Goal: Task Accomplishment & Management: Complete application form

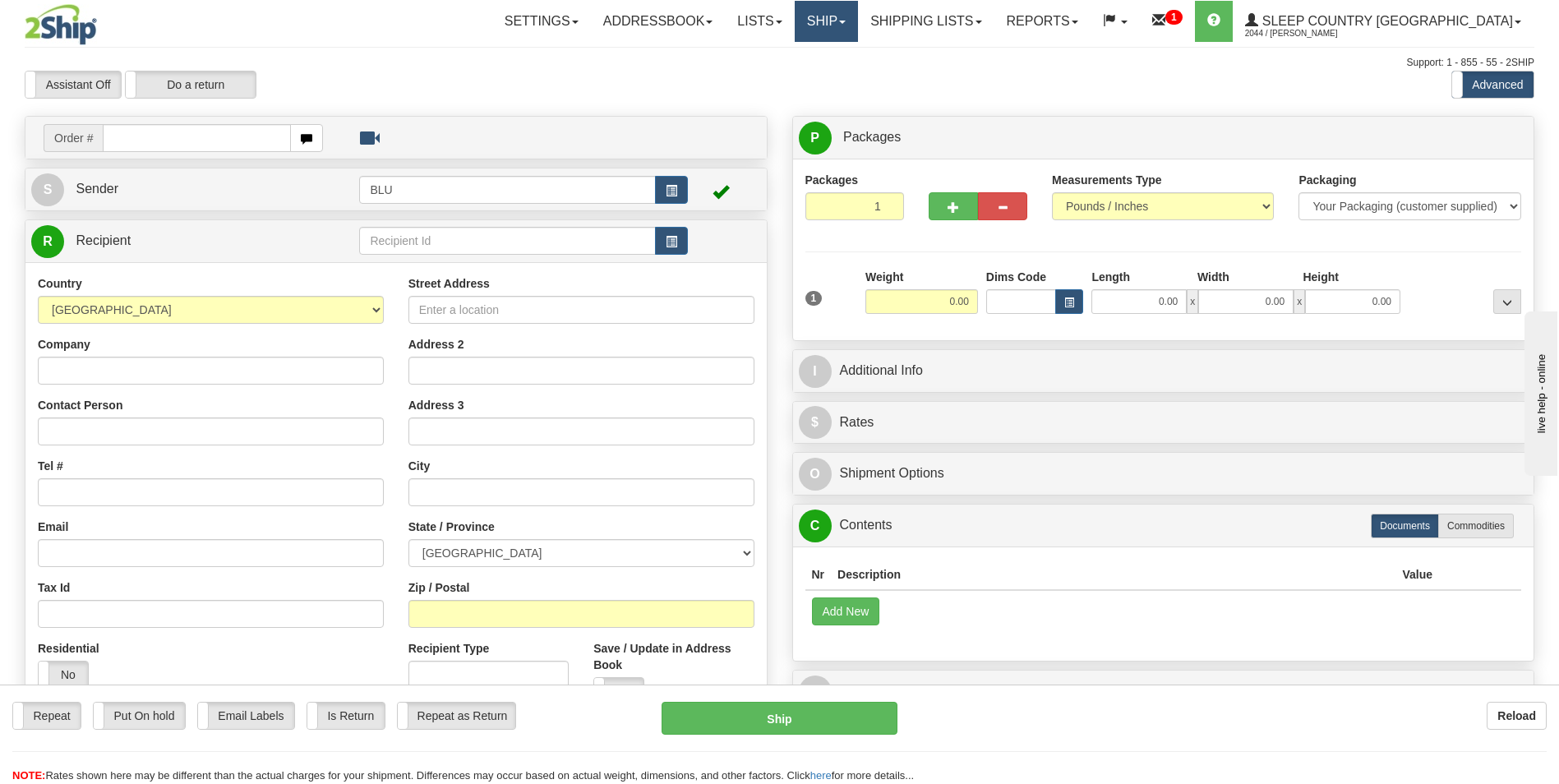
click at [846, 23] on span at bounding box center [842, 23] width 6 height 4
click at [841, 73] on span "OnHold / Order Queue" at bounding box center [783, 79] width 116 height 14
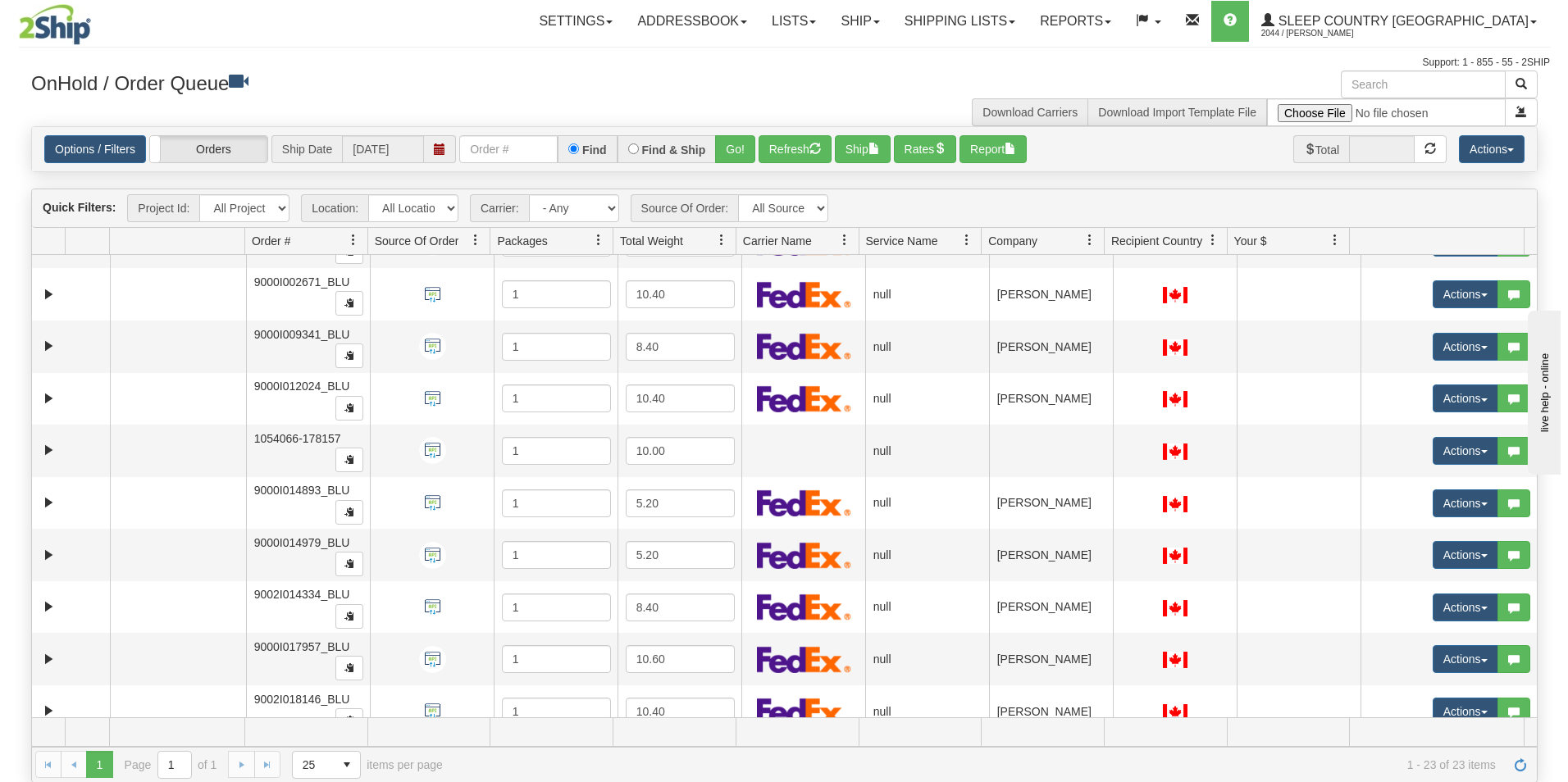
scroll to position [81, 0]
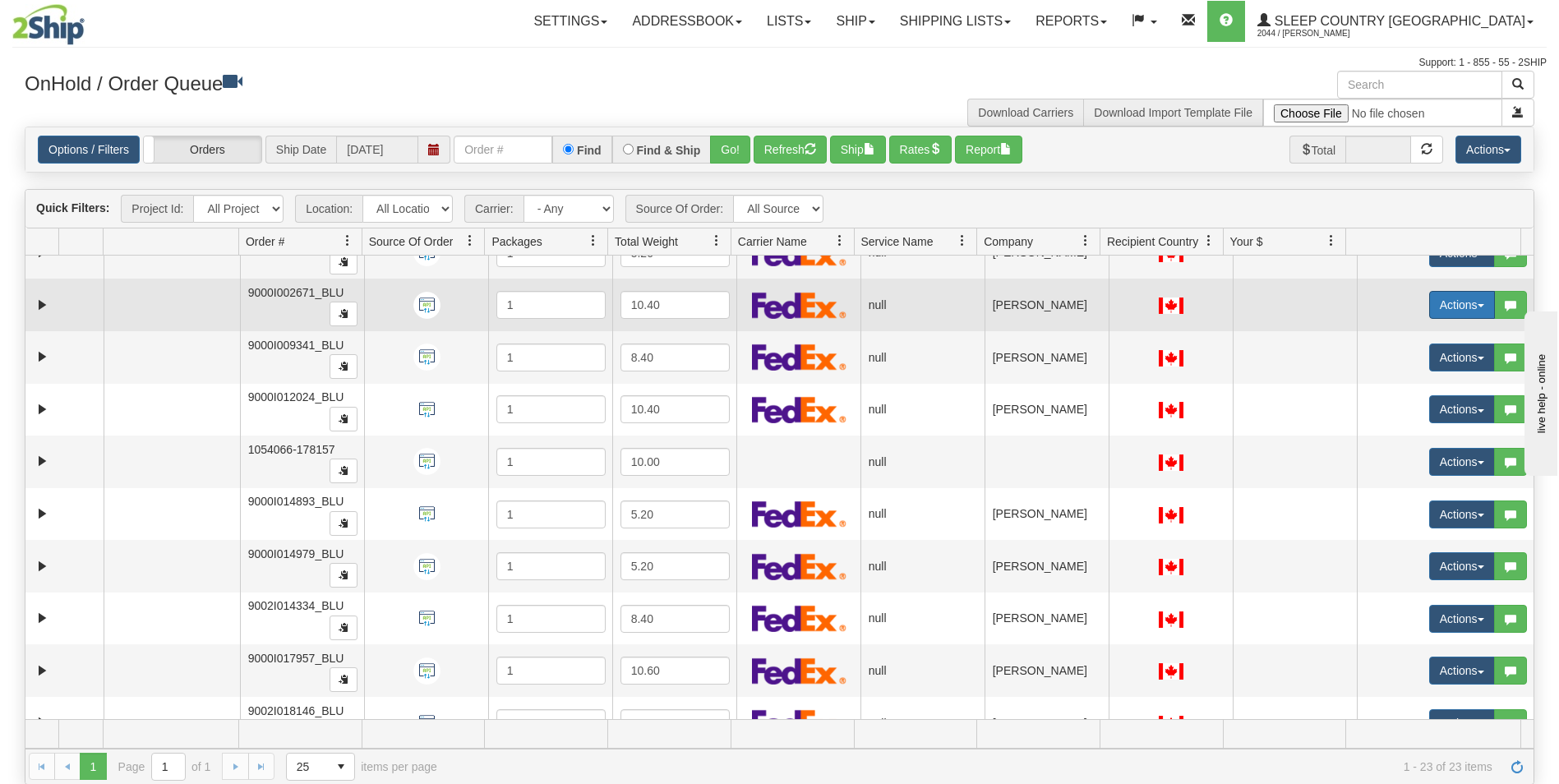
click at [1440, 301] on button "Actions" at bounding box center [1462, 304] width 66 height 28
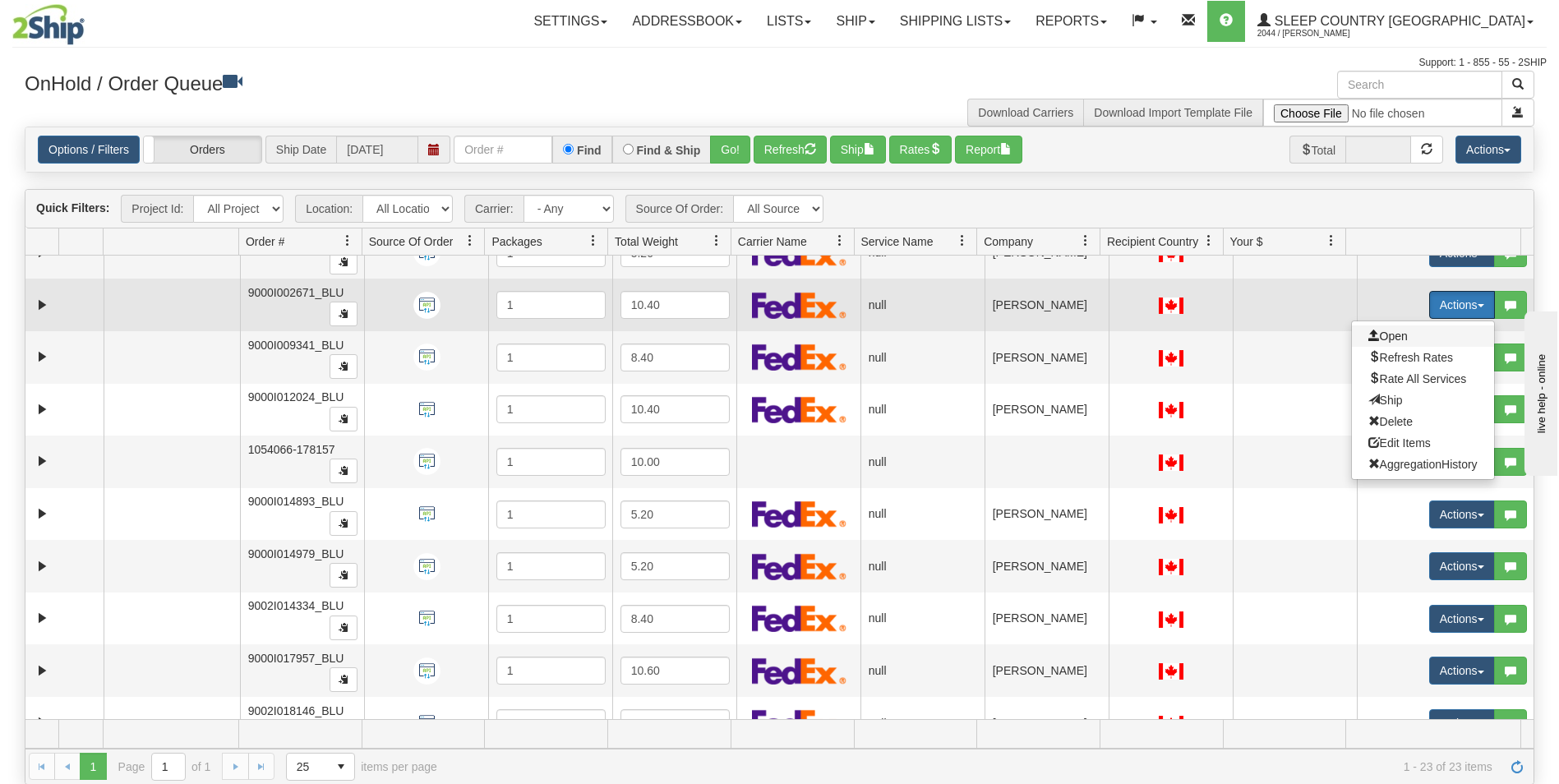
click at [1381, 339] on span "Open" at bounding box center [1389, 336] width 40 height 14
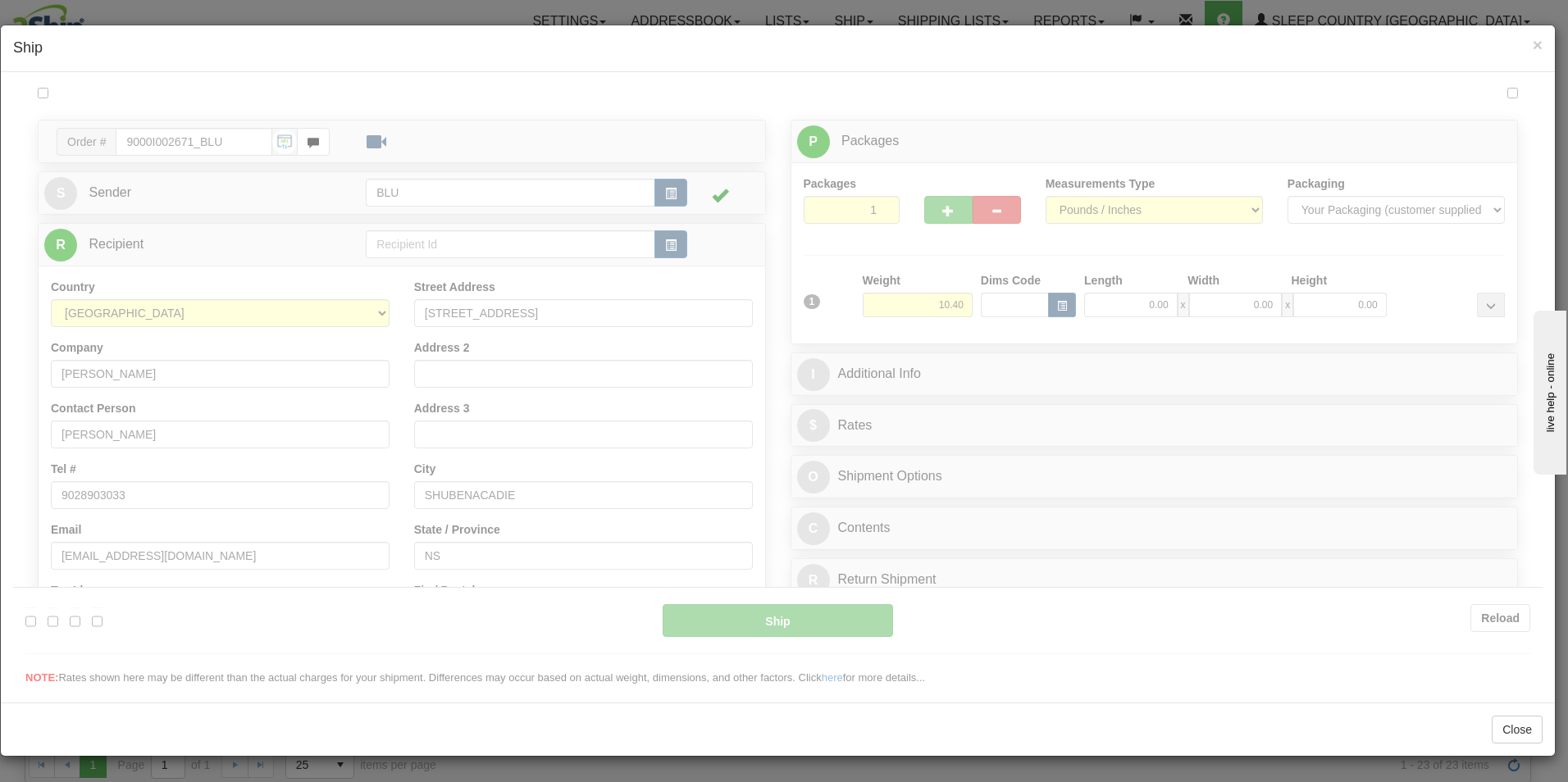
scroll to position [0, 0]
type input "11:36"
type input "16:00"
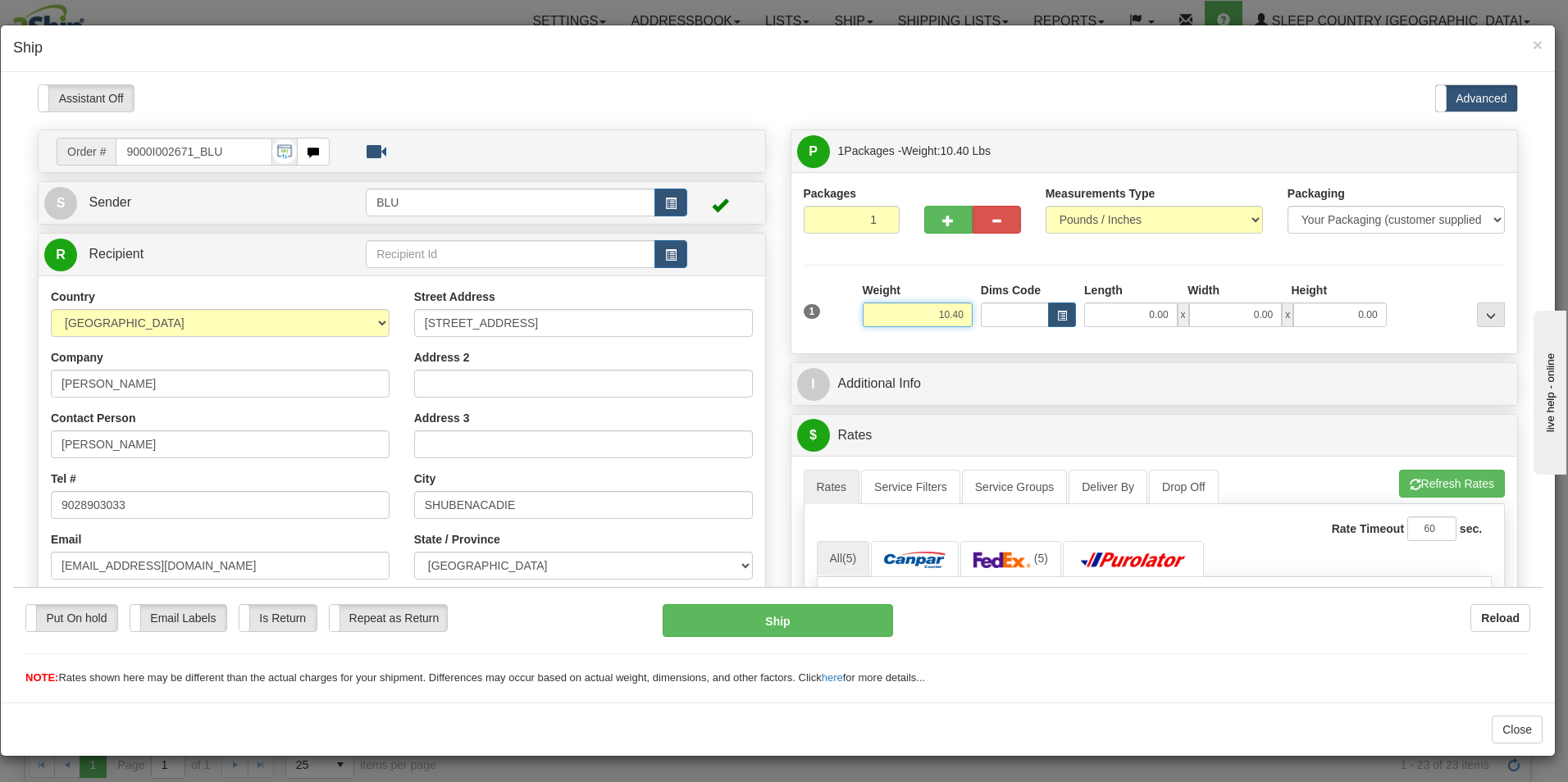
click at [962, 315] on input "10.40" at bounding box center [918, 313] width 110 height 24
type input "11.00"
click at [1162, 314] on input "0.00" at bounding box center [1131, 313] width 94 height 24
type input "16.00"
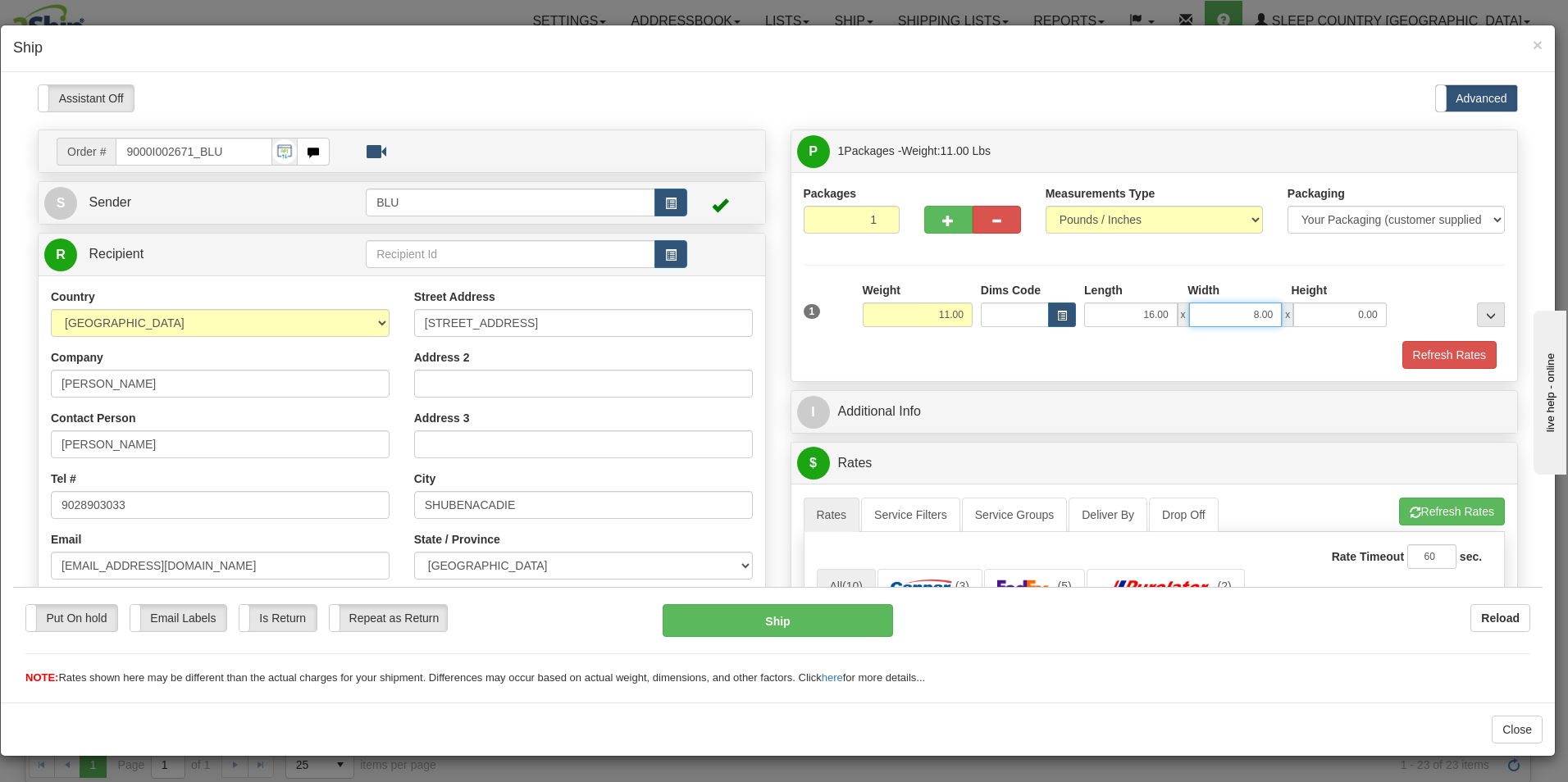
type input "8.00"
type input "16.00"
click at [1420, 352] on button "Refresh Rates" at bounding box center [1450, 354] width 94 height 28
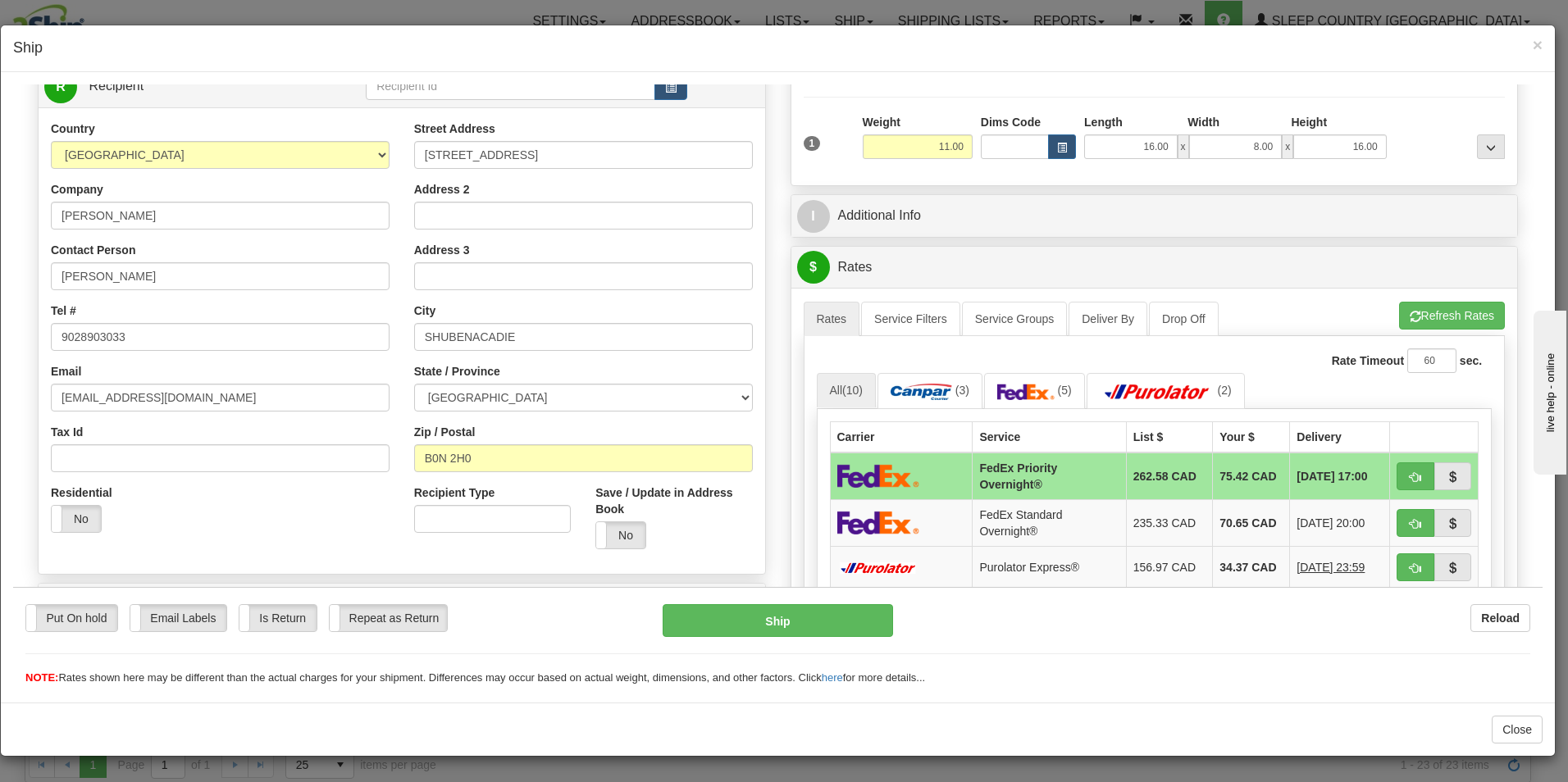
scroll to position [173, 0]
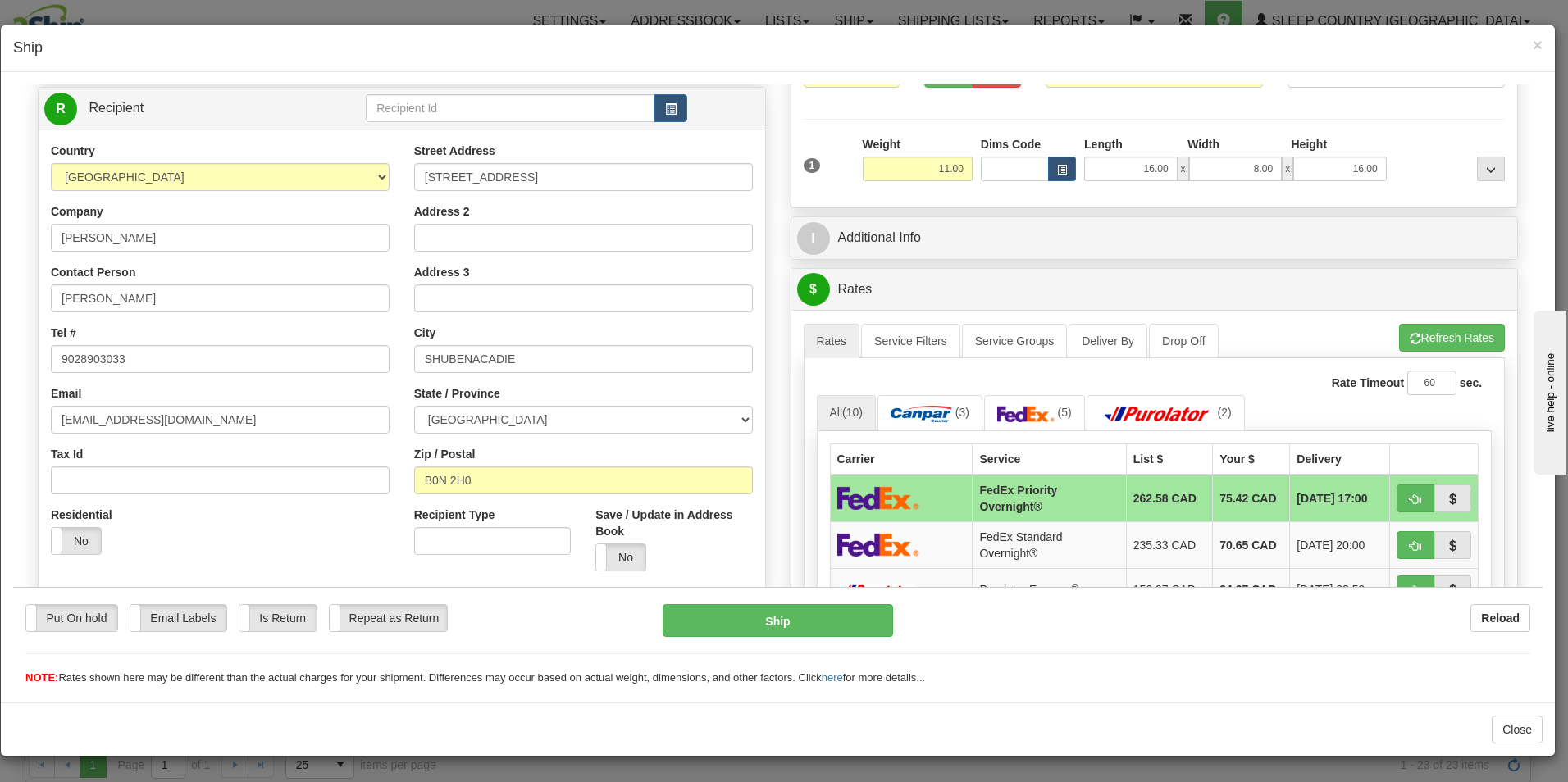
scroll to position [142, 0]
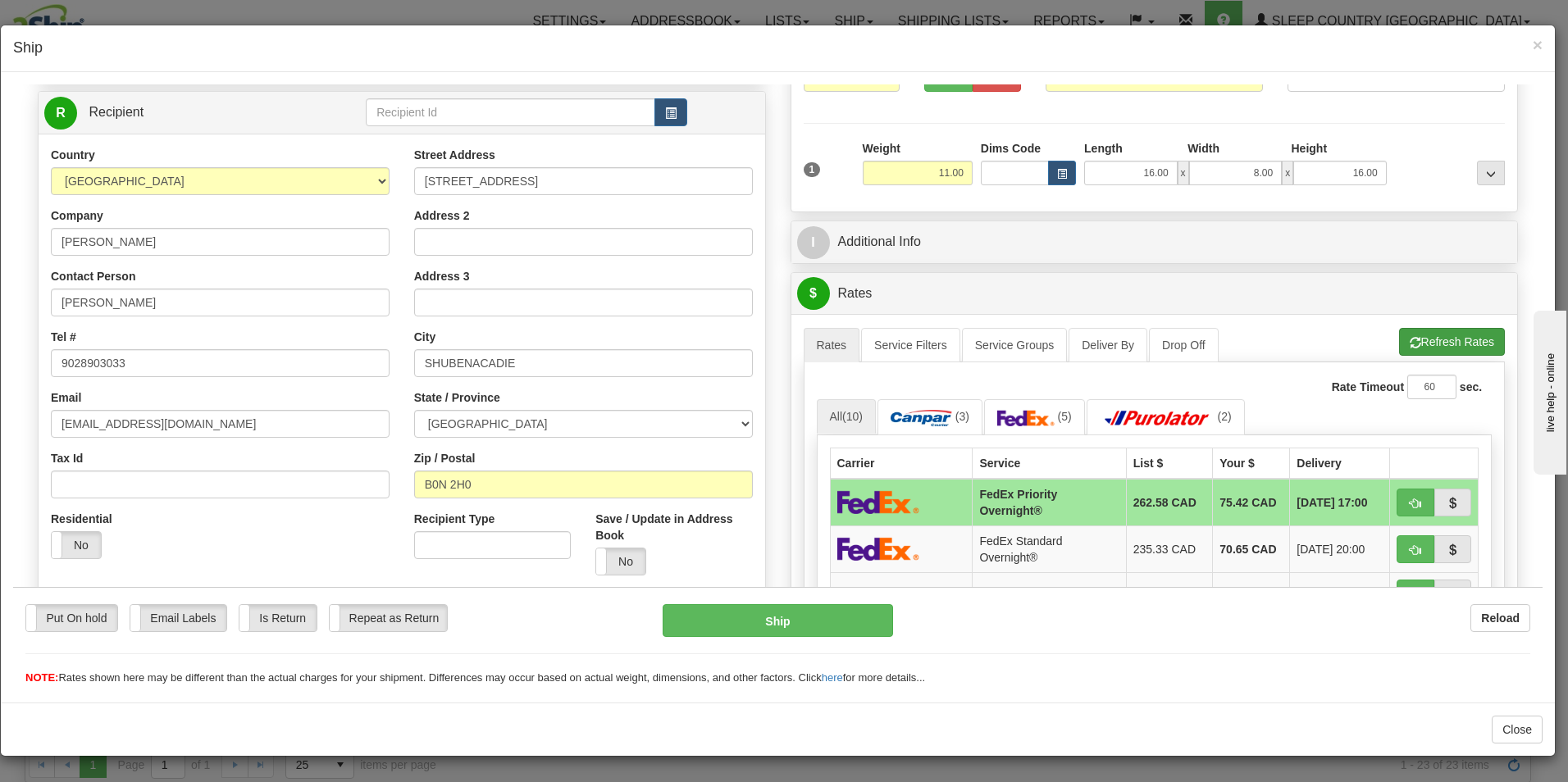
click at [1442, 330] on button "Refresh Rates" at bounding box center [1451, 340] width 106 height 28
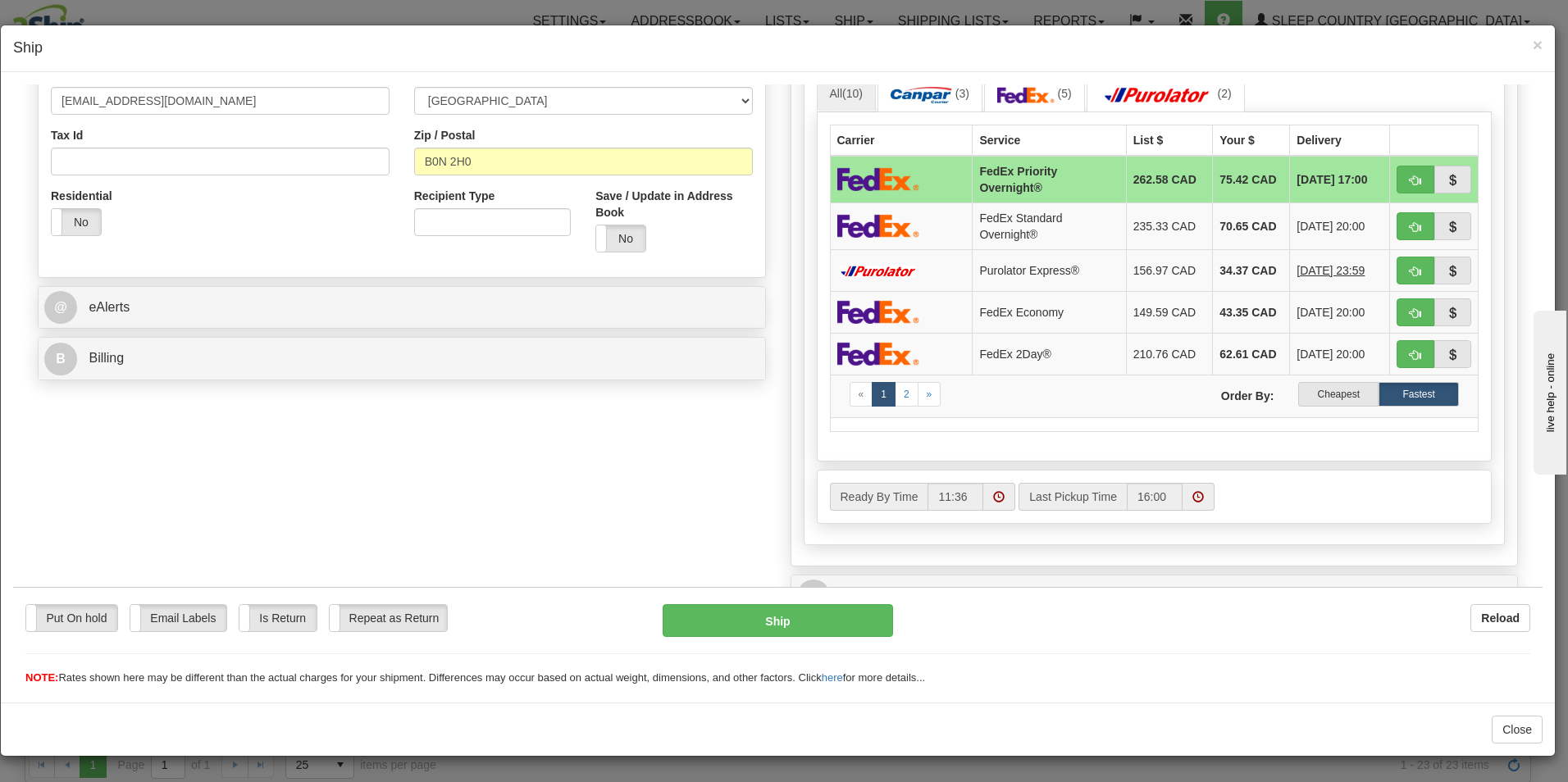
scroll to position [489, 0]
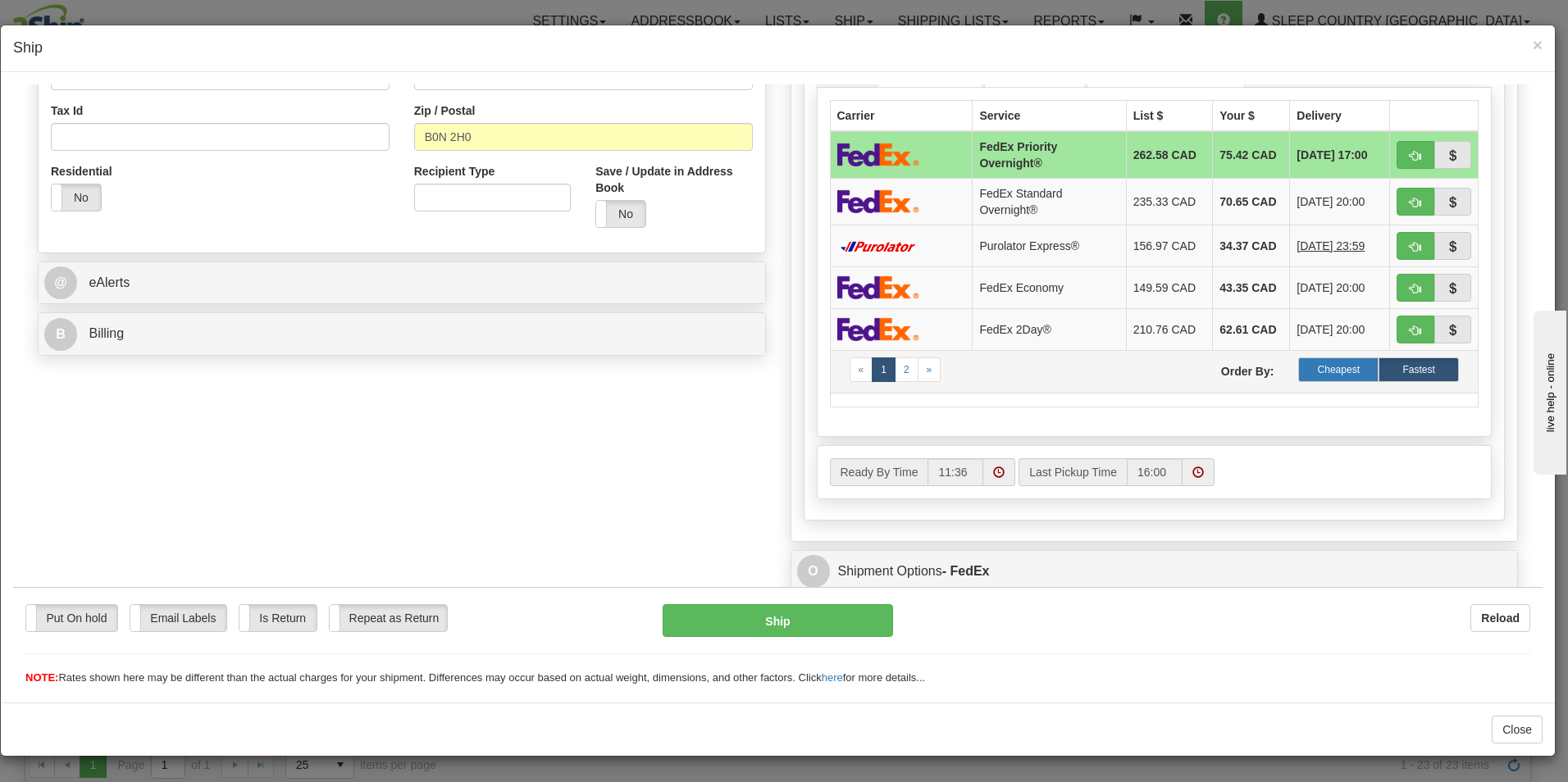
click at [1319, 365] on label "Cheapest" at bounding box center [1338, 368] width 80 height 24
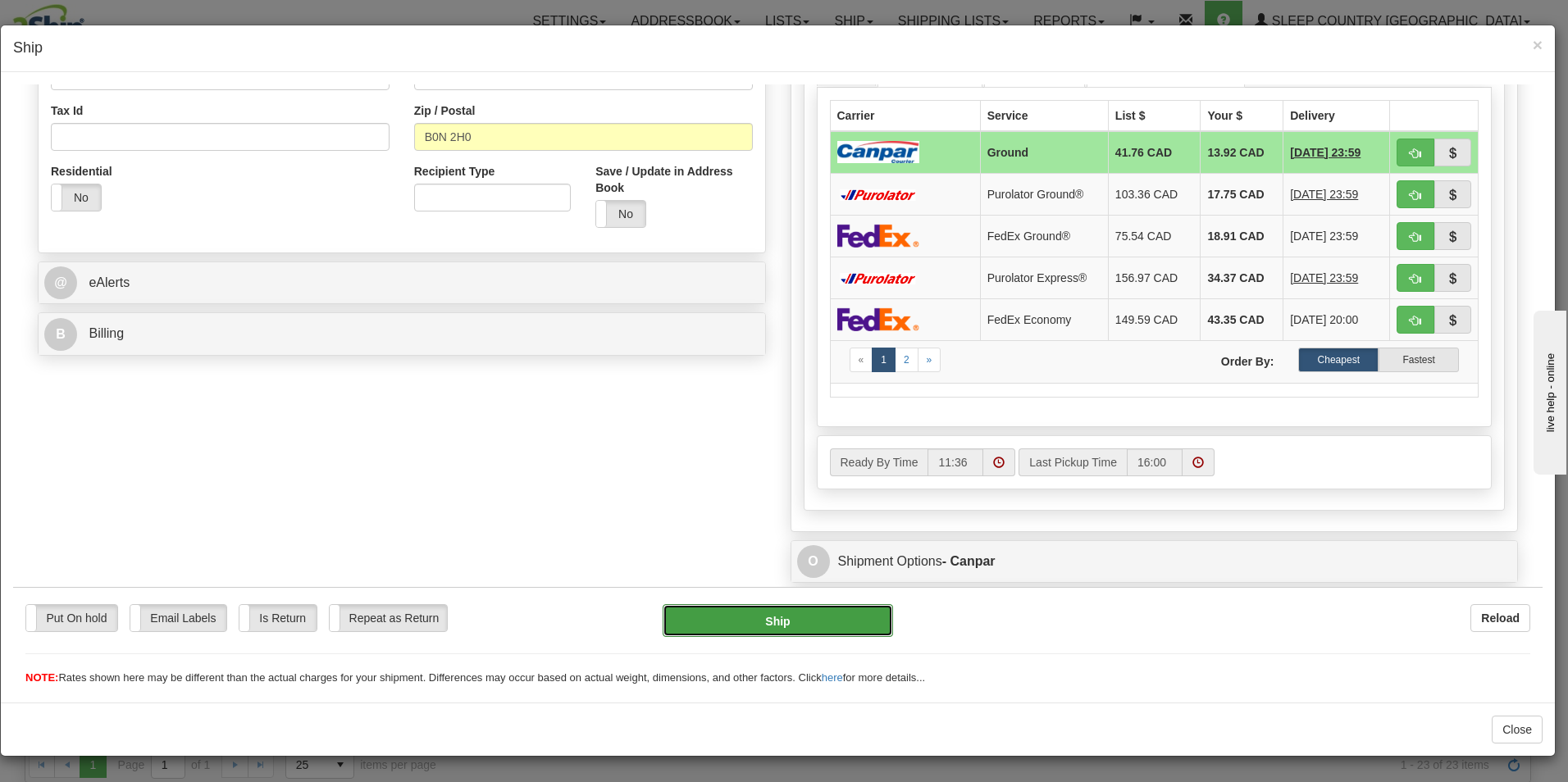
click at [780, 610] on button "Ship" at bounding box center [778, 619] width 230 height 33
type input "1"
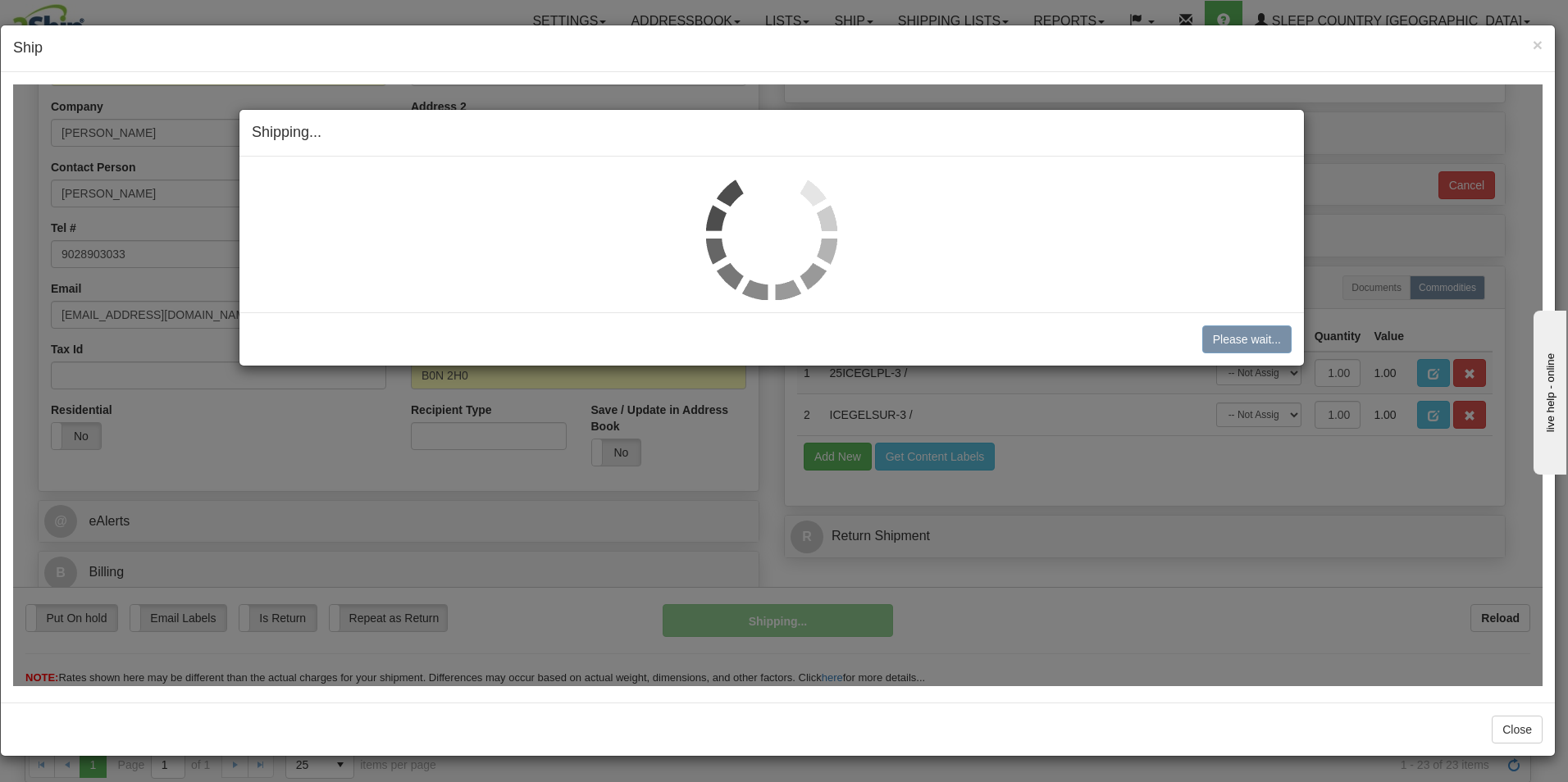
scroll to position [251, 0]
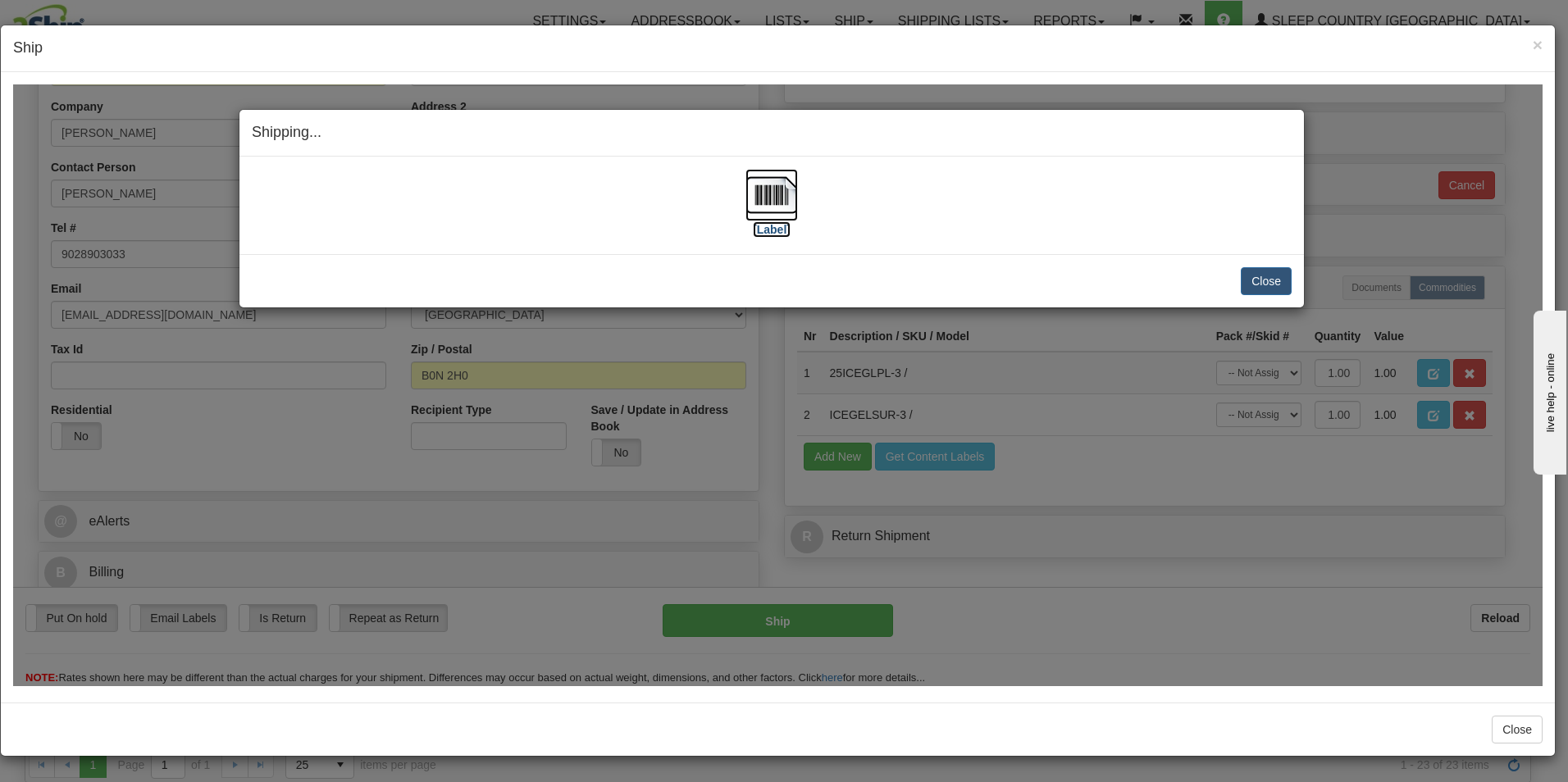
click at [775, 232] on label "[Label]" at bounding box center [771, 228] width 38 height 16
click at [1278, 280] on button "Close" at bounding box center [1266, 280] width 51 height 28
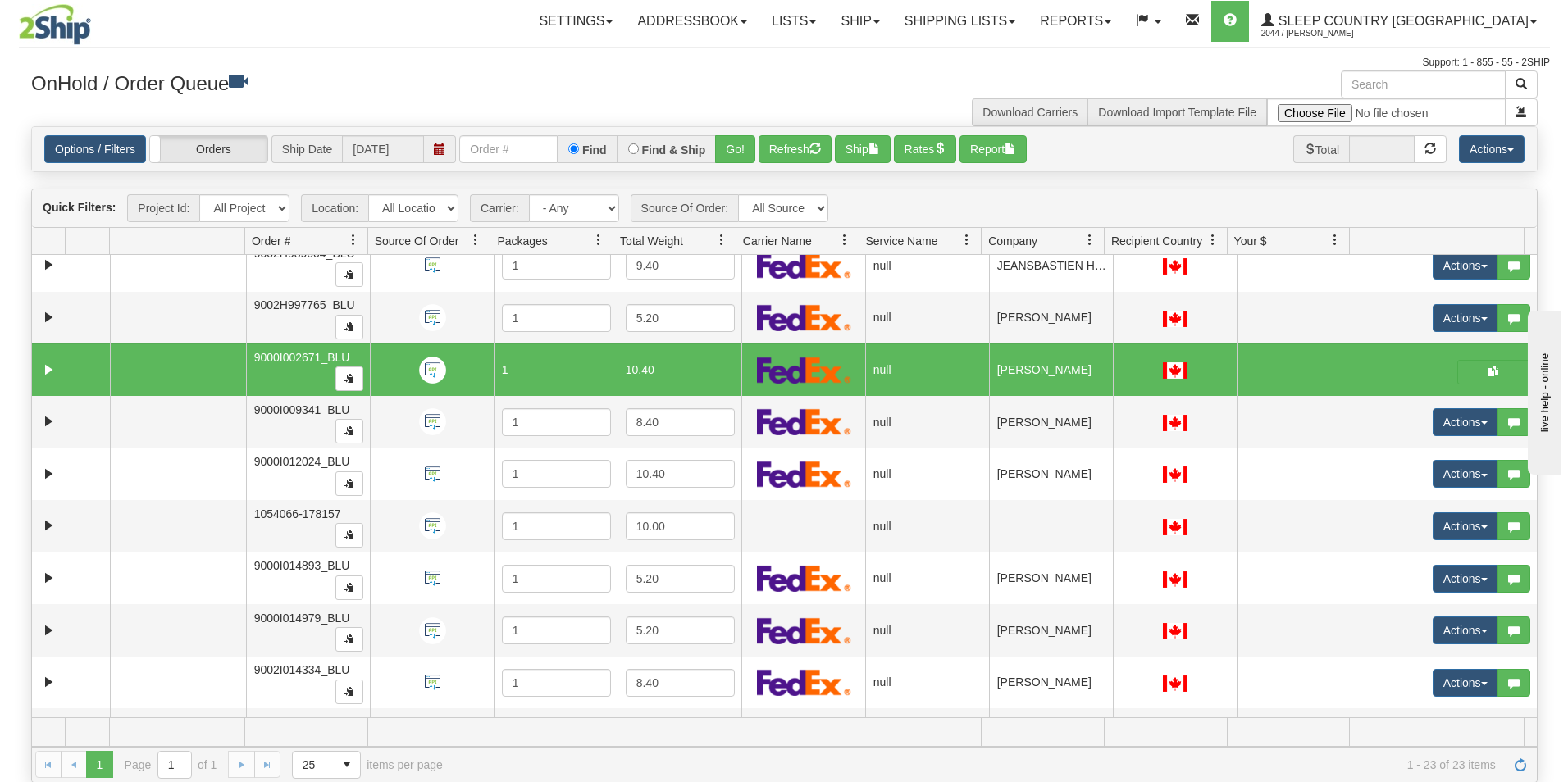
scroll to position [0, 0]
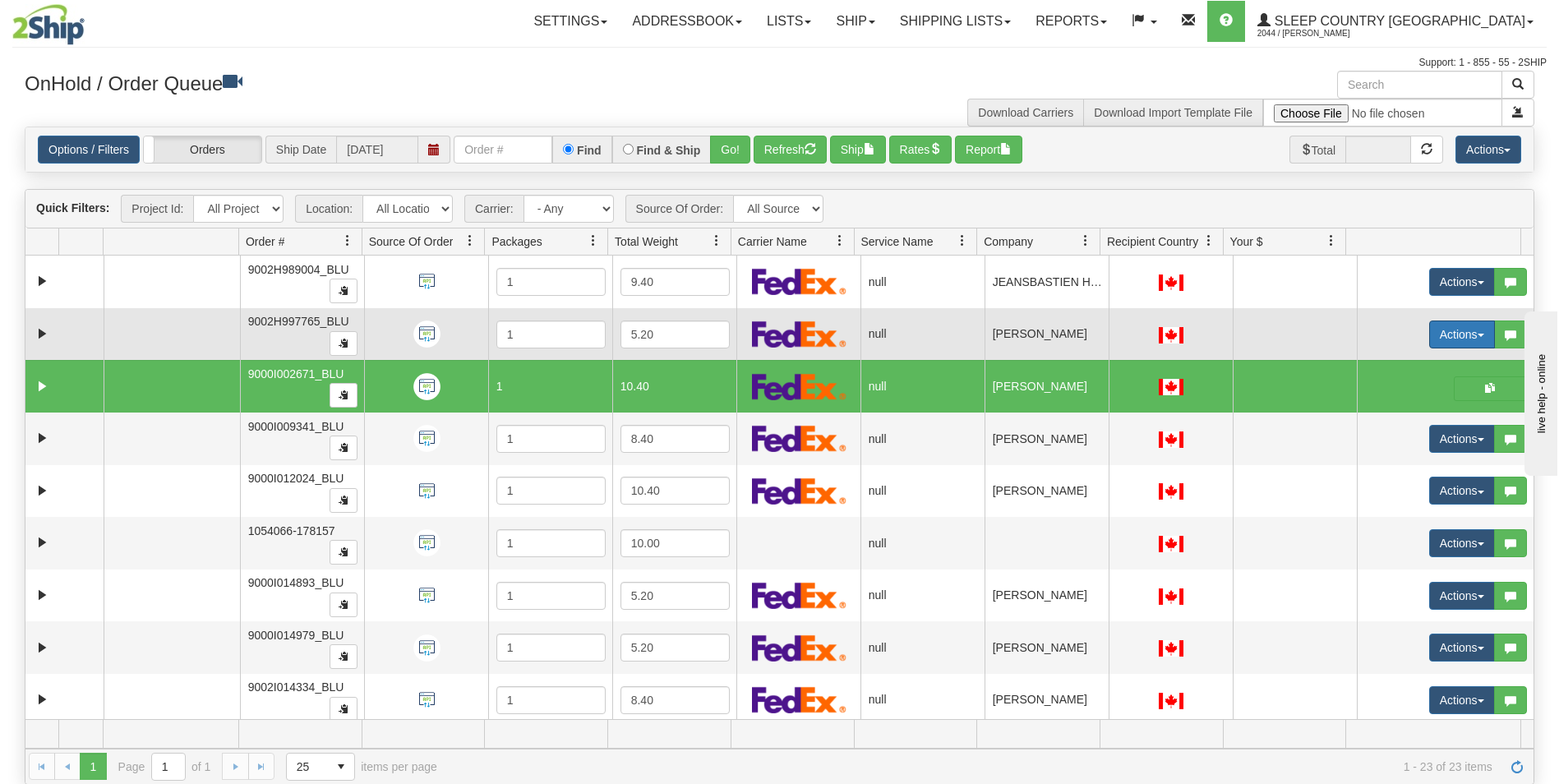
click at [1431, 329] on button "Actions" at bounding box center [1462, 334] width 66 height 28
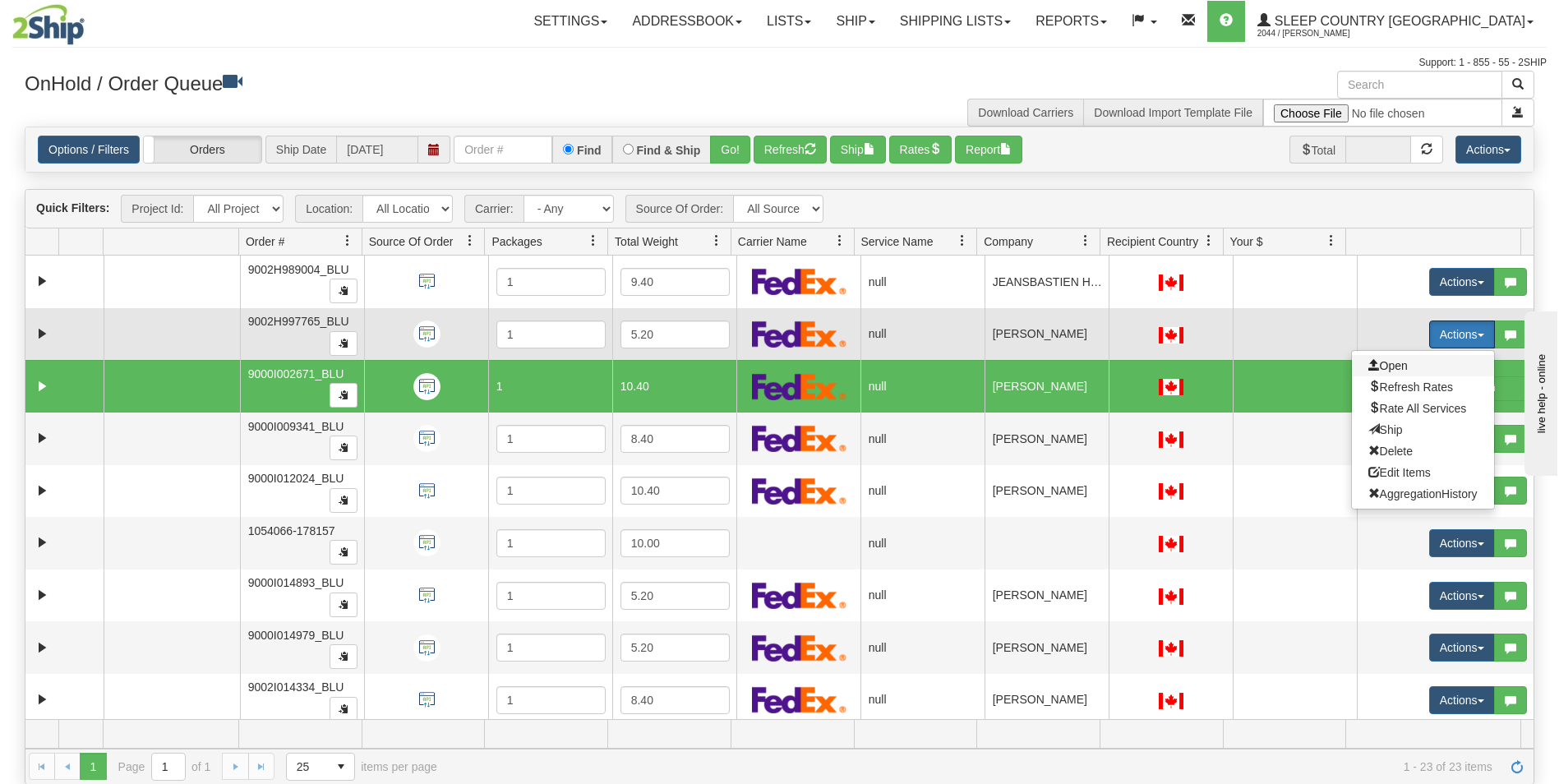
click at [1385, 364] on span "Open" at bounding box center [1389, 366] width 40 height 14
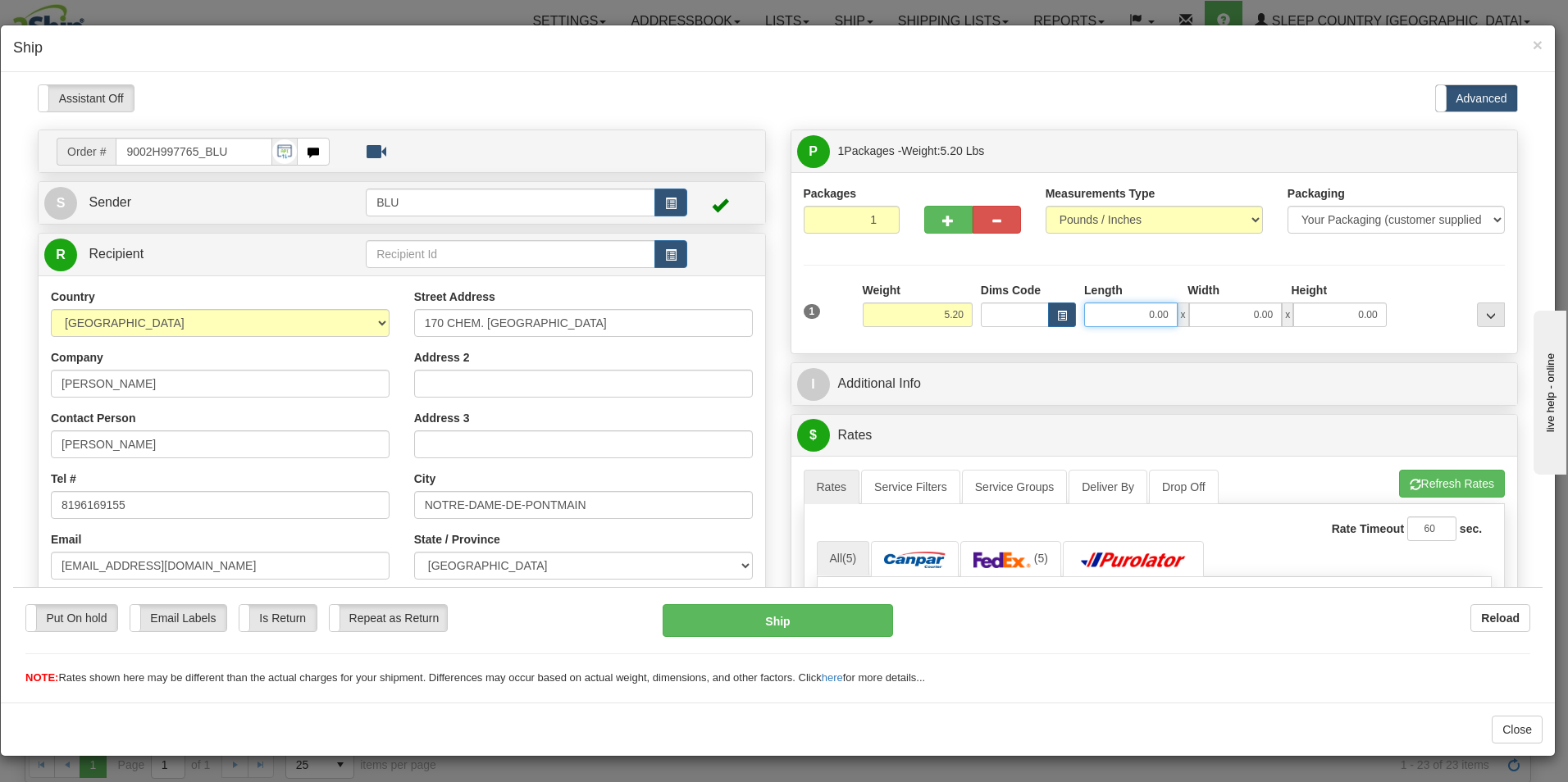
click at [1156, 312] on input "0.00" at bounding box center [1131, 313] width 94 height 24
type input "8.00"
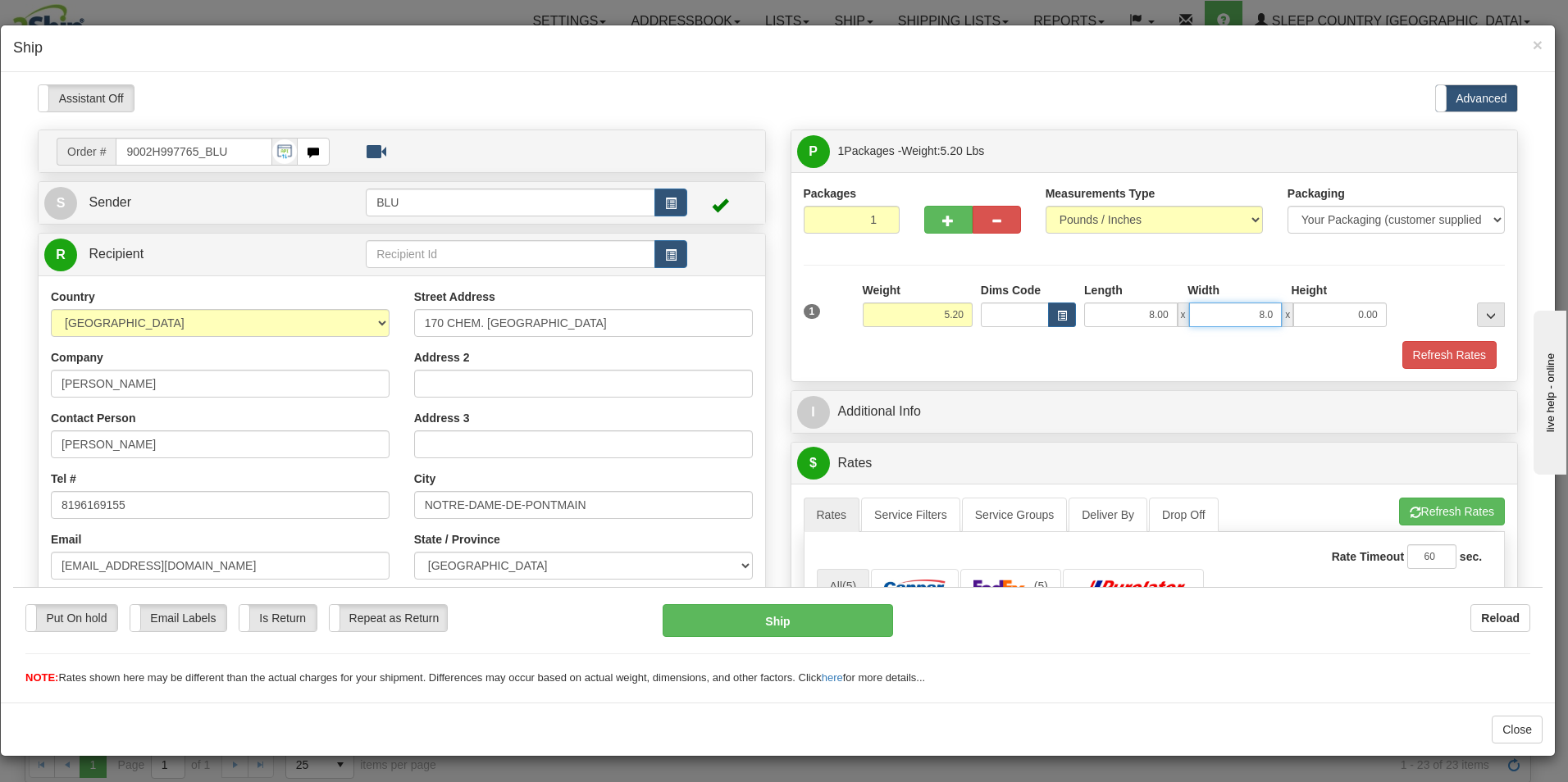
type input "8.00"
type input "16.00"
click at [1430, 356] on button "Refresh Rates" at bounding box center [1450, 354] width 94 height 28
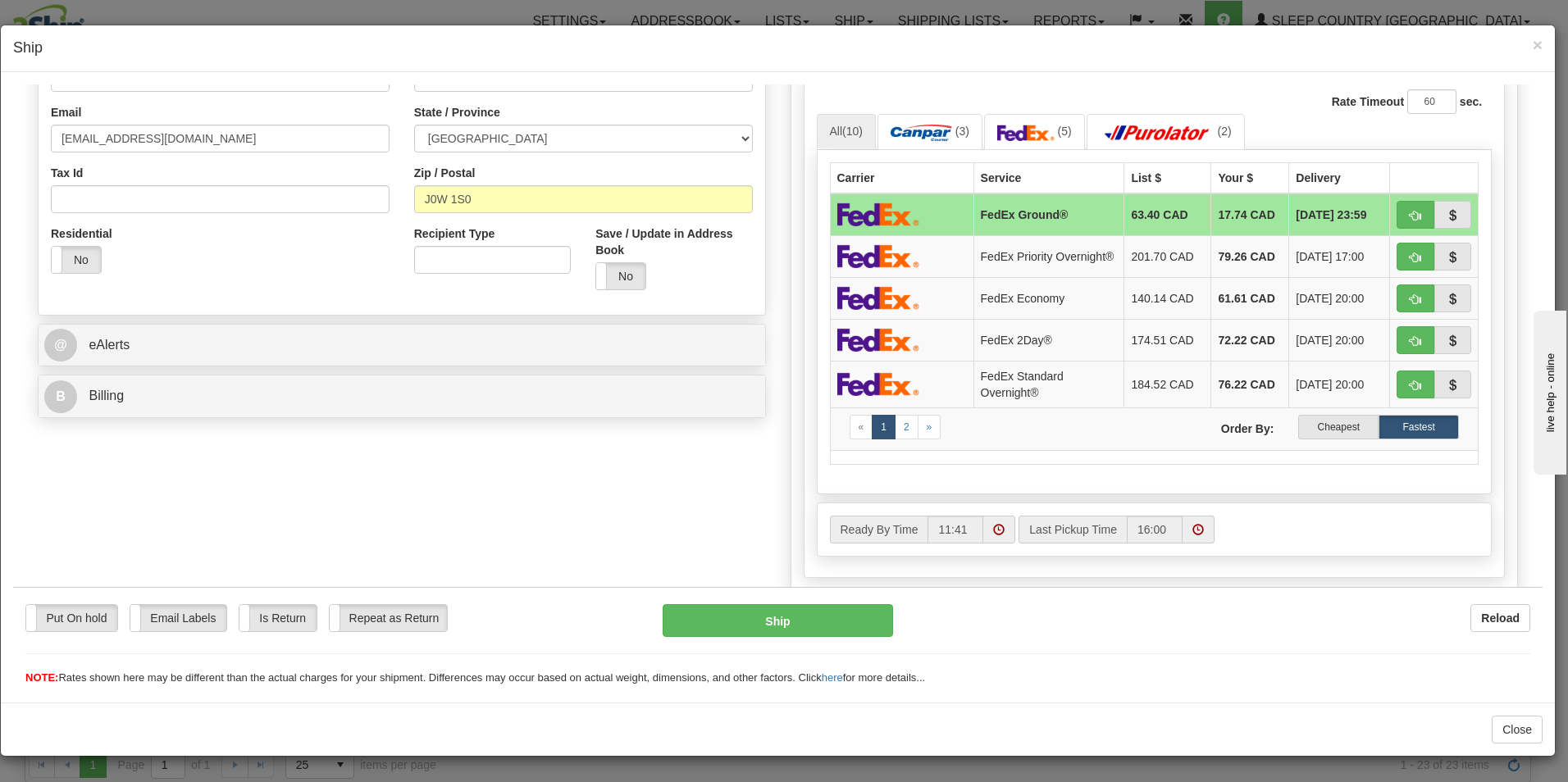
scroll to position [450, 0]
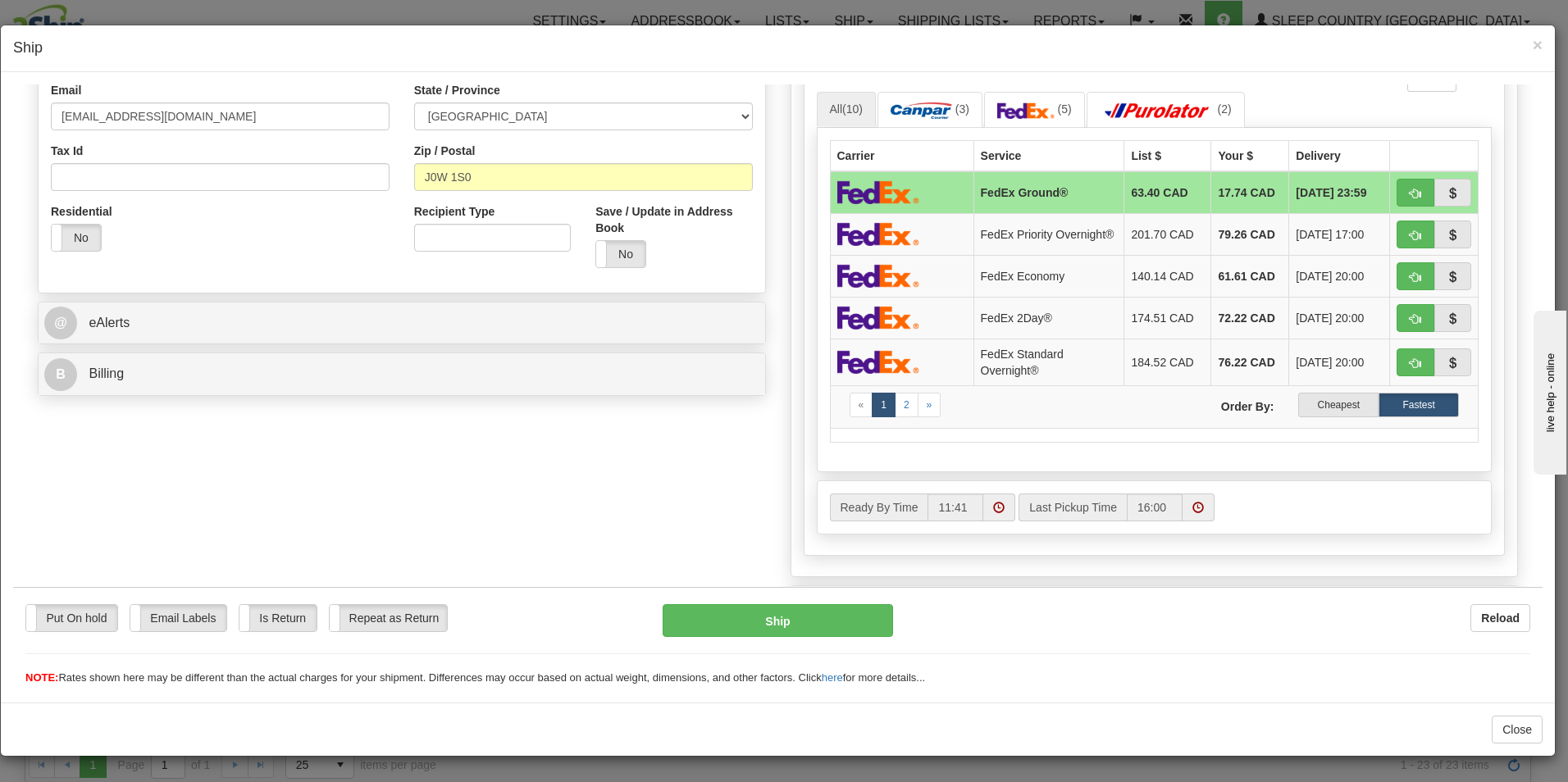
drag, startPoint x: 1535, startPoint y: 270, endPoint x: 28, endPoint y: 90, distance: 1517.7
click at [1325, 405] on label "Cheapest" at bounding box center [1338, 404] width 80 height 24
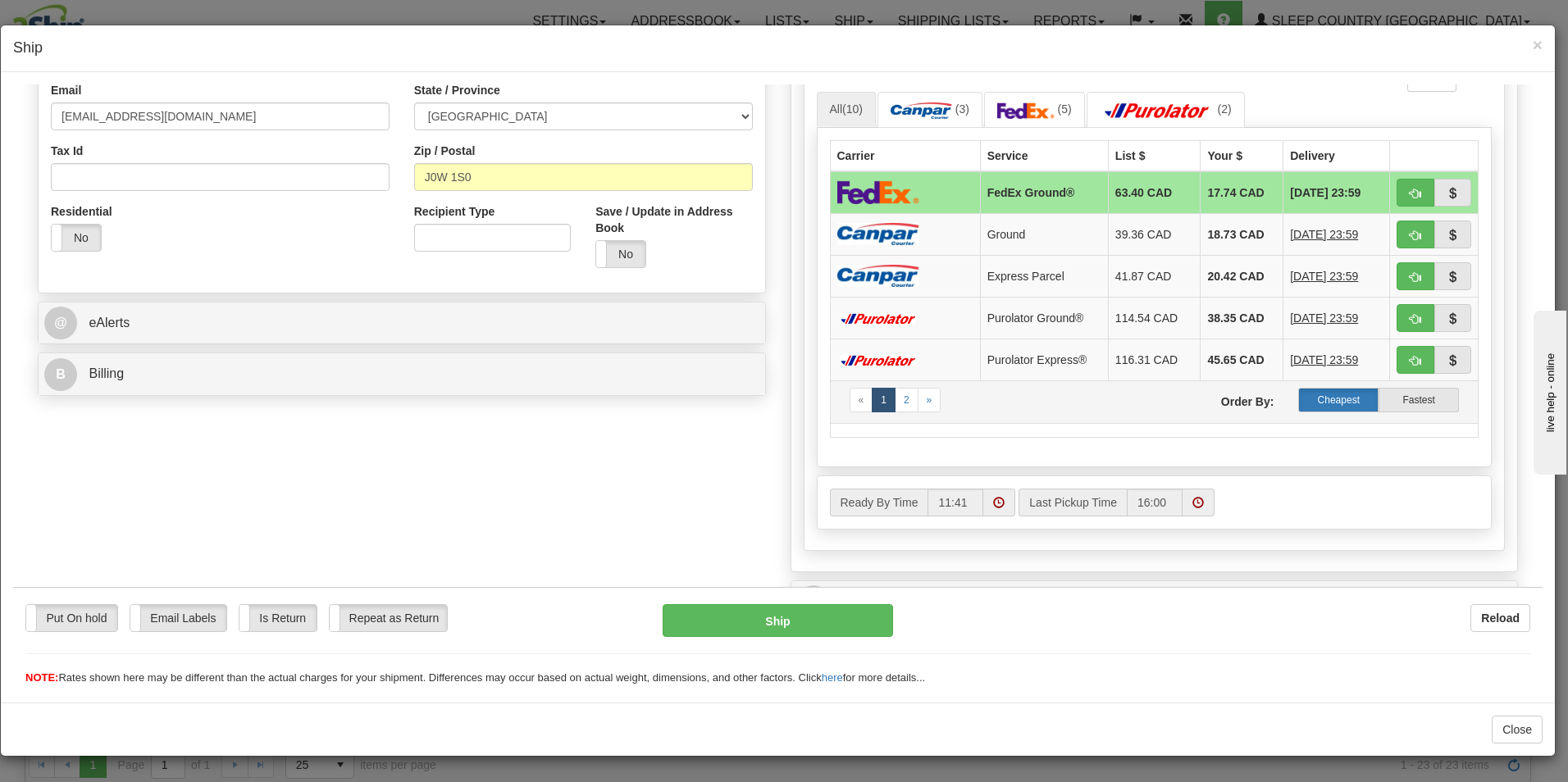
click at [1324, 397] on label "Cheapest" at bounding box center [1338, 399] width 80 height 24
click at [818, 617] on button "Ship" at bounding box center [778, 619] width 230 height 33
type input "92"
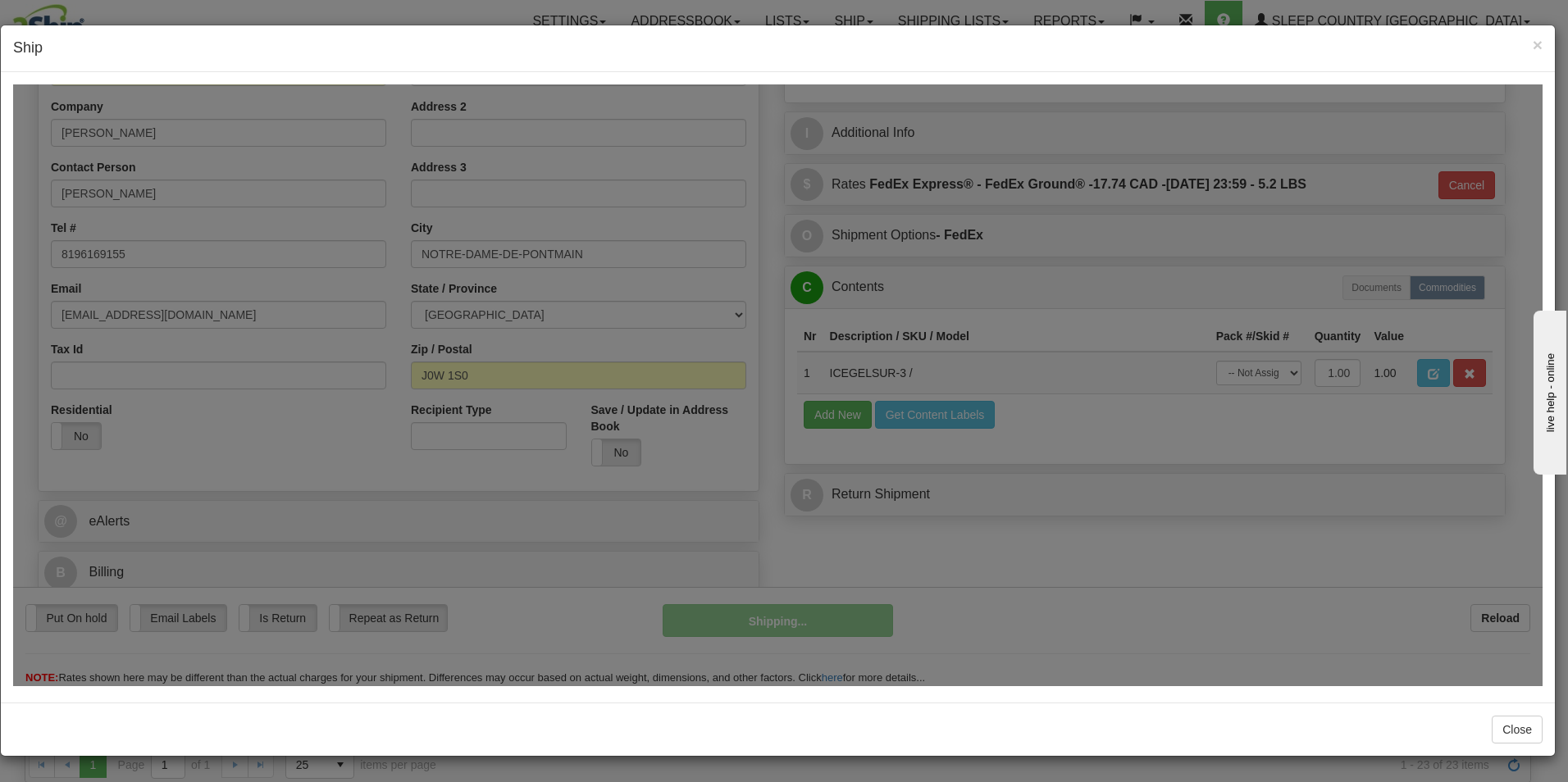
scroll to position [251, 0]
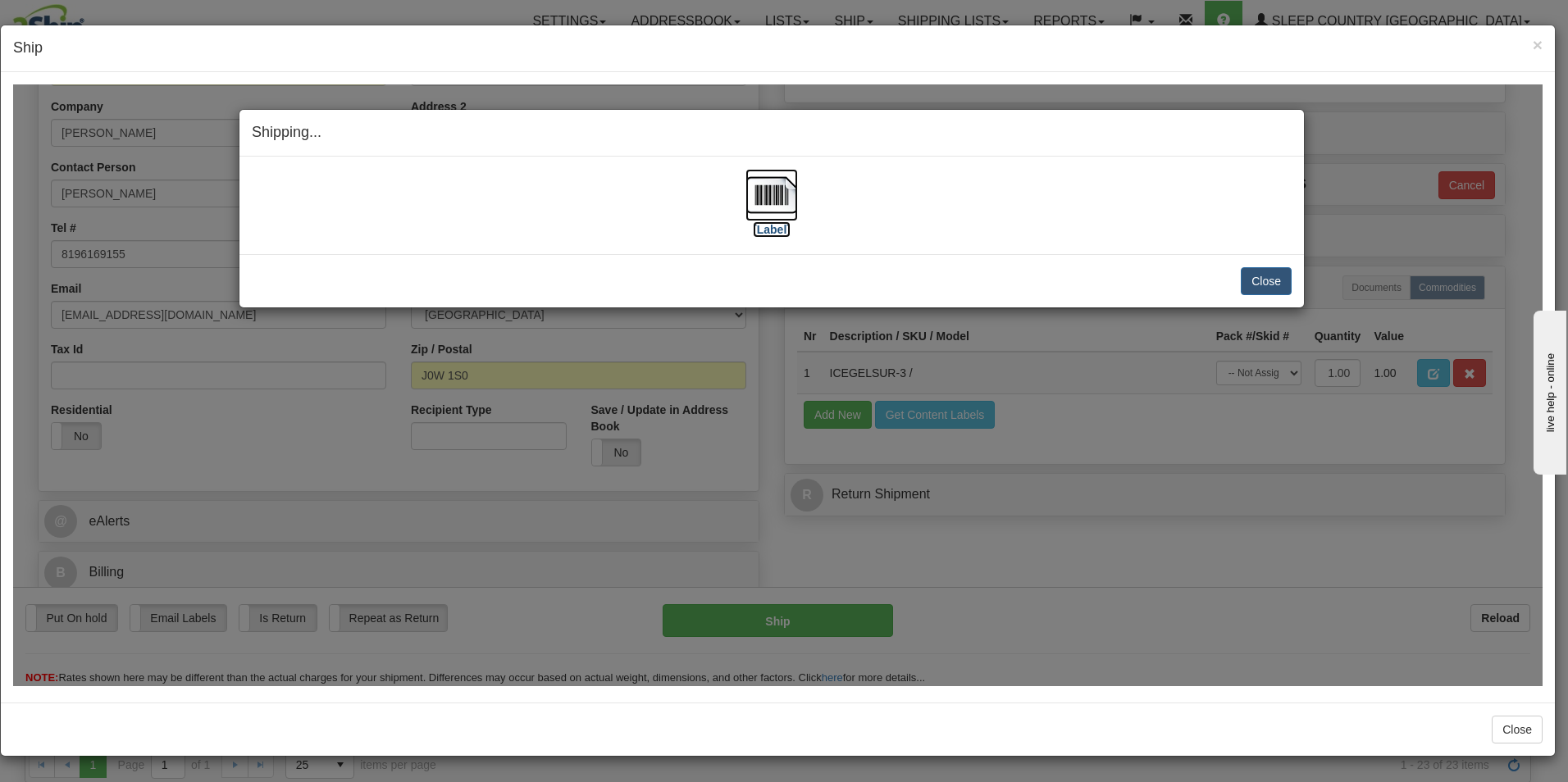
click at [783, 209] on img at bounding box center [771, 194] width 52 height 52
click at [1260, 279] on button "Close" at bounding box center [1266, 280] width 51 height 28
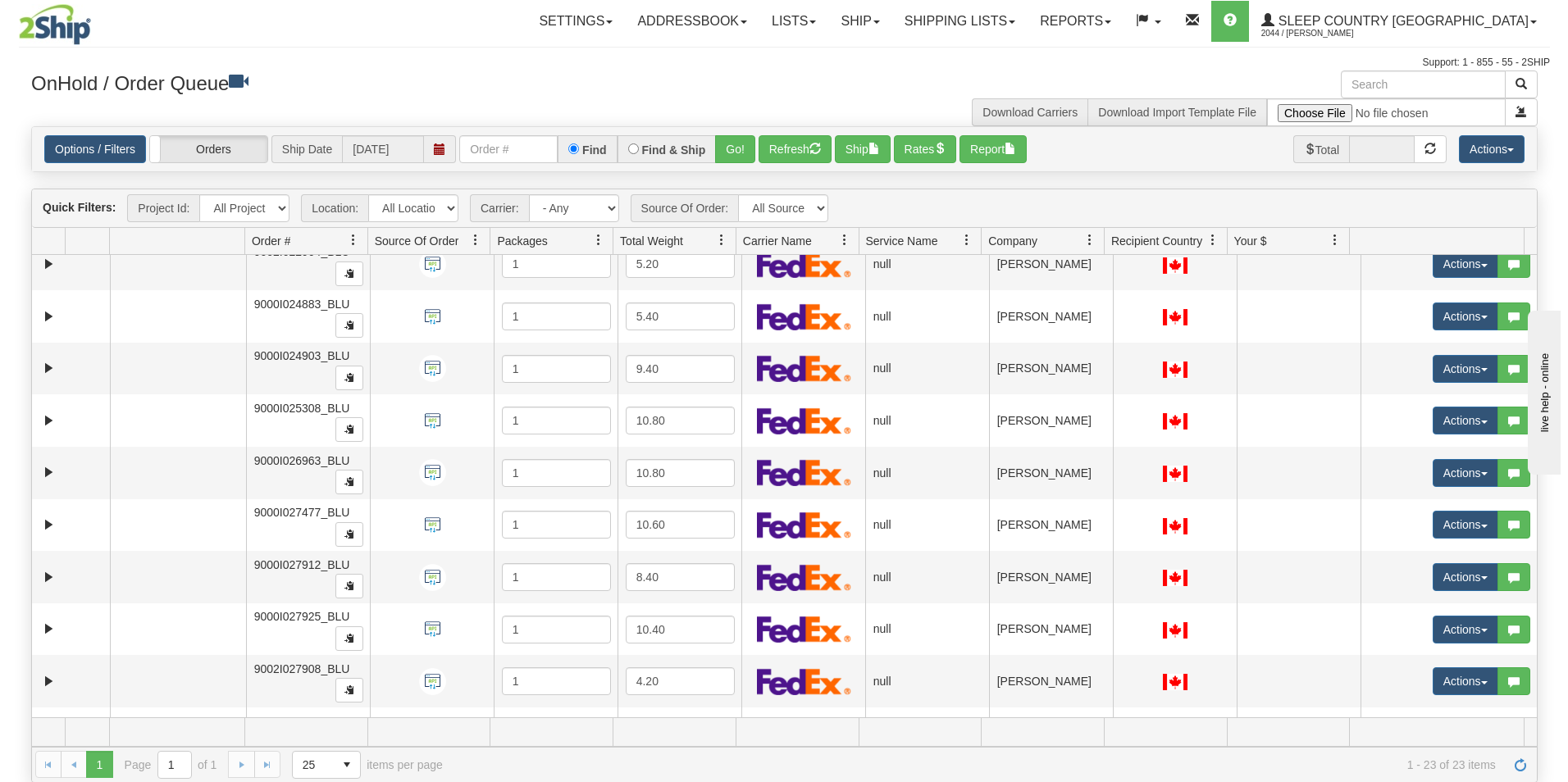
scroll to position [623, 0]
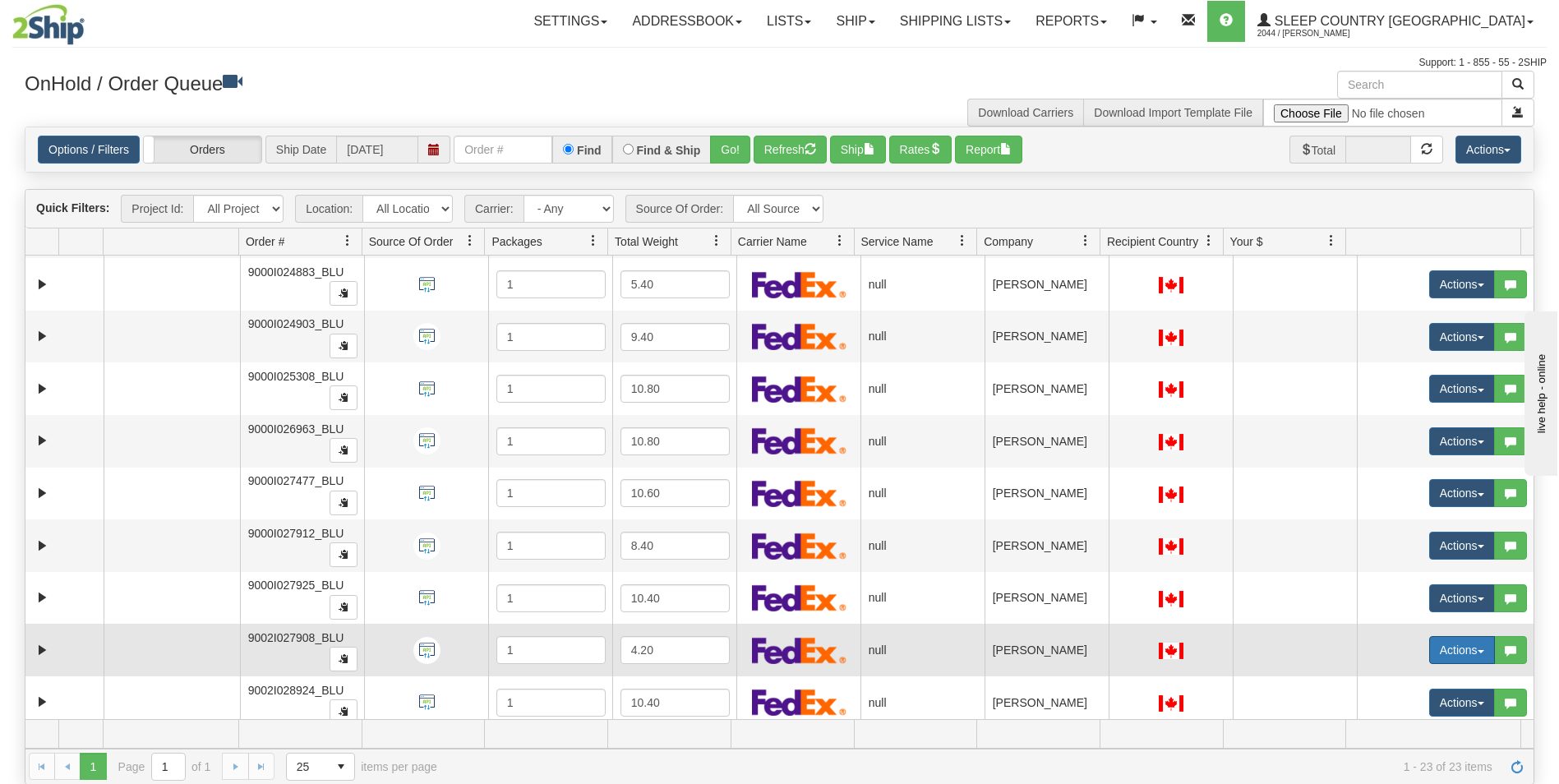
click at [1449, 651] on button "Actions" at bounding box center [1462, 650] width 66 height 28
click at [1389, 683] on span "Open" at bounding box center [1389, 681] width 40 height 14
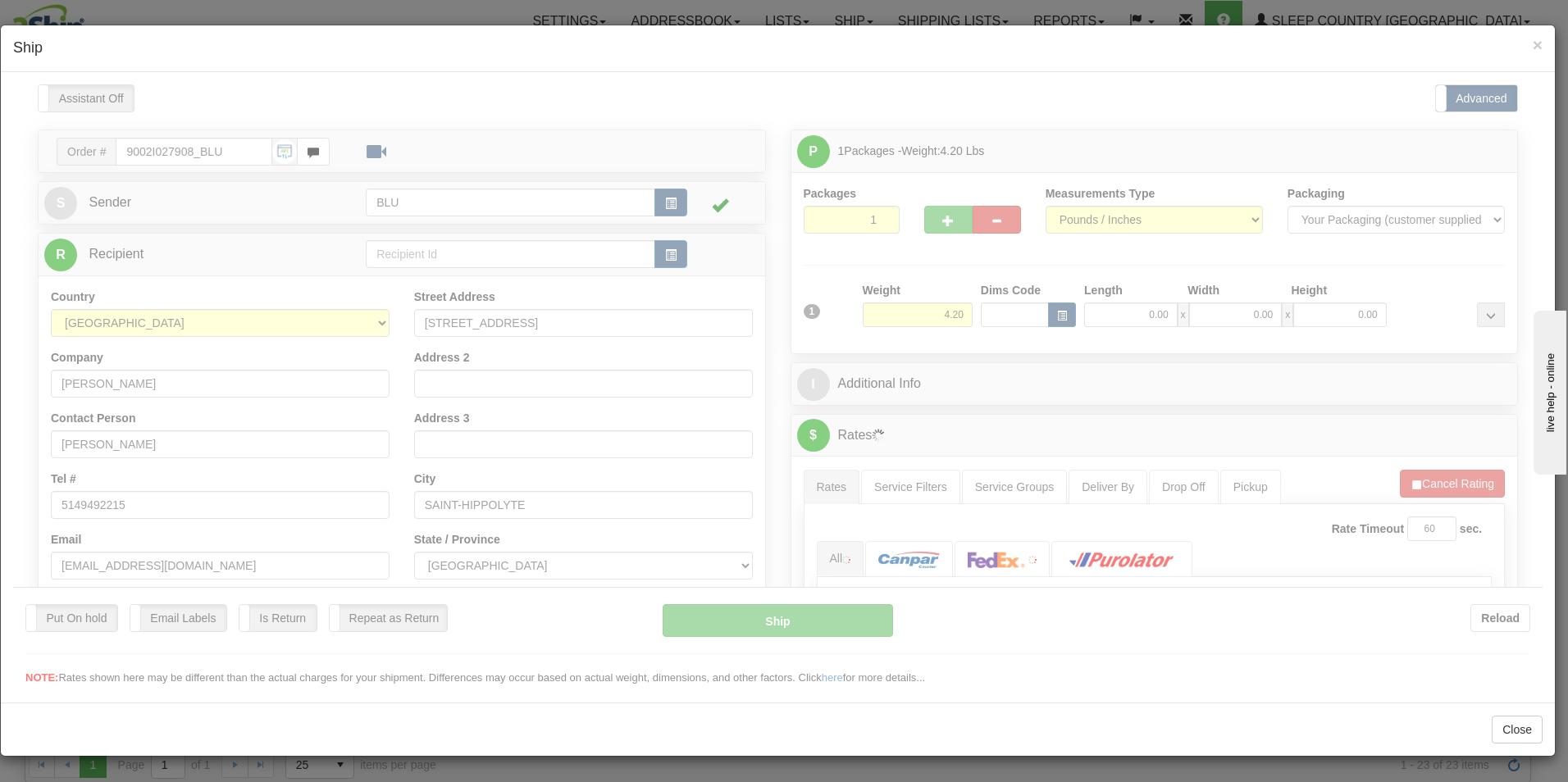
scroll to position [0, 0]
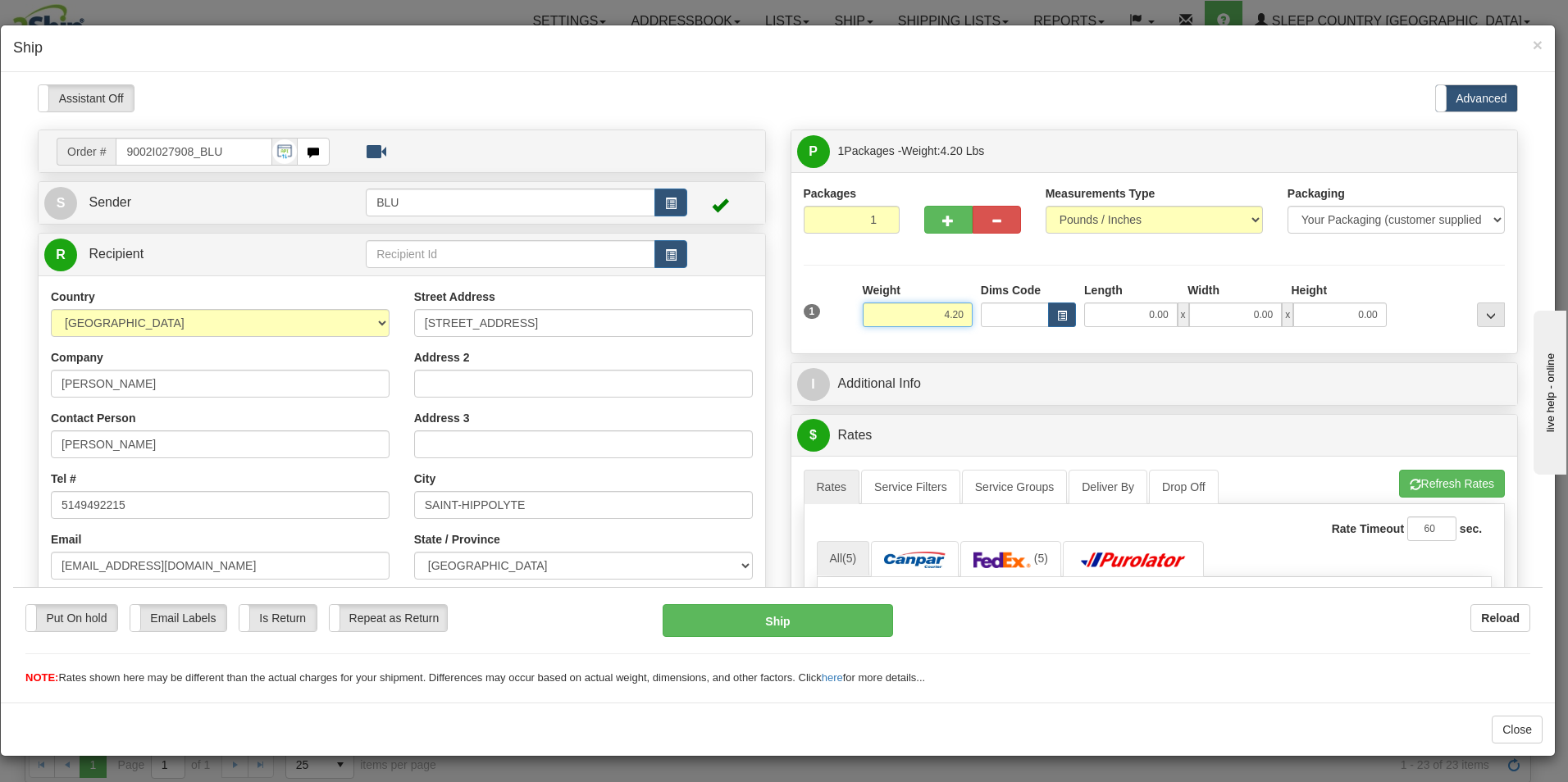
click at [961, 316] on input "4.20" at bounding box center [918, 313] width 110 height 24
click at [1162, 318] on input "0.00" at bounding box center [1131, 313] width 94 height 24
type input "8.00"
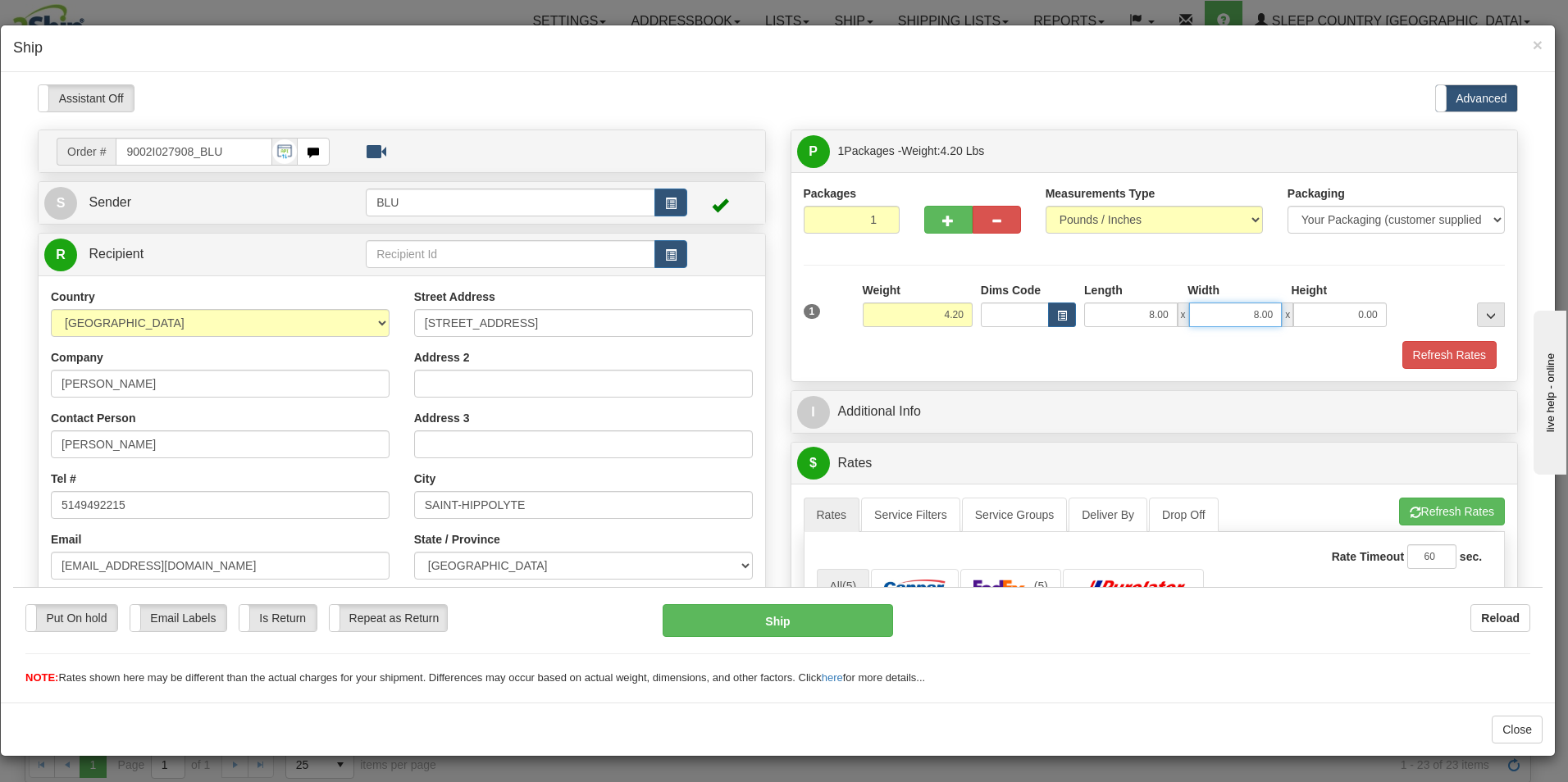
type input "8.00"
type input "16.00"
click at [1412, 345] on button "Refresh Rates" at bounding box center [1450, 354] width 94 height 28
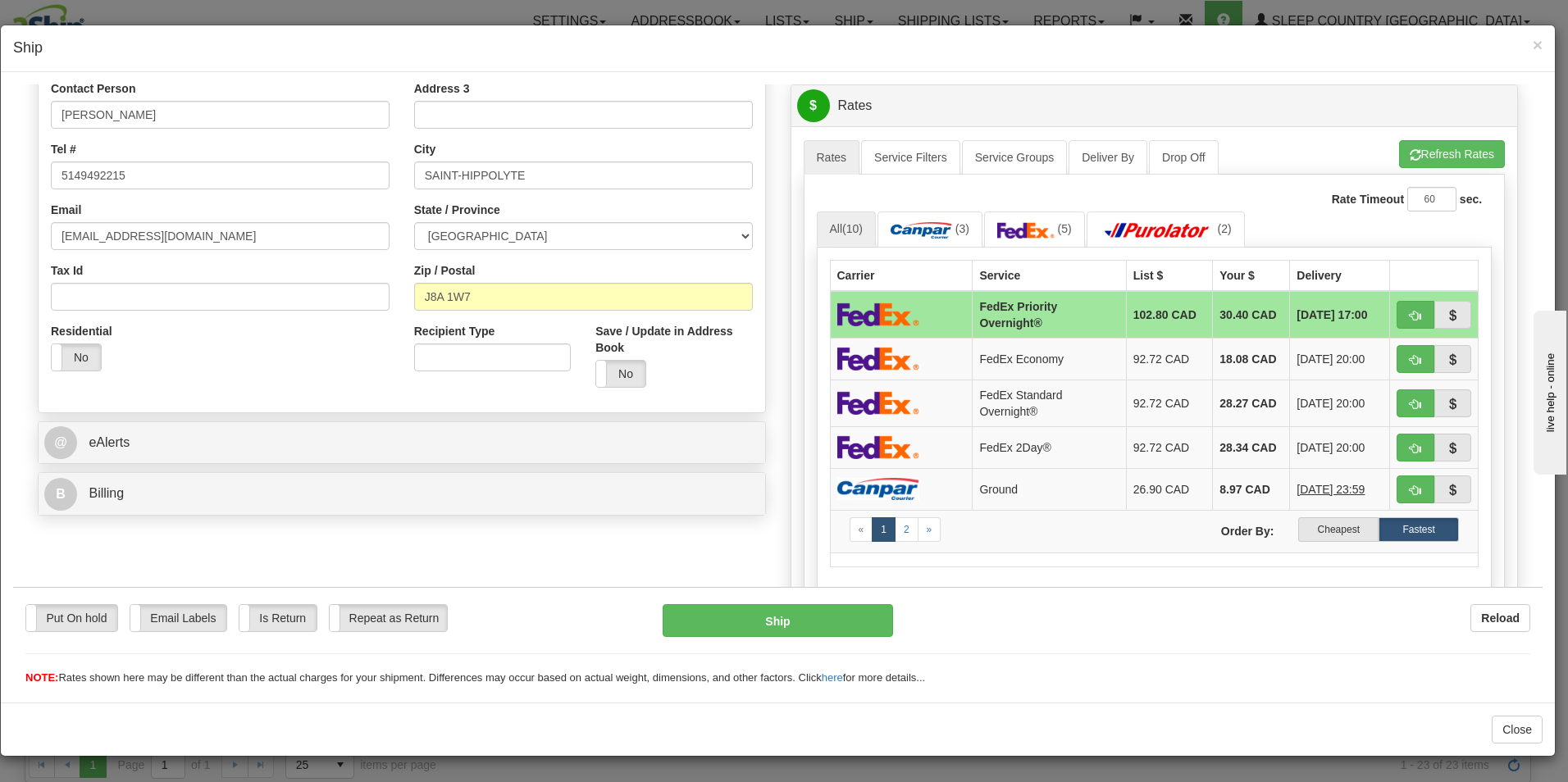
scroll to position [372, 0]
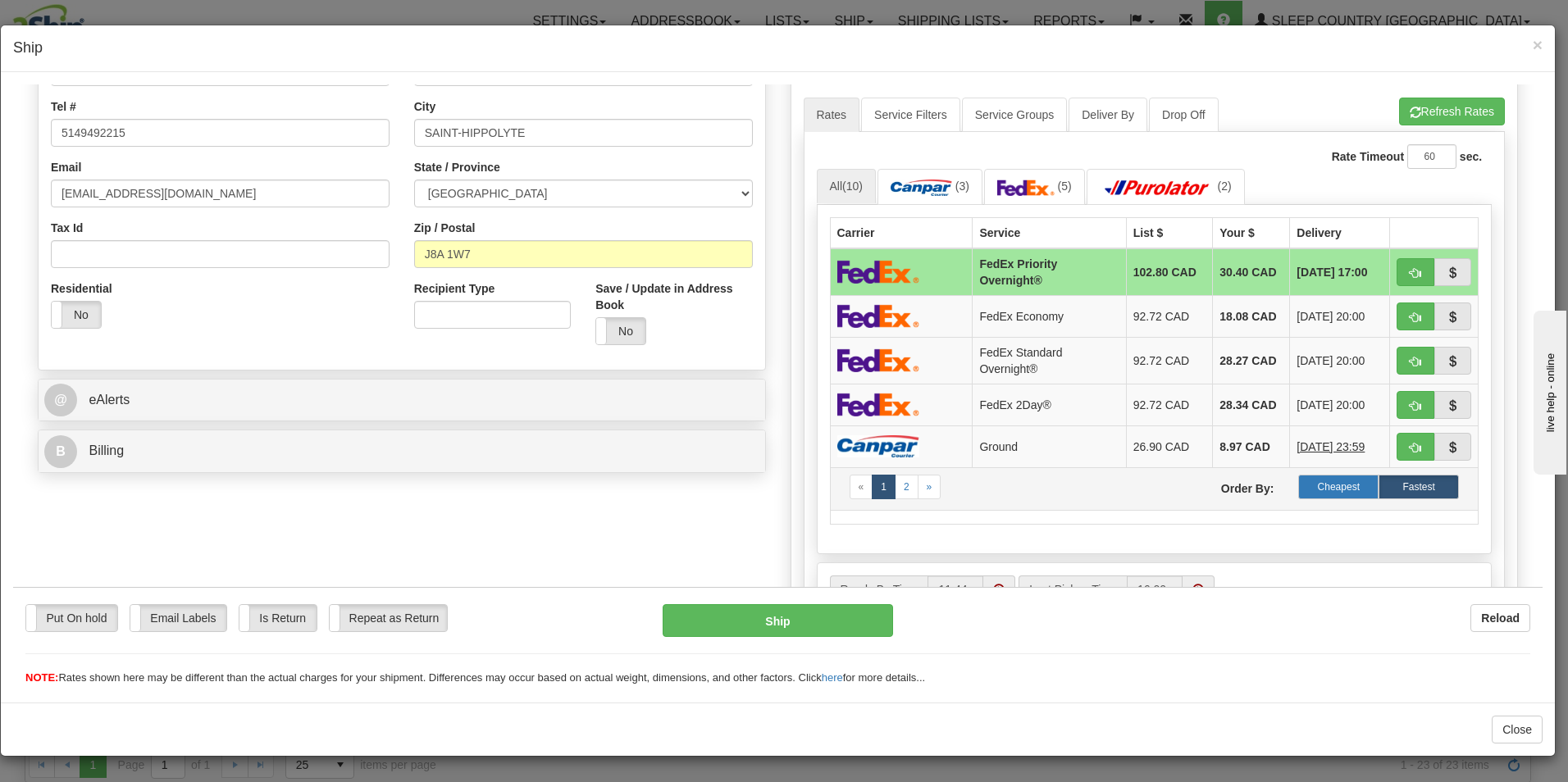
click at [1314, 478] on label "Cheapest" at bounding box center [1338, 486] width 80 height 24
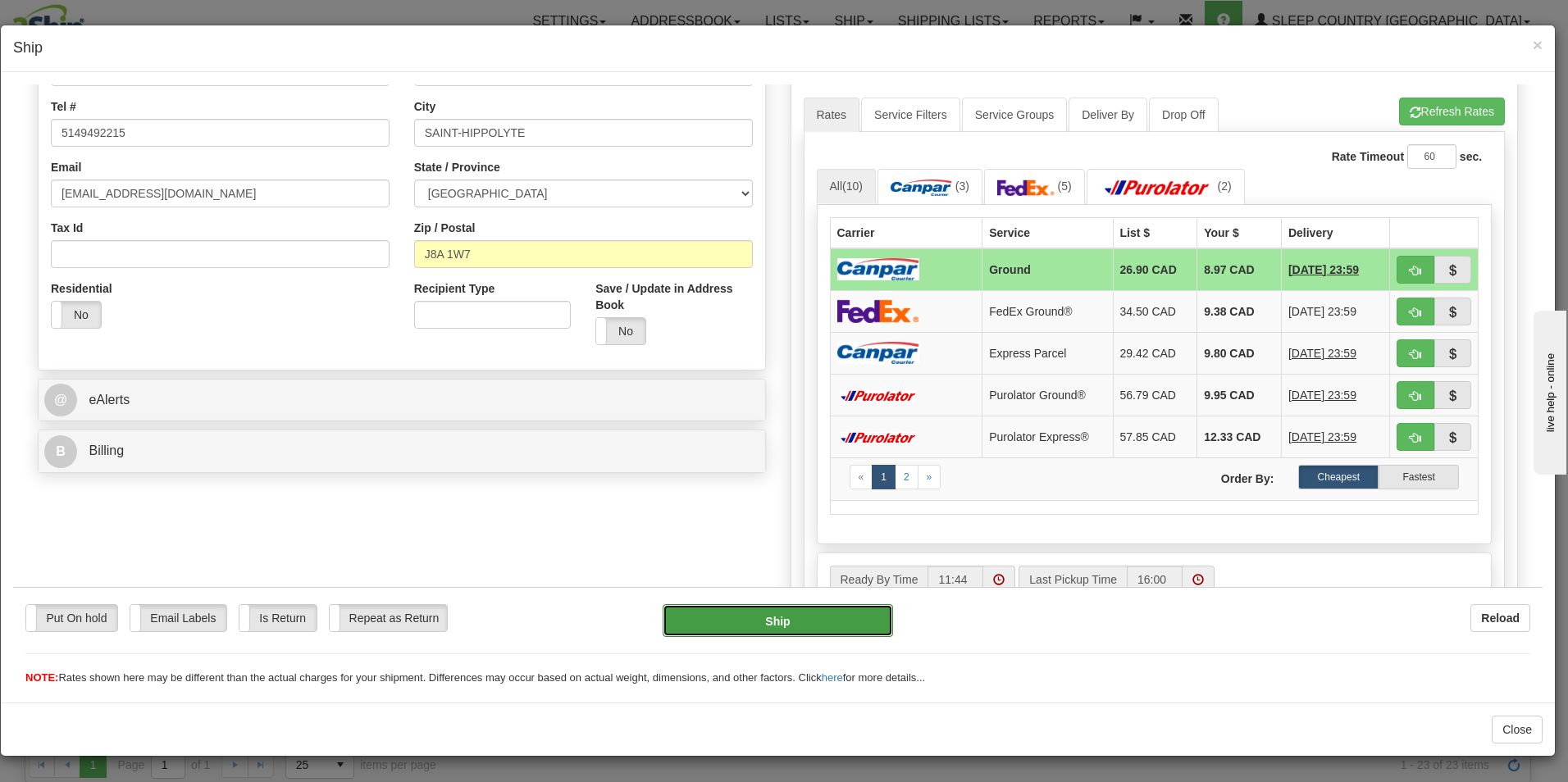
click at [768, 612] on button "Ship" at bounding box center [778, 619] width 230 height 33
type input "1"
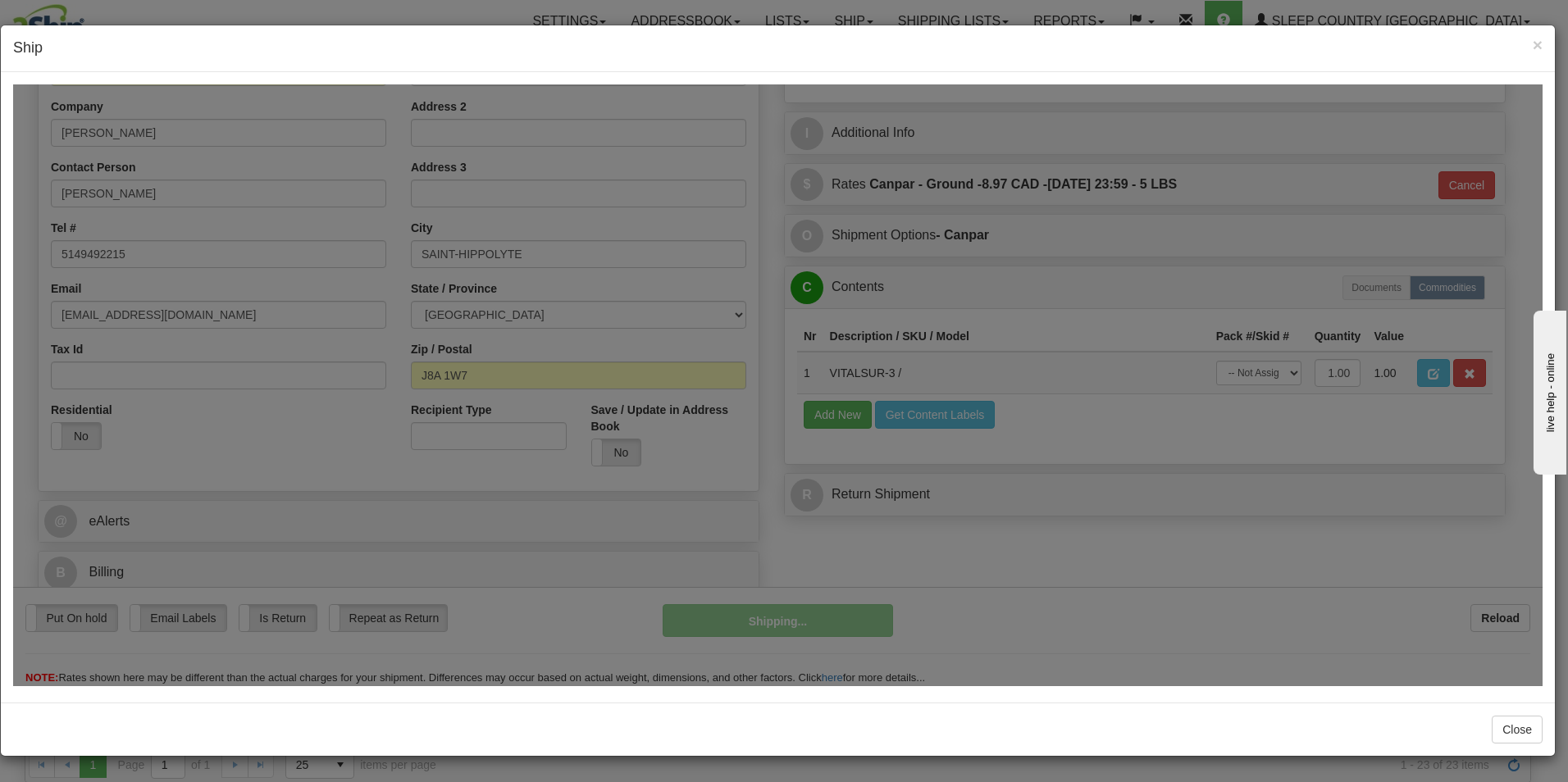
scroll to position [251, 0]
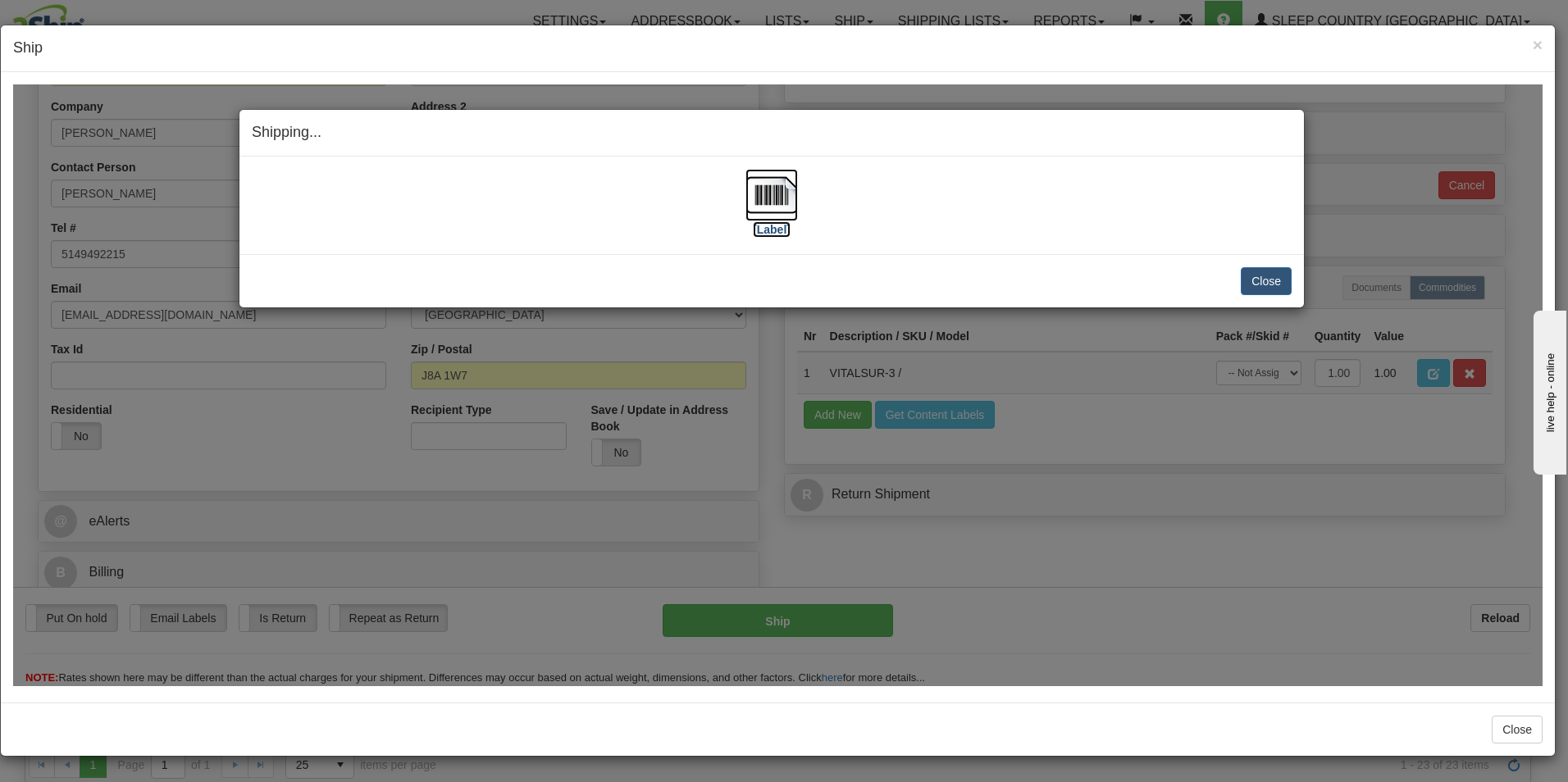
click at [764, 229] on label "[Label]" at bounding box center [771, 228] width 38 height 16
click at [1269, 272] on button "Close" at bounding box center [1266, 280] width 51 height 28
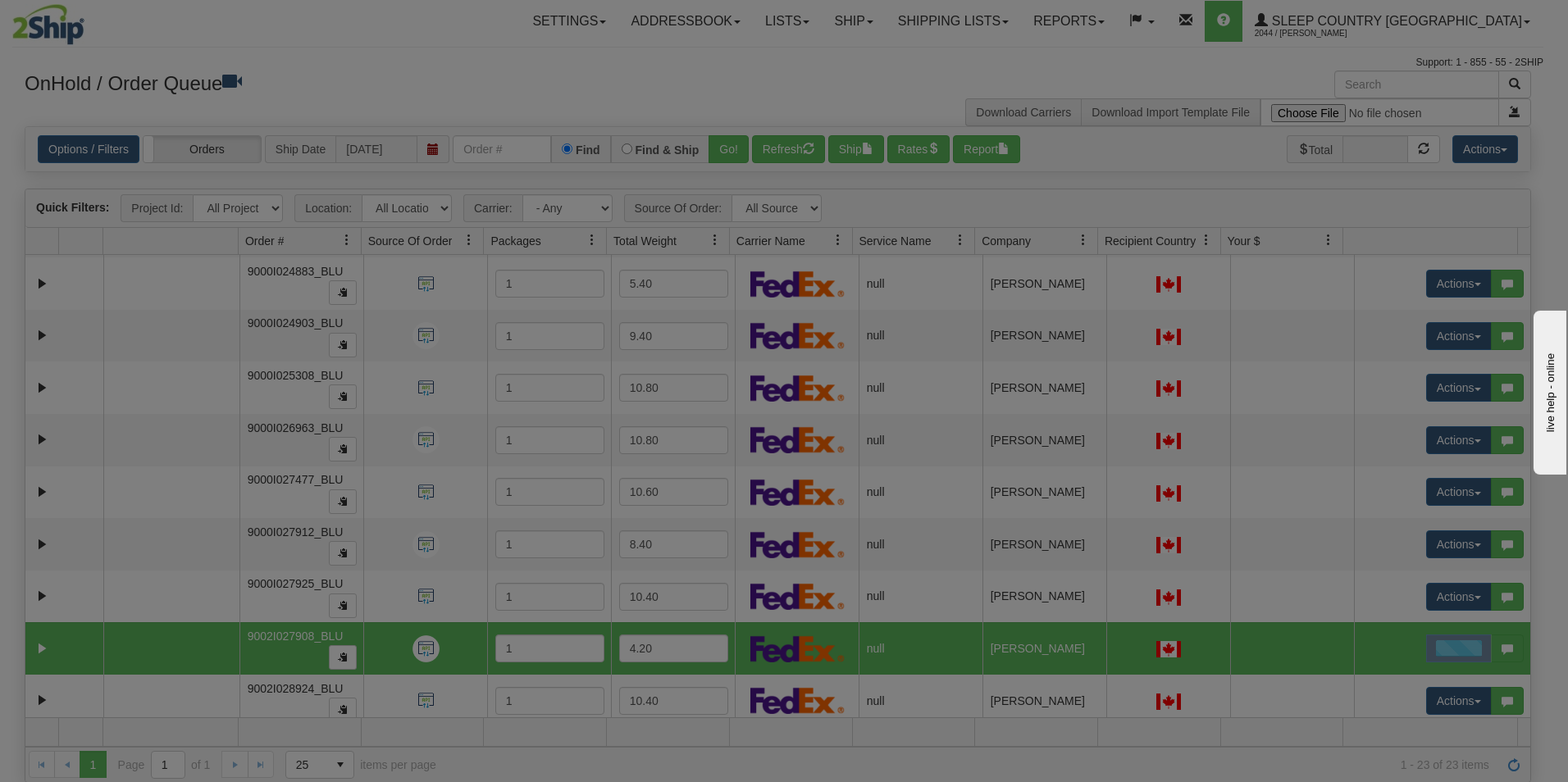
scroll to position [0, 0]
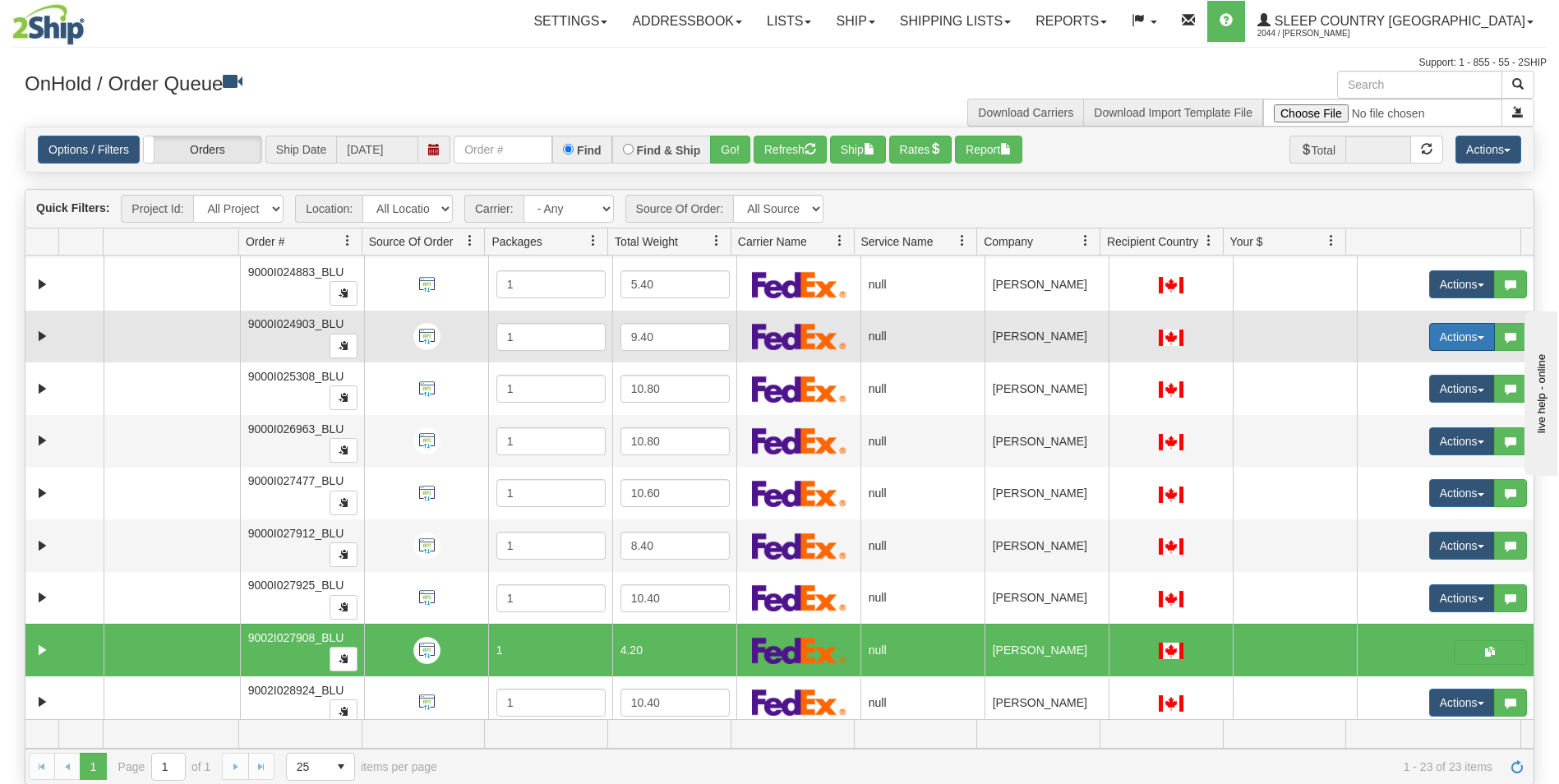
click at [1444, 336] on button "Actions" at bounding box center [1462, 337] width 66 height 28
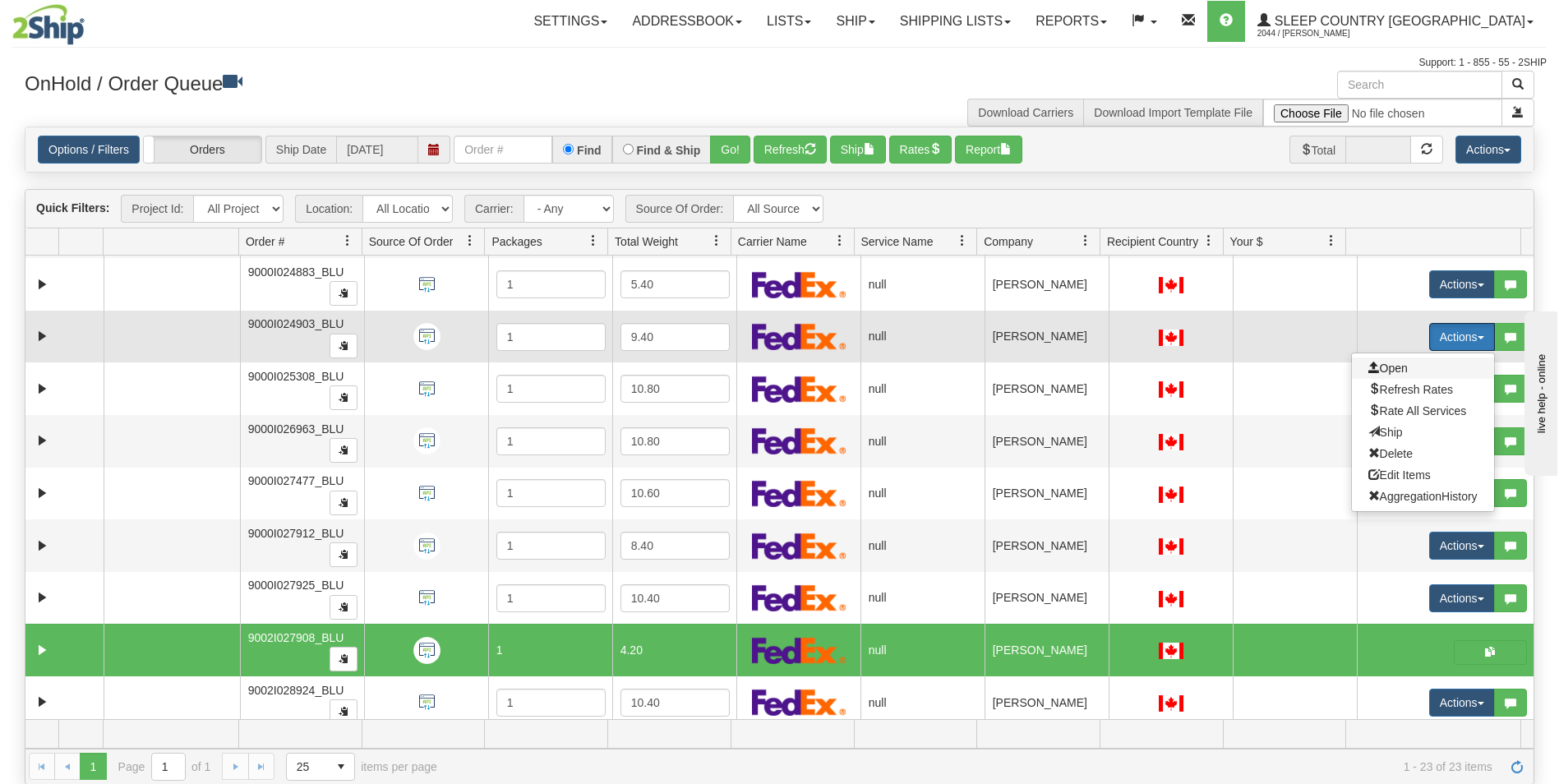
click at [1389, 366] on span "Open" at bounding box center [1389, 368] width 40 height 14
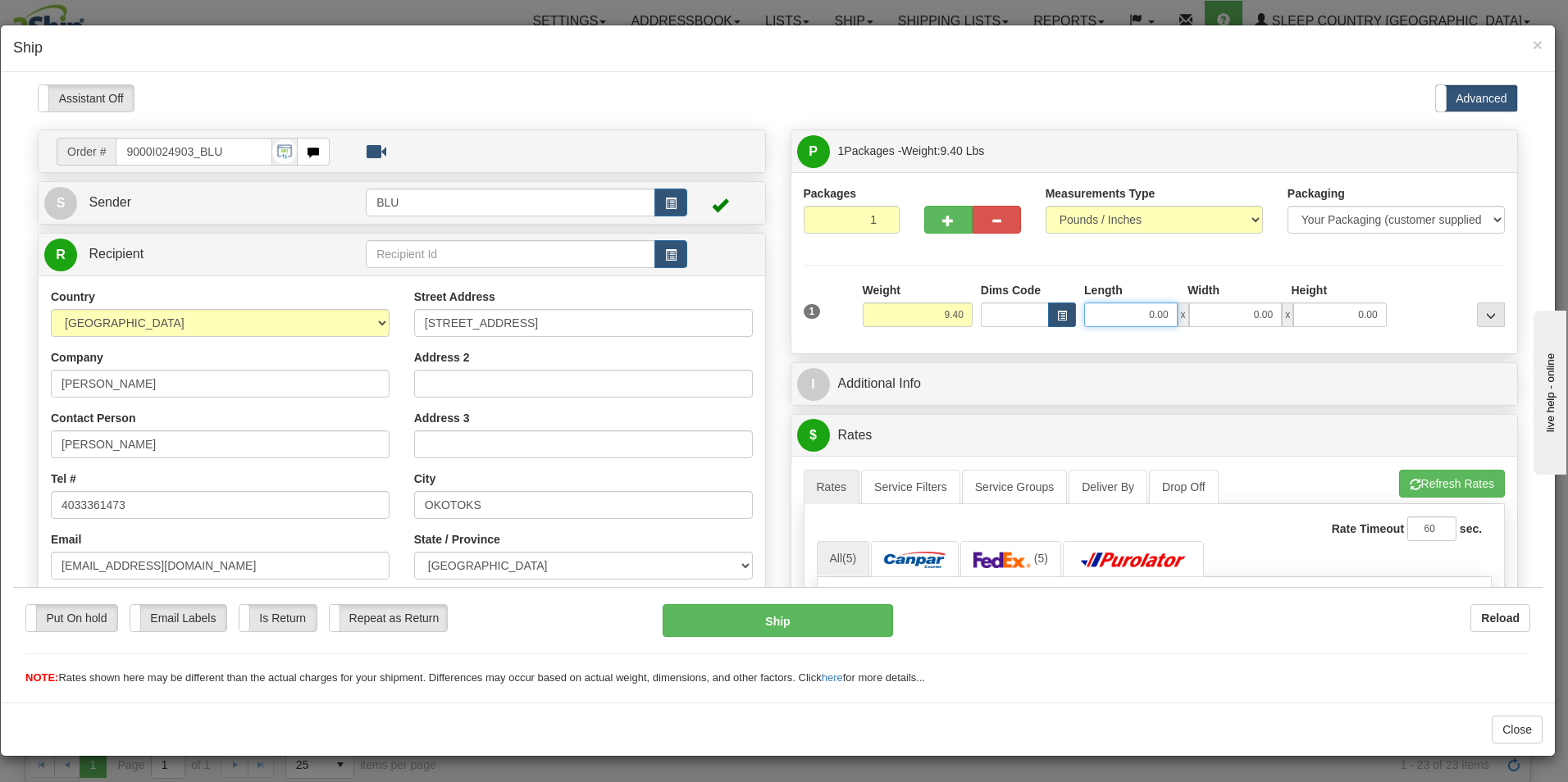
click at [1164, 316] on input "0.00" at bounding box center [1131, 313] width 94 height 24
type input "16.00"
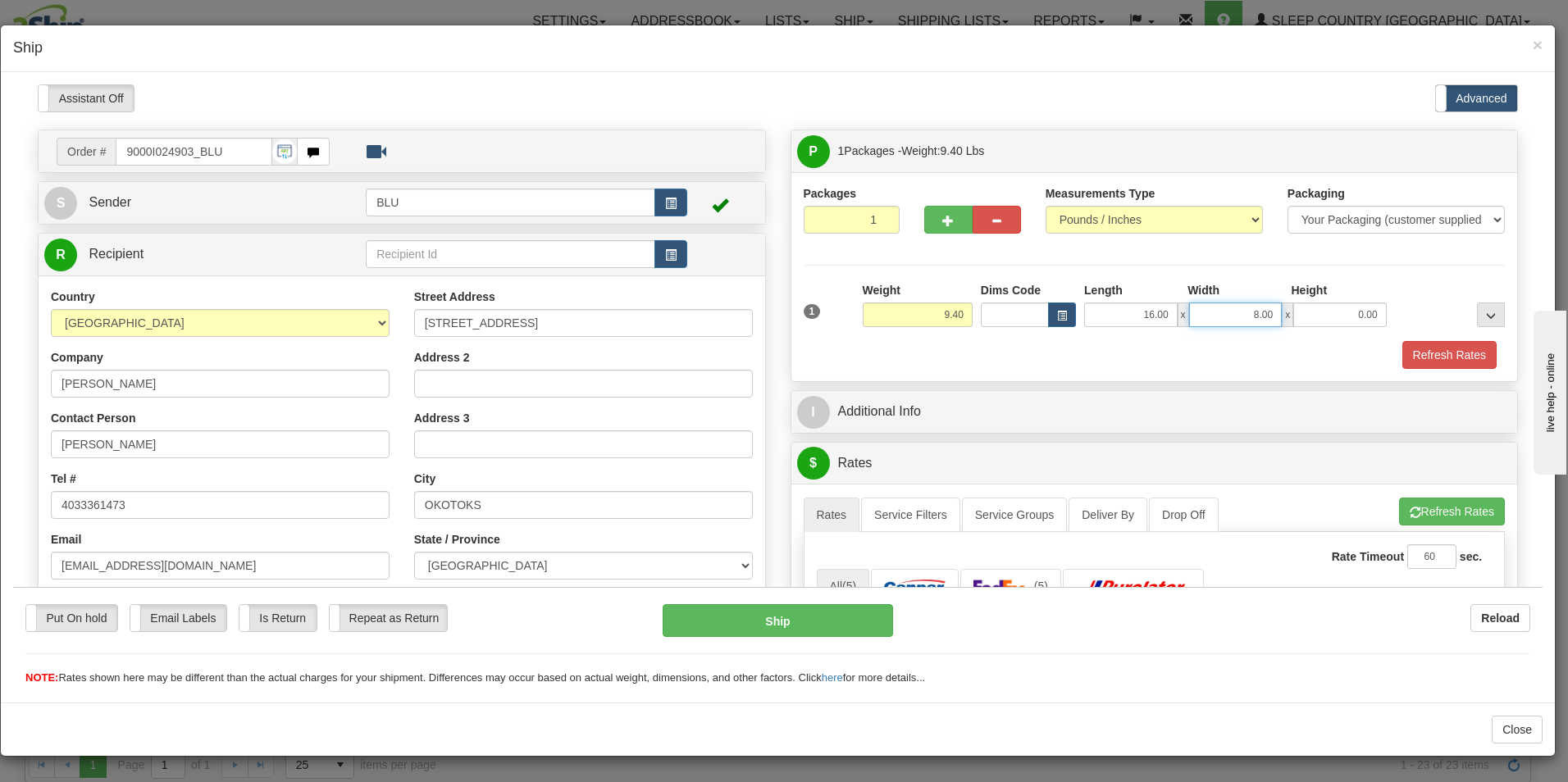
type input "8.00"
type input "16.00"
click at [1435, 356] on button "Refresh Rates" at bounding box center [1450, 354] width 94 height 28
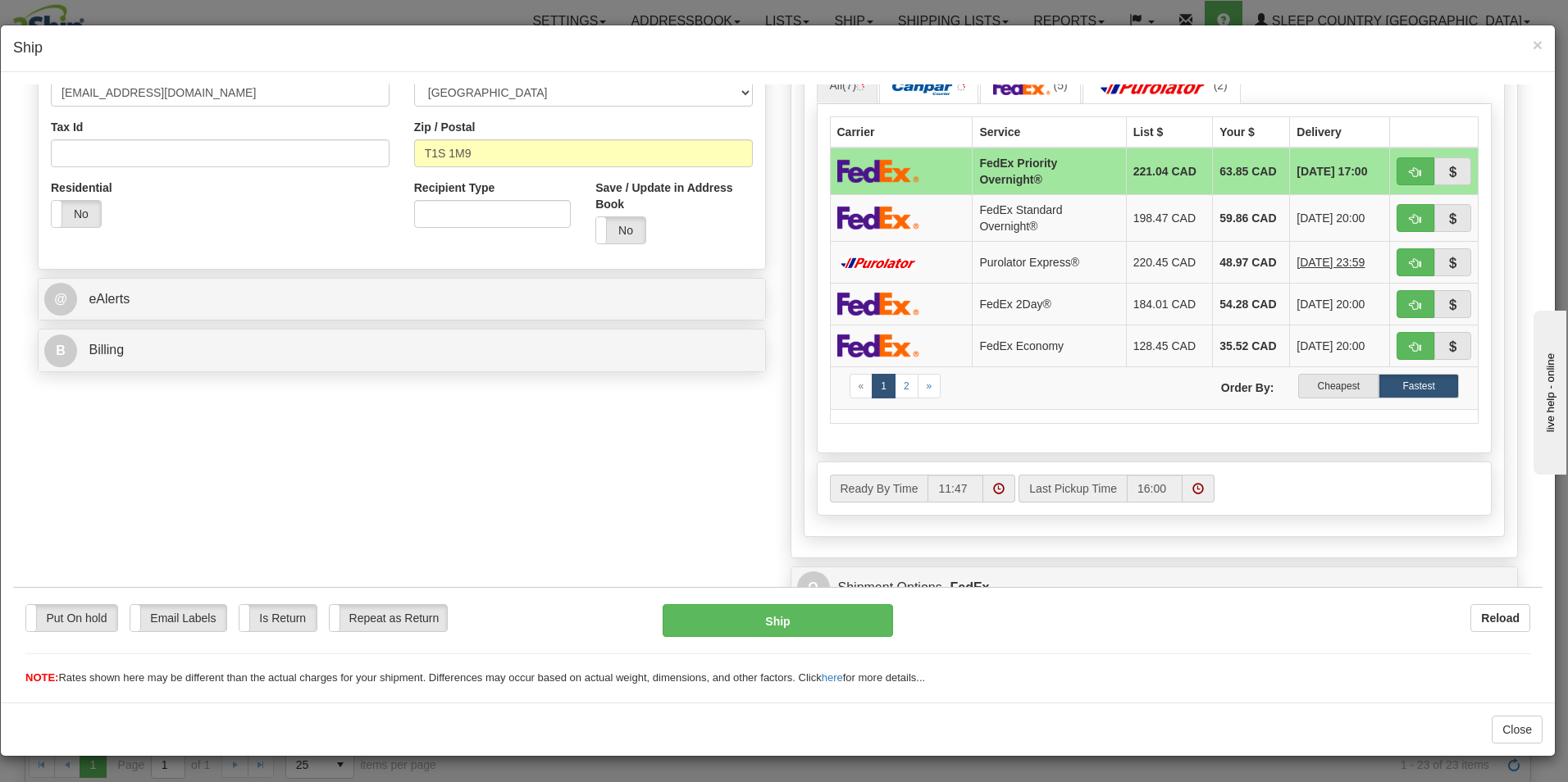
scroll to position [481, 0]
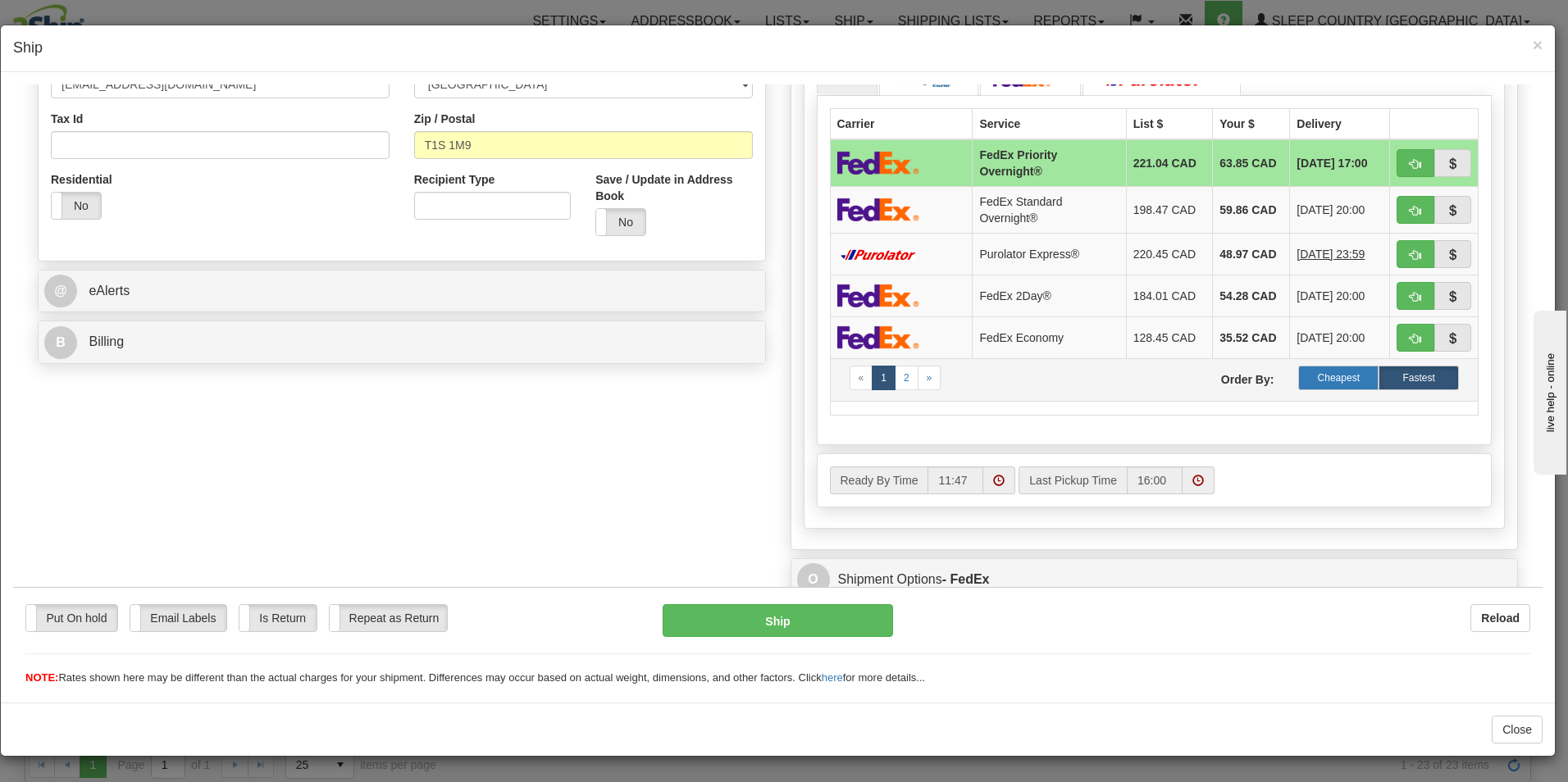
click at [1304, 374] on label "Cheapest" at bounding box center [1338, 377] width 80 height 24
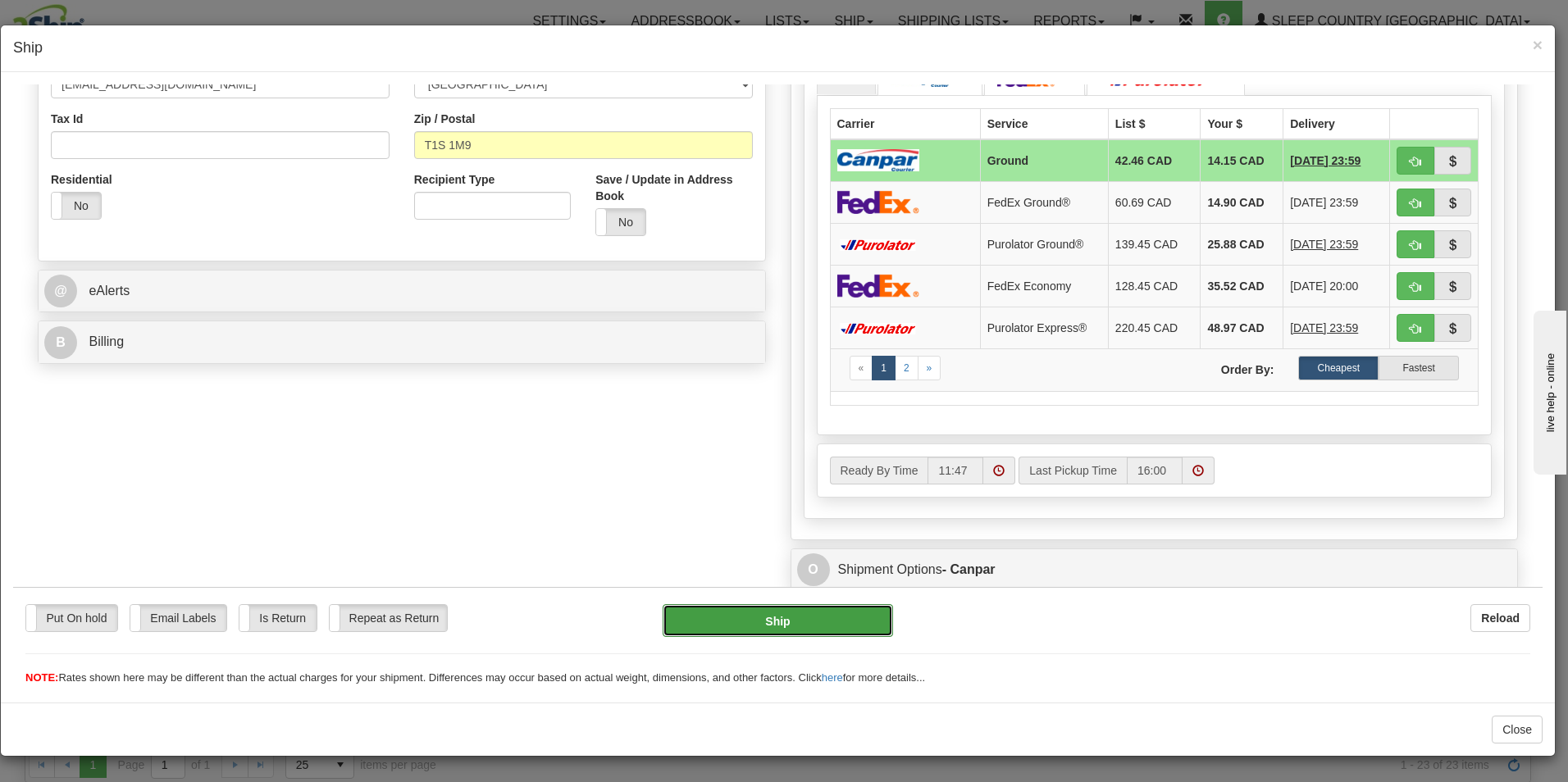
click at [780, 619] on button "Ship" at bounding box center [778, 619] width 230 height 33
type input "1"
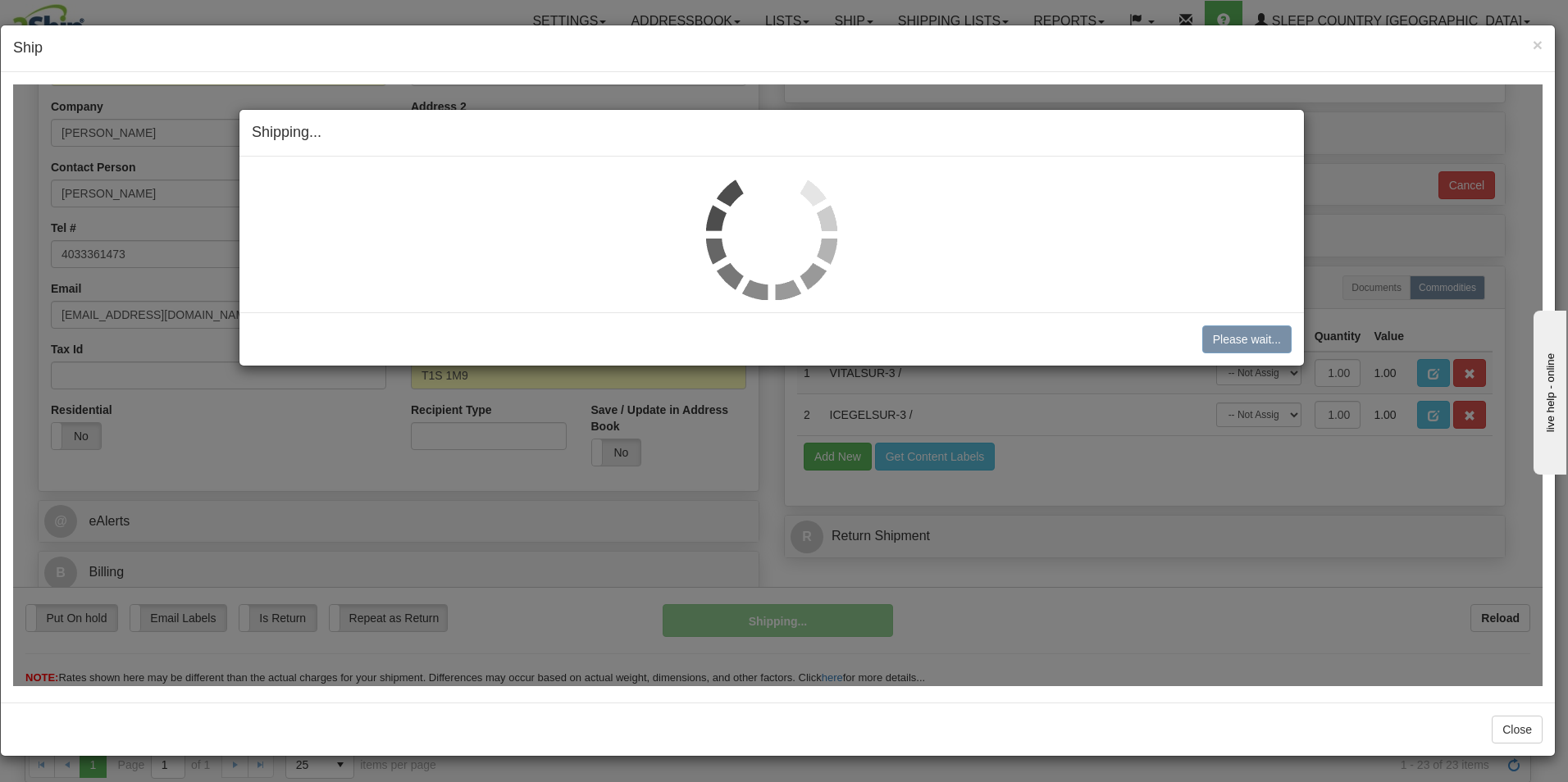
scroll to position [251, 0]
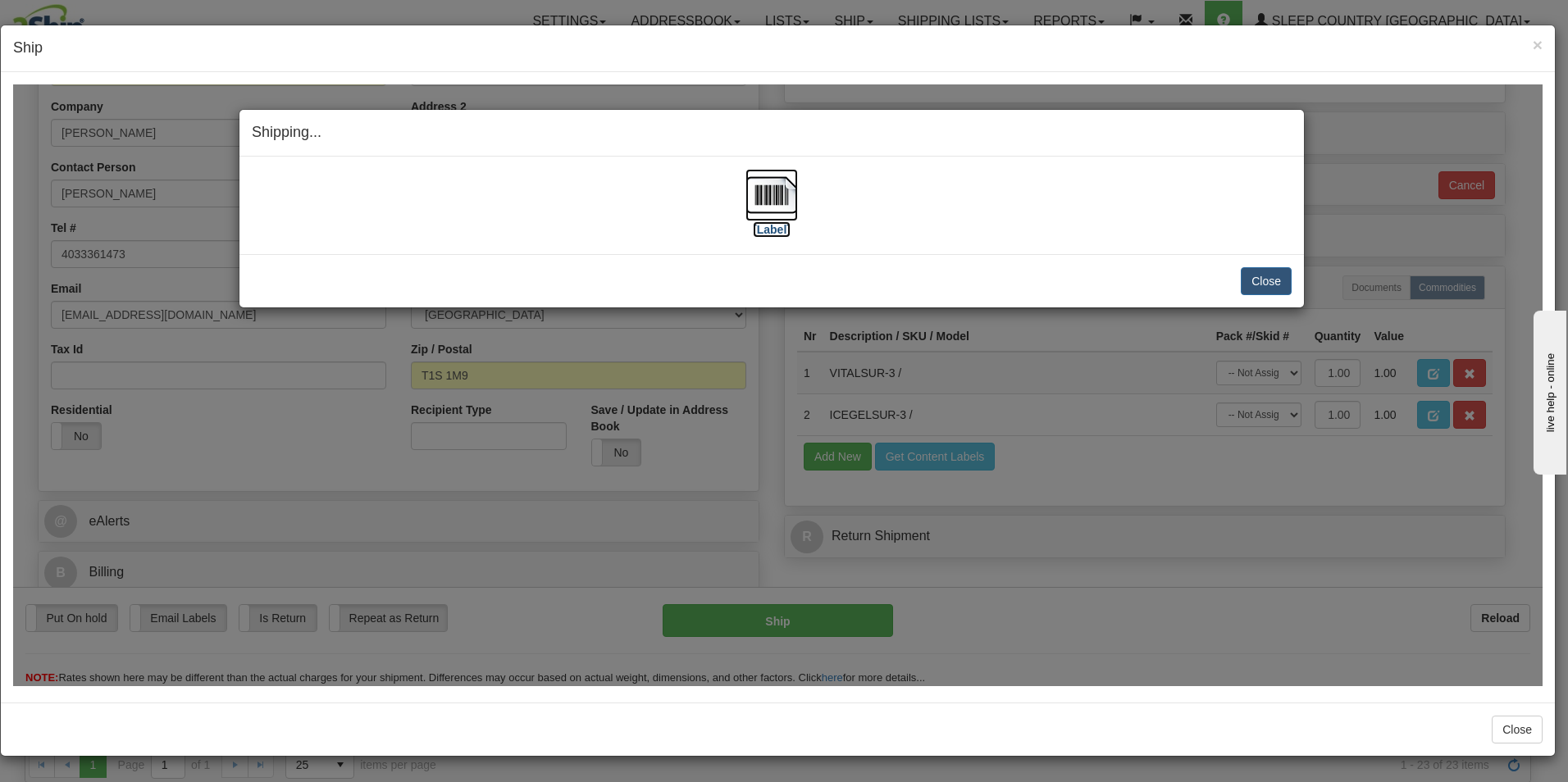
click at [778, 229] on label "[Label]" at bounding box center [771, 228] width 38 height 16
click at [1263, 281] on button "Close" at bounding box center [1266, 280] width 51 height 28
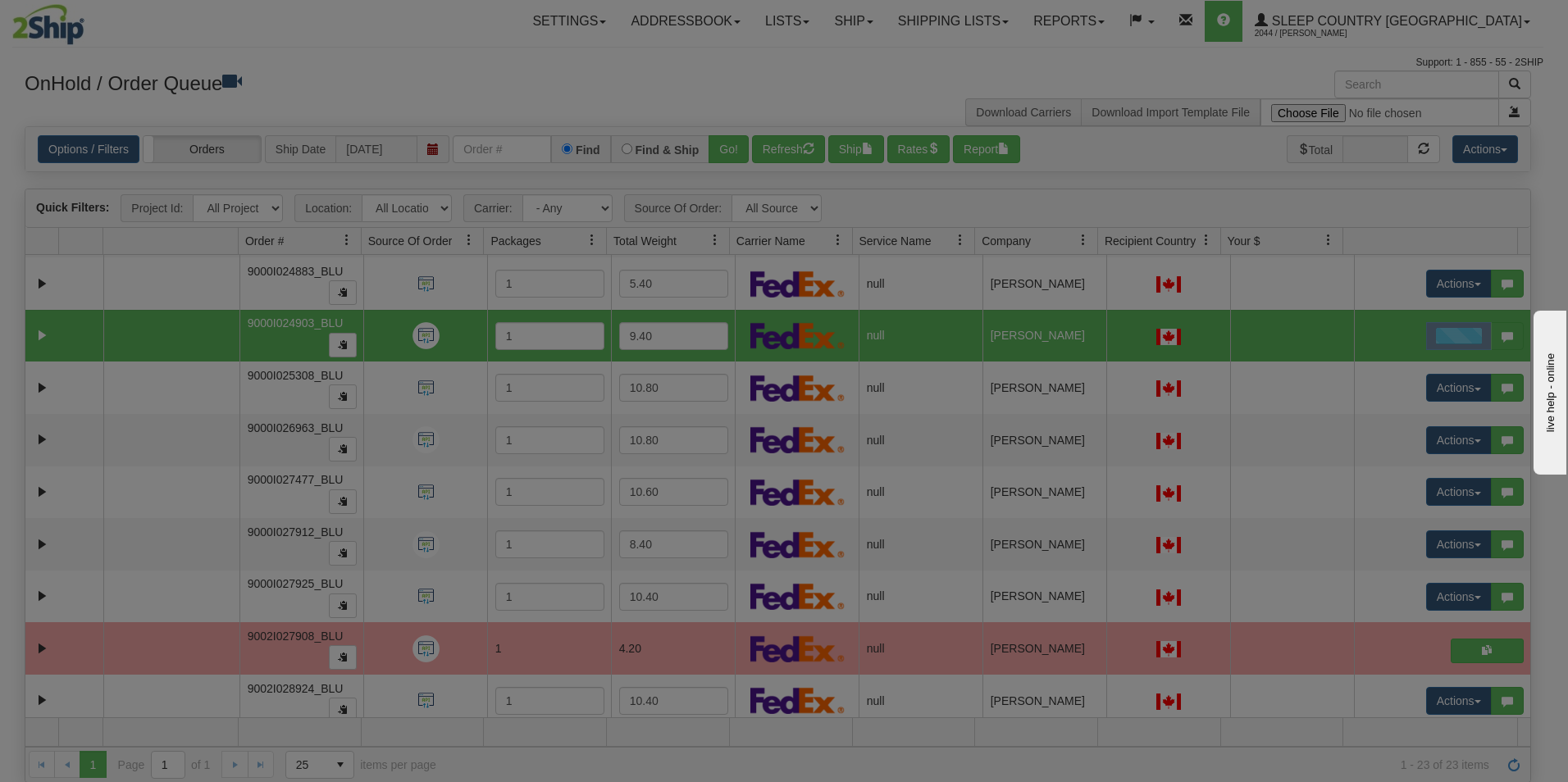
scroll to position [0, 0]
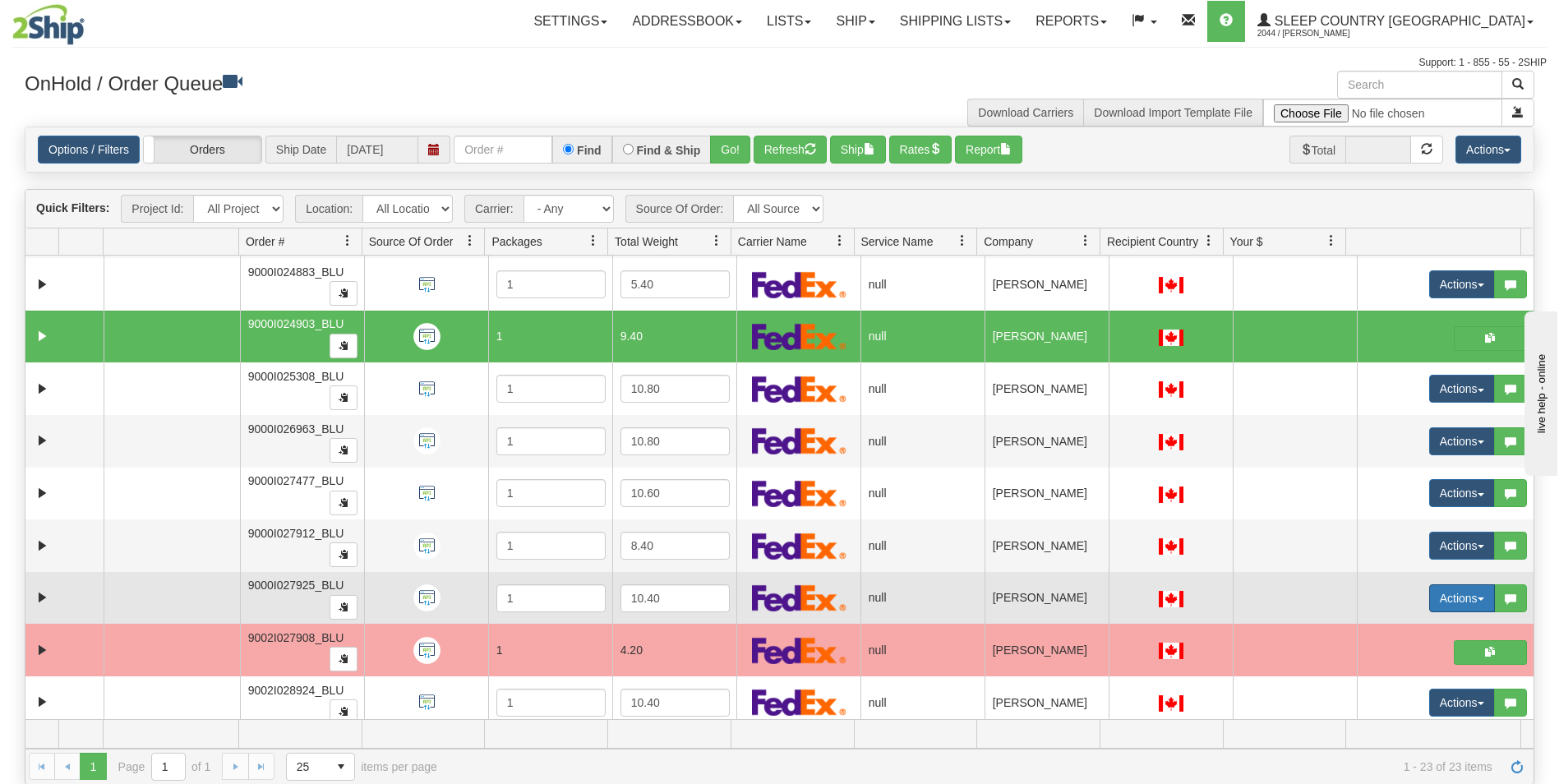
click at [1439, 594] on button "Actions" at bounding box center [1462, 598] width 66 height 28
click at [1373, 629] on span "Open" at bounding box center [1389, 629] width 40 height 14
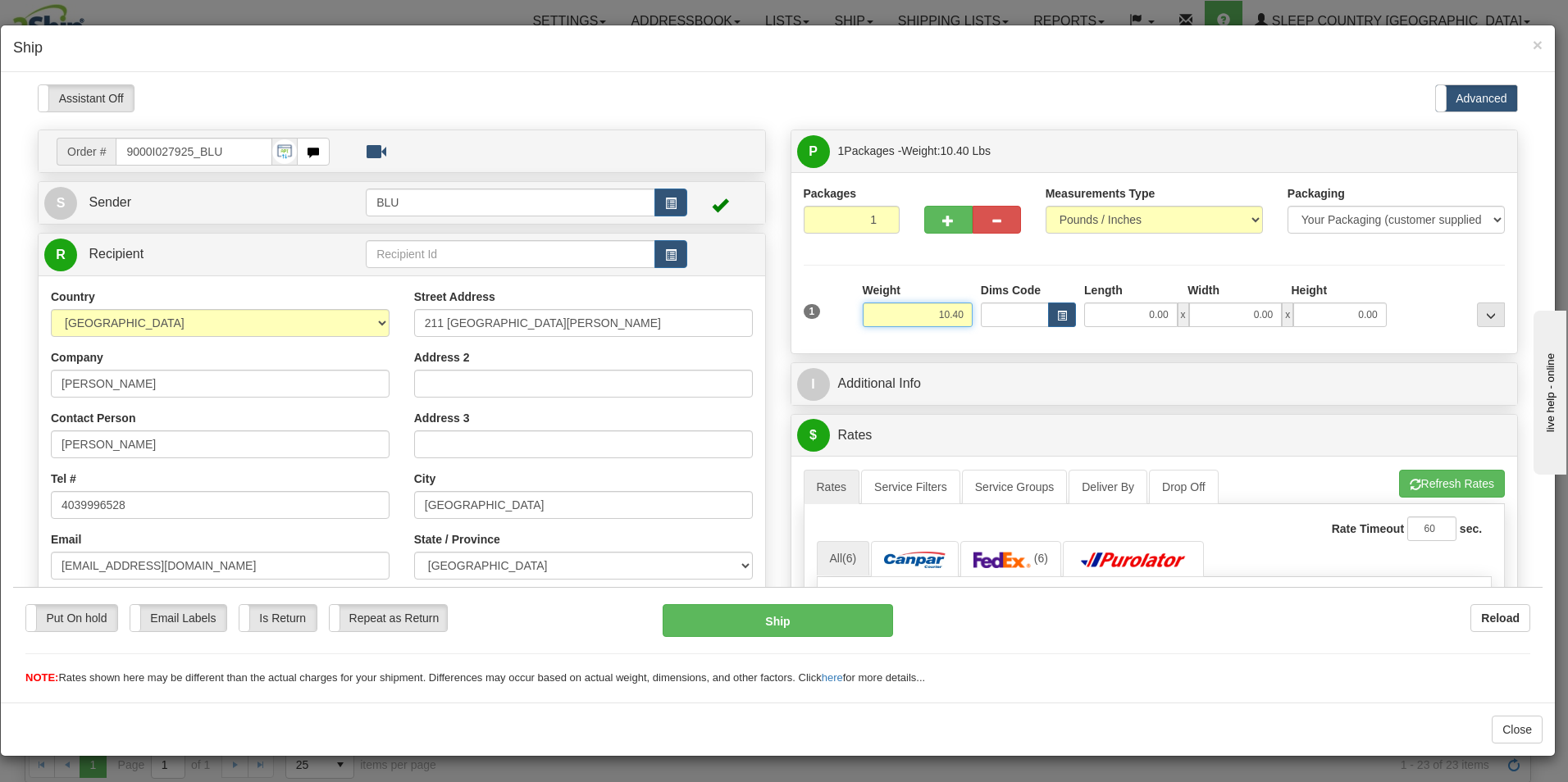
click at [957, 312] on input "10.40" at bounding box center [918, 313] width 110 height 24
type input "1"
type input "9.00"
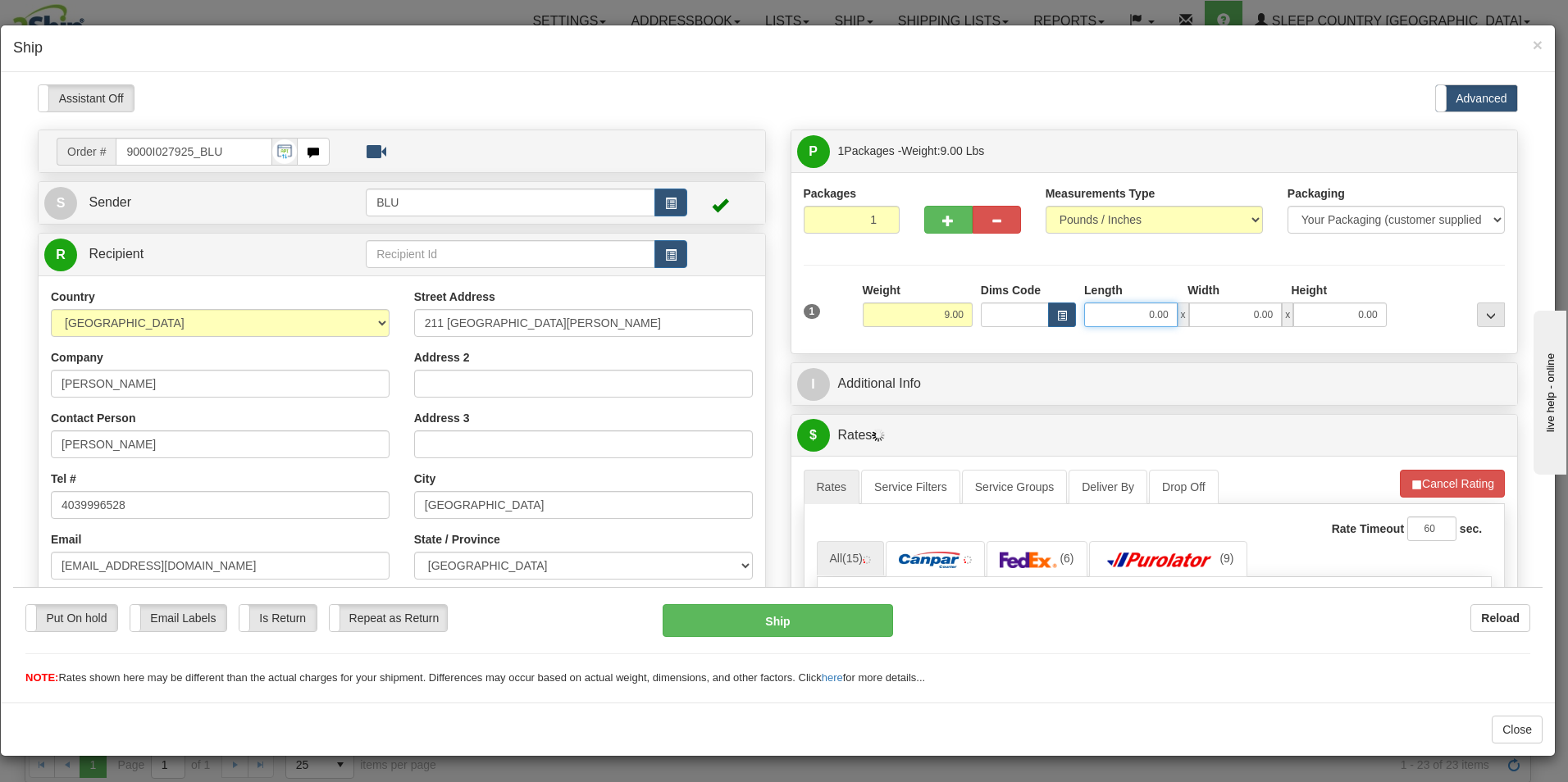
click at [1158, 315] on input "0.00" at bounding box center [1131, 313] width 94 height 24
type input "16.00"
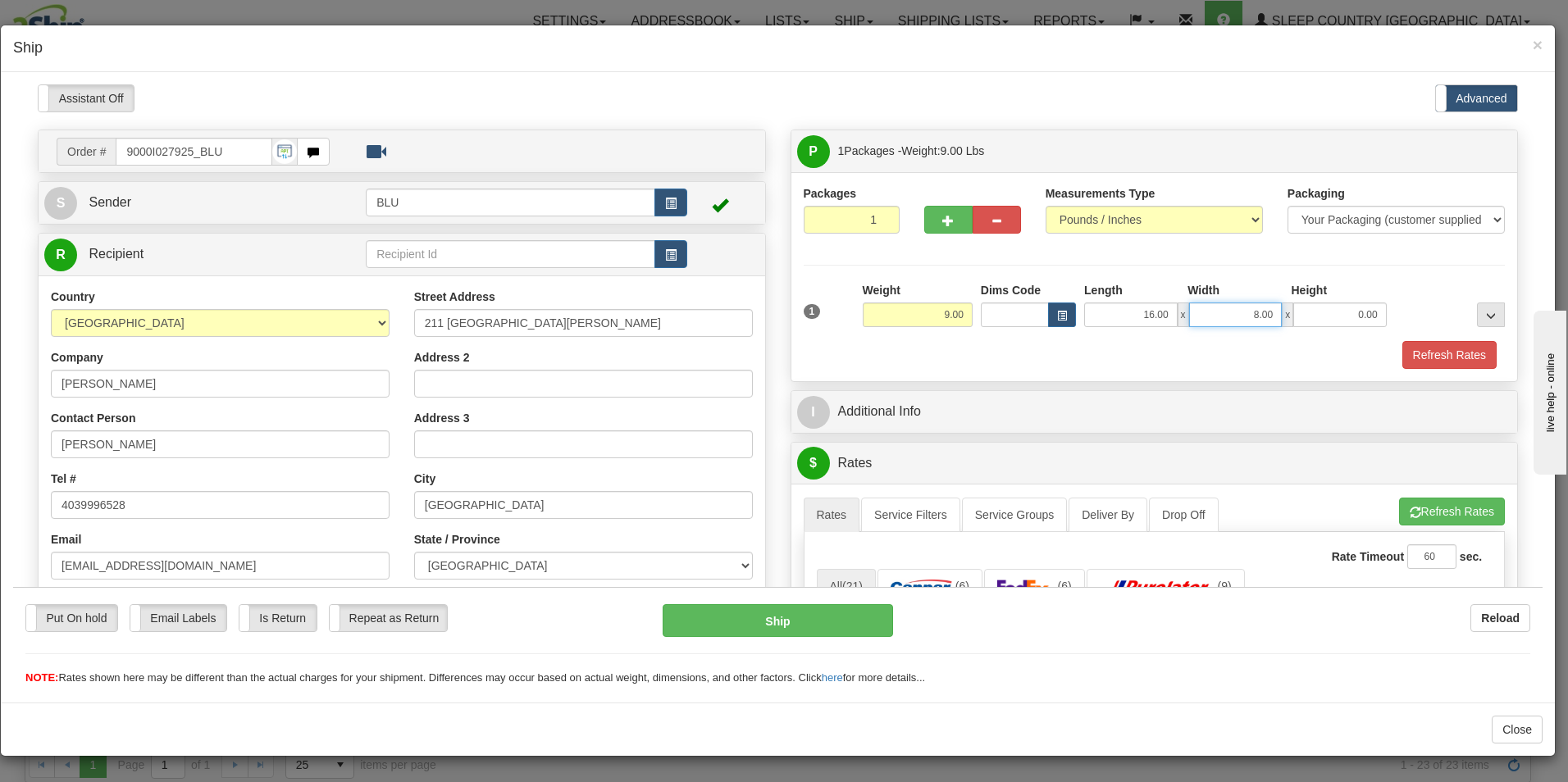
type input "8.00"
type input "16.00"
drag, startPoint x: 1415, startPoint y: 348, endPoint x: 1409, endPoint y: 360, distance: 13.4
click at [1415, 348] on button "Refresh Rates" at bounding box center [1450, 354] width 94 height 28
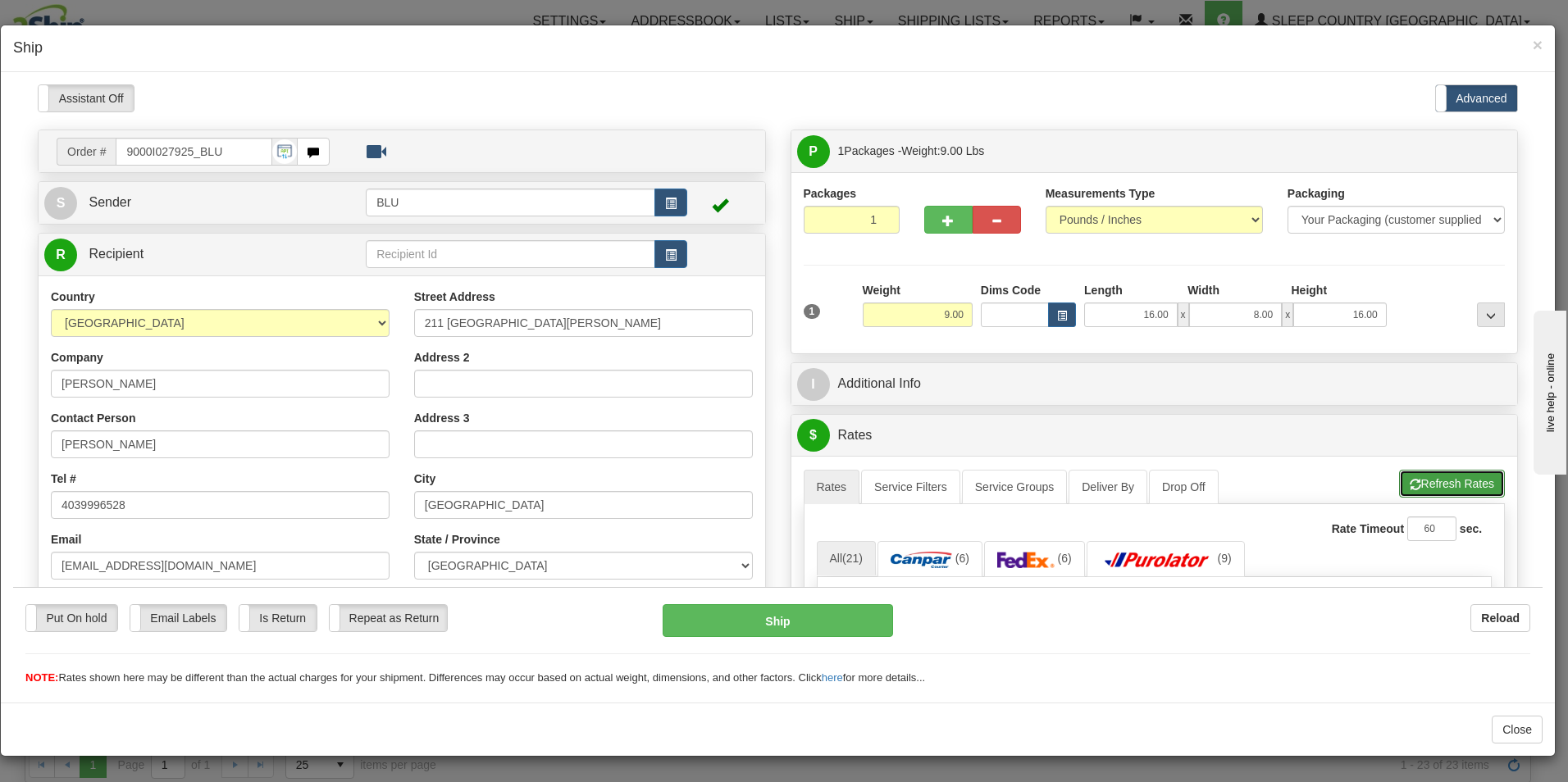
click at [1455, 479] on button "Refresh Rates" at bounding box center [1451, 482] width 106 height 28
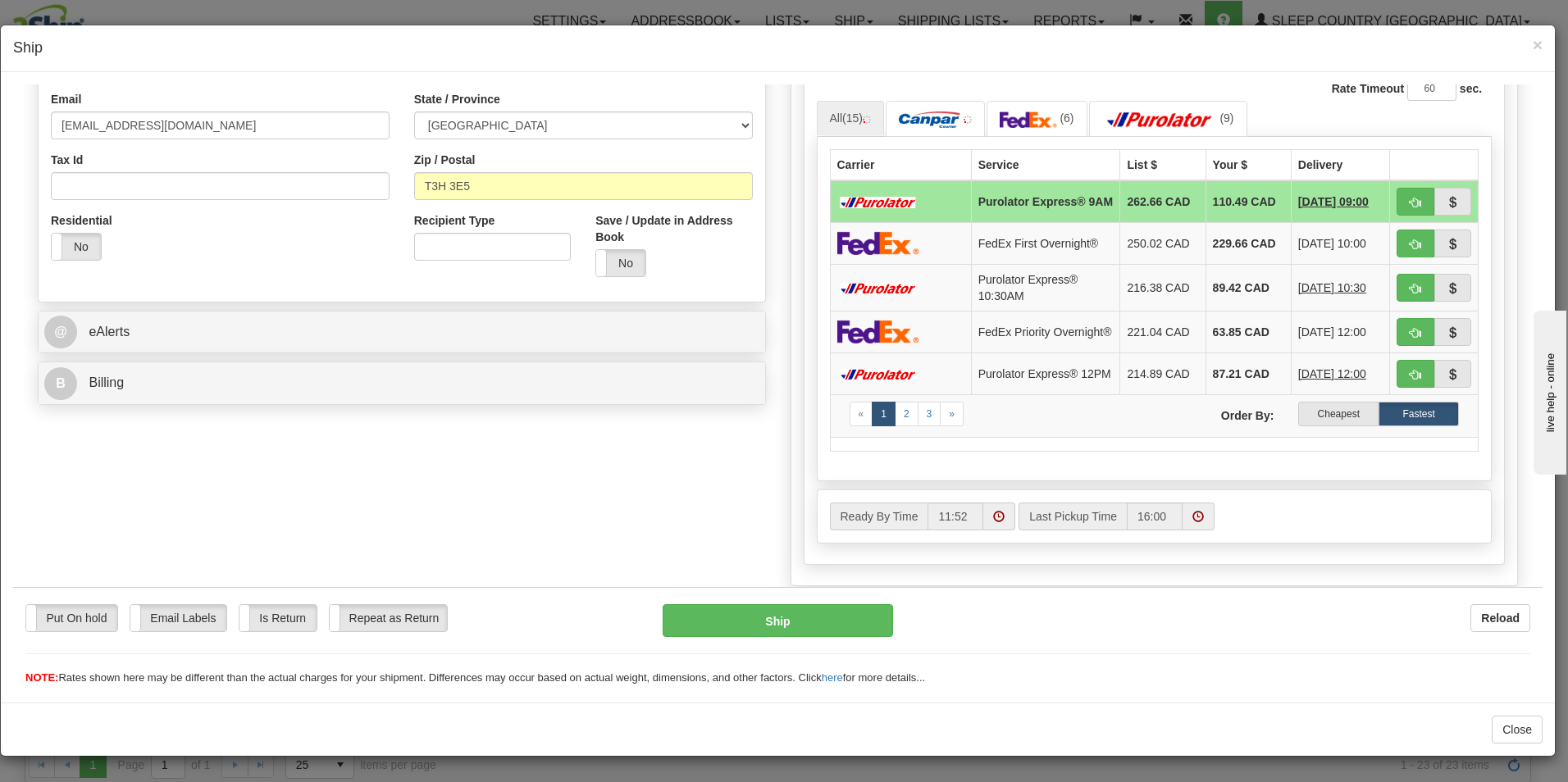
scroll to position [457, 0]
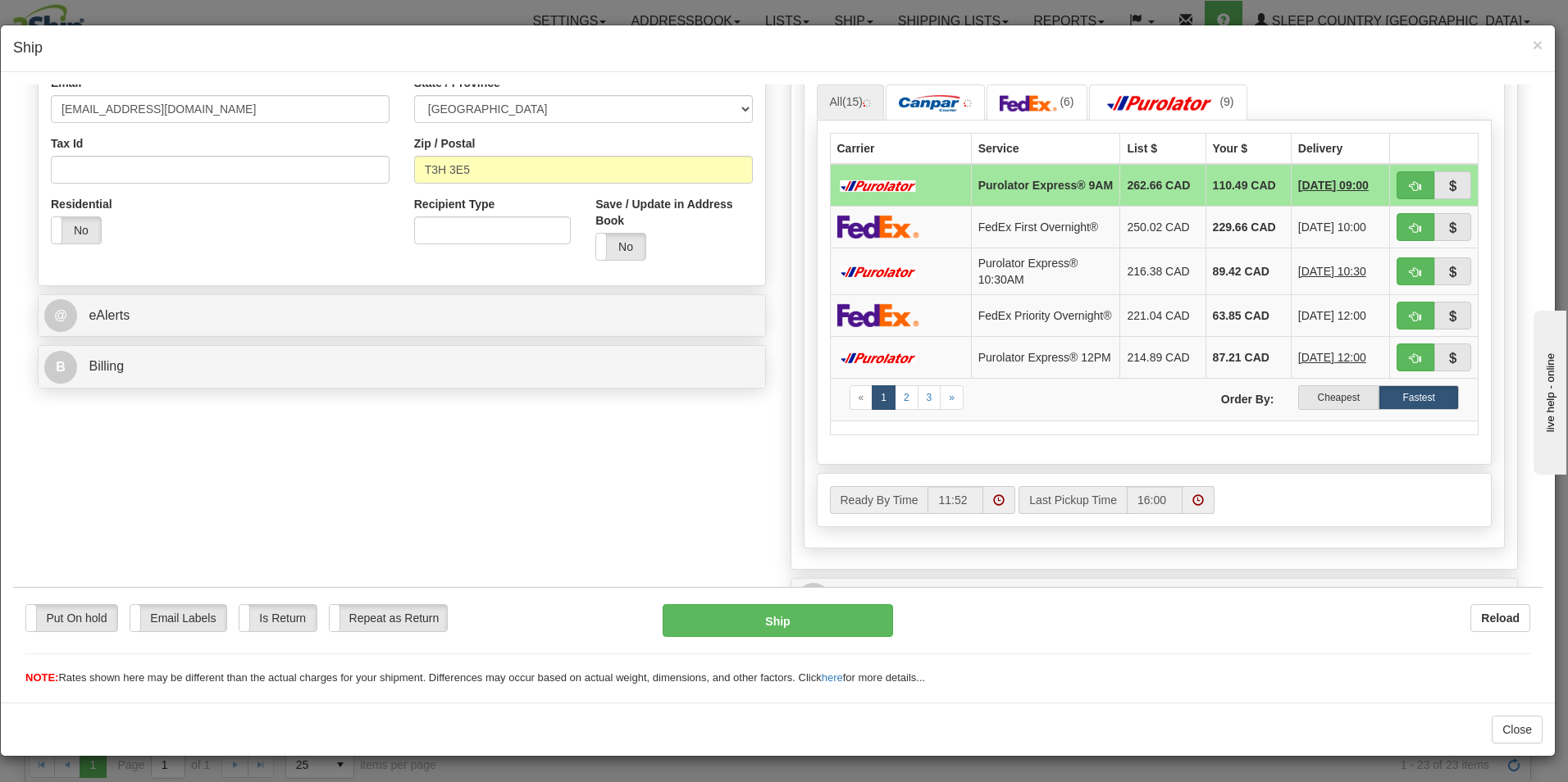
drag, startPoint x: 1536, startPoint y: 268, endPoint x: 35, endPoint y: 95, distance: 1510.9
click at [1321, 405] on label "Cheapest" at bounding box center [1338, 396] width 80 height 24
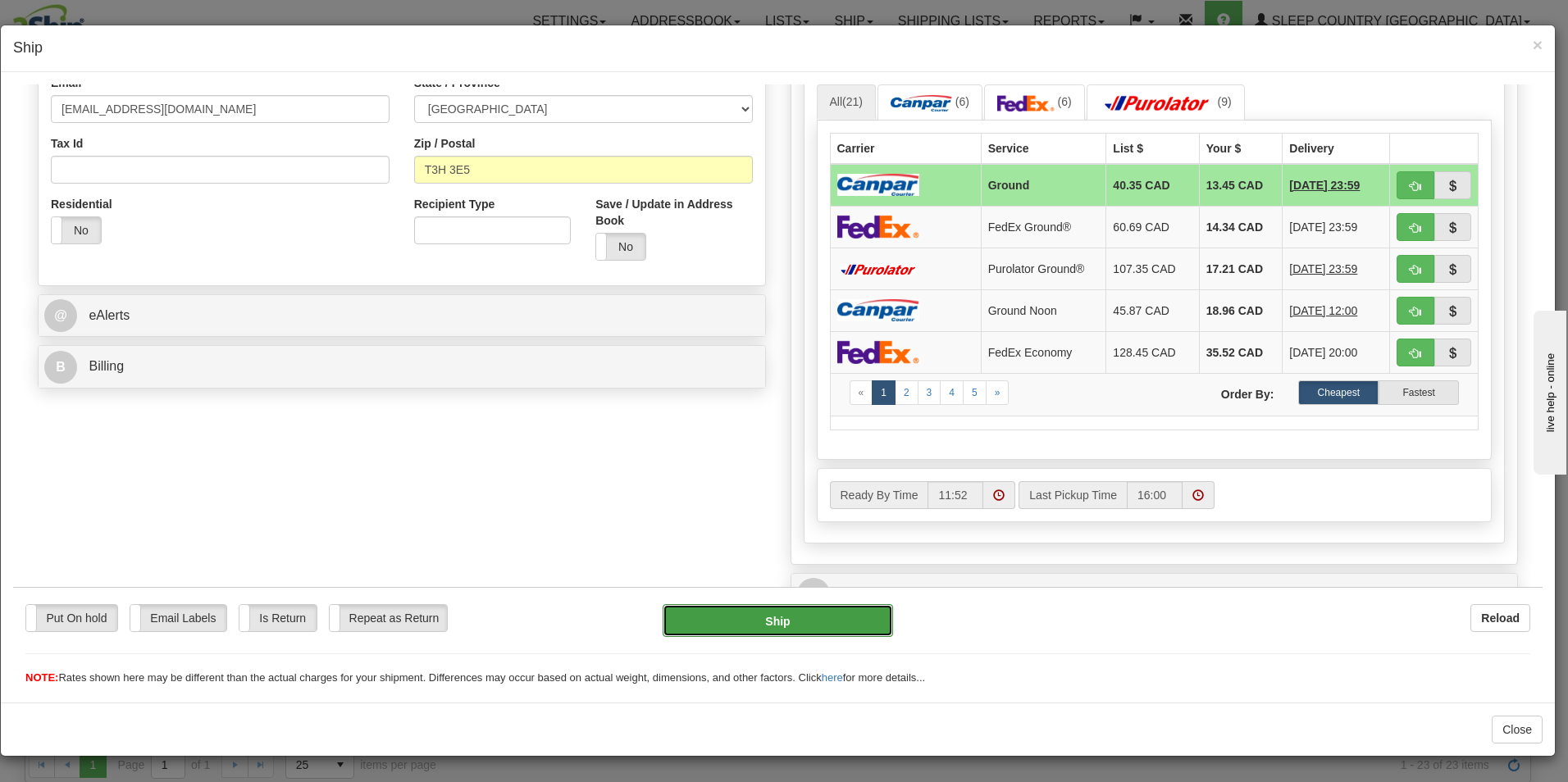
click at [795, 617] on button "Ship" at bounding box center [778, 619] width 230 height 33
type input "1"
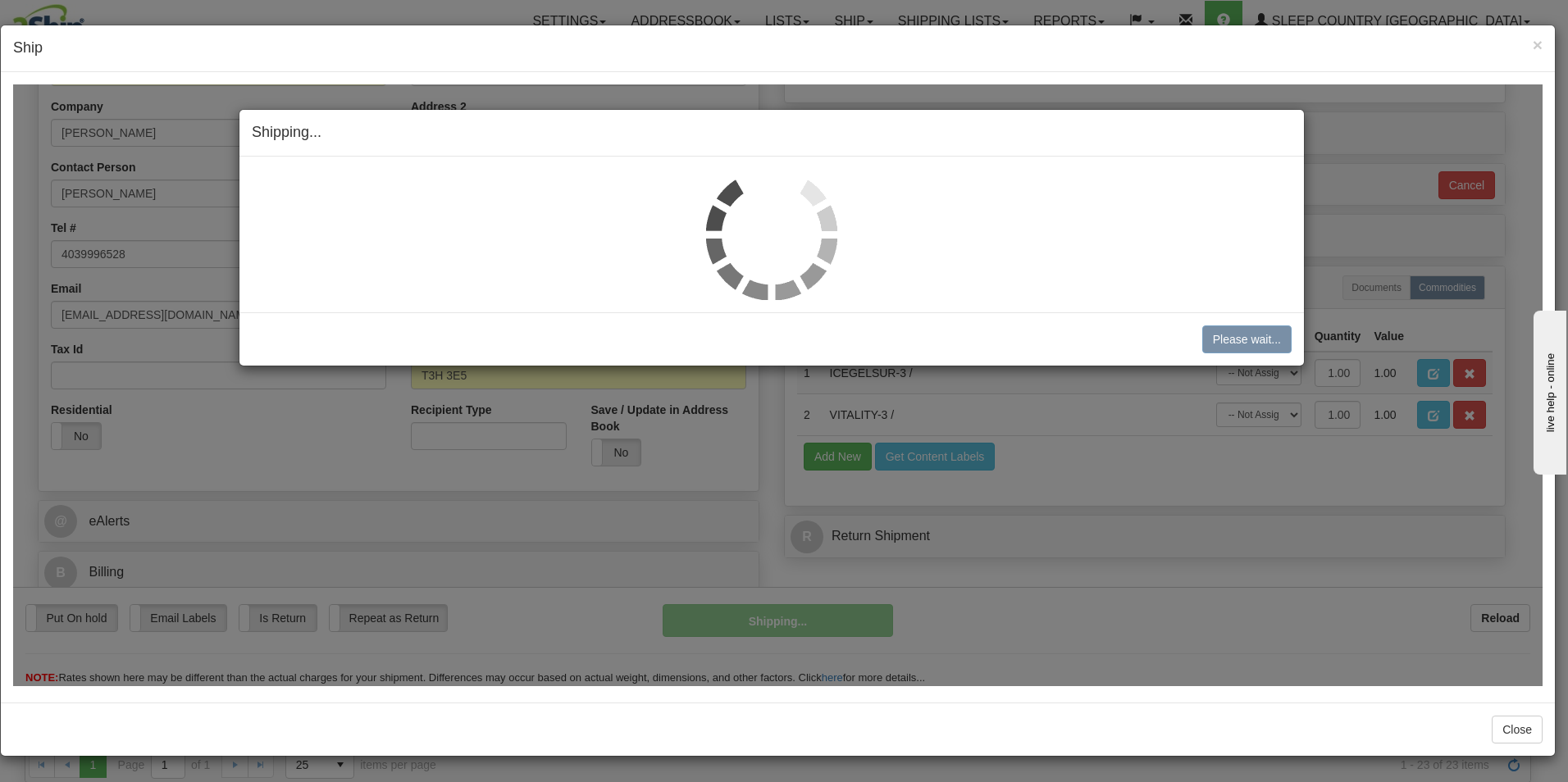
scroll to position [251, 0]
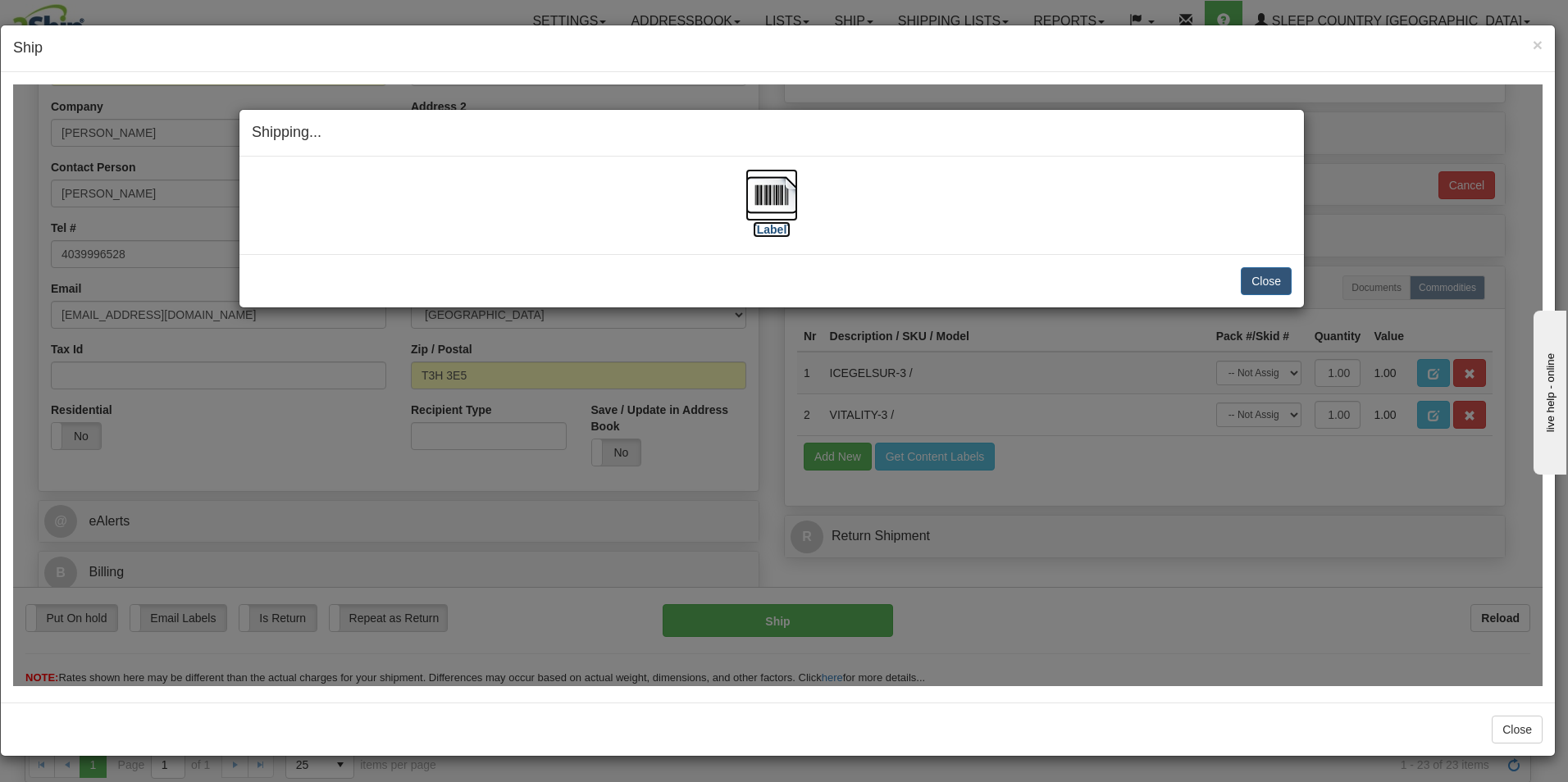
click at [767, 226] on label "[Label]" at bounding box center [771, 228] width 38 height 16
click at [783, 220] on label "[Label]" at bounding box center [771, 228] width 38 height 16
click at [766, 201] on img at bounding box center [771, 194] width 52 height 52
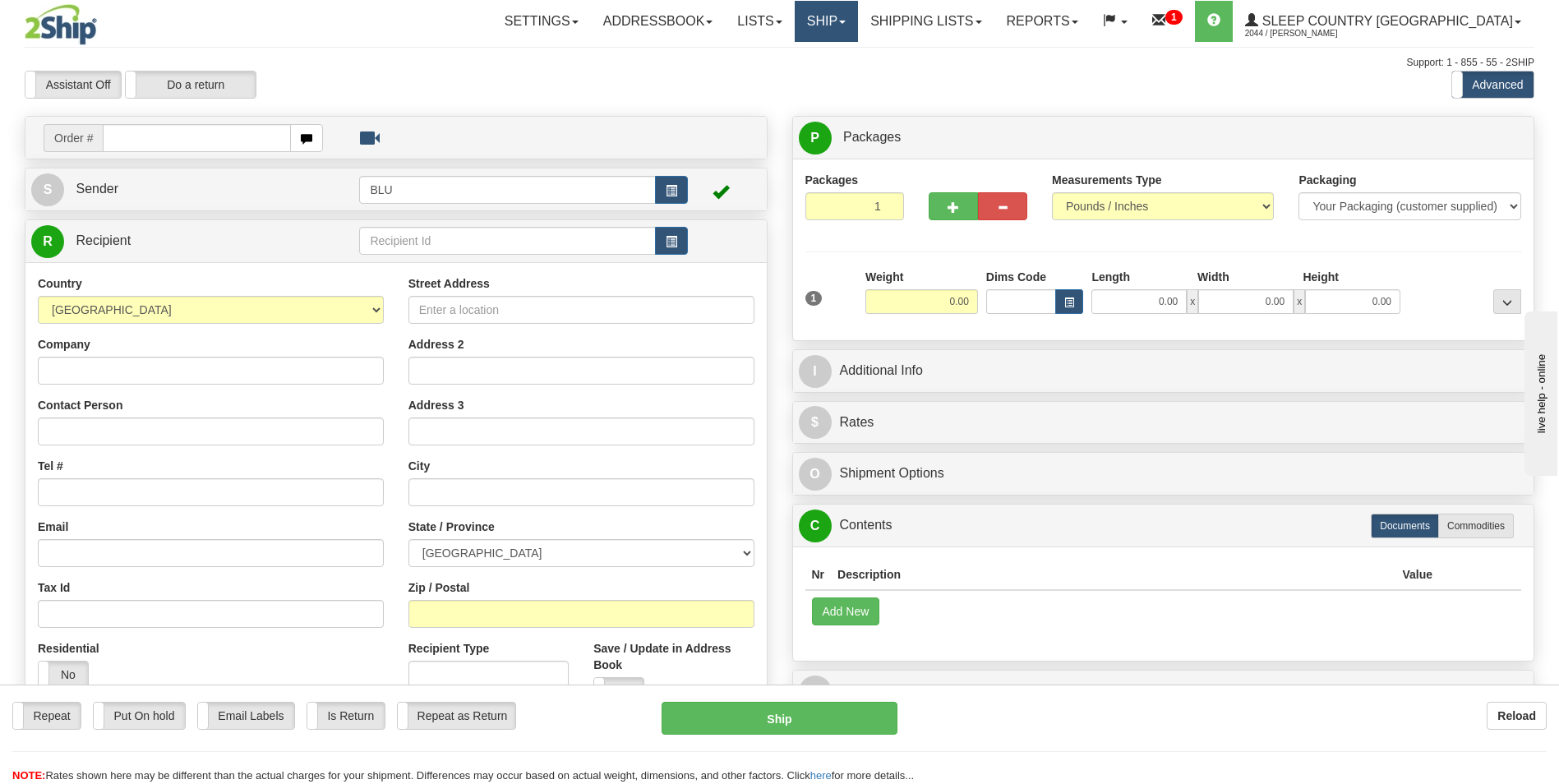
click at [858, 24] on link "Ship" at bounding box center [827, 21] width 63 height 41
click at [841, 78] on span "OnHold / Order Queue" at bounding box center [783, 79] width 116 height 14
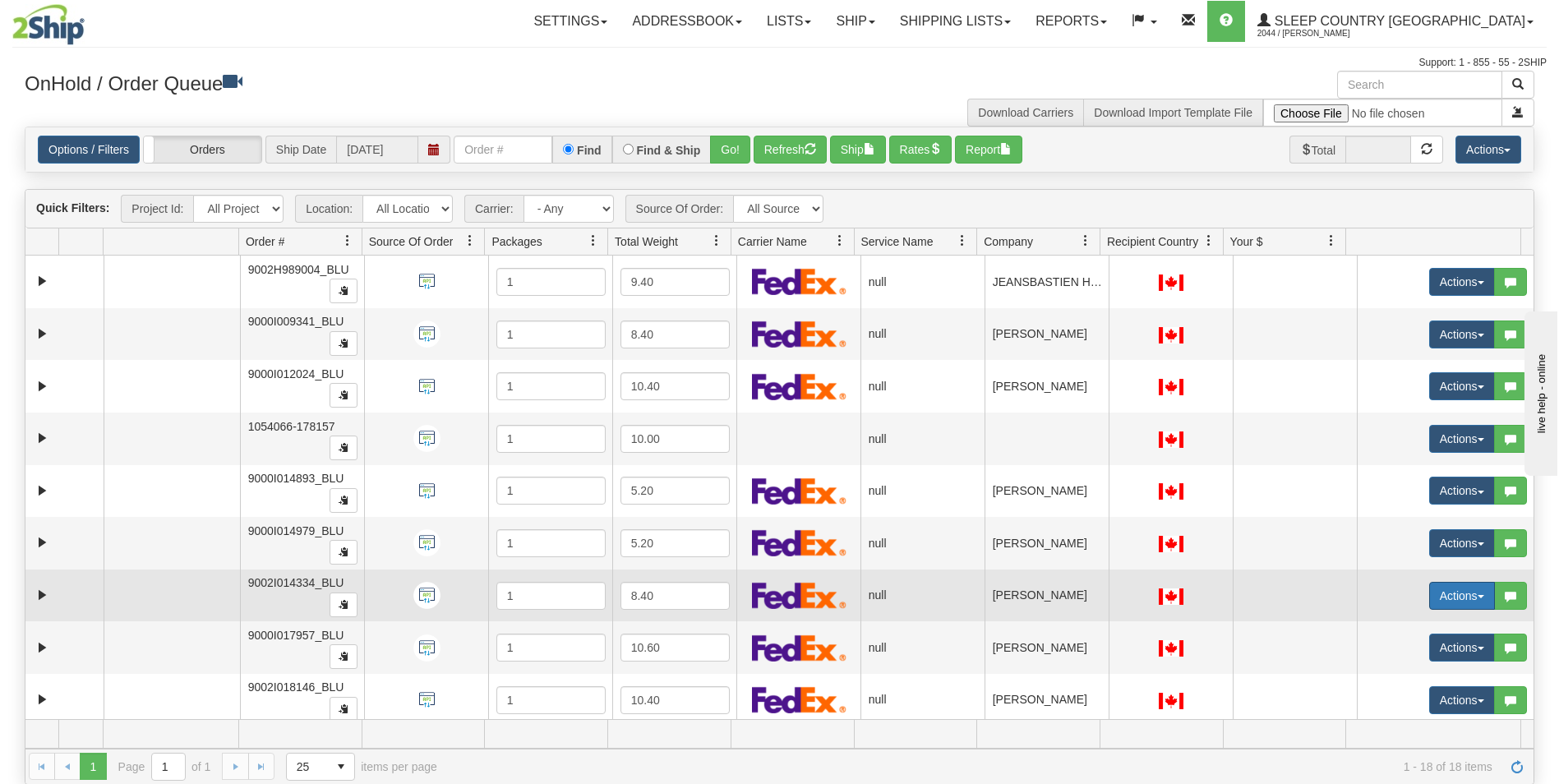
click at [1432, 588] on button "Actions" at bounding box center [1462, 596] width 66 height 28
click at [1376, 625] on span "Open" at bounding box center [1389, 626] width 40 height 14
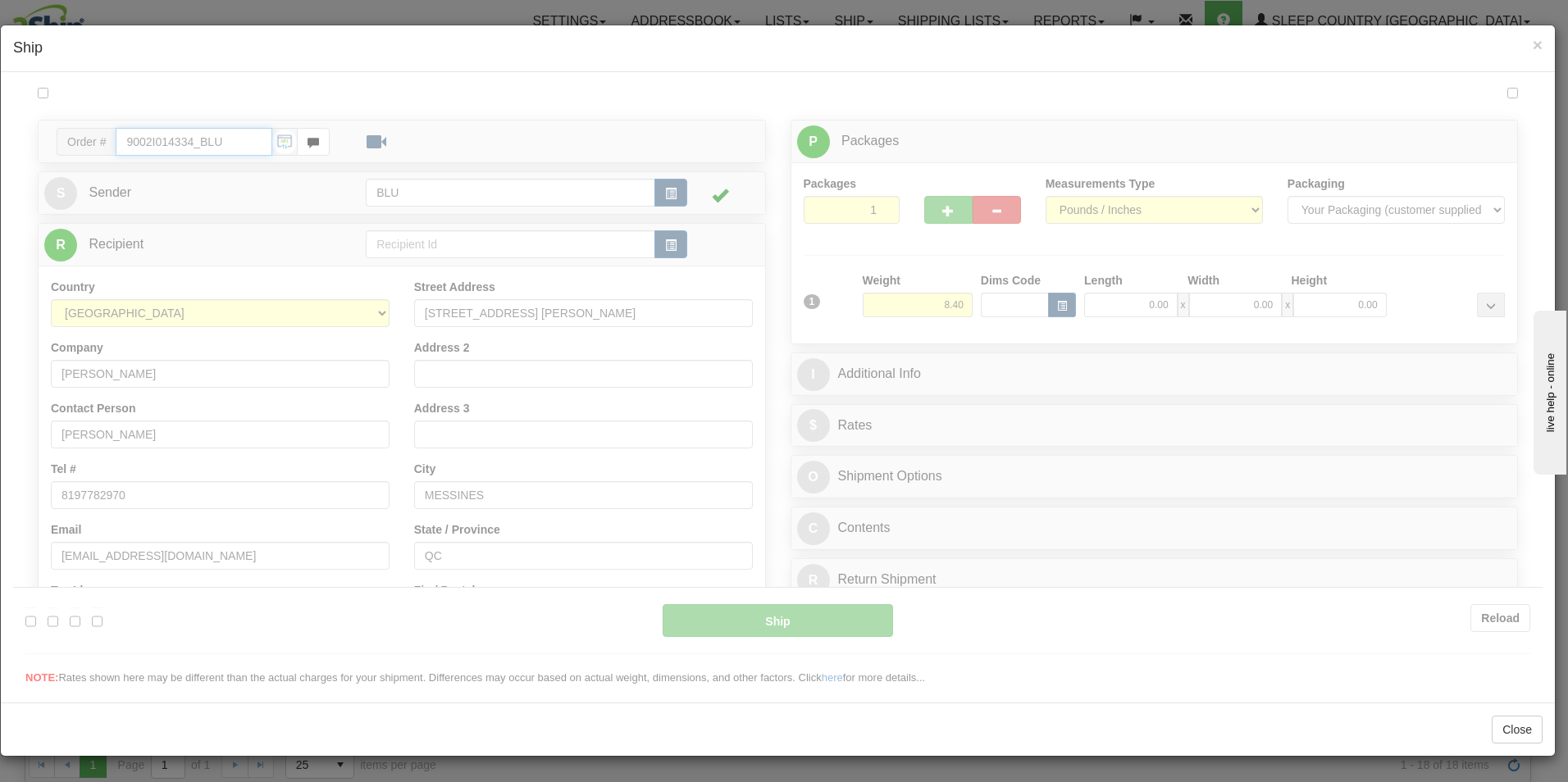
type input "11:59"
type input "16:00"
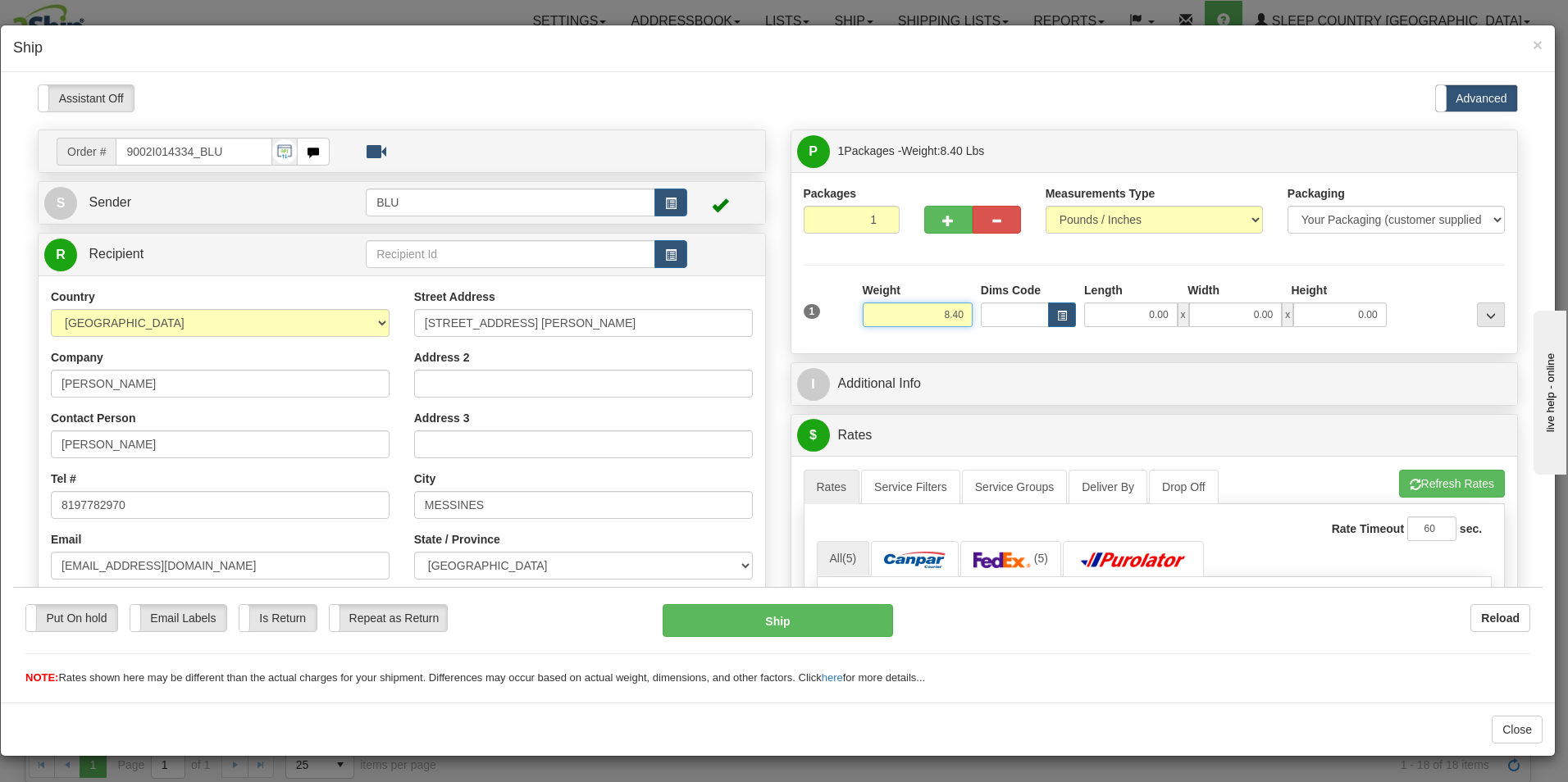
click at [961, 312] on input "8.40" at bounding box center [918, 313] width 110 height 24
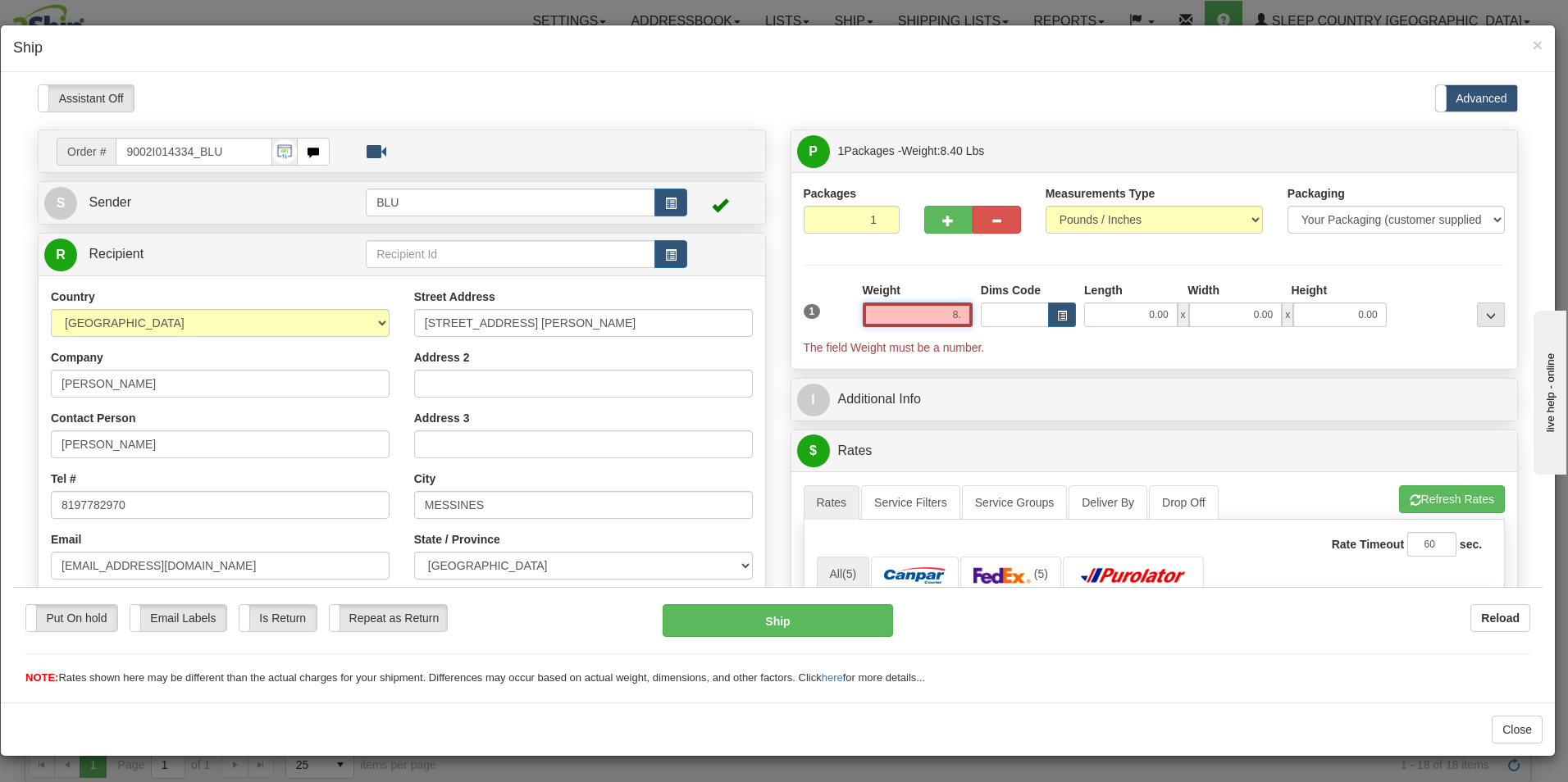
type input "8"
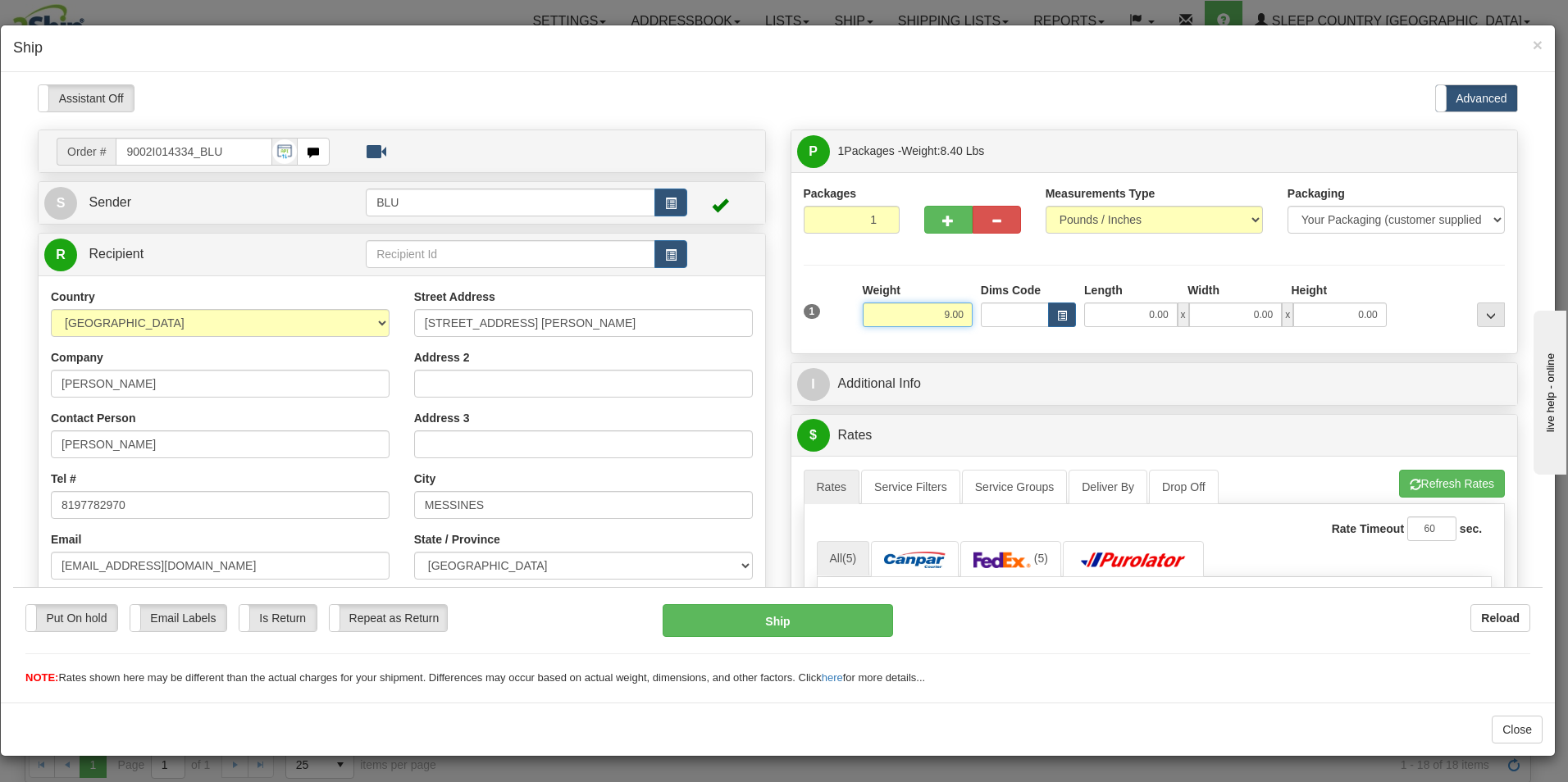
type input "9.00"
click at [1160, 315] on input "0.00" at bounding box center [1131, 313] width 94 height 24
type input "16.00"
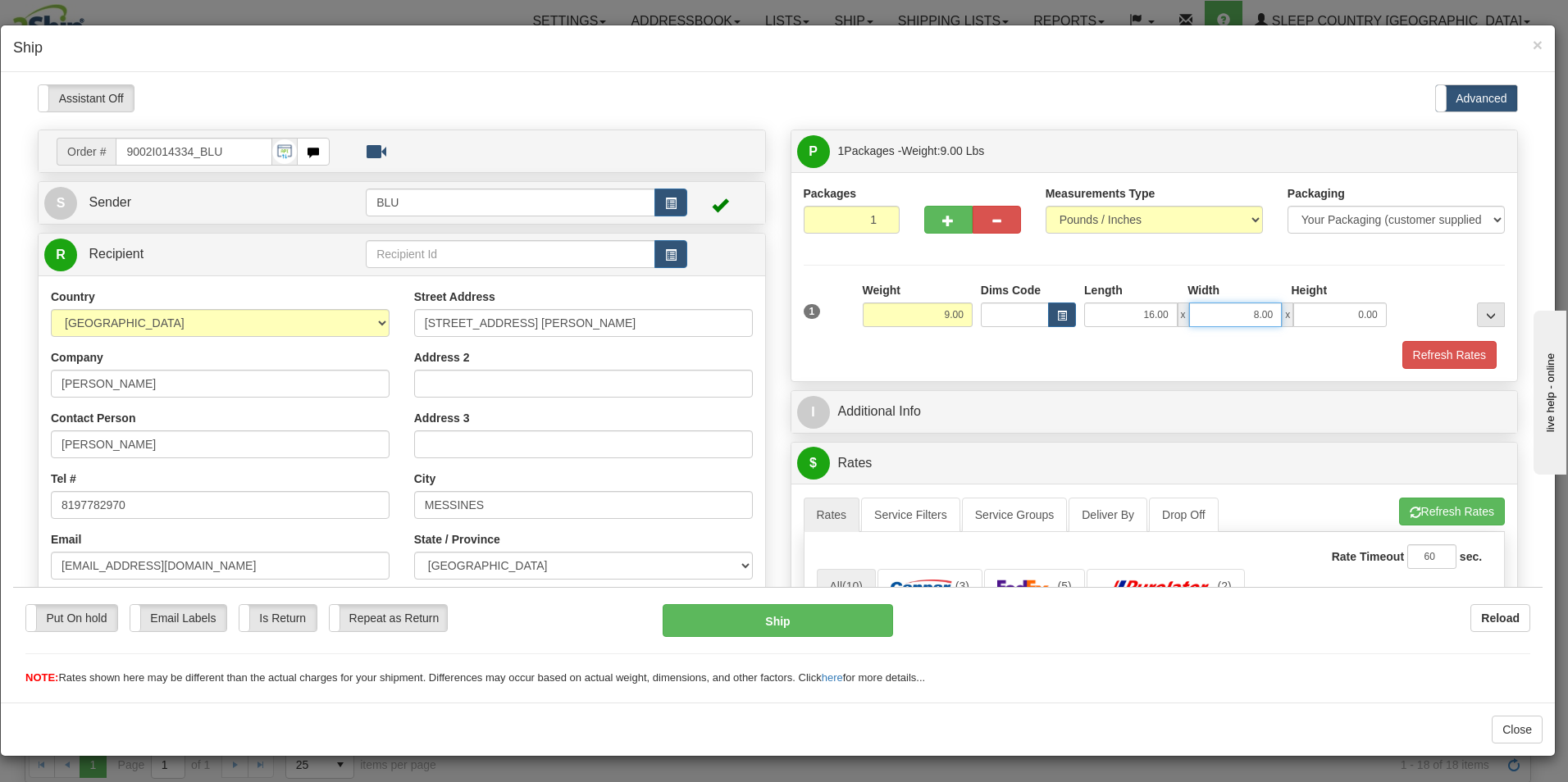
type input "8.00"
type input "16.00"
click at [1410, 349] on button "Refresh Rates" at bounding box center [1450, 354] width 94 height 28
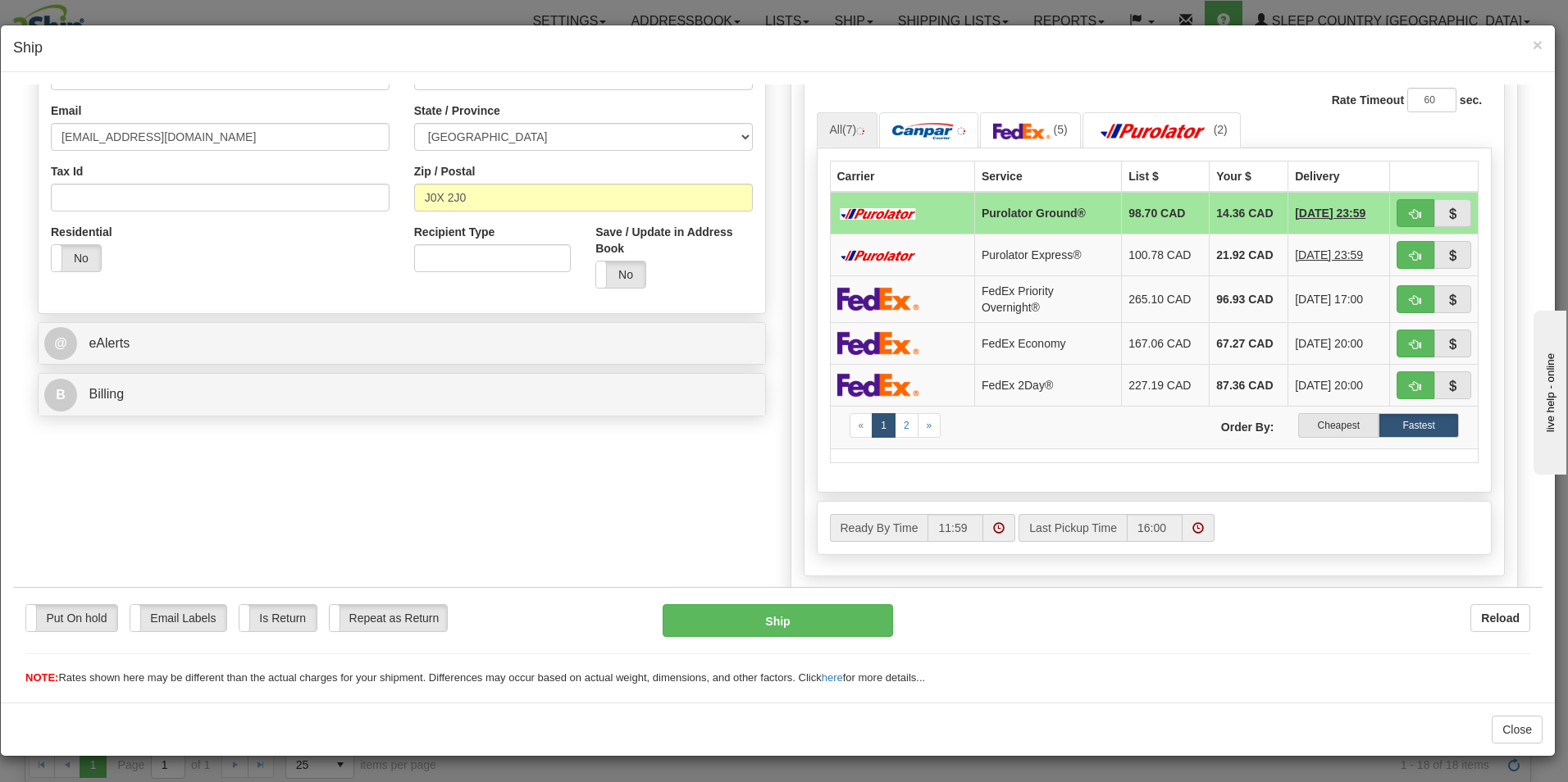
scroll to position [450, 0]
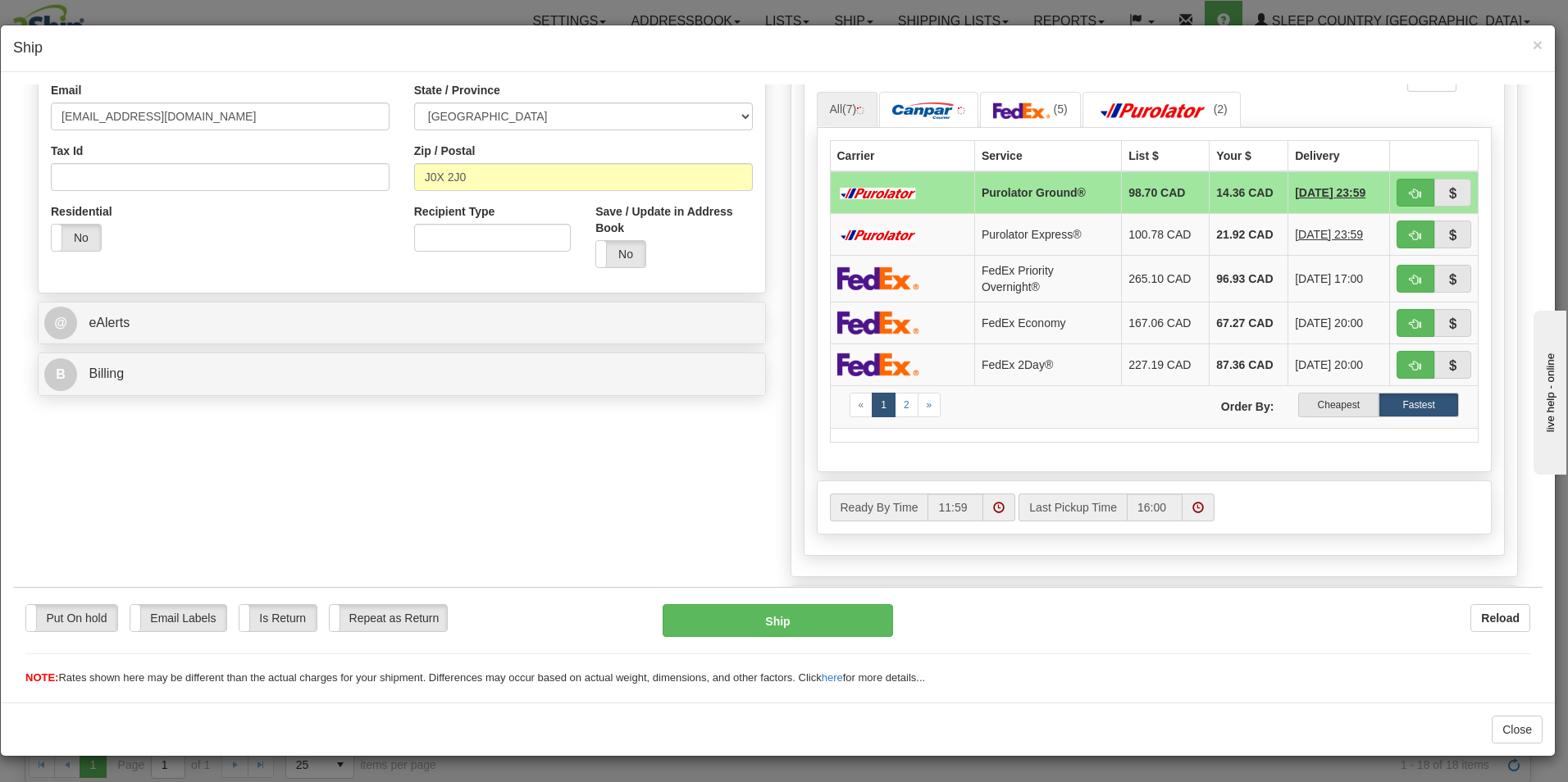
drag, startPoint x: 1534, startPoint y: 281, endPoint x: 17, endPoint y: 111, distance: 1526.5
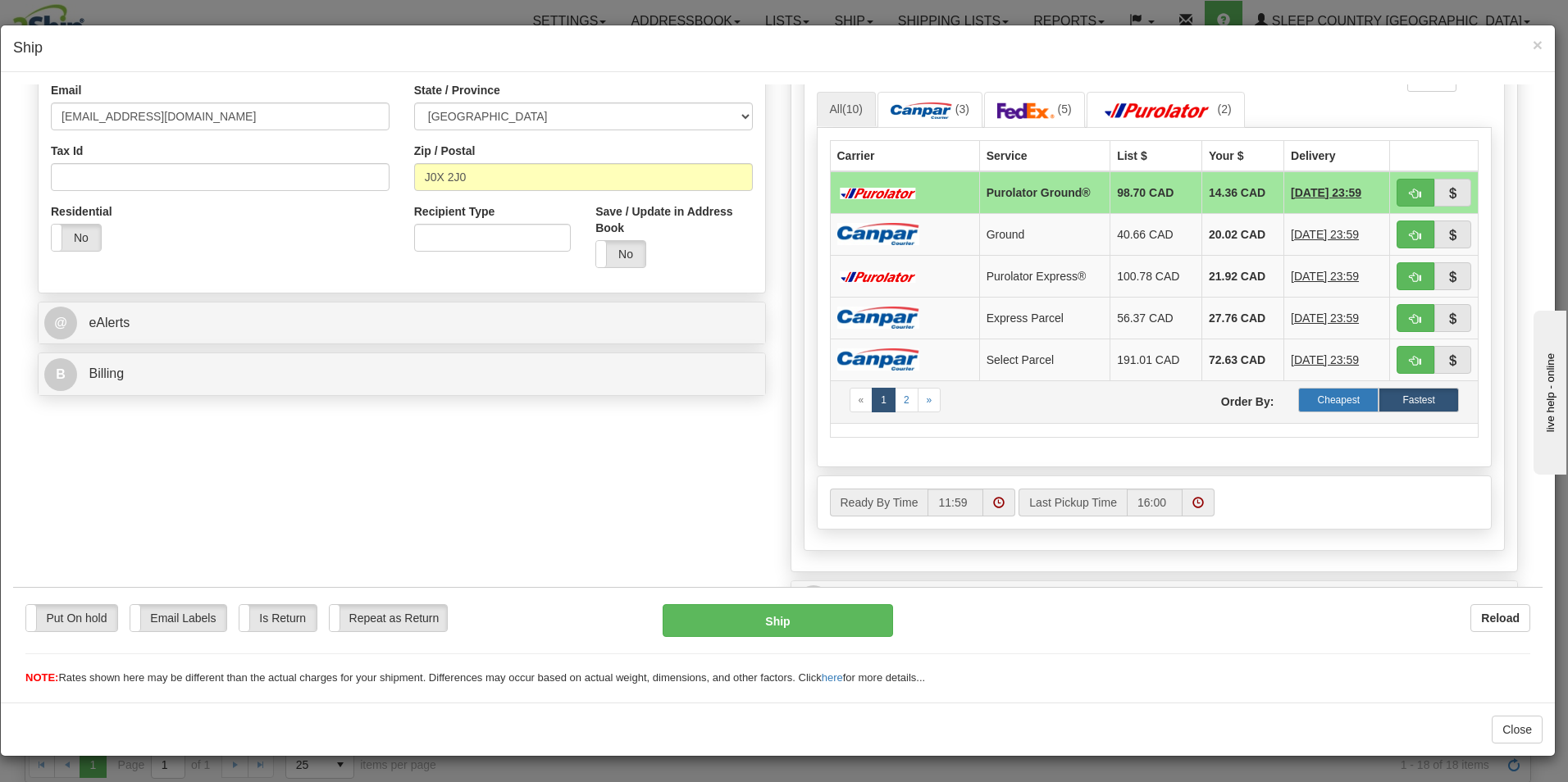
click at [1321, 397] on label "Cheapest" at bounding box center [1338, 399] width 80 height 24
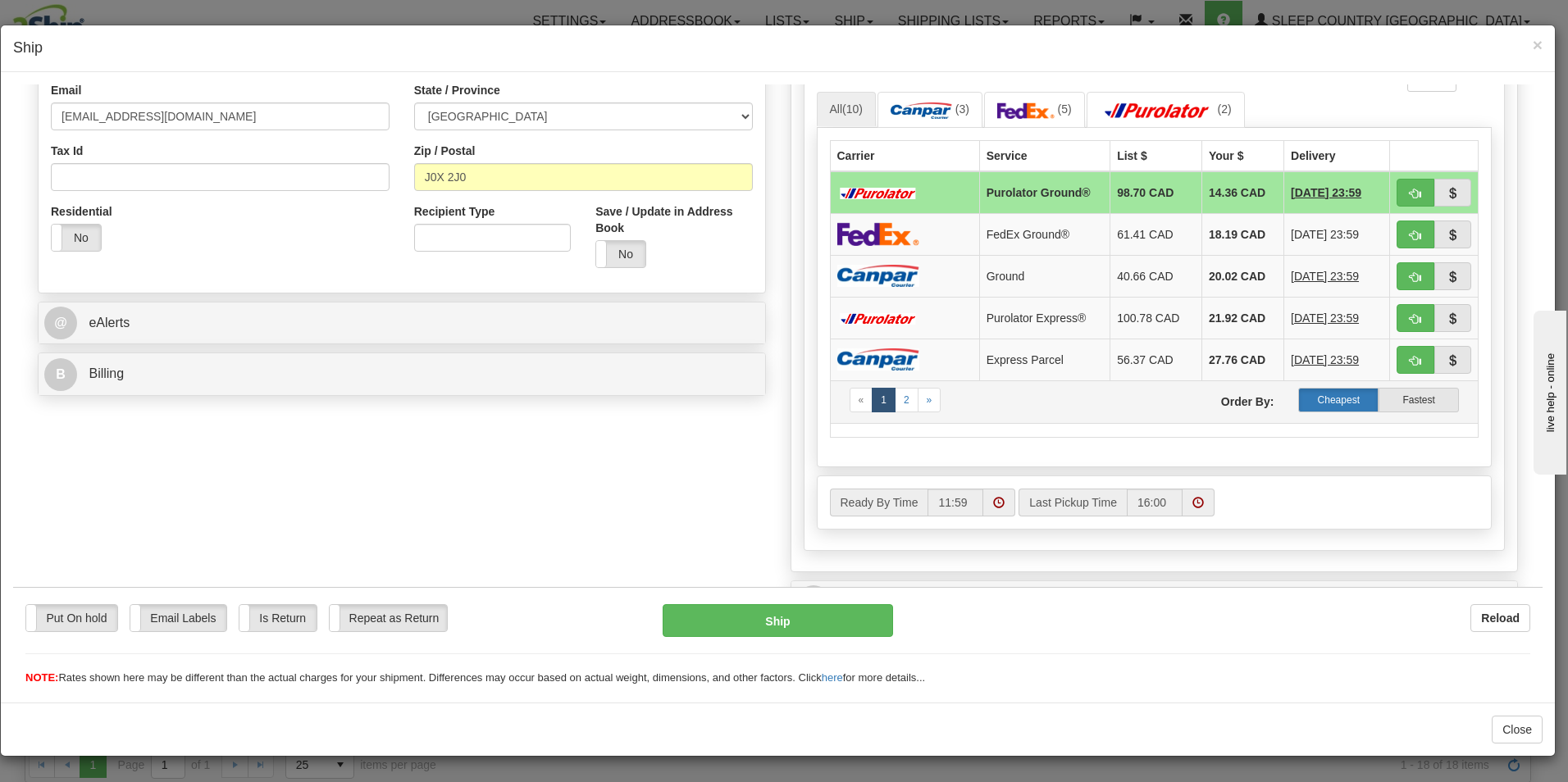
click at [1321, 393] on label "Cheapest" at bounding box center [1338, 399] width 80 height 24
click at [810, 620] on button "Ship" at bounding box center [778, 619] width 230 height 33
type input "260"
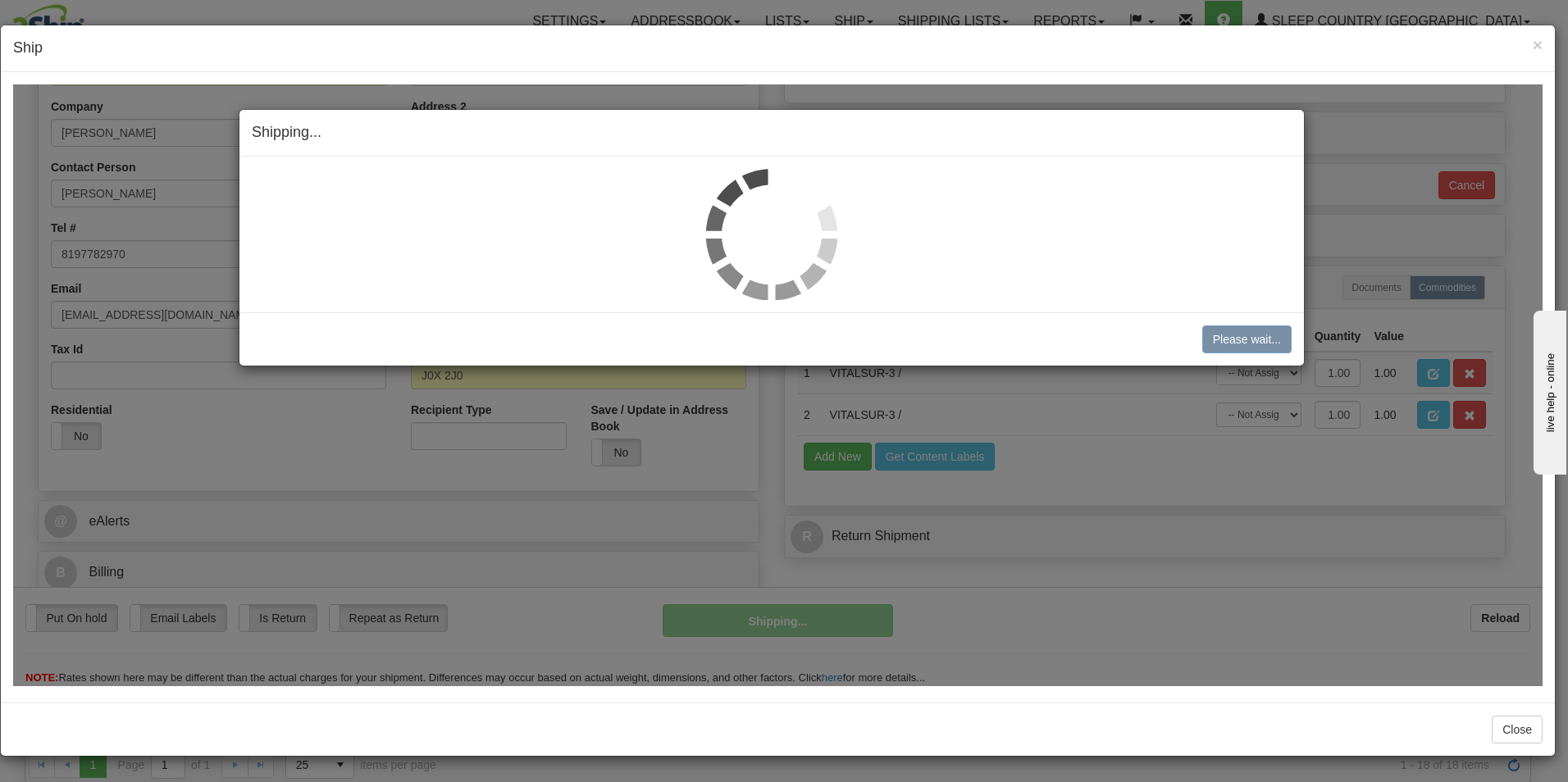
scroll to position [251, 0]
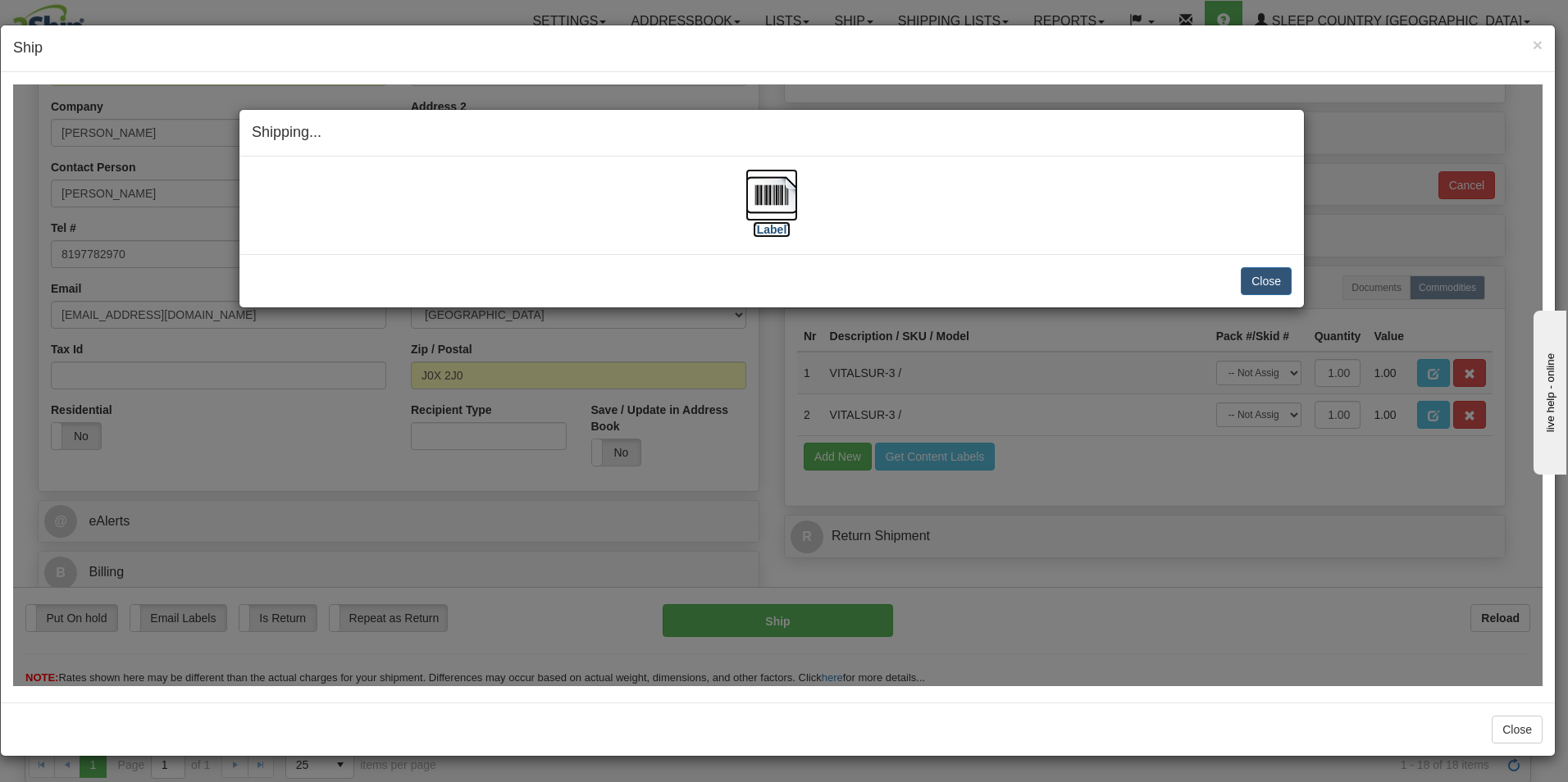
click at [773, 232] on label "[Label]" at bounding box center [771, 228] width 38 height 16
click at [778, 227] on label "[Label]" at bounding box center [771, 228] width 38 height 16
click at [775, 201] on img at bounding box center [771, 194] width 52 height 52
click at [764, 216] on img at bounding box center [771, 194] width 52 height 52
click at [1272, 276] on button "Close" at bounding box center [1266, 280] width 51 height 28
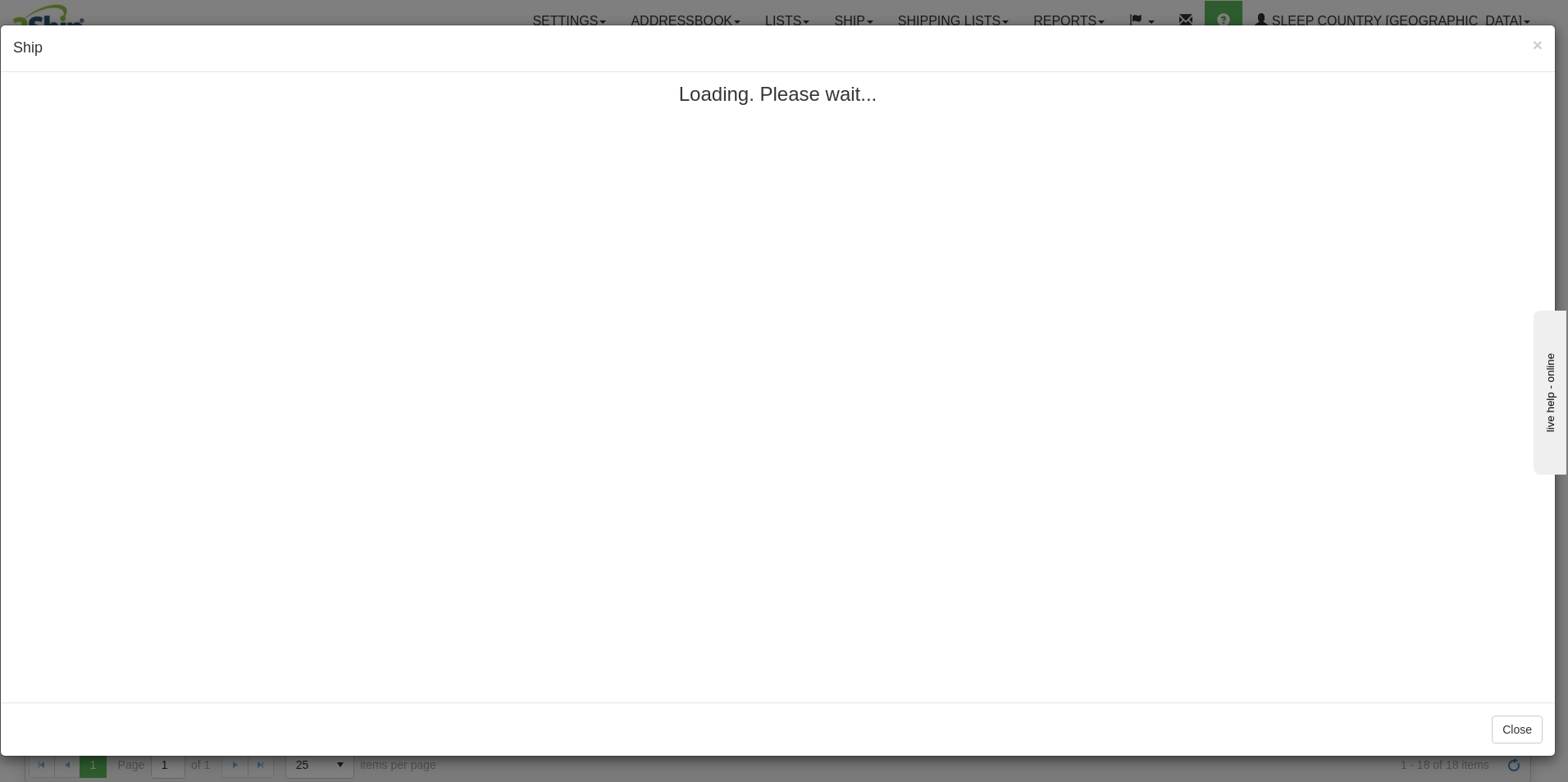
scroll to position [0, 0]
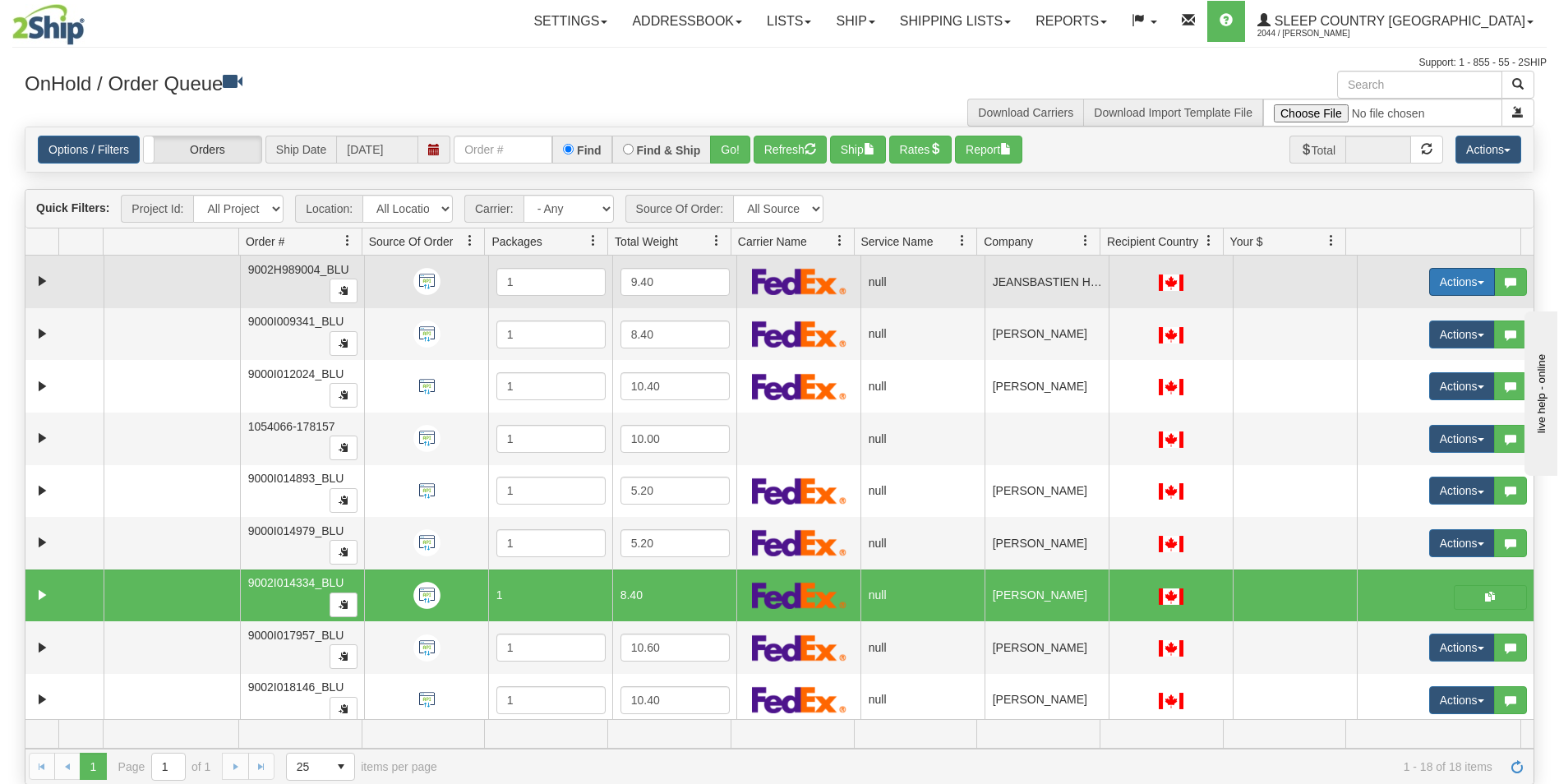
click at [1430, 276] on button "Actions" at bounding box center [1462, 282] width 66 height 28
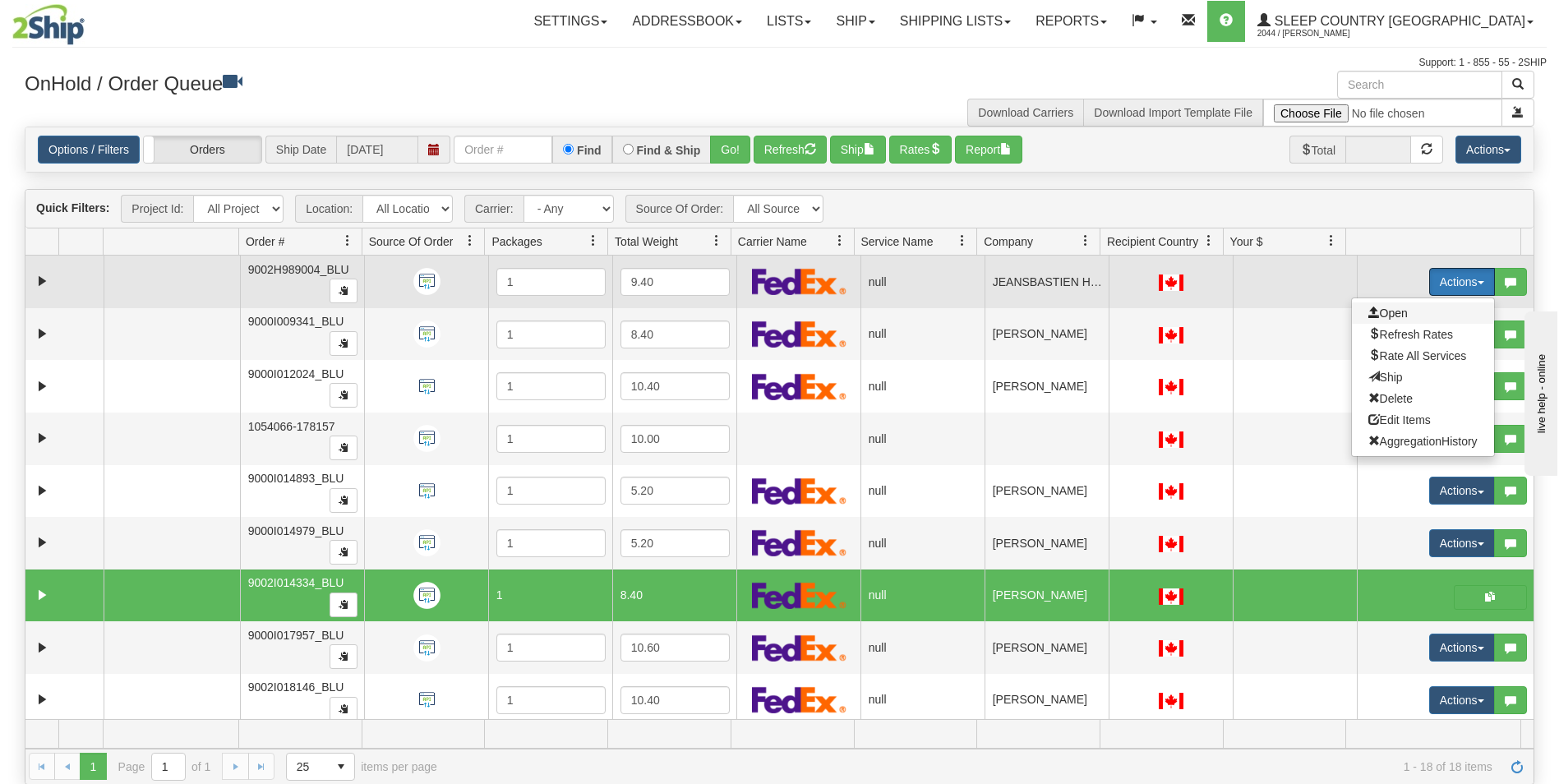
click at [1388, 311] on span "Open" at bounding box center [1389, 313] width 40 height 14
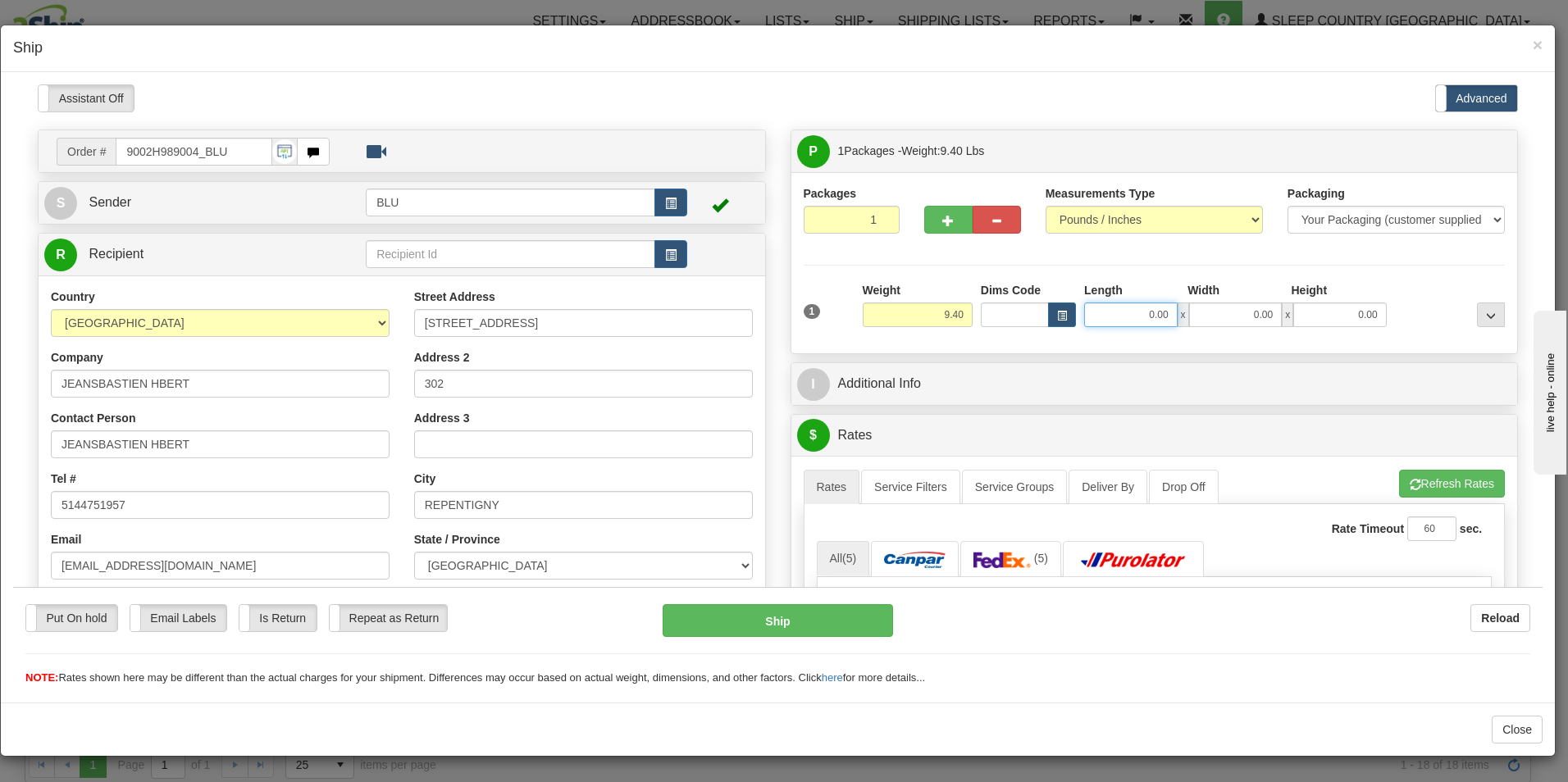
click at [1162, 306] on input "0.00" at bounding box center [1131, 313] width 94 height 24
type input "16.00"
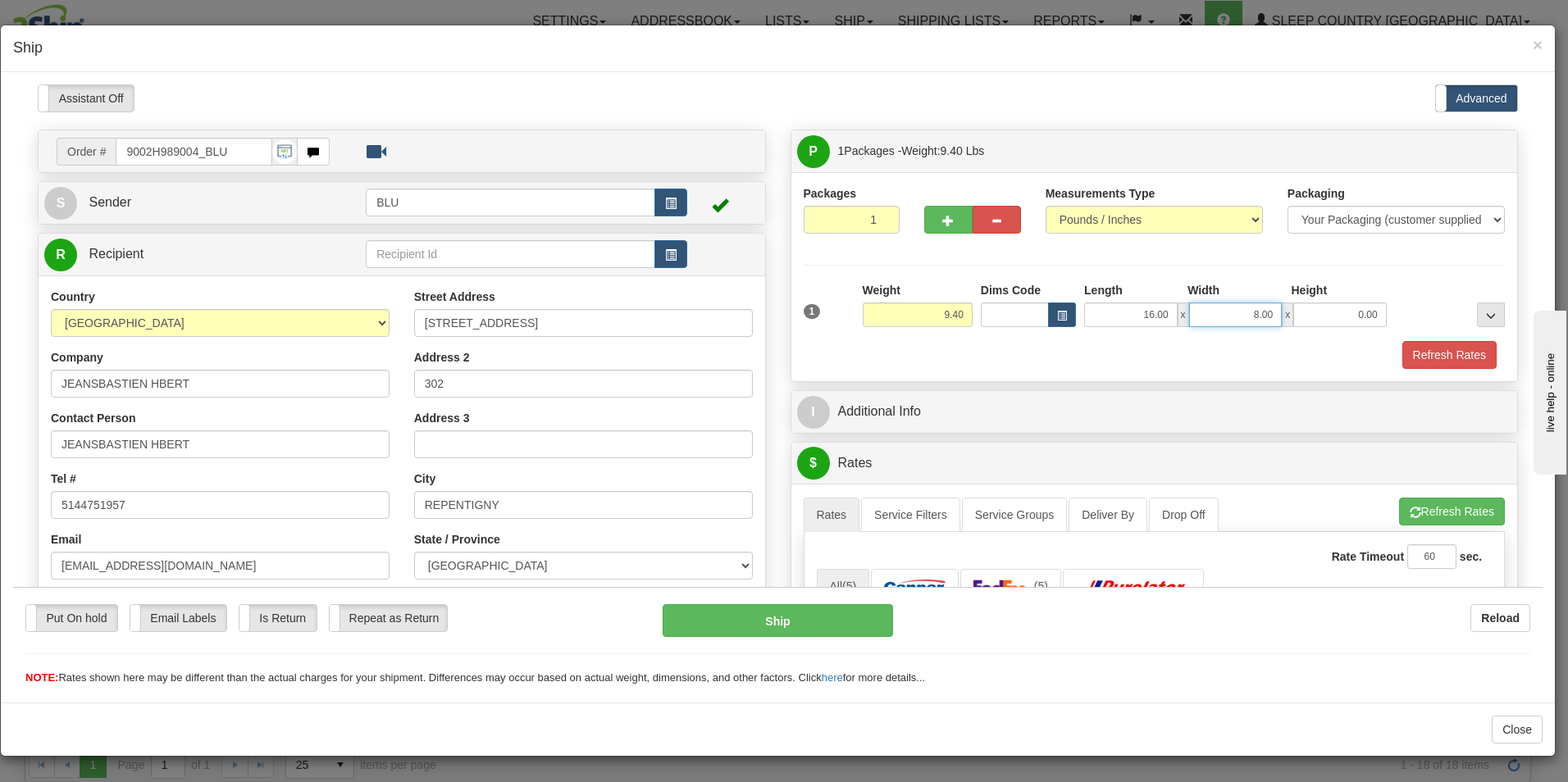
type input "8.00"
type input "16.00"
click at [1433, 343] on button "Refresh Rates" at bounding box center [1450, 354] width 94 height 28
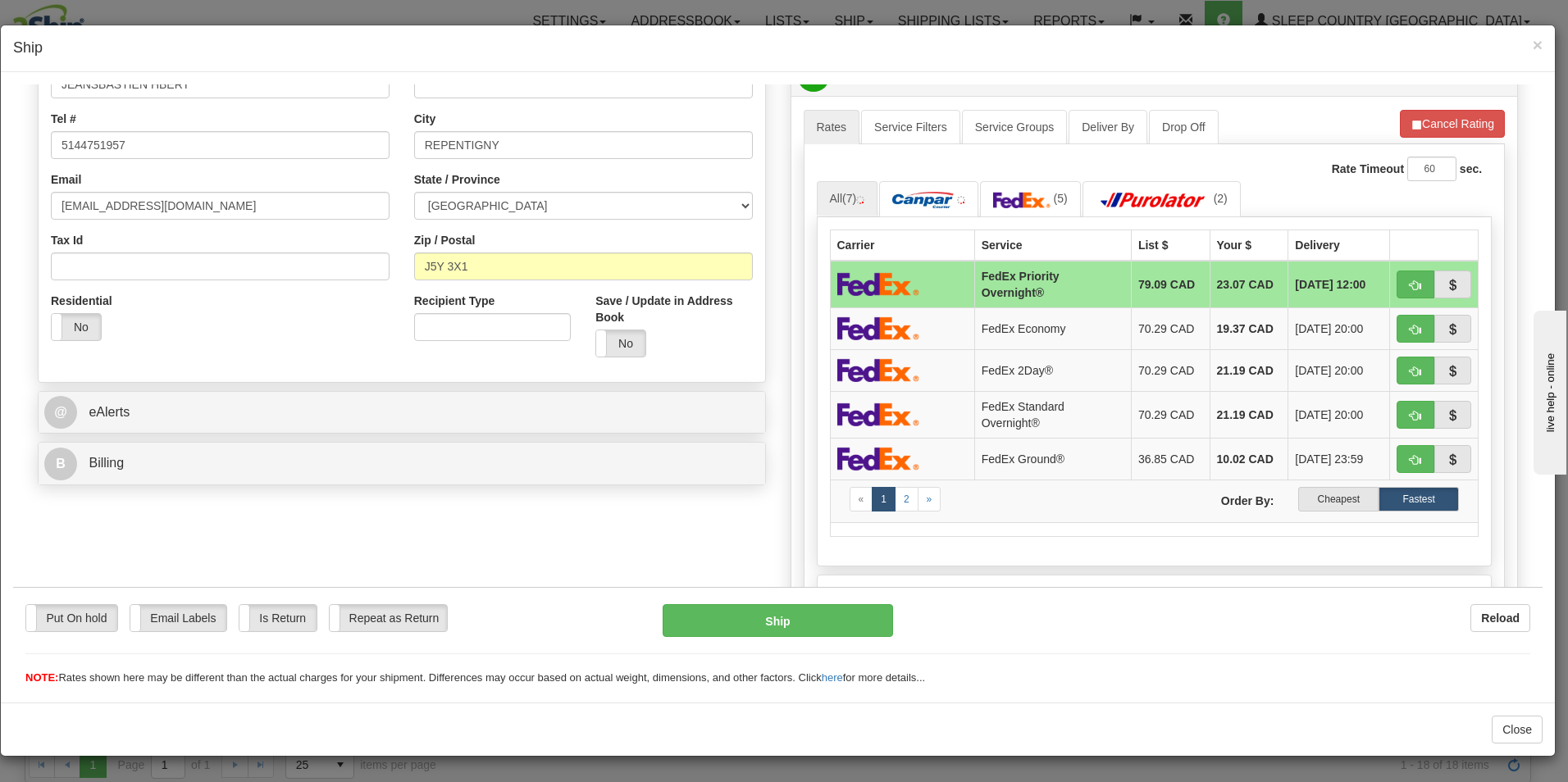
scroll to position [366, 0]
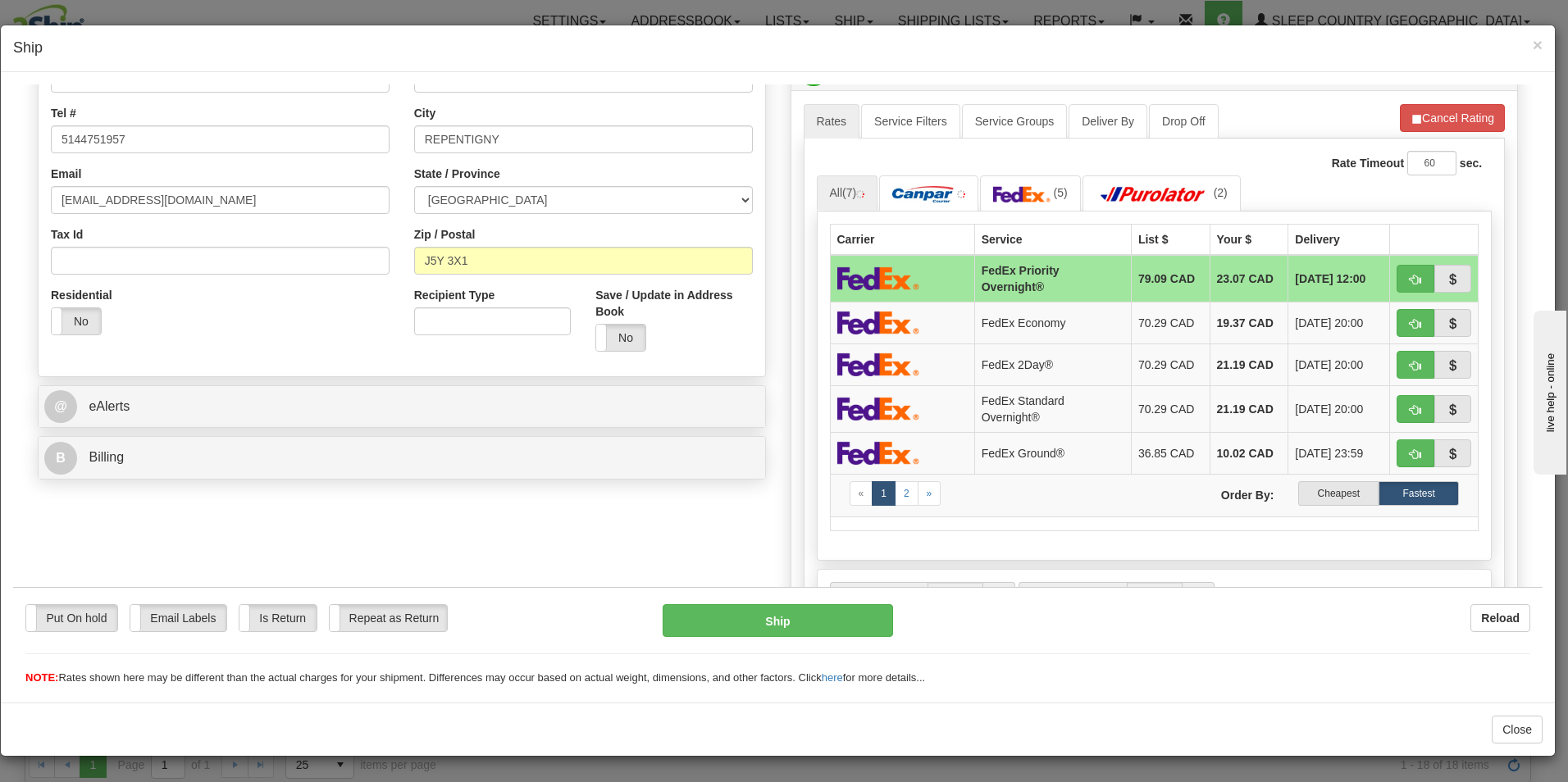
drag, startPoint x: 1535, startPoint y: 291, endPoint x: 32, endPoint y: 107, distance: 1514.2
click at [1320, 489] on label "Cheapest" at bounding box center [1338, 492] width 80 height 24
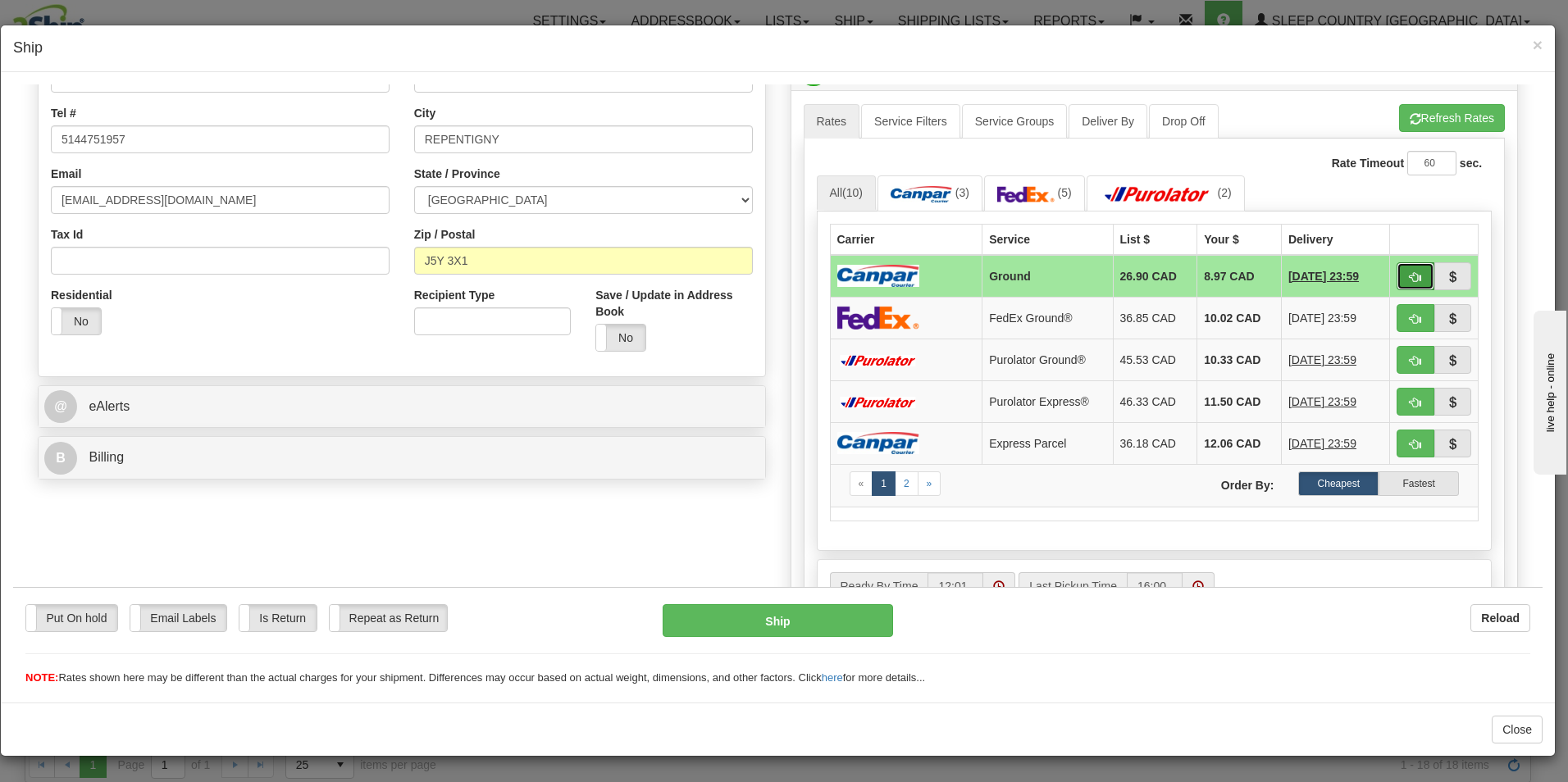
click at [1396, 276] on button "button" at bounding box center [1415, 275] width 38 height 28
type input "1"
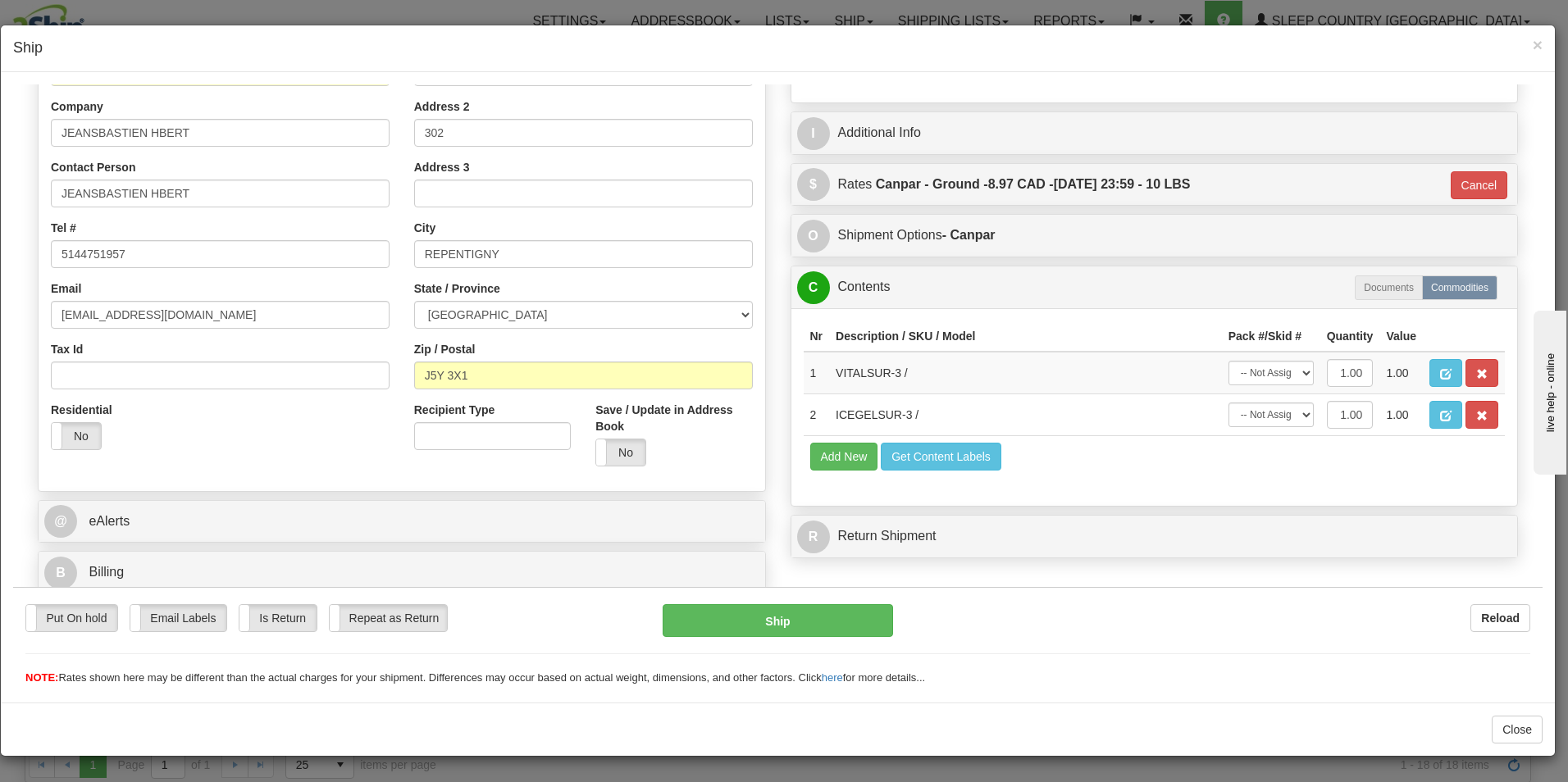
scroll to position [251, 0]
click at [744, 619] on button "Ship" at bounding box center [778, 619] width 230 height 33
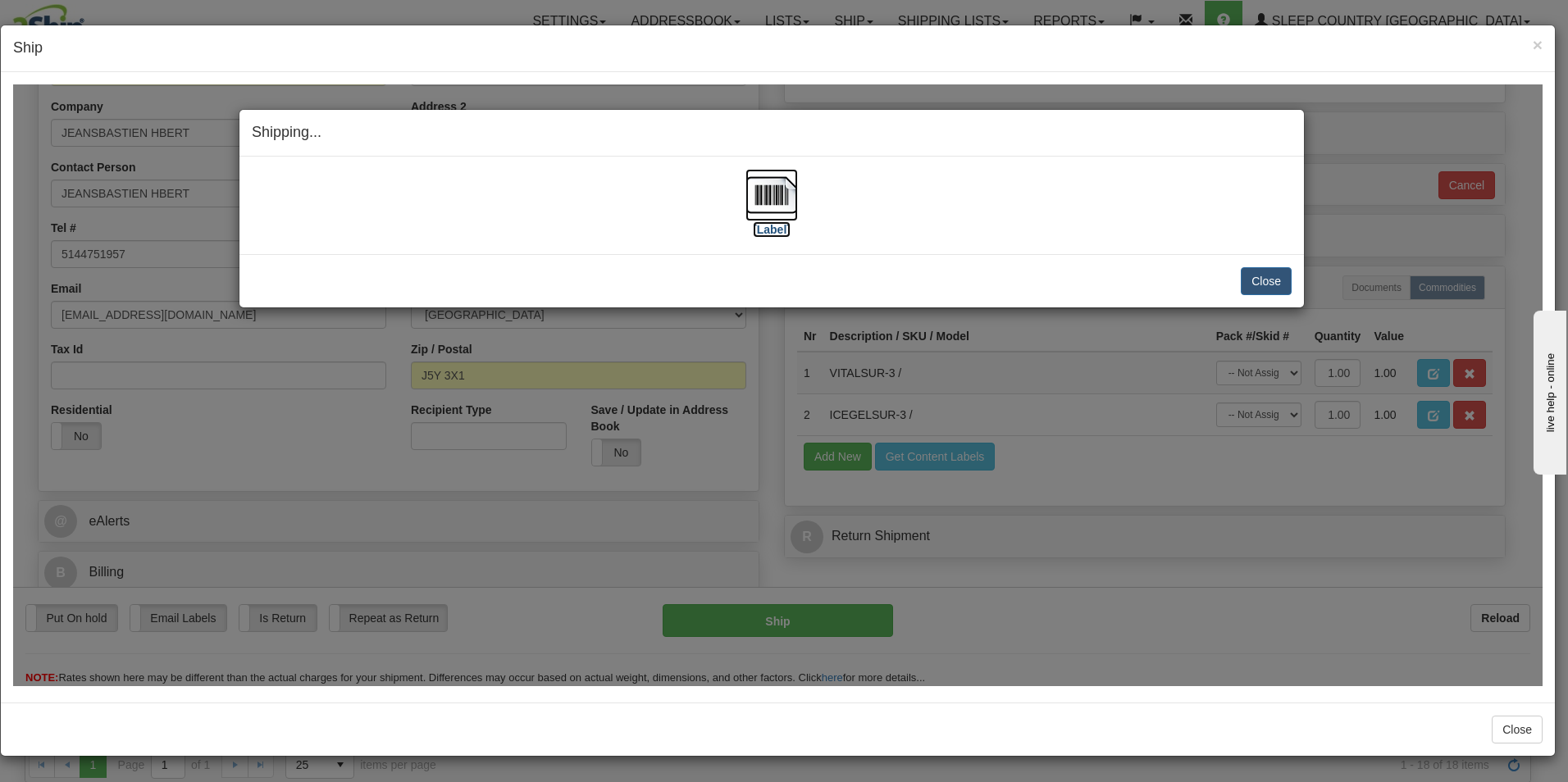
click at [769, 219] on img at bounding box center [771, 194] width 52 height 52
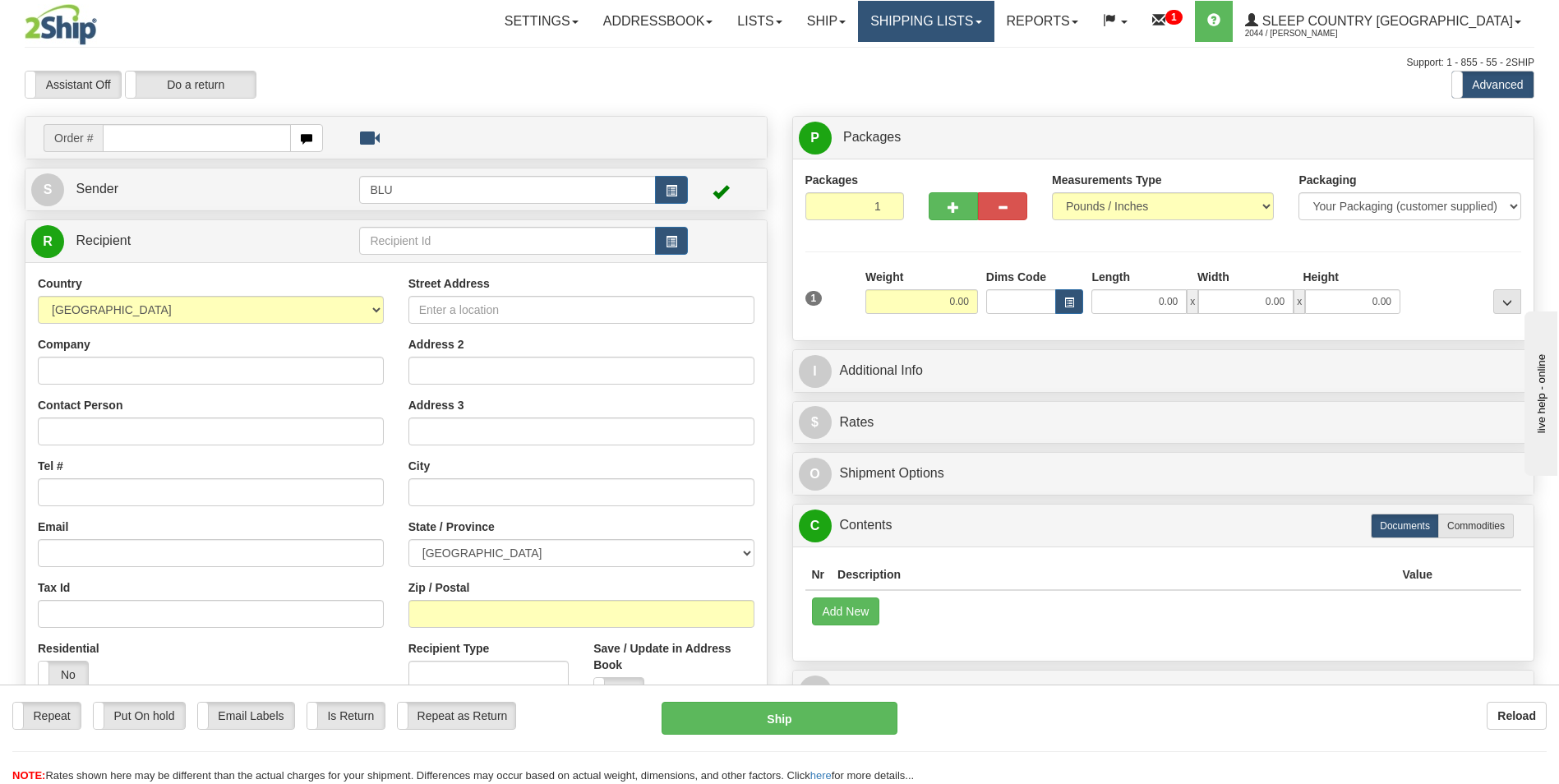
click at [994, 24] on link "Shipping lists" at bounding box center [926, 21] width 136 height 41
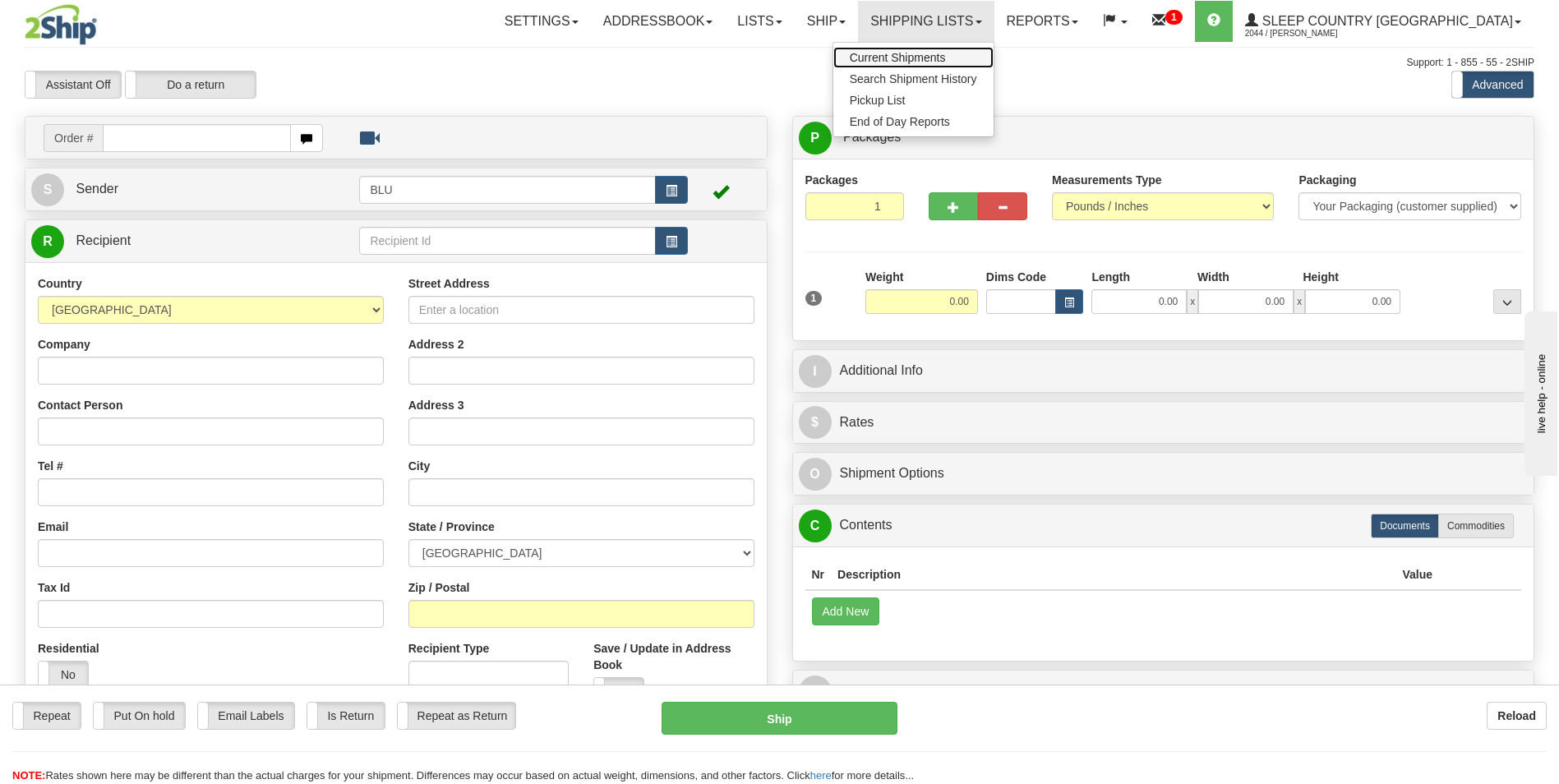
click at [946, 56] on span "Current Shipments" at bounding box center [898, 57] width 96 height 14
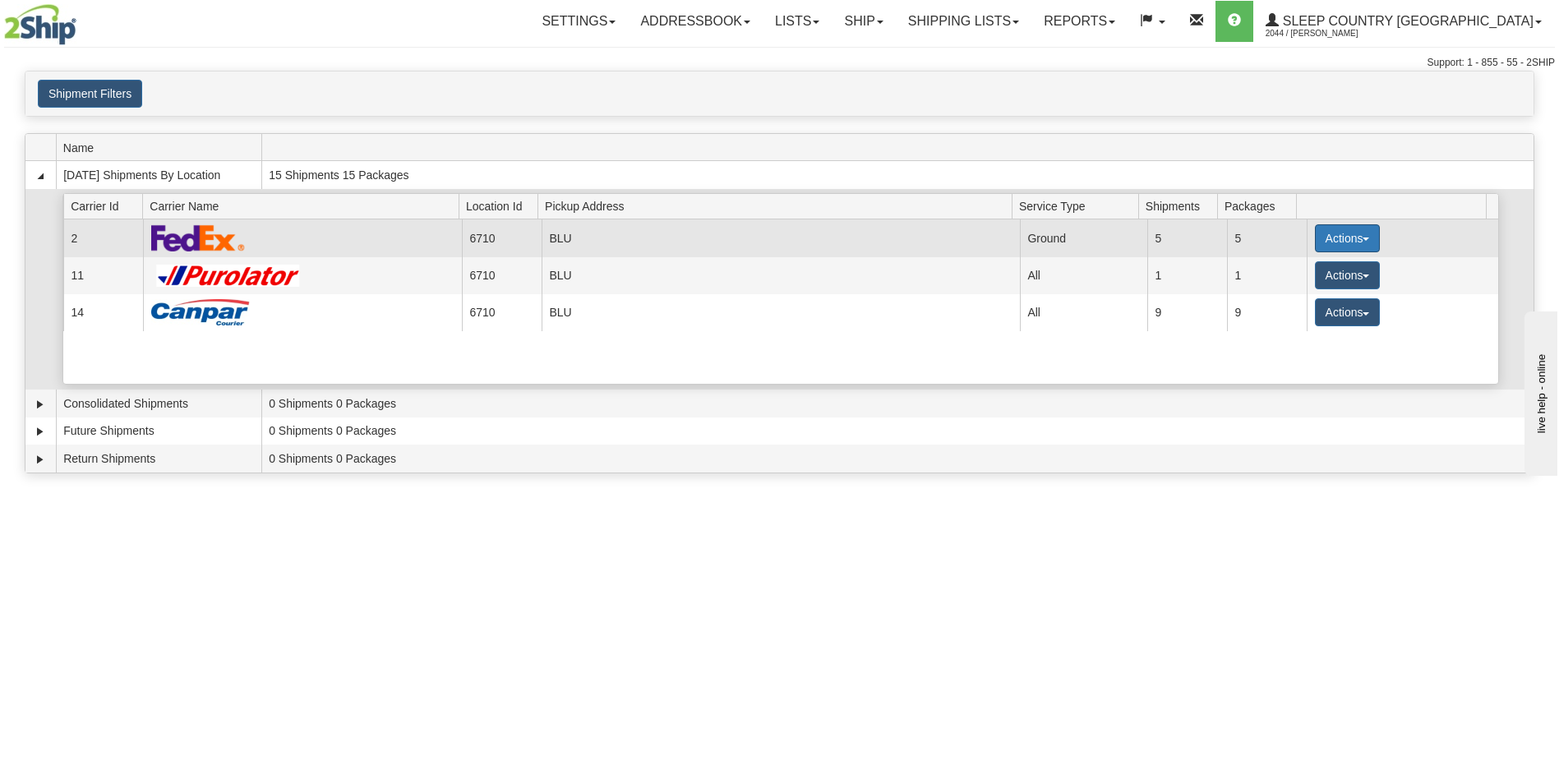
click at [1331, 234] on button "Actions" at bounding box center [1348, 238] width 66 height 28
click at [1293, 312] on span "Pickup" at bounding box center [1286, 311] width 43 height 12
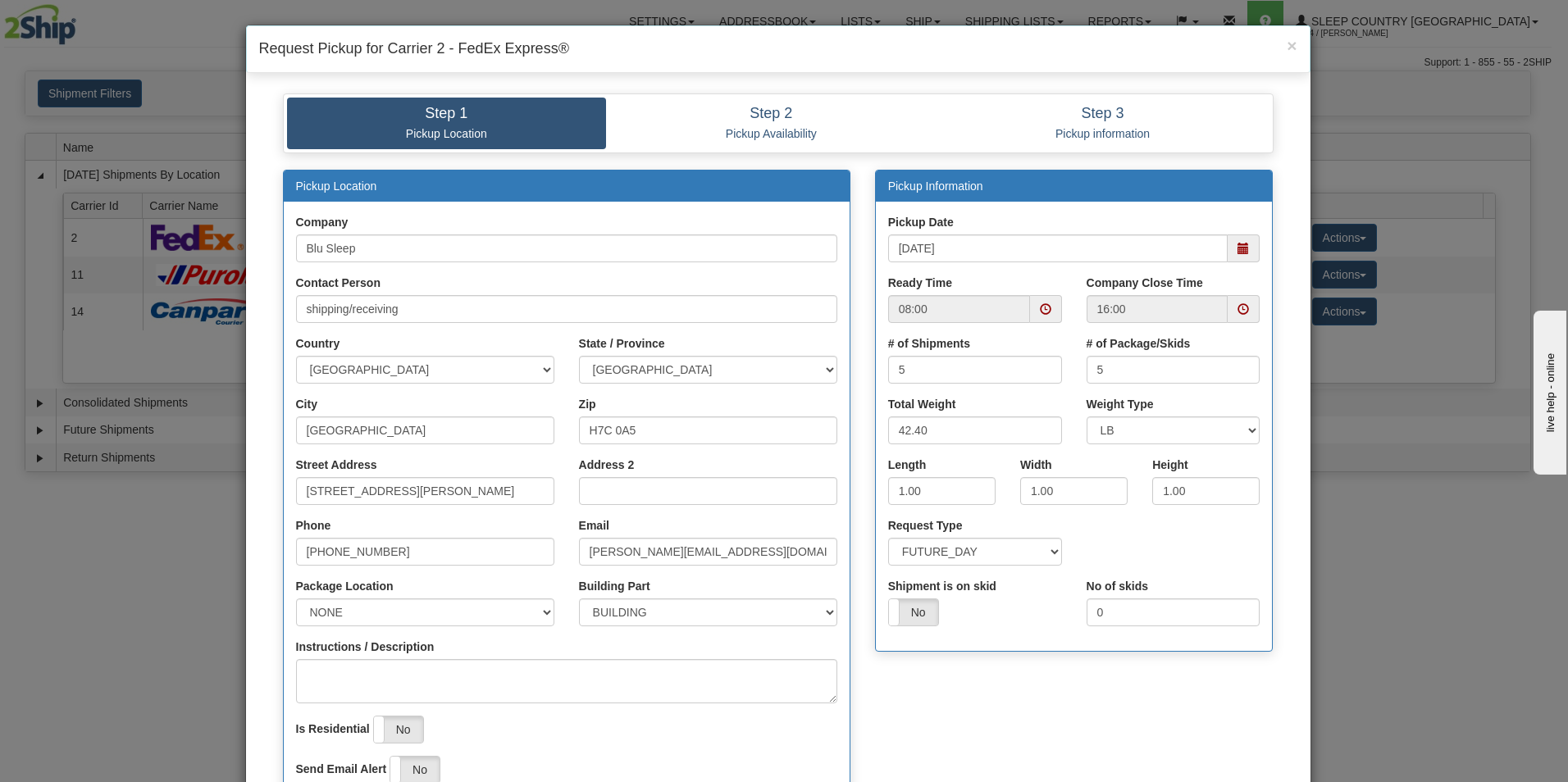
click at [1040, 306] on span at bounding box center [1045, 309] width 12 height 12
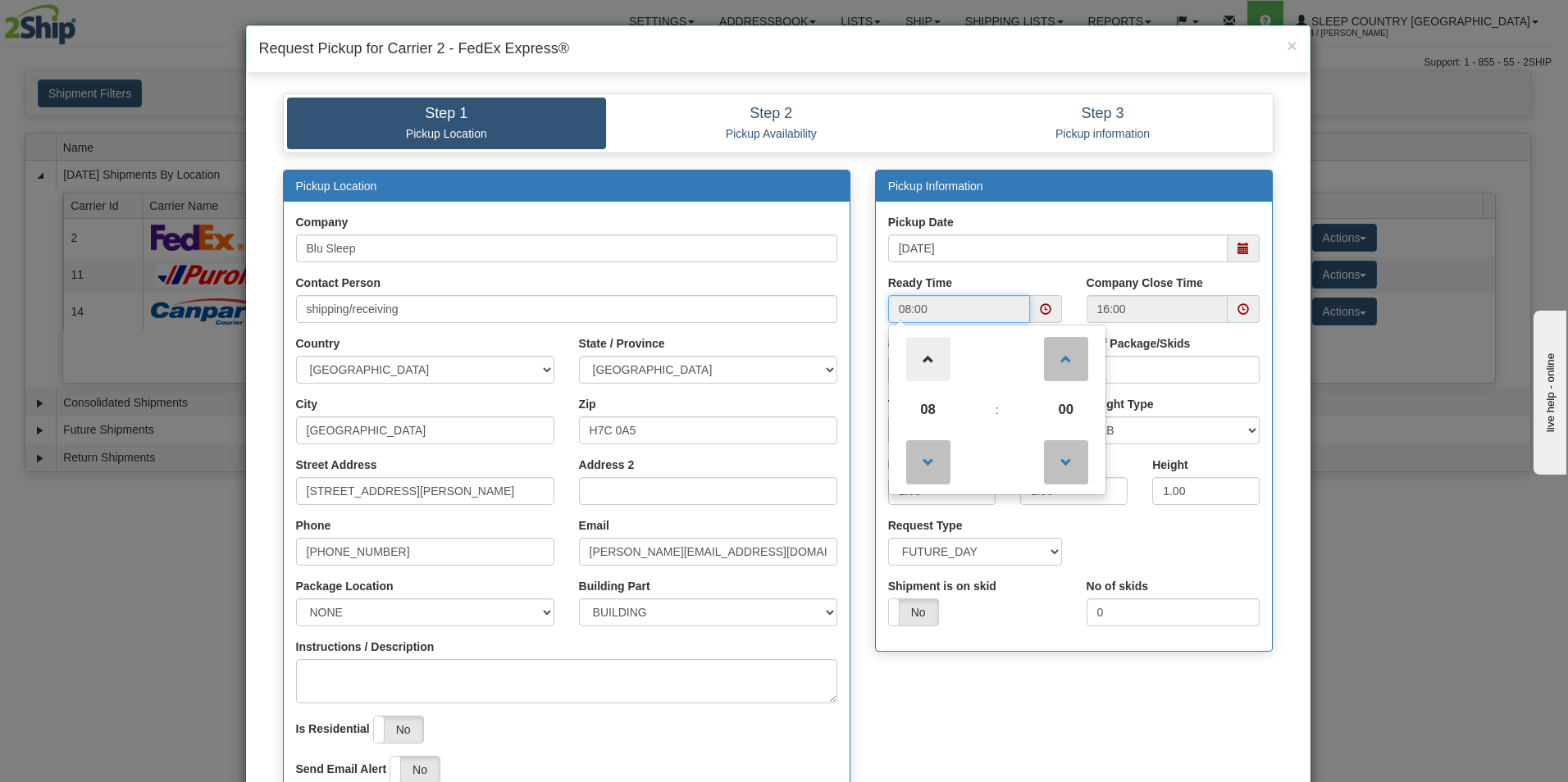
click at [915, 358] on span at bounding box center [928, 358] width 44 height 44
click at [916, 358] on span at bounding box center [928, 358] width 44 height 44
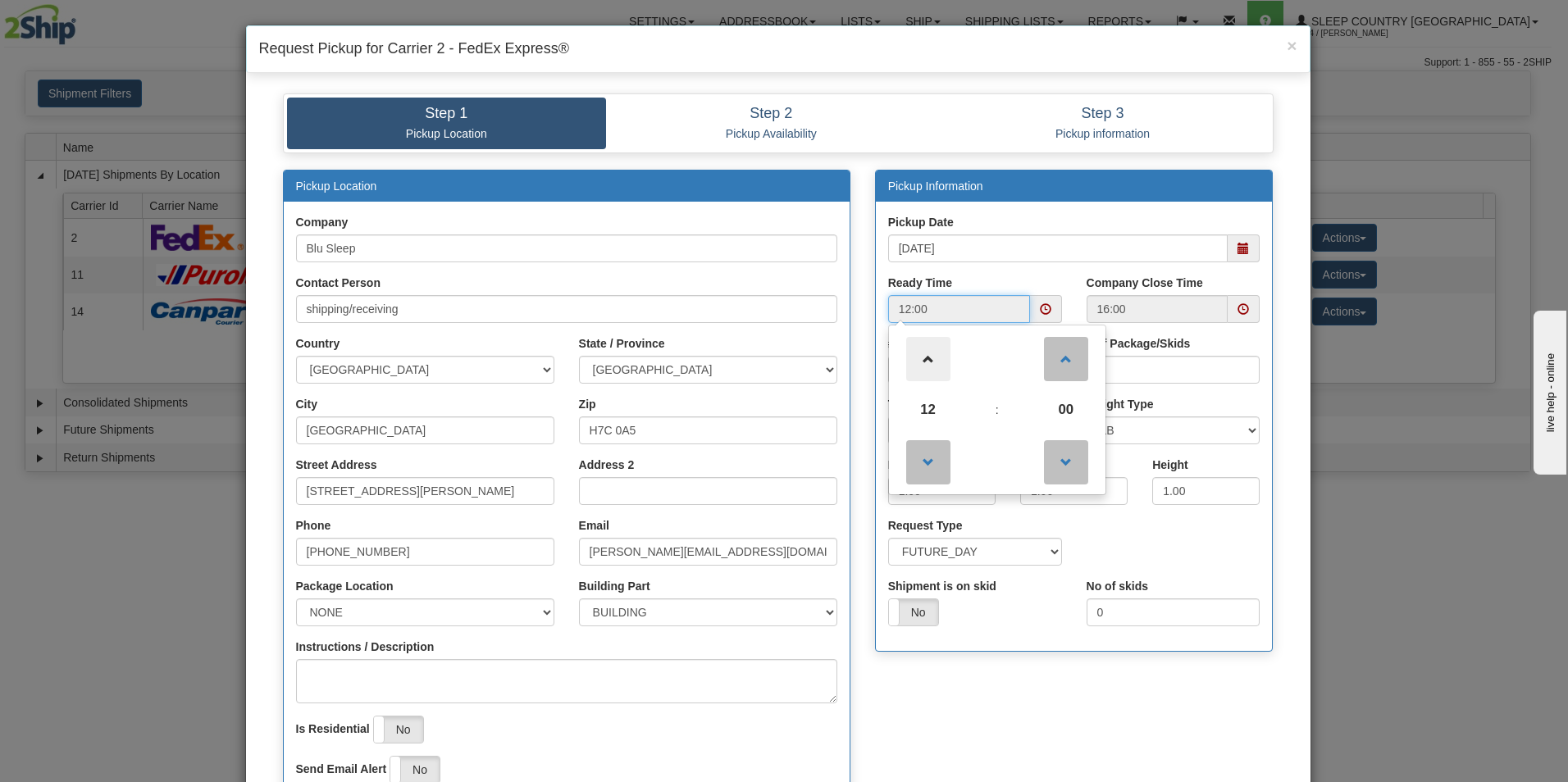
type input "13:00"
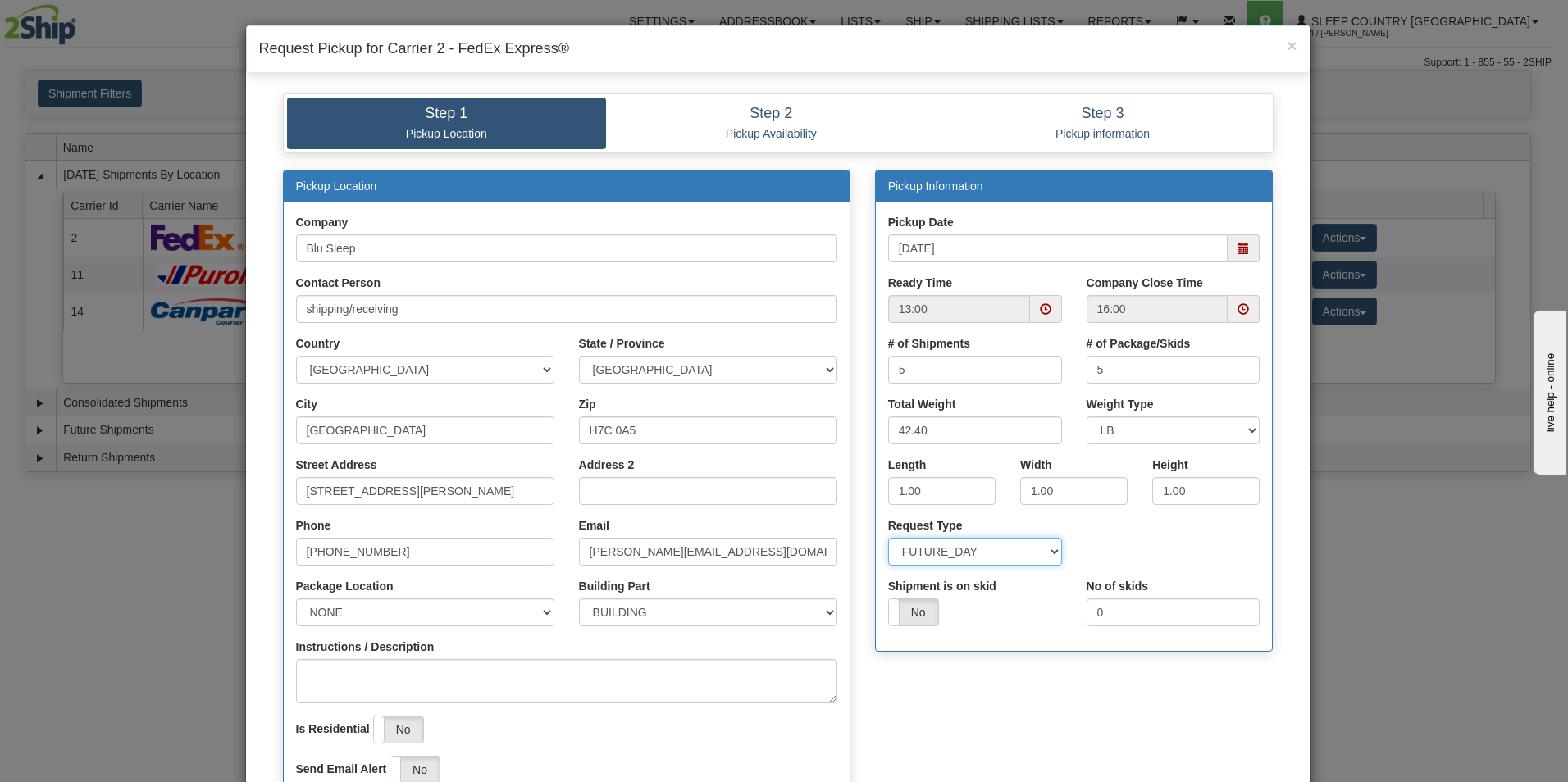
click at [1047, 548] on select "SAME_DAY FUTURE_DAY" at bounding box center [975, 552] width 173 height 28
select select "0"
click at [888, 538] on select "SAME_DAY FUTURE_DAY" at bounding box center [975, 552] width 173 height 28
click at [459, 493] on input "1550 Rue Bernard-Lefebvre" at bounding box center [425, 490] width 258 height 28
type input "1"
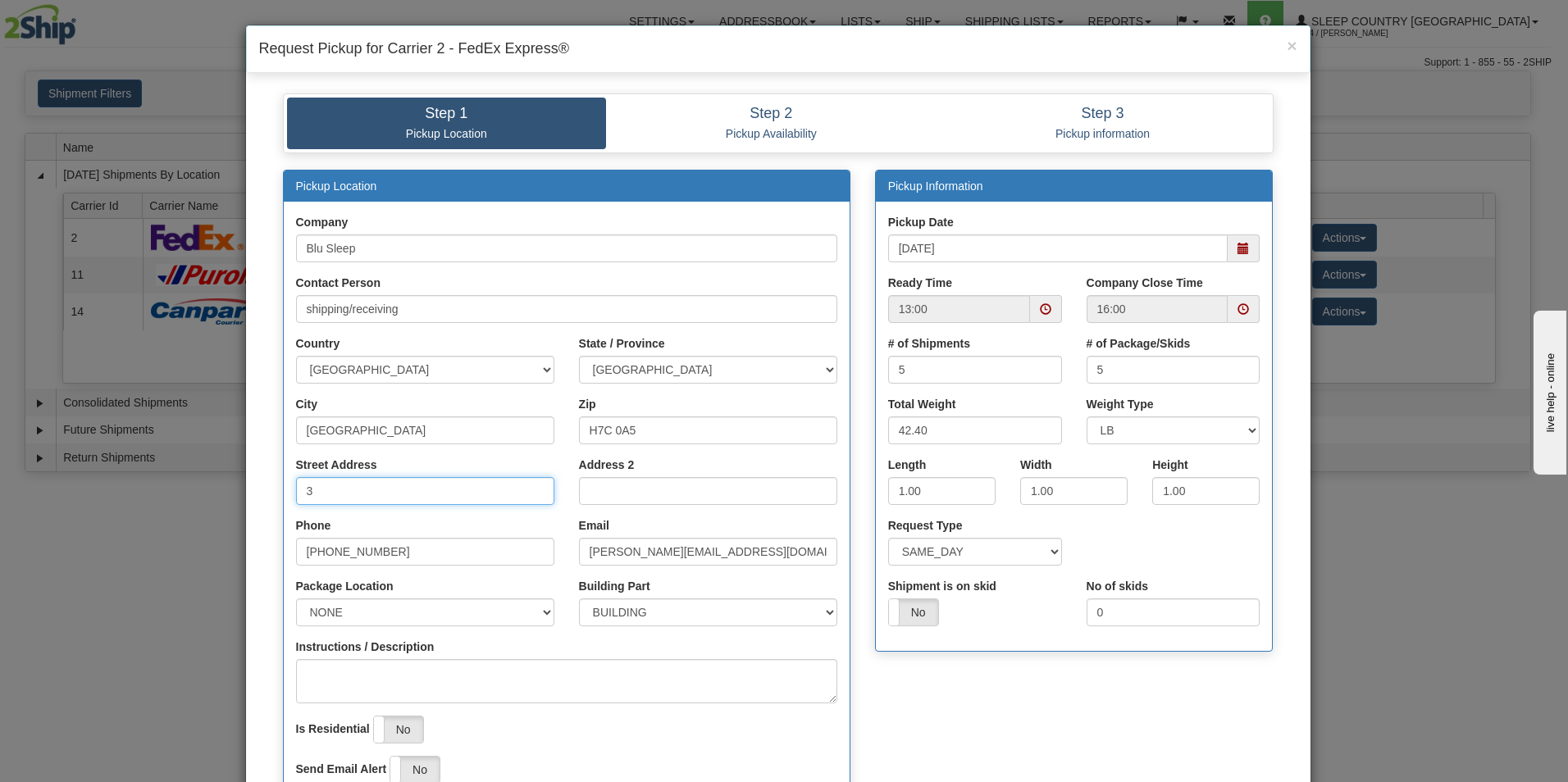
type input "3424 Boul. Industriel"
select select "2"
click at [934, 485] on input "1.00" at bounding box center [941, 490] width 107 height 28
type input "1"
type input "17.00"
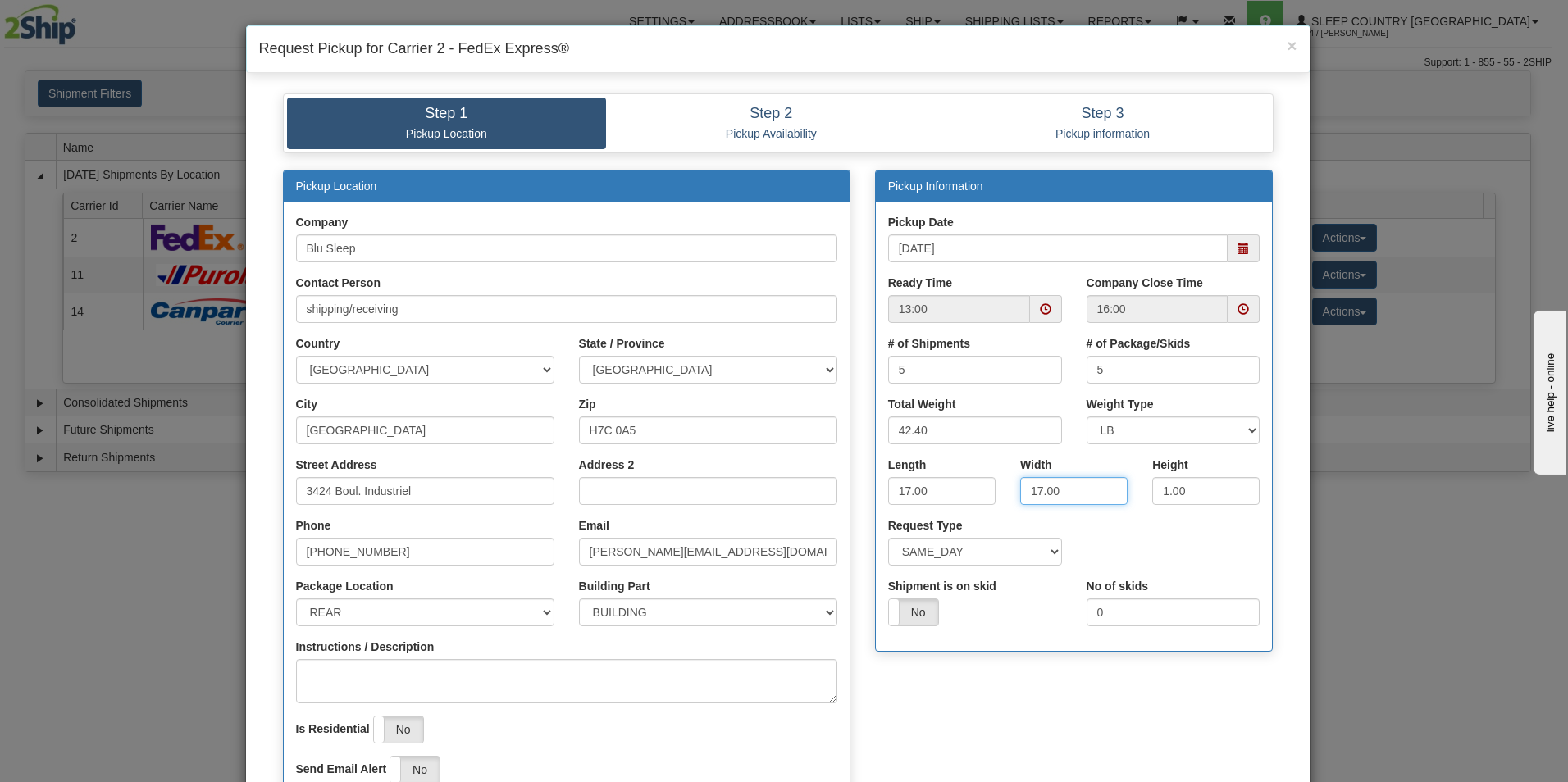
type input "17.00"
type input "9.00"
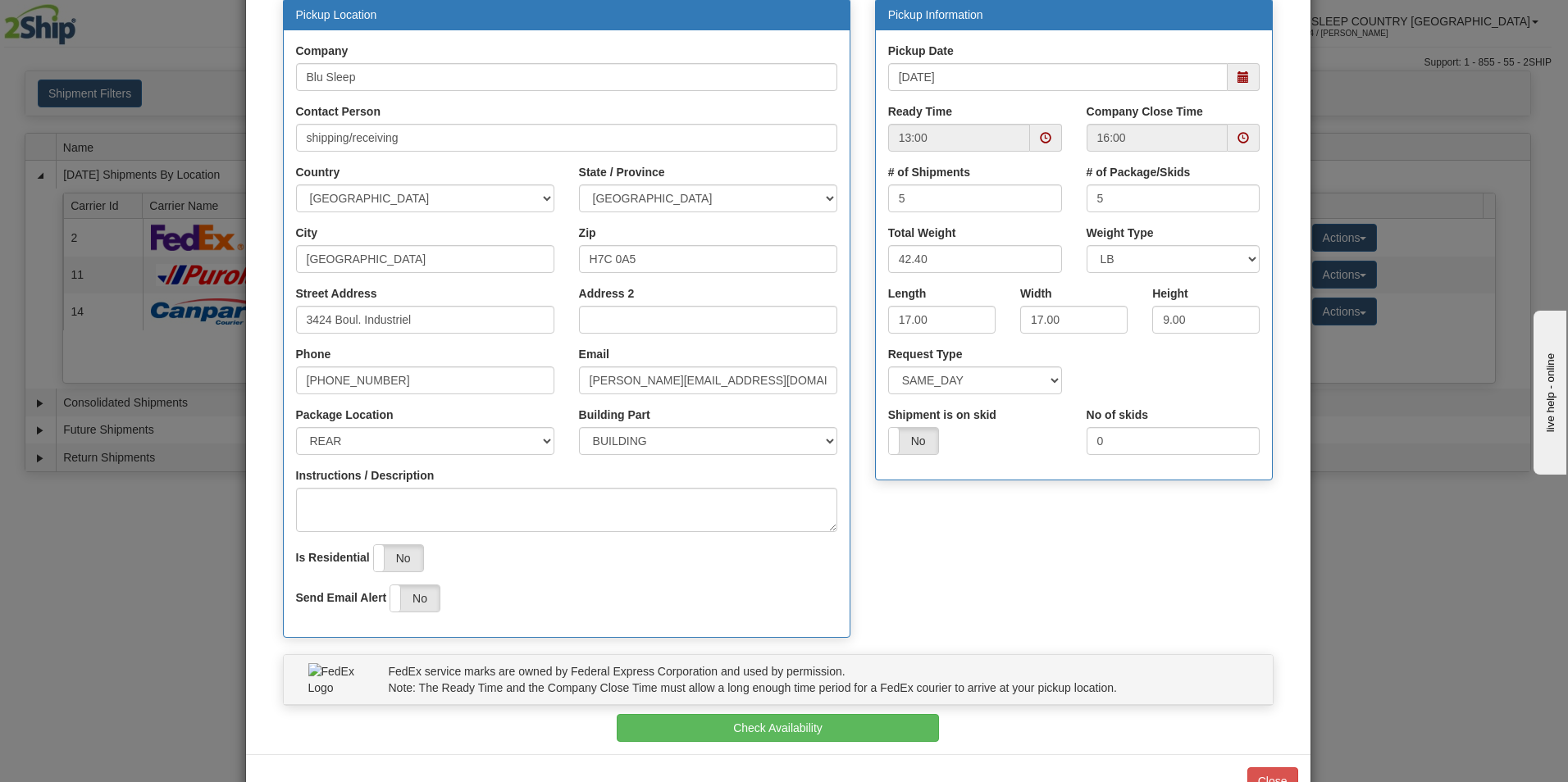
scroll to position [191, 0]
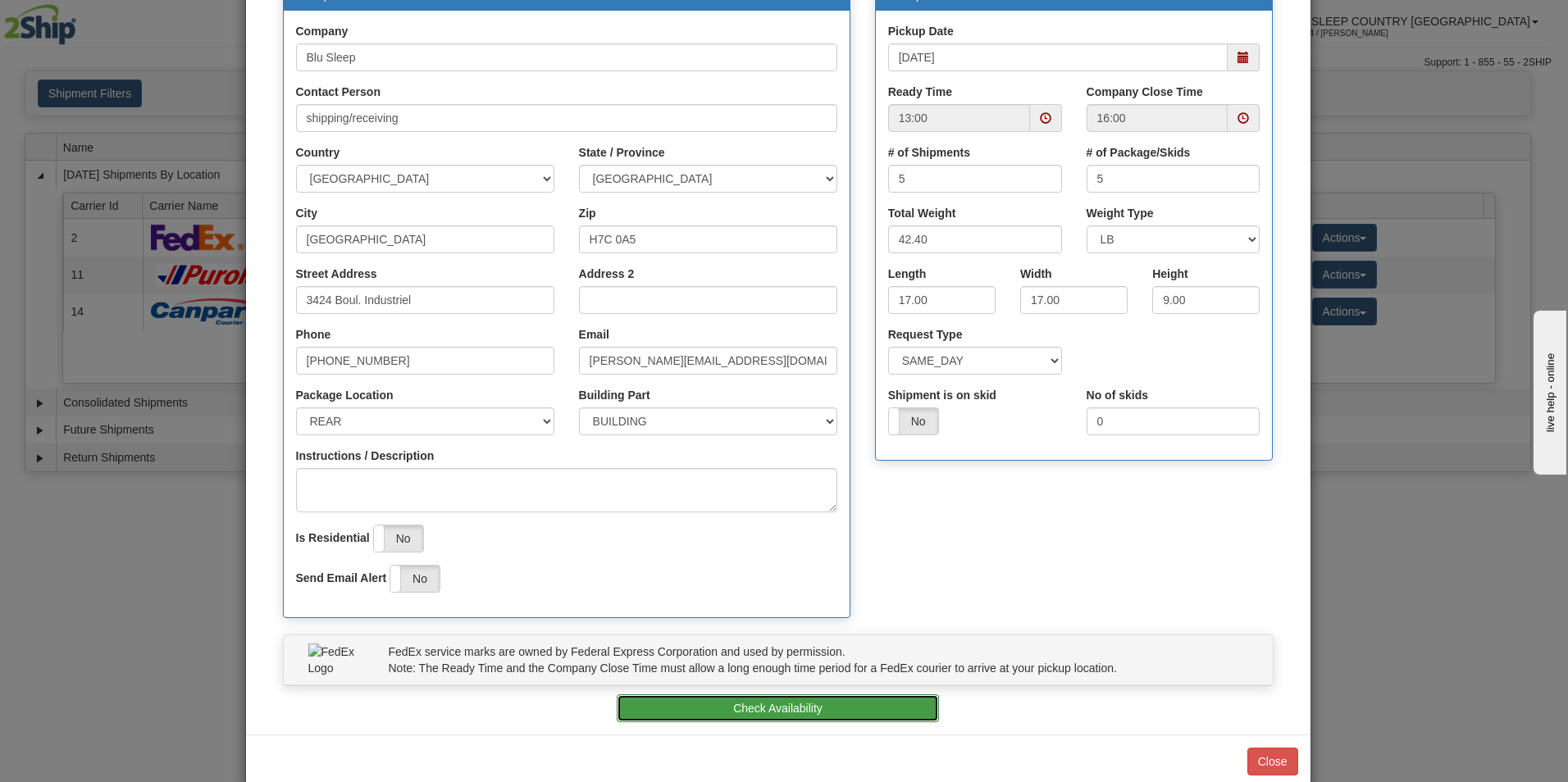
click at [713, 703] on button "Check Availability" at bounding box center [778, 708] width 322 height 28
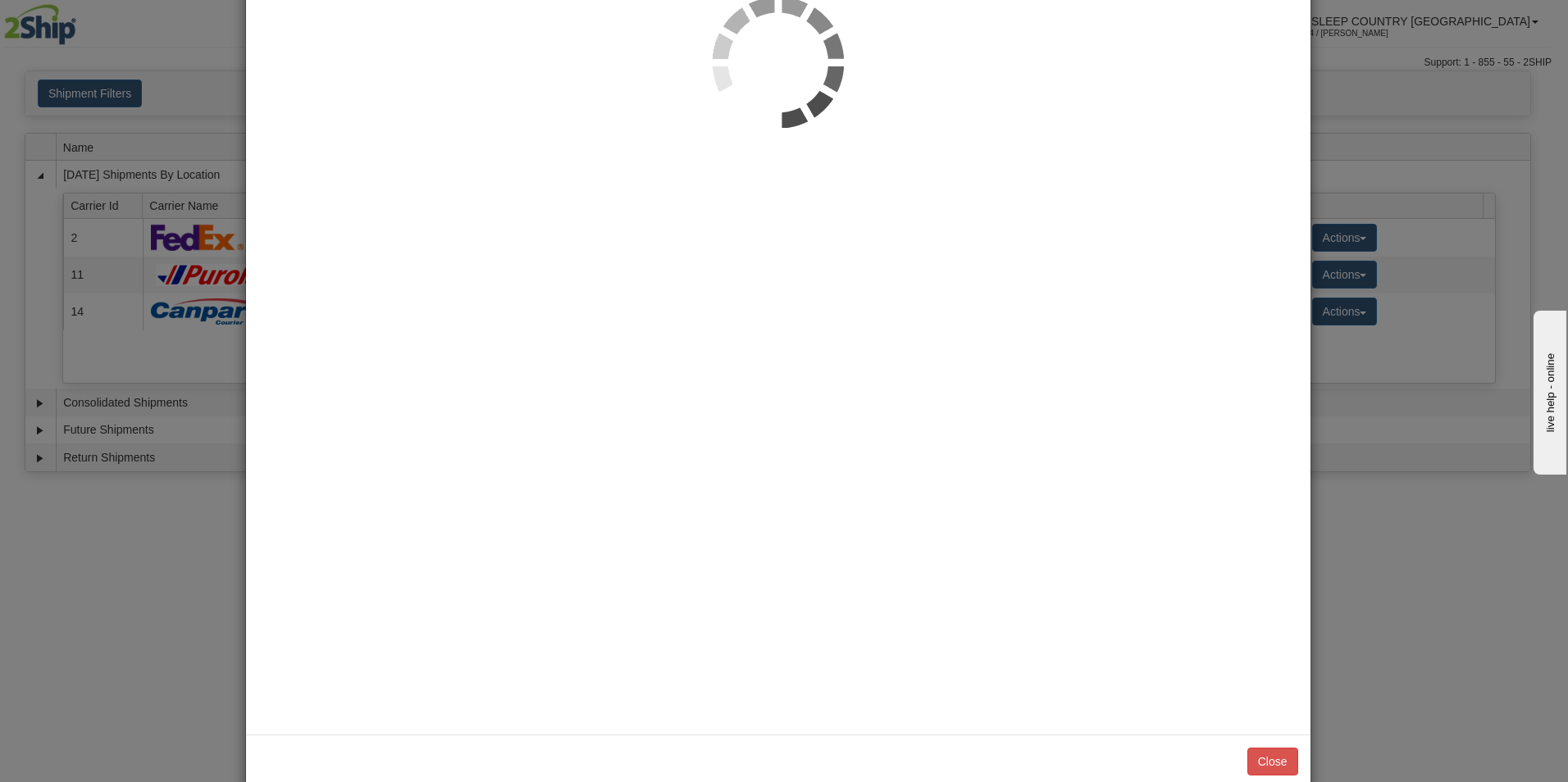
scroll to position [0, 0]
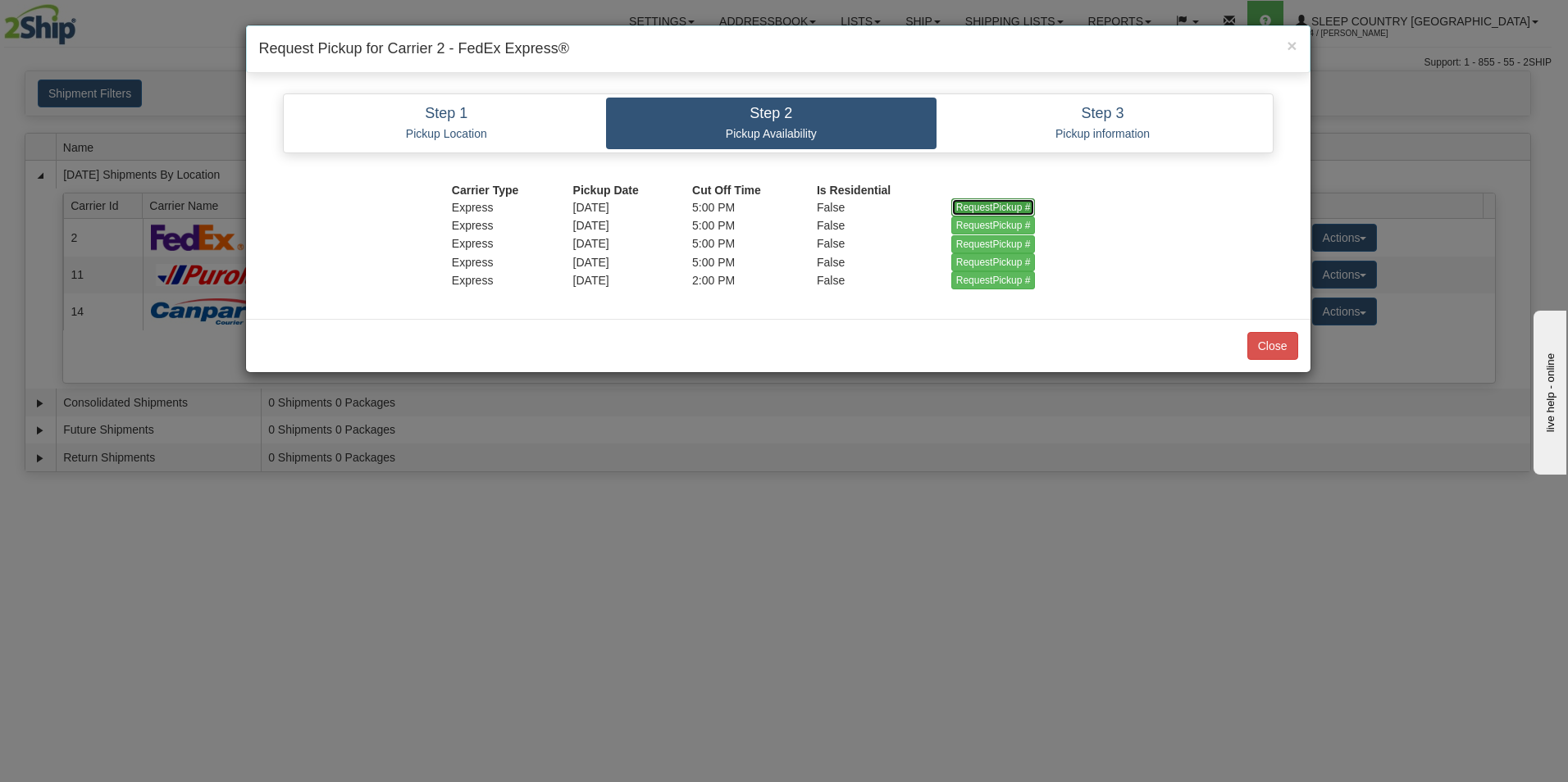
click at [966, 200] on input "RequestPickup #" at bounding box center [994, 208] width 85 height 18
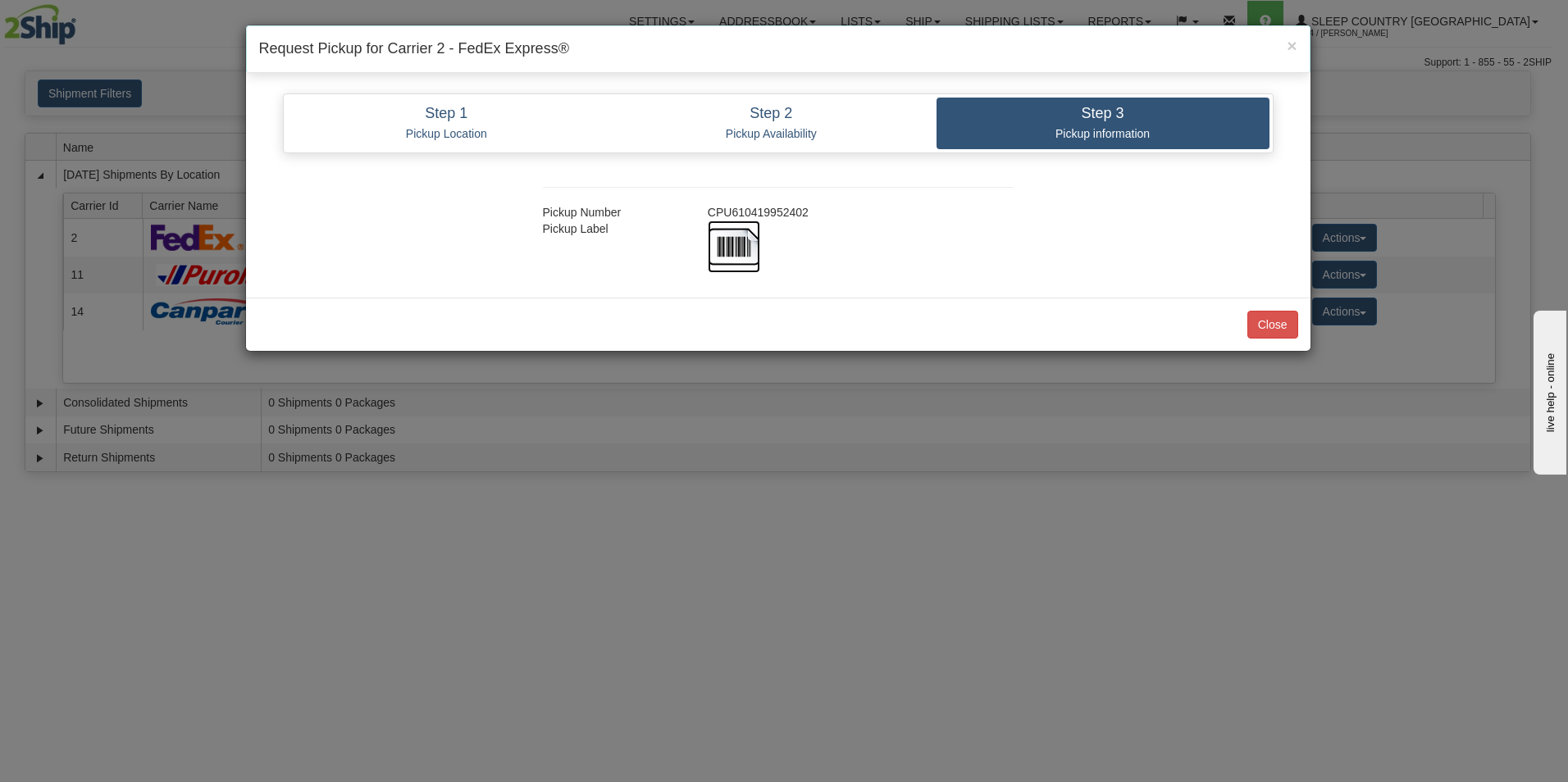
click at [747, 236] on img at bounding box center [734, 247] width 52 height 52
click at [1268, 325] on button "Close" at bounding box center [1273, 324] width 51 height 28
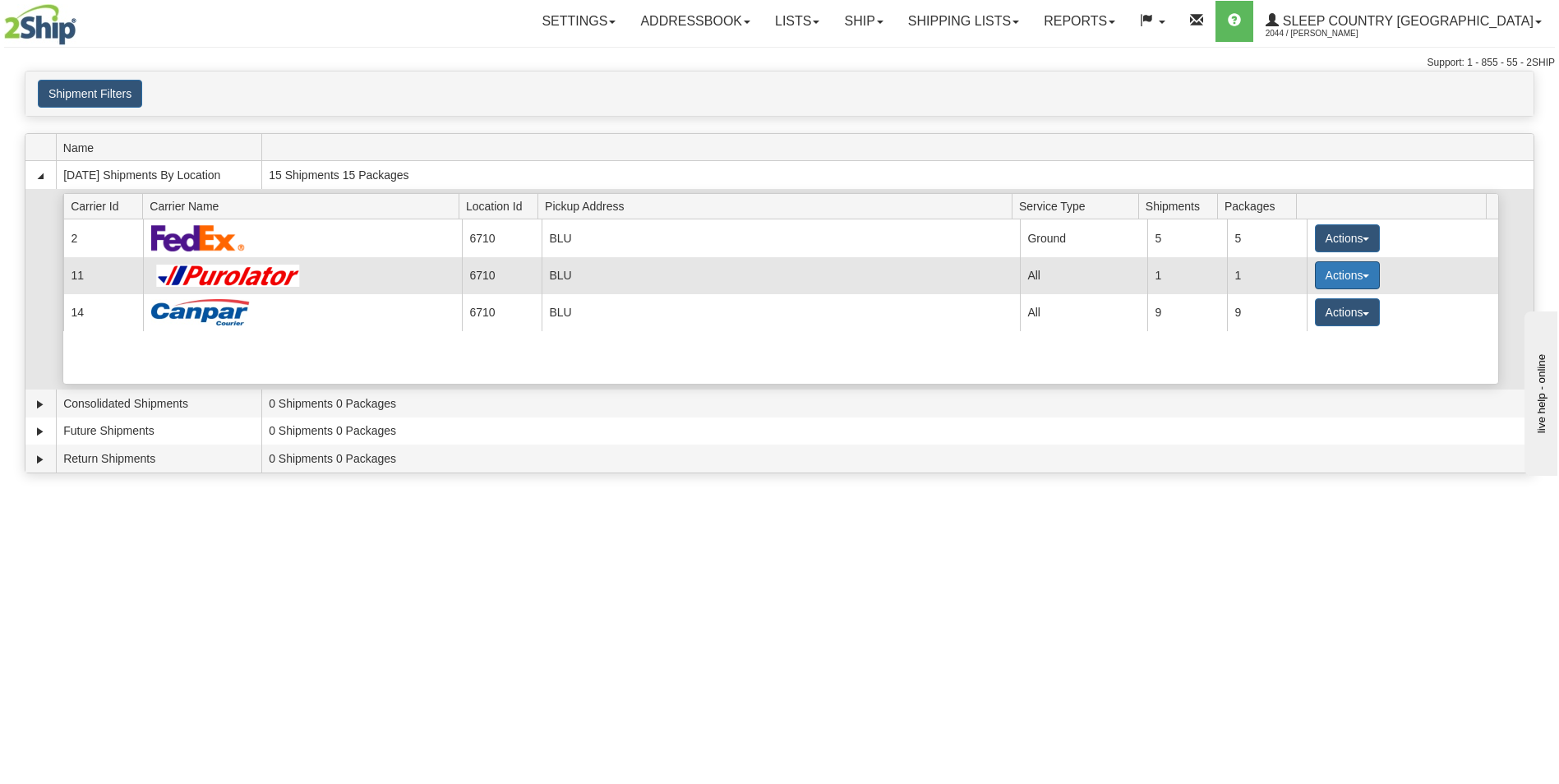
click at [1352, 272] on button "Actions" at bounding box center [1348, 275] width 66 height 28
click at [1308, 348] on span "Pickup" at bounding box center [1286, 349] width 43 height 12
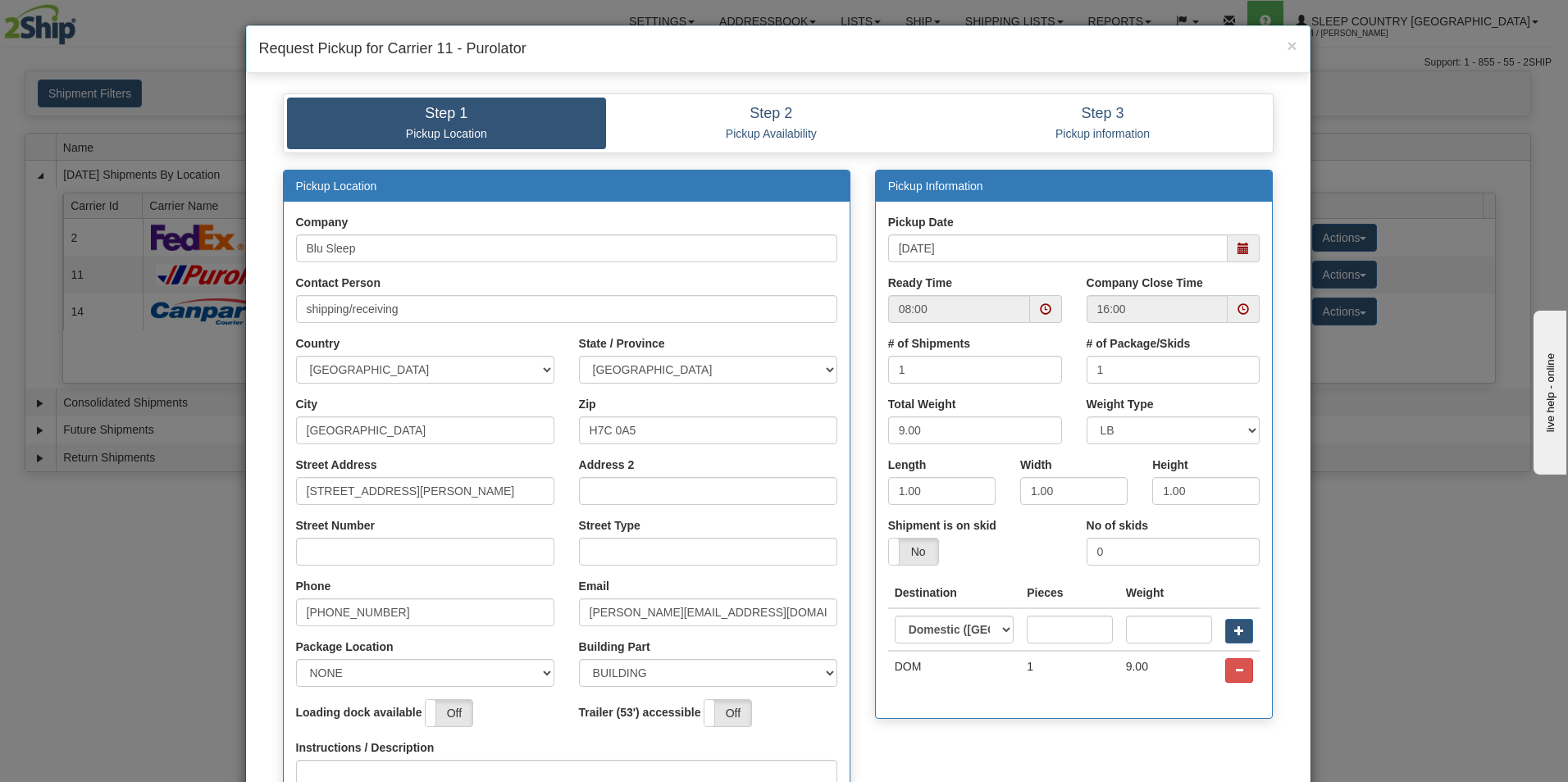
click at [1040, 307] on span at bounding box center [1045, 309] width 12 height 12
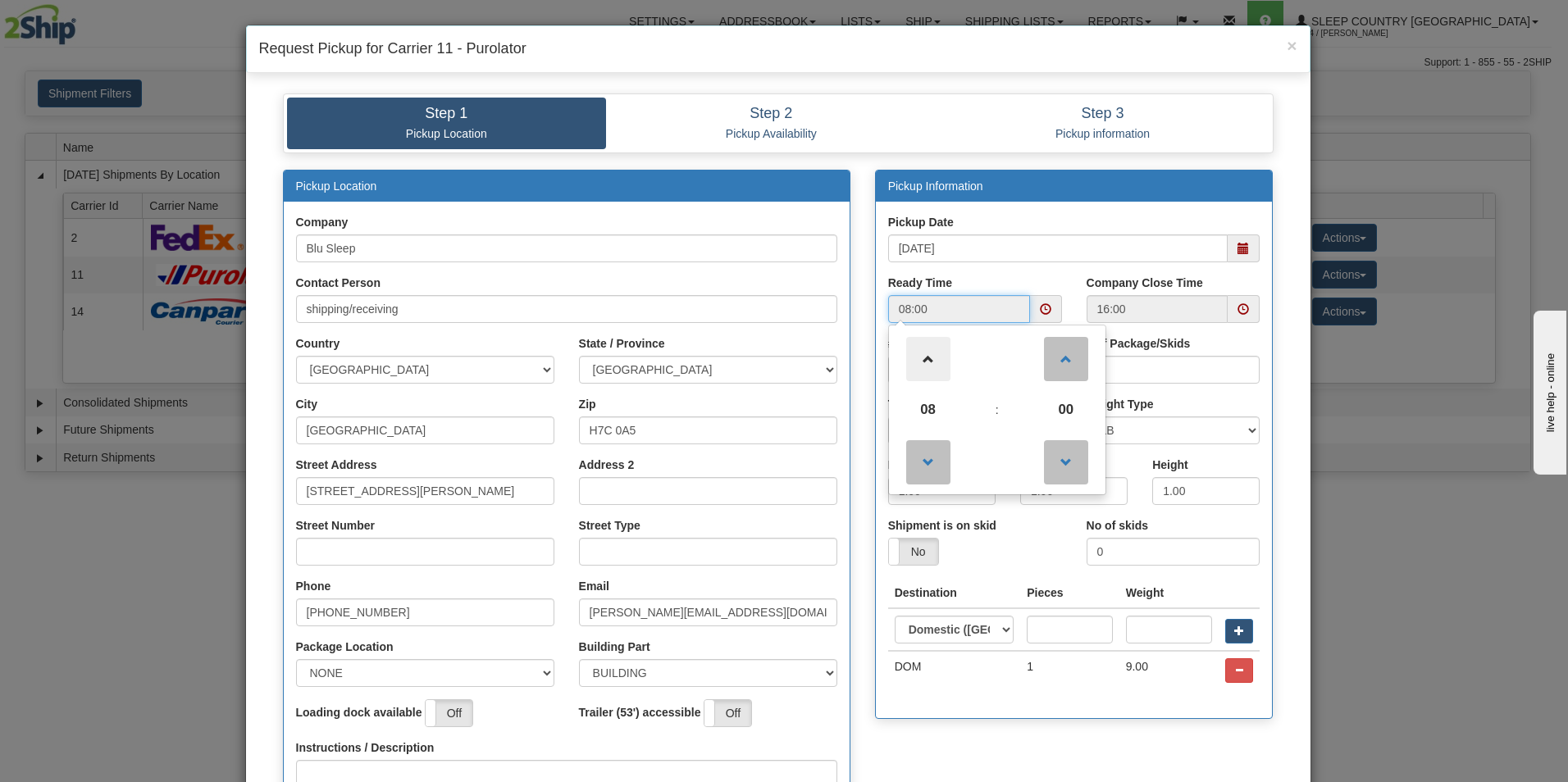
click at [923, 356] on span at bounding box center [928, 358] width 44 height 44
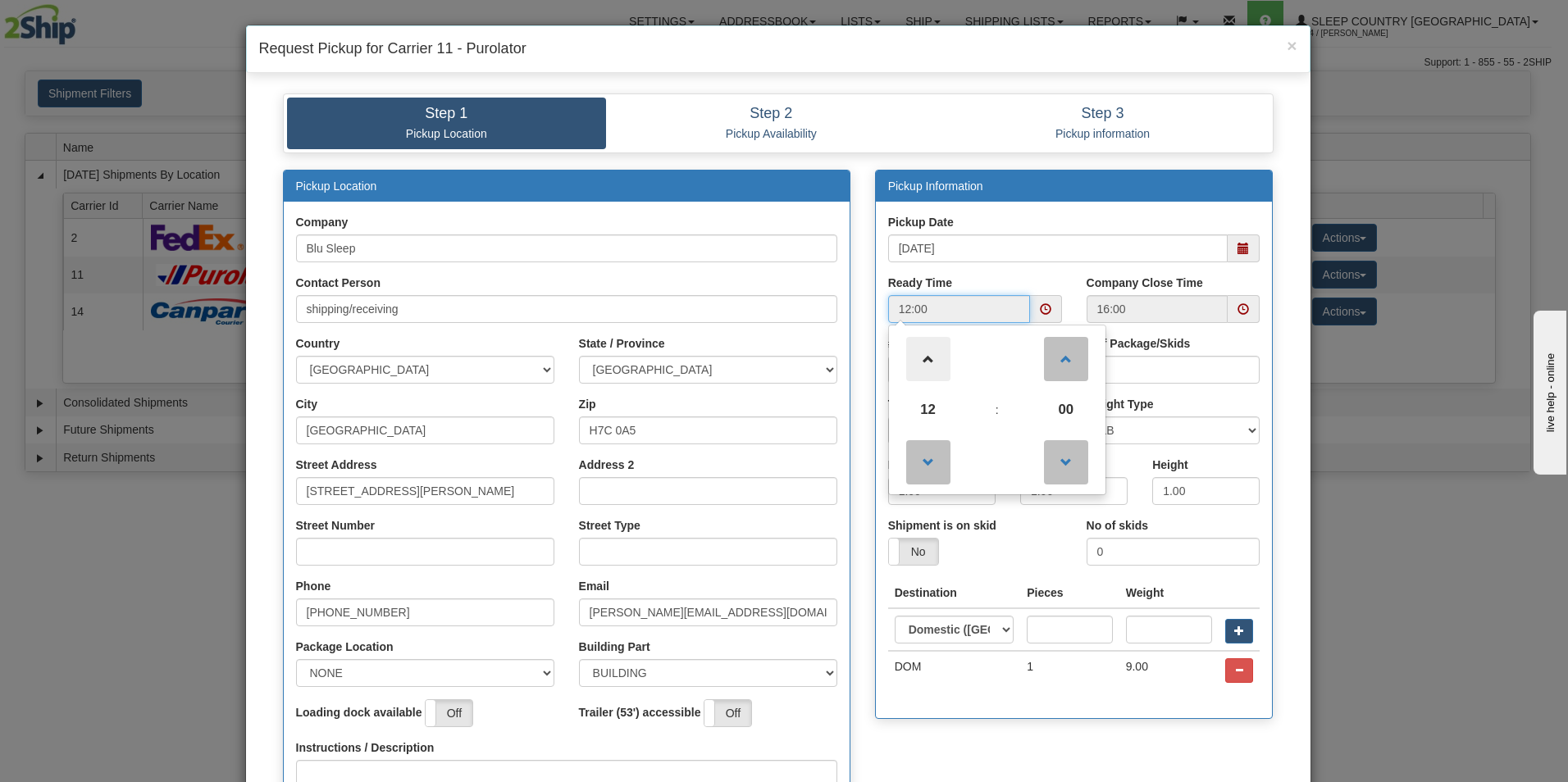
type input "13:00"
click at [1260, 468] on div "Height 1.00" at bounding box center [1206, 487] width 132 height 61
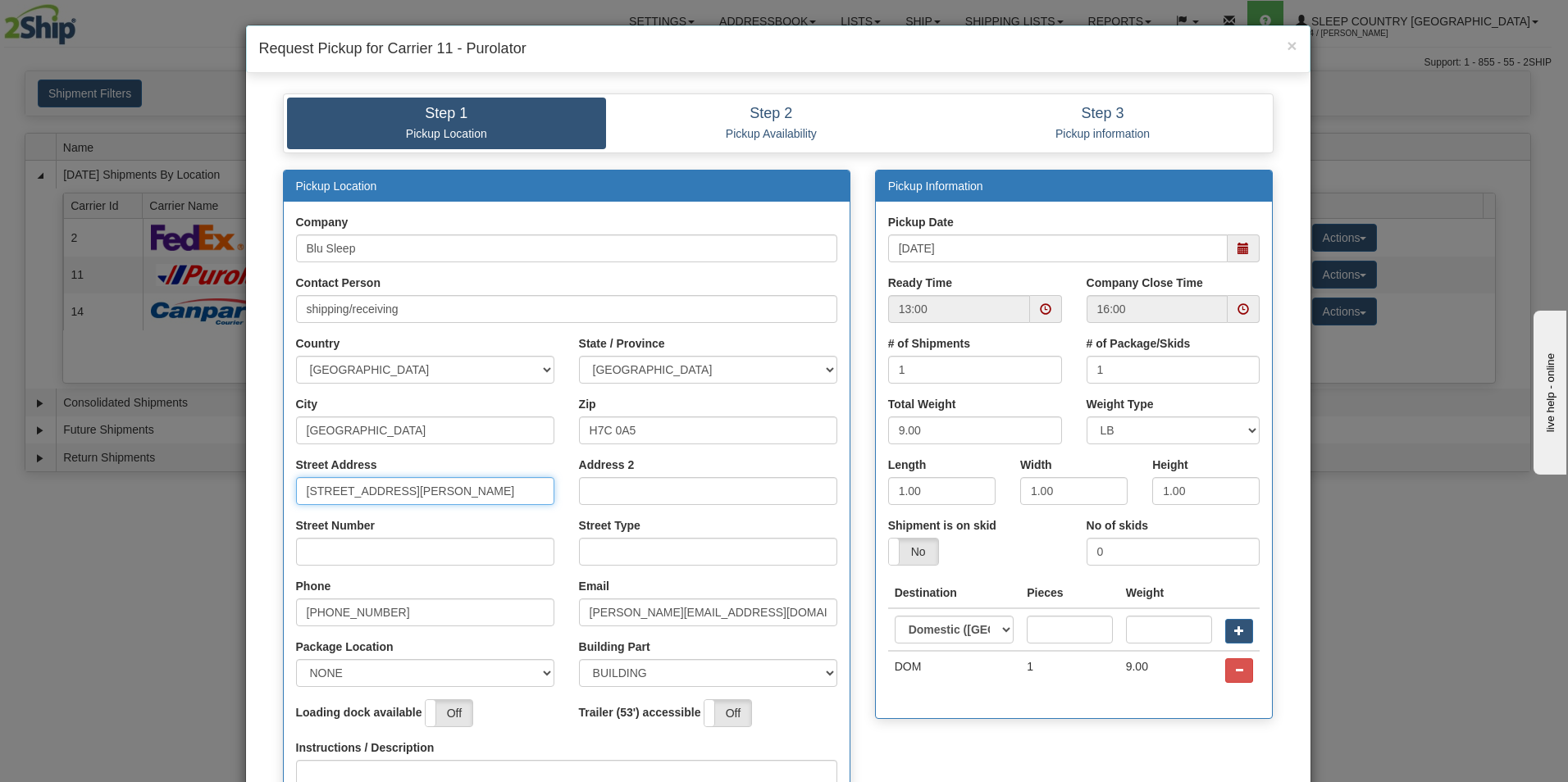
click at [484, 489] on input "1550 Rue Bernard-Lefebvre" at bounding box center [425, 490] width 258 height 28
type input "1"
click at [355, 493] on input "3424 Boul. Industriel" at bounding box center [425, 490] width 258 height 28
type input "Industriel"
click at [349, 552] on input "Street Number" at bounding box center [425, 552] width 258 height 28
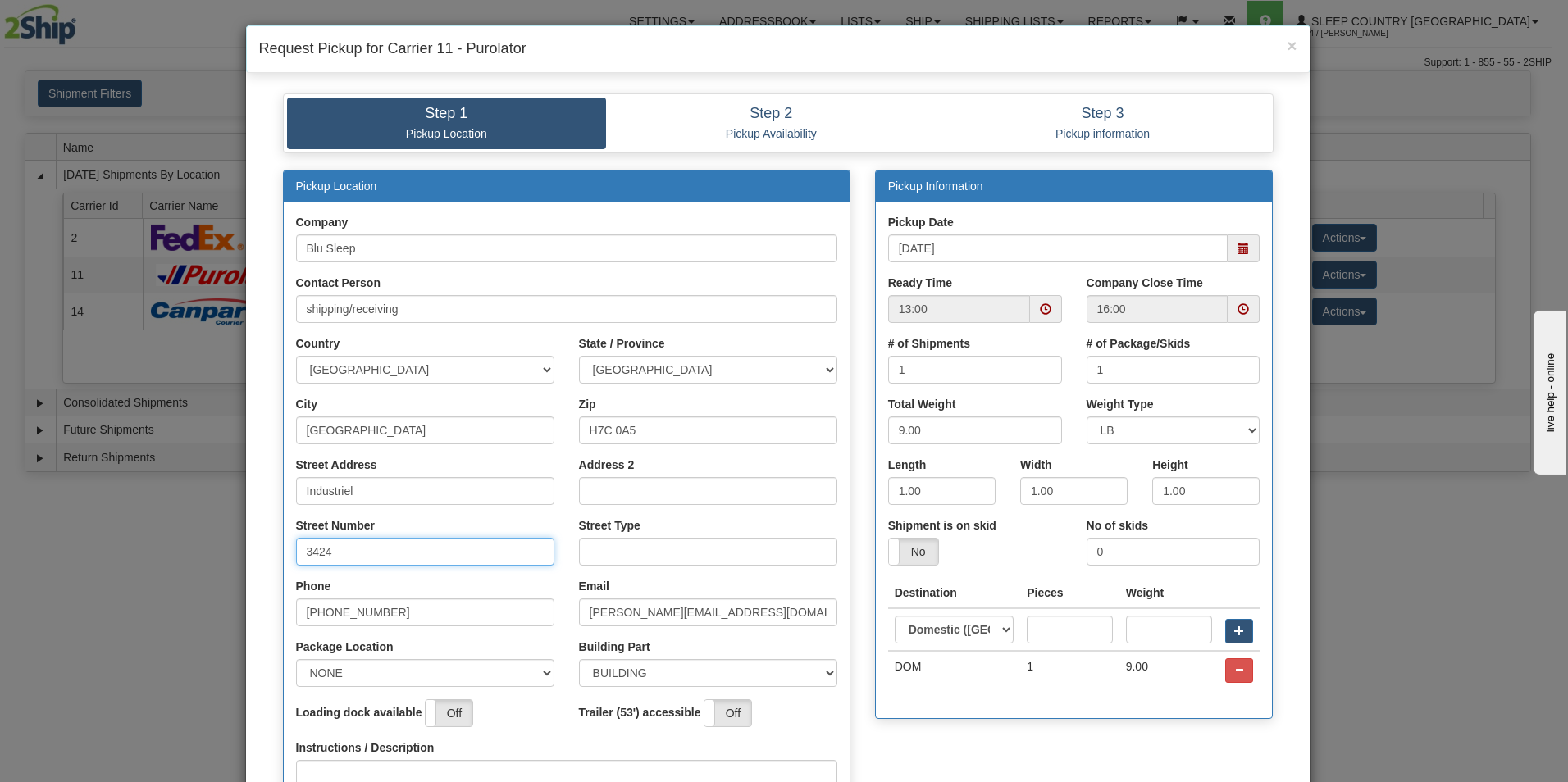
type input "3424"
click at [651, 551] on input "Street Type" at bounding box center [708, 552] width 258 height 28
type input "boulevard"
click at [543, 675] on select "NONE FRONT REAR SIDE" at bounding box center [425, 673] width 258 height 28
select select "2"
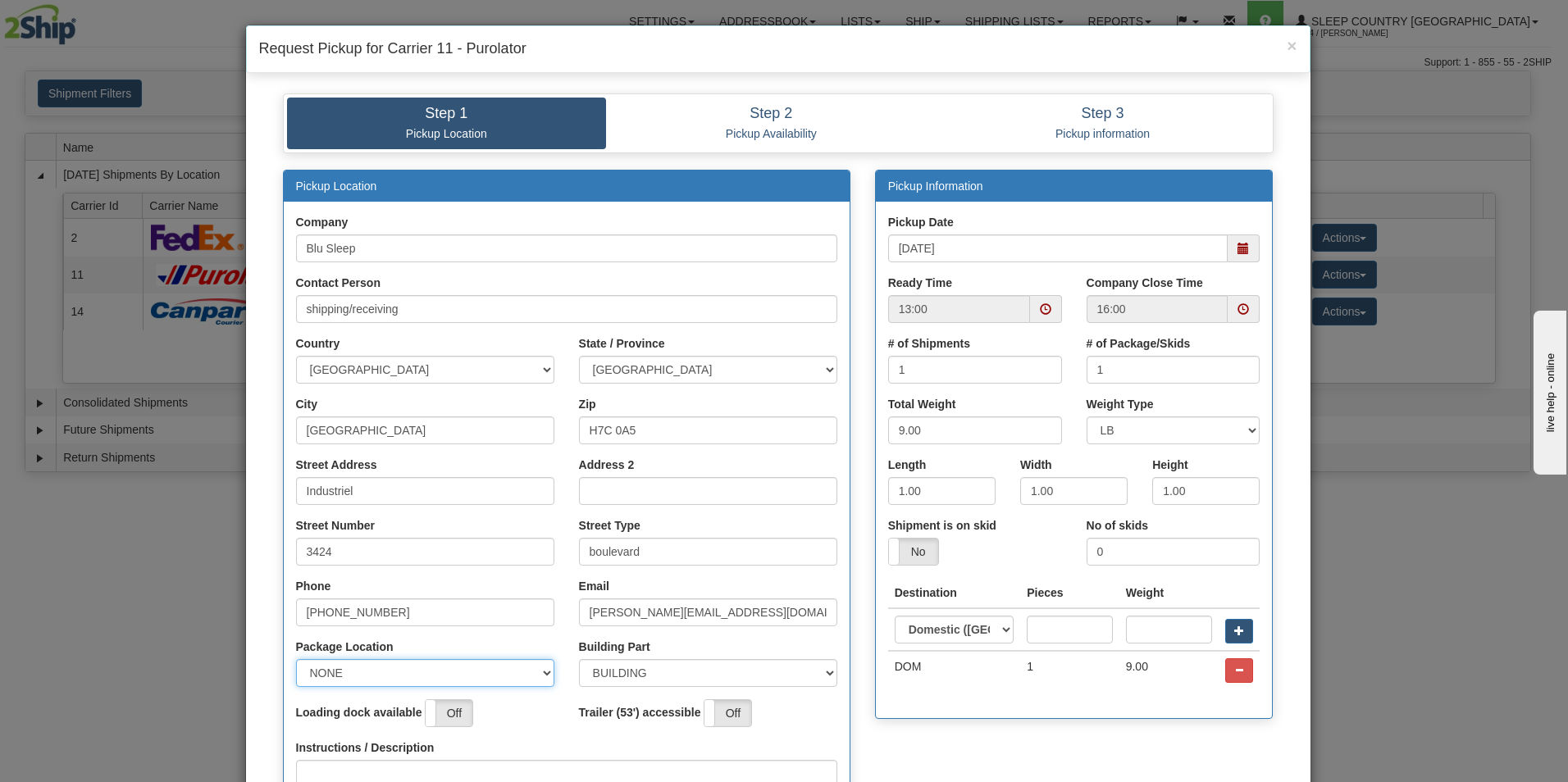
click at [296, 659] on select "NONE FRONT REAR SIDE" at bounding box center [425, 673] width 258 height 28
click at [952, 494] on input "1.00" at bounding box center [941, 490] width 107 height 28
type input "1"
type input "17.00"
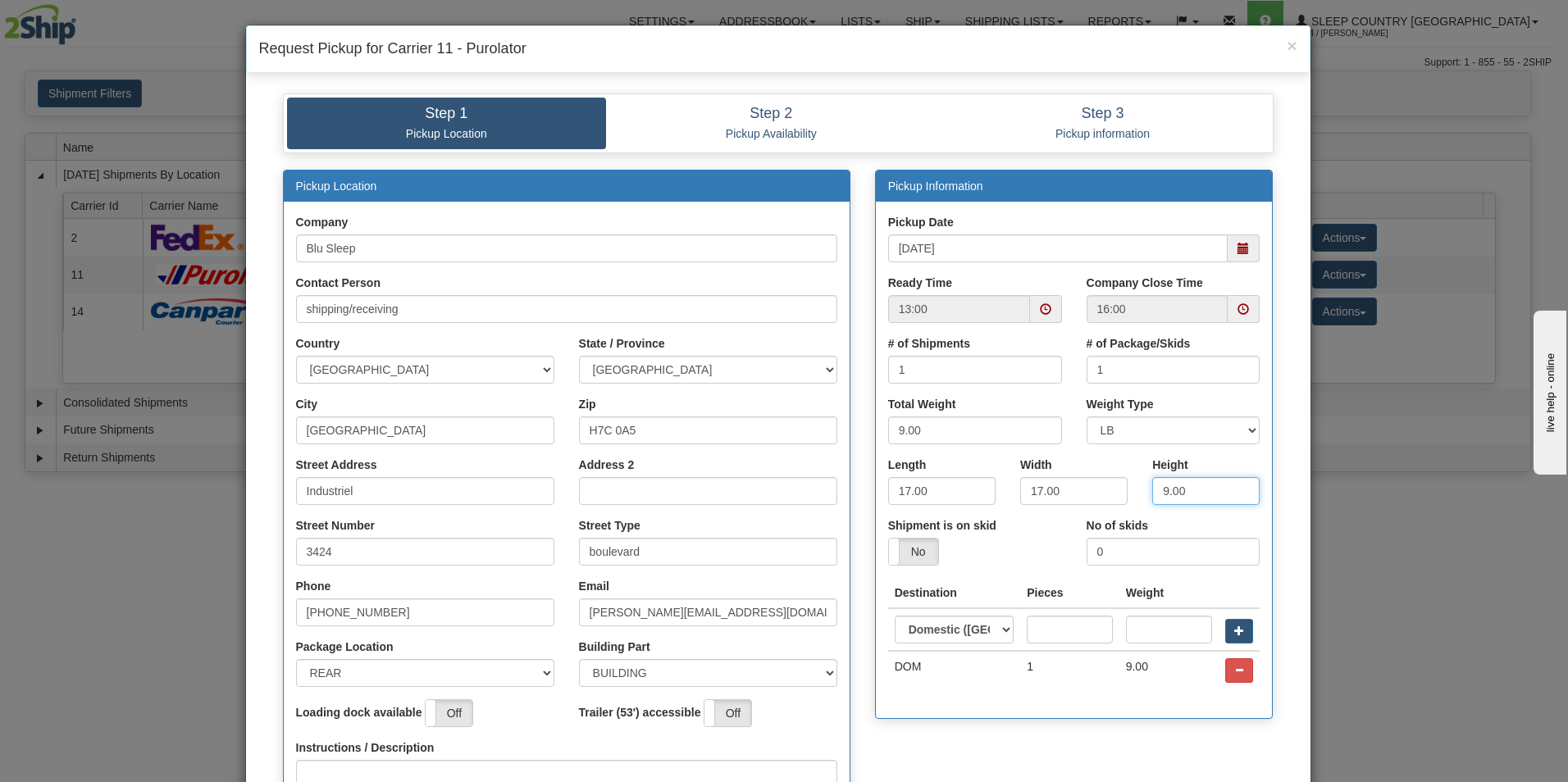
type input "9.00"
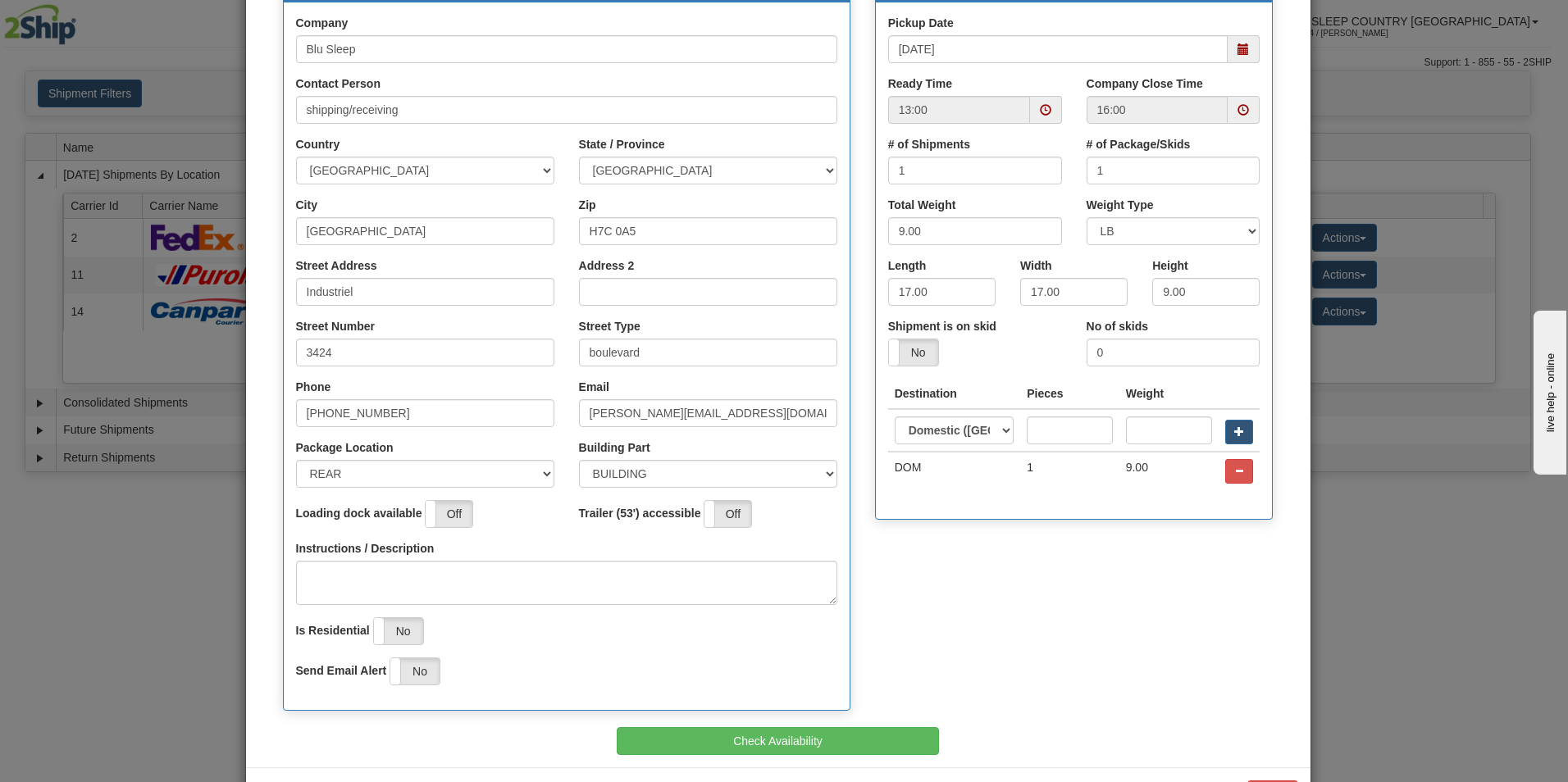
scroll to position [215, 0]
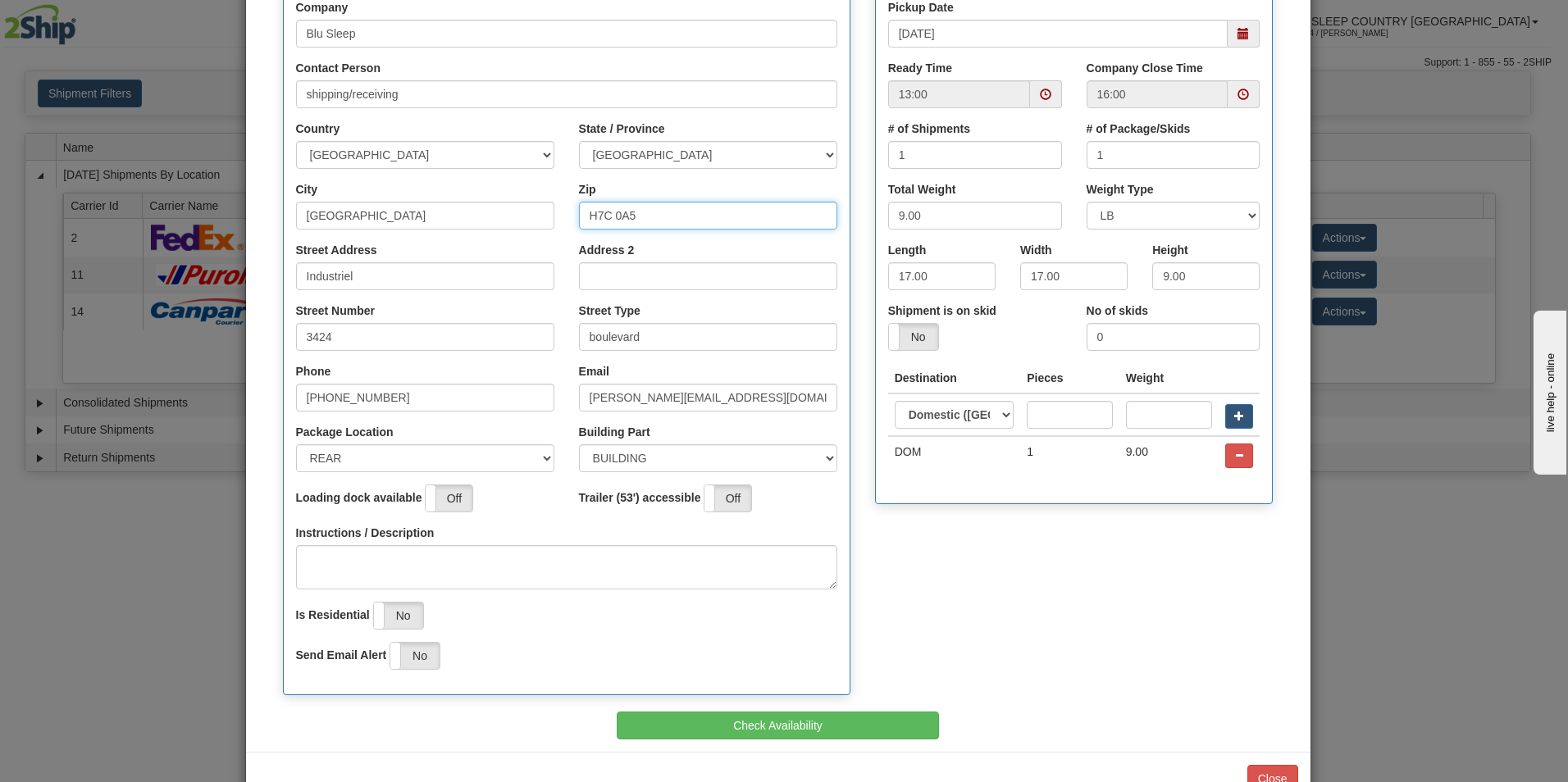
click at [695, 219] on input "H7C 0A5" at bounding box center [708, 215] width 258 height 28
type input "H"
type input "H7L 4R9"
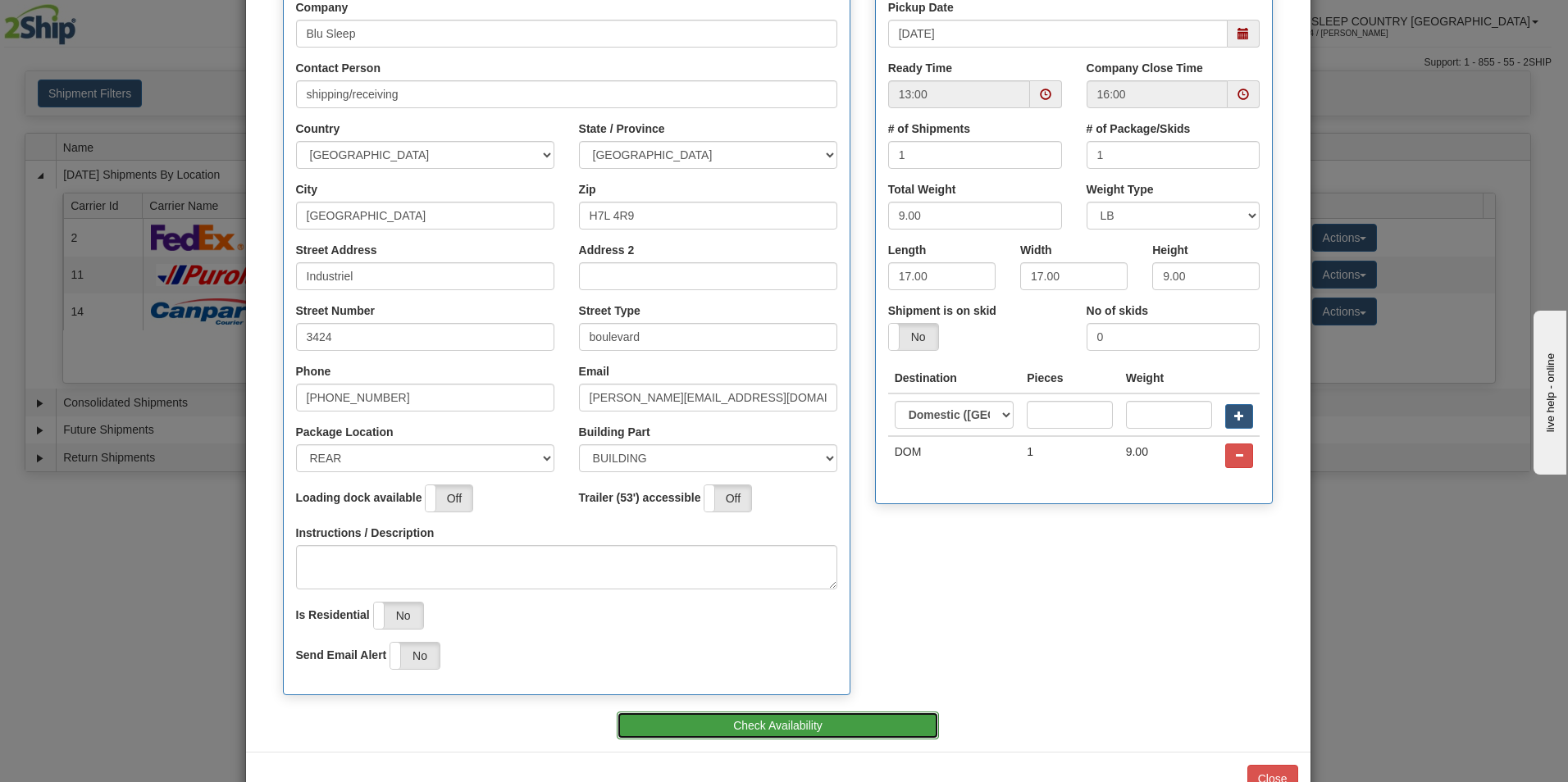
click at [765, 724] on button "Check Availability" at bounding box center [778, 725] width 322 height 28
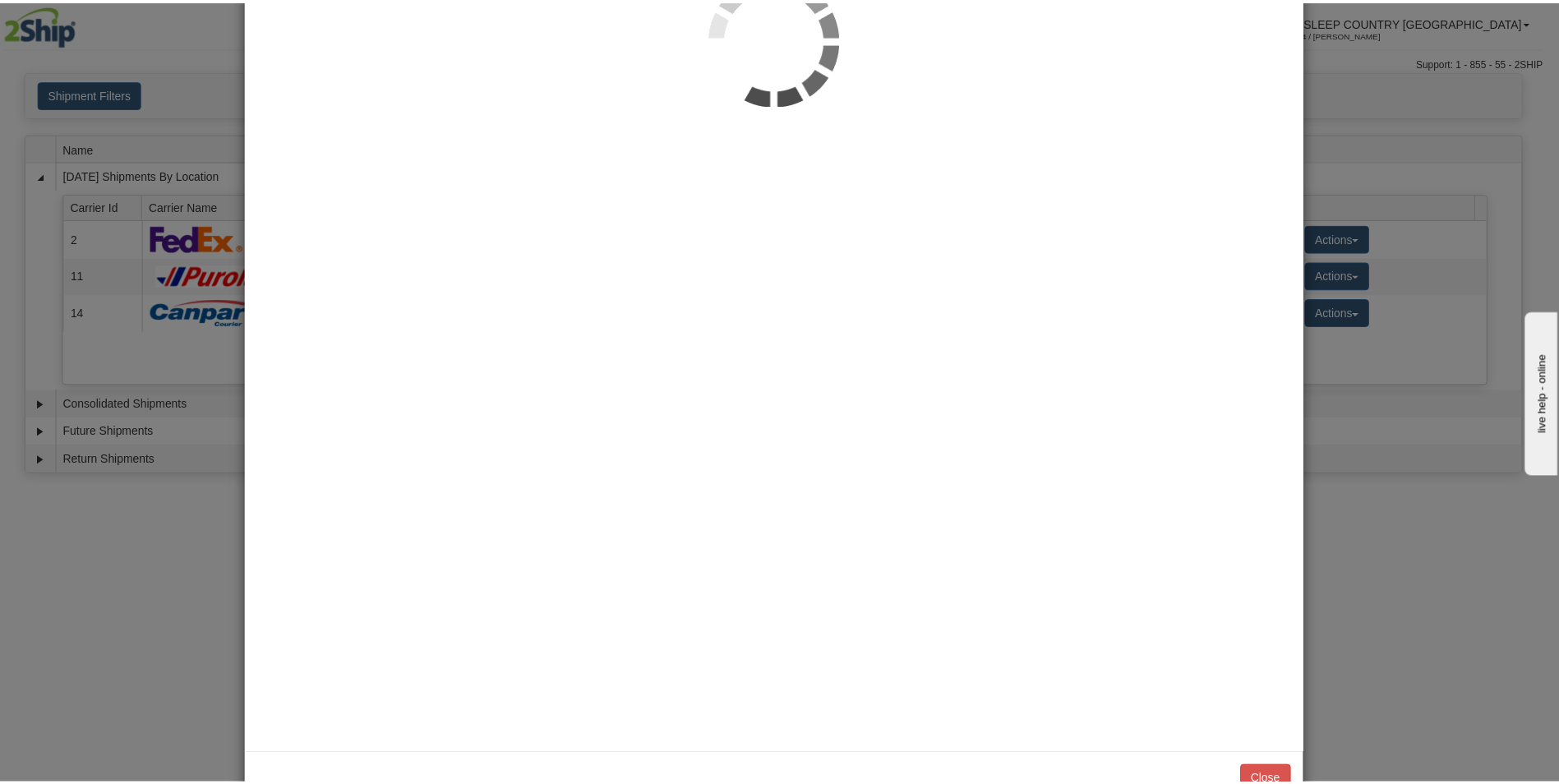
scroll to position [0, 0]
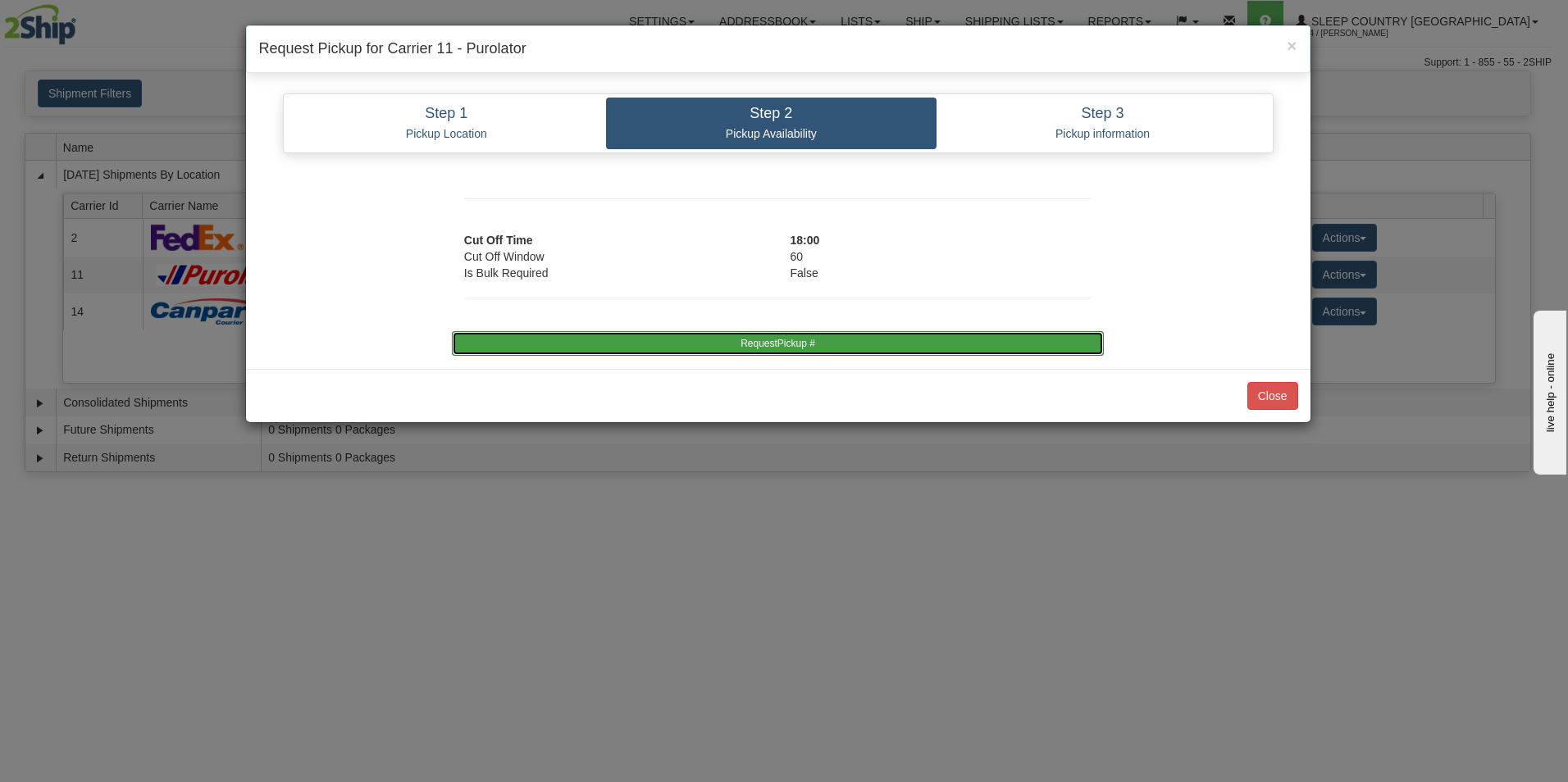
click at [783, 338] on button "RequestPickup #" at bounding box center [778, 343] width 652 height 24
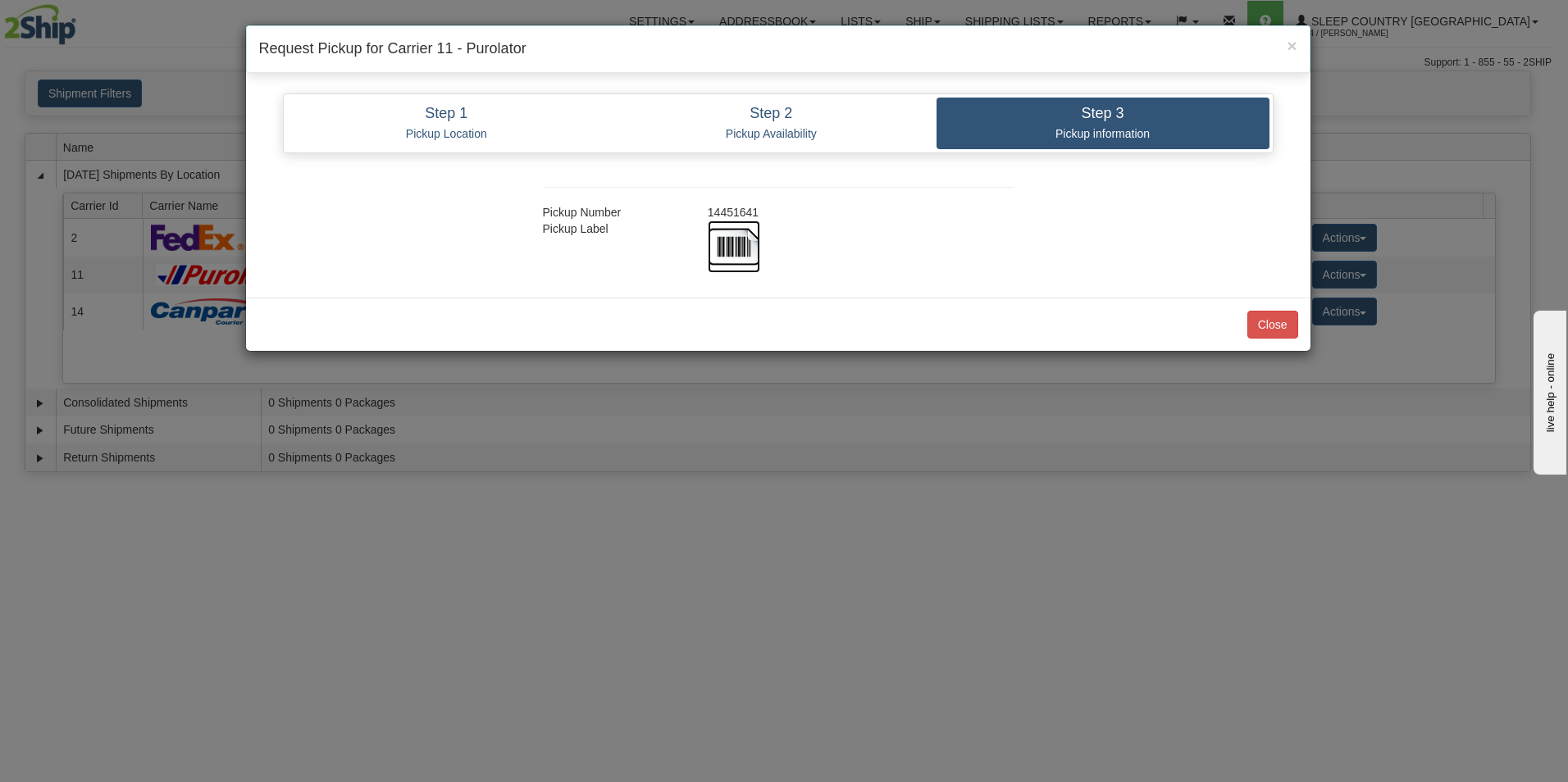
click at [732, 241] on img at bounding box center [734, 247] width 52 height 52
click at [1269, 323] on button "Close" at bounding box center [1273, 324] width 51 height 28
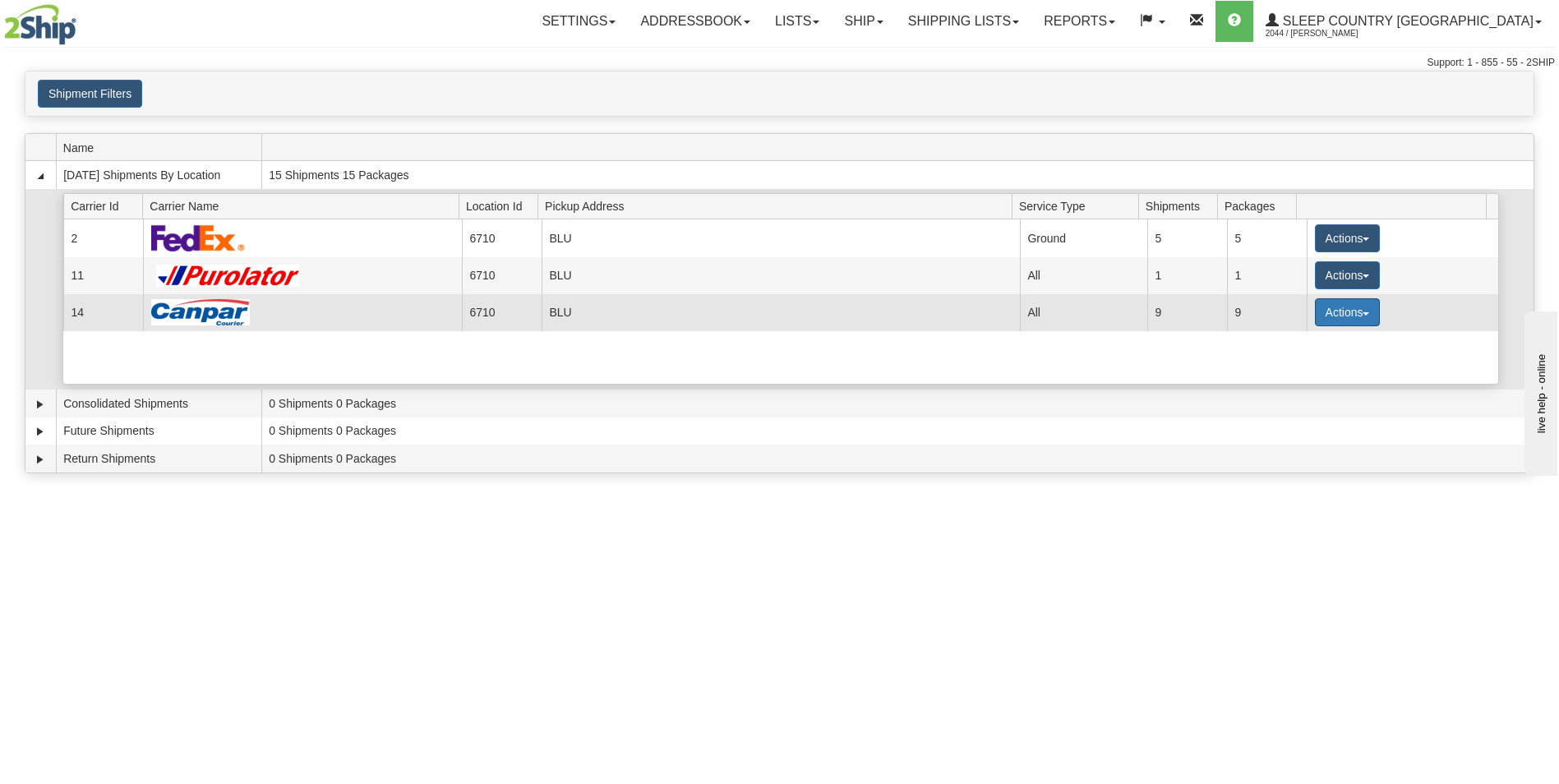
click at [1325, 305] on button "Actions" at bounding box center [1348, 312] width 66 height 28
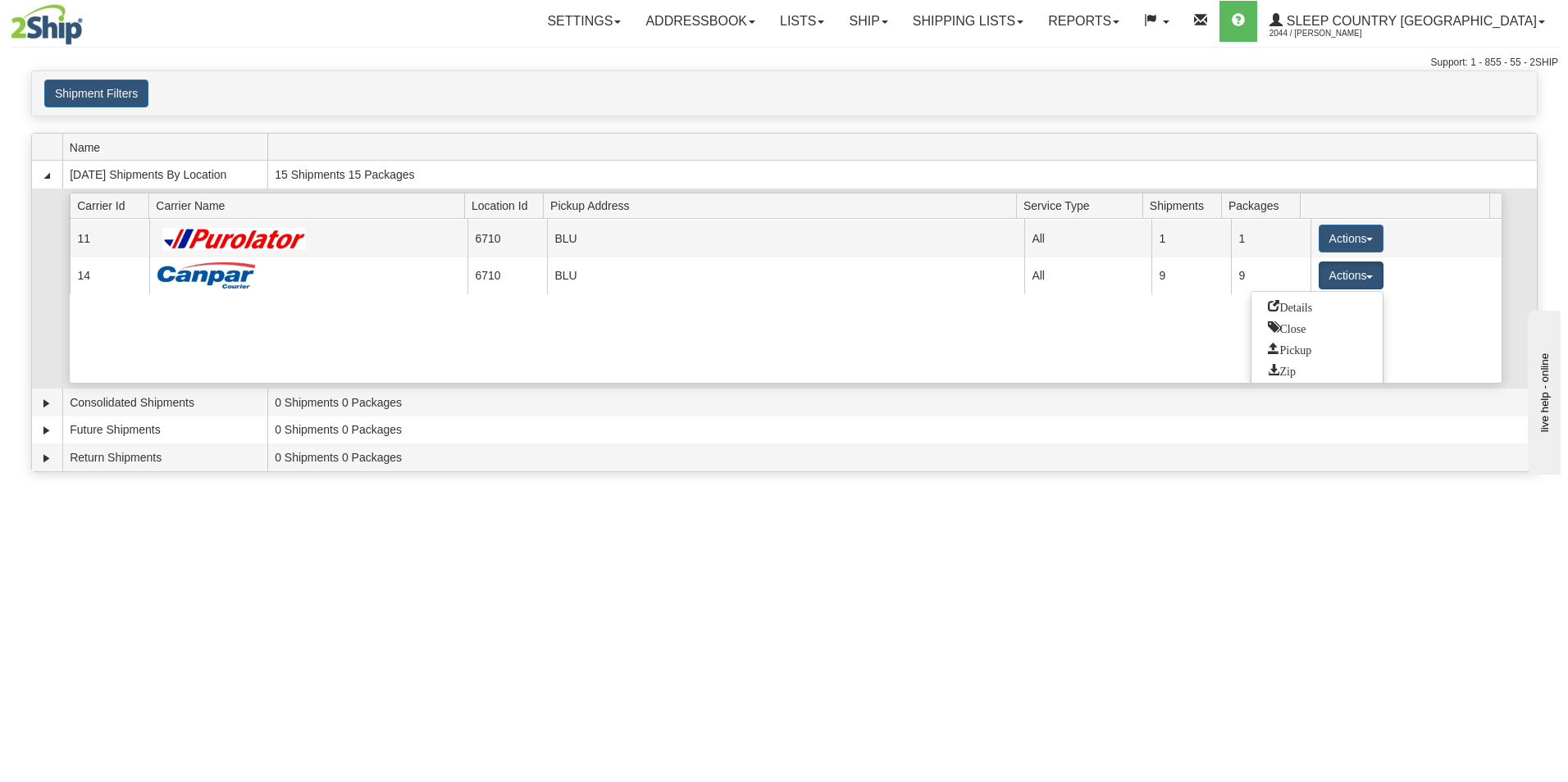
scroll to position [46, 0]
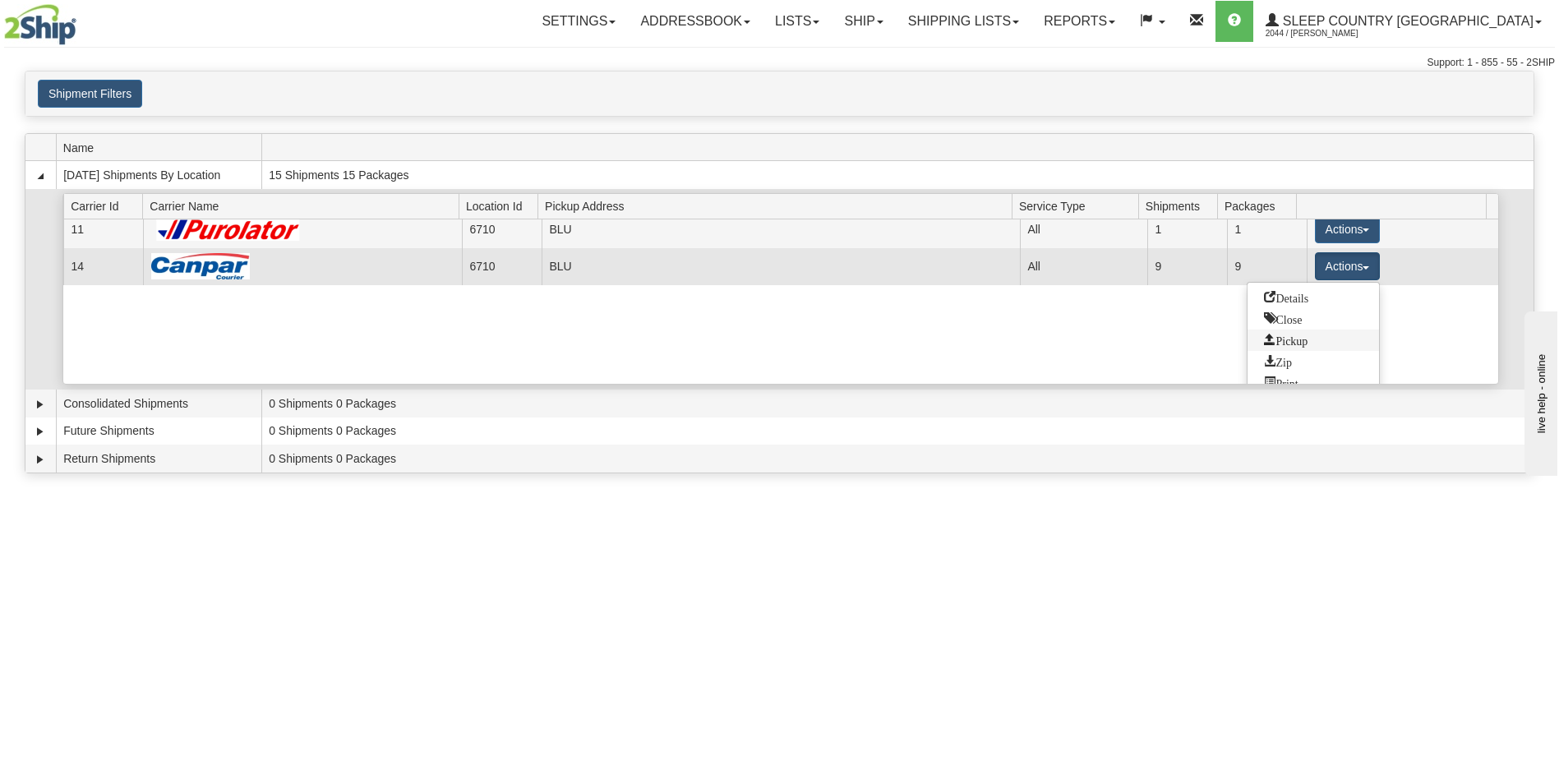
click at [1304, 339] on span "Pickup" at bounding box center [1286, 339] width 43 height 12
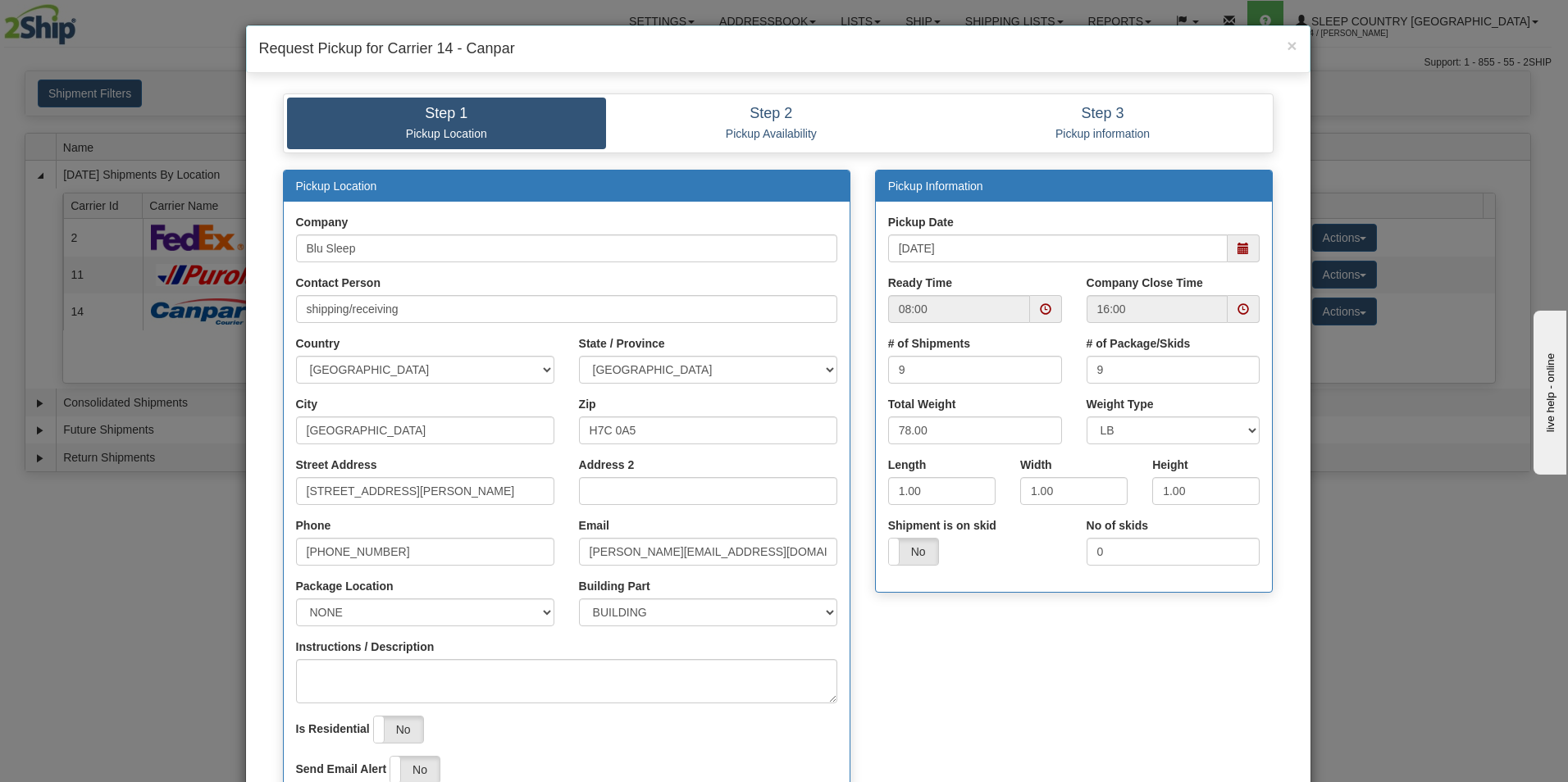
click at [1031, 303] on span at bounding box center [1045, 309] width 32 height 28
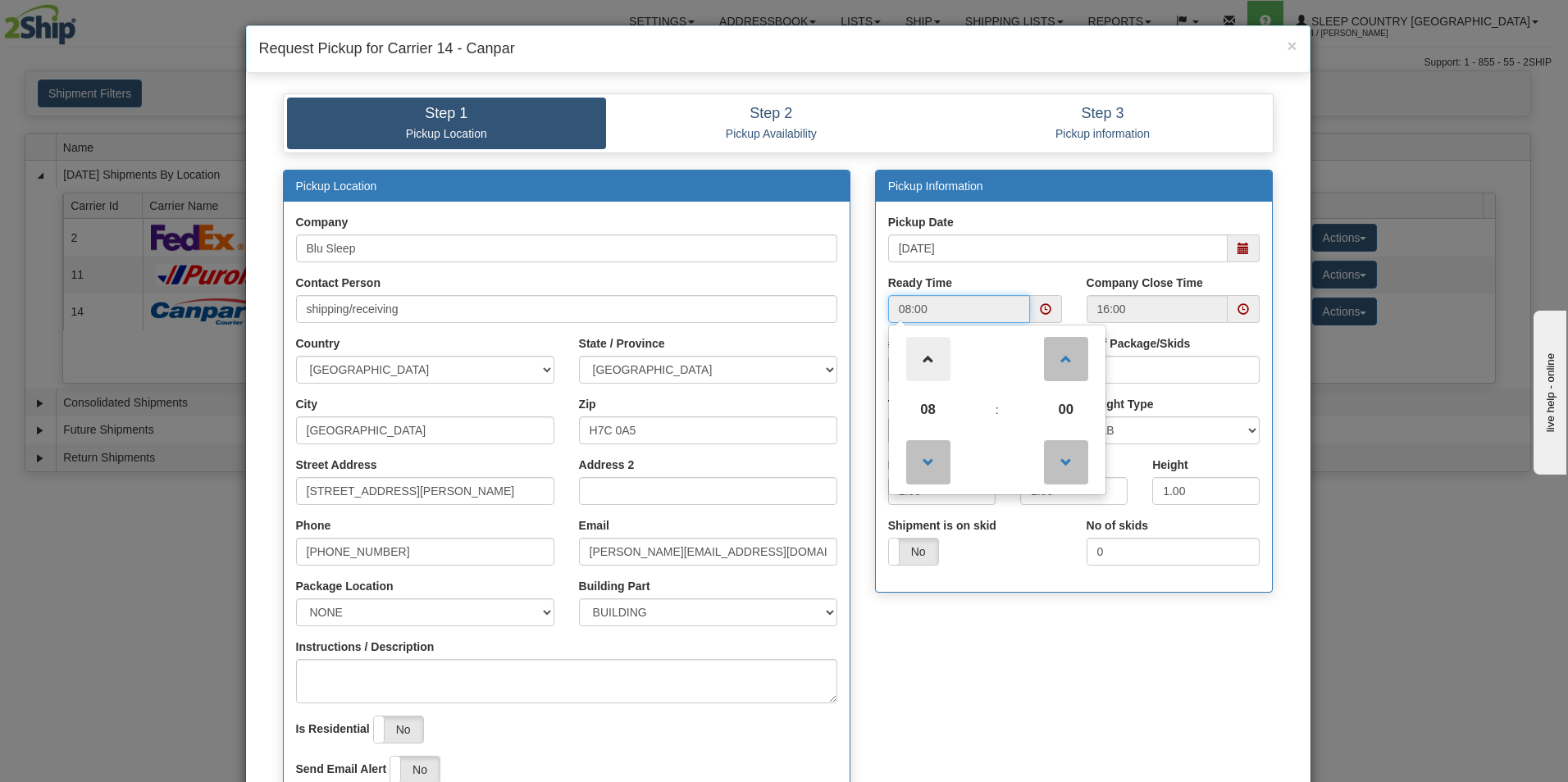
click at [923, 356] on span at bounding box center [928, 358] width 44 height 44
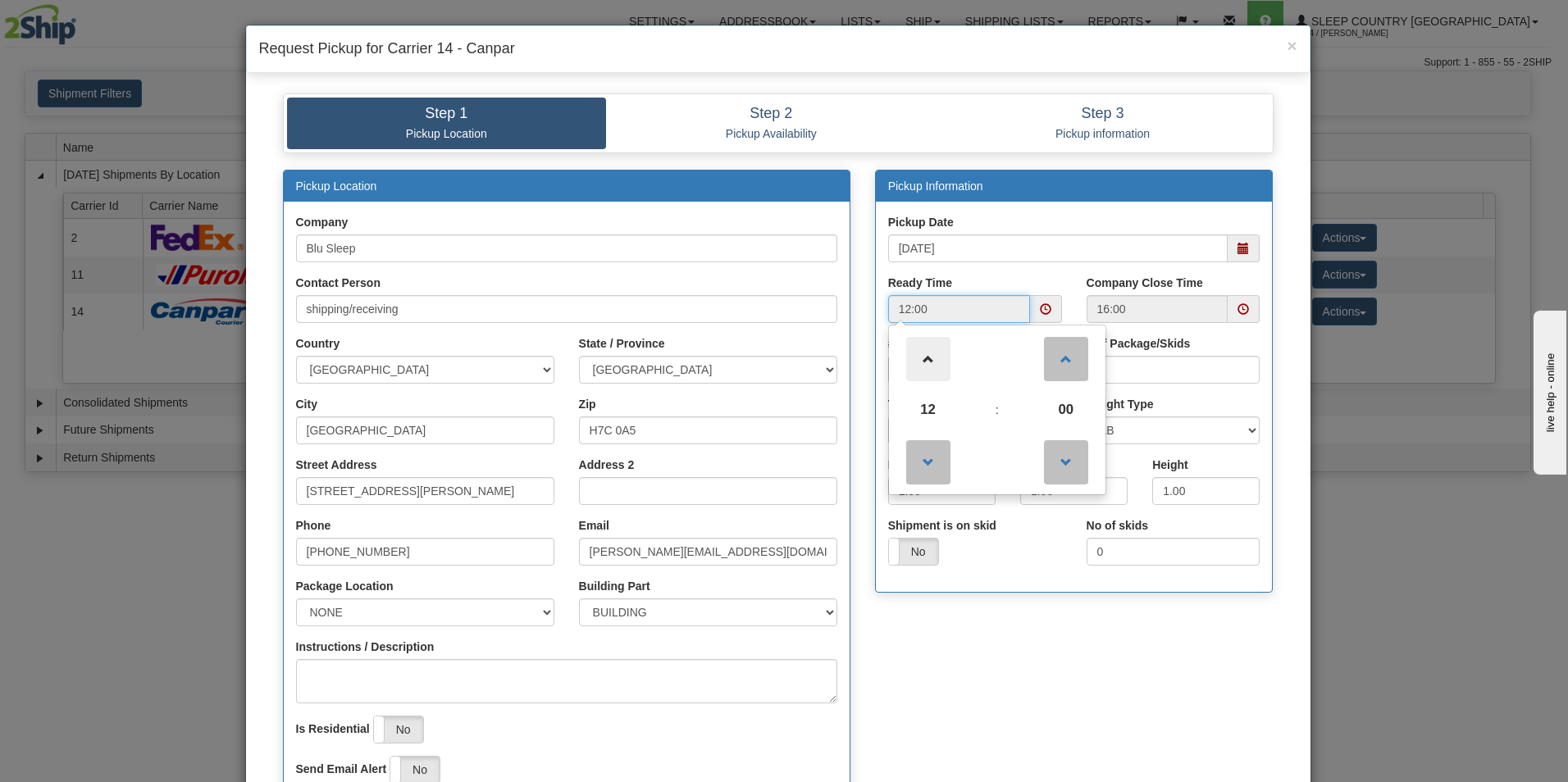
type input "13:00"
click at [1034, 664] on div "Pickup Location Company Blu Sleep Contact Person shipping/receiving Country AFG…" at bounding box center [779, 498] width 1015 height 656
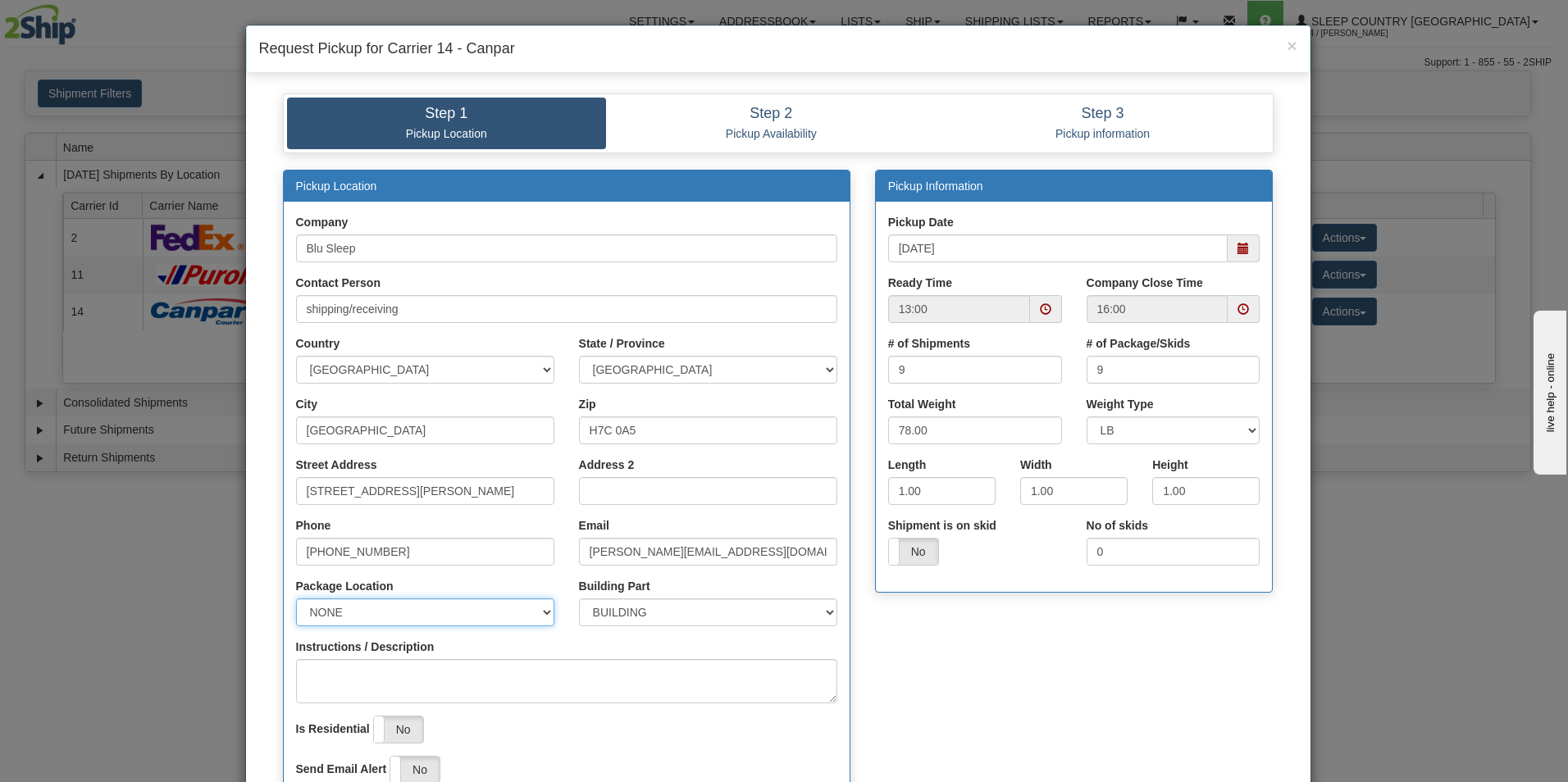
click at [543, 613] on select "NONE FRONT REAR SIDE" at bounding box center [425, 612] width 258 height 28
select select "2"
click at [296, 599] on select "NONE FRONT REAR SIDE" at bounding box center [425, 612] width 258 height 28
click at [470, 493] on input "[STREET_ADDRESS][PERSON_NAME]" at bounding box center [425, 490] width 258 height 28
type input "1"
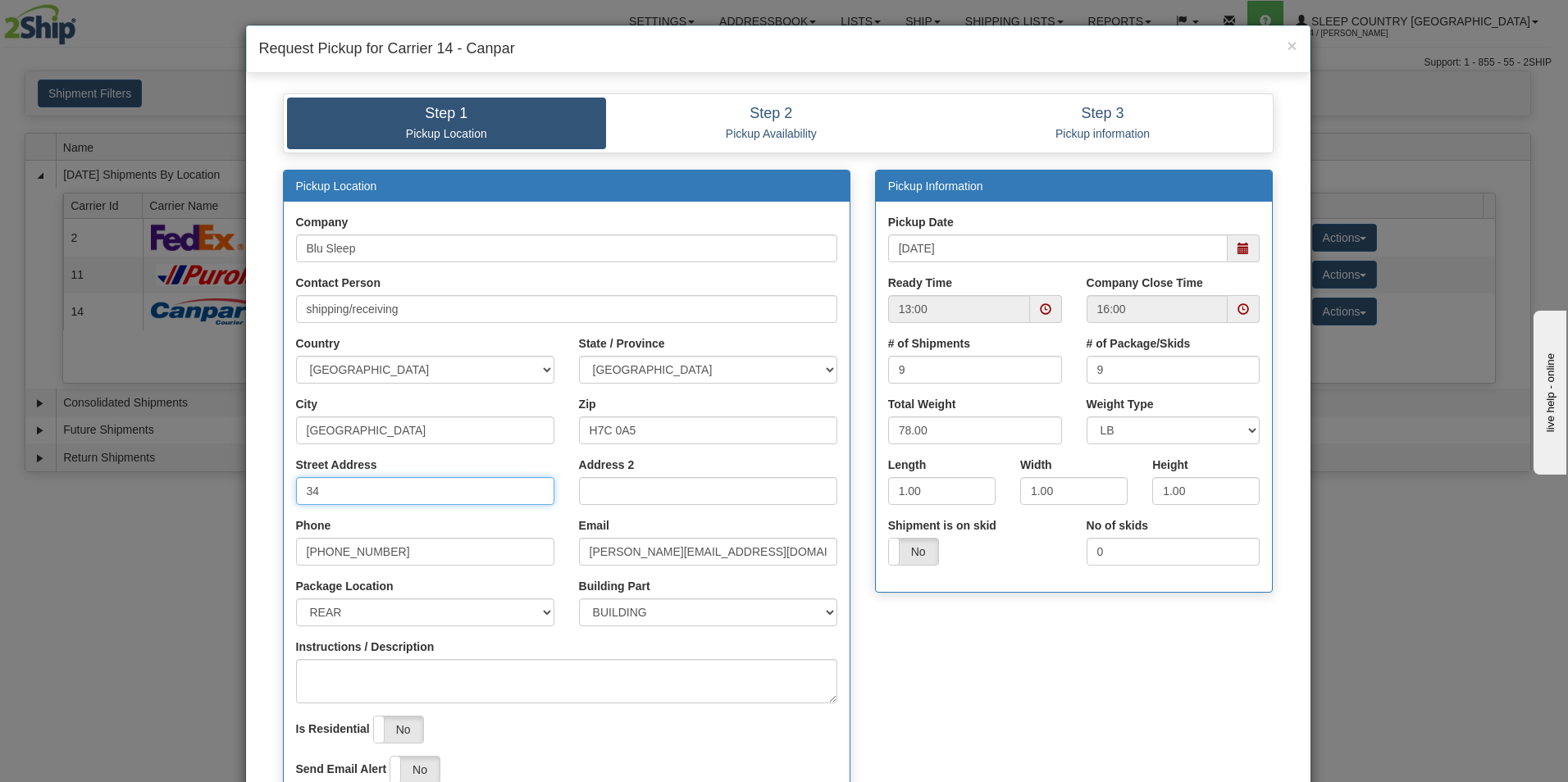
click at [403, 497] on input "34" at bounding box center [425, 490] width 258 height 28
type input "3424 Boul. Industriel"
click at [658, 432] on input "H7C 0A5" at bounding box center [708, 430] width 258 height 28
type input "H7L 4R9"
click at [929, 487] on input "1.00" at bounding box center [941, 490] width 107 height 28
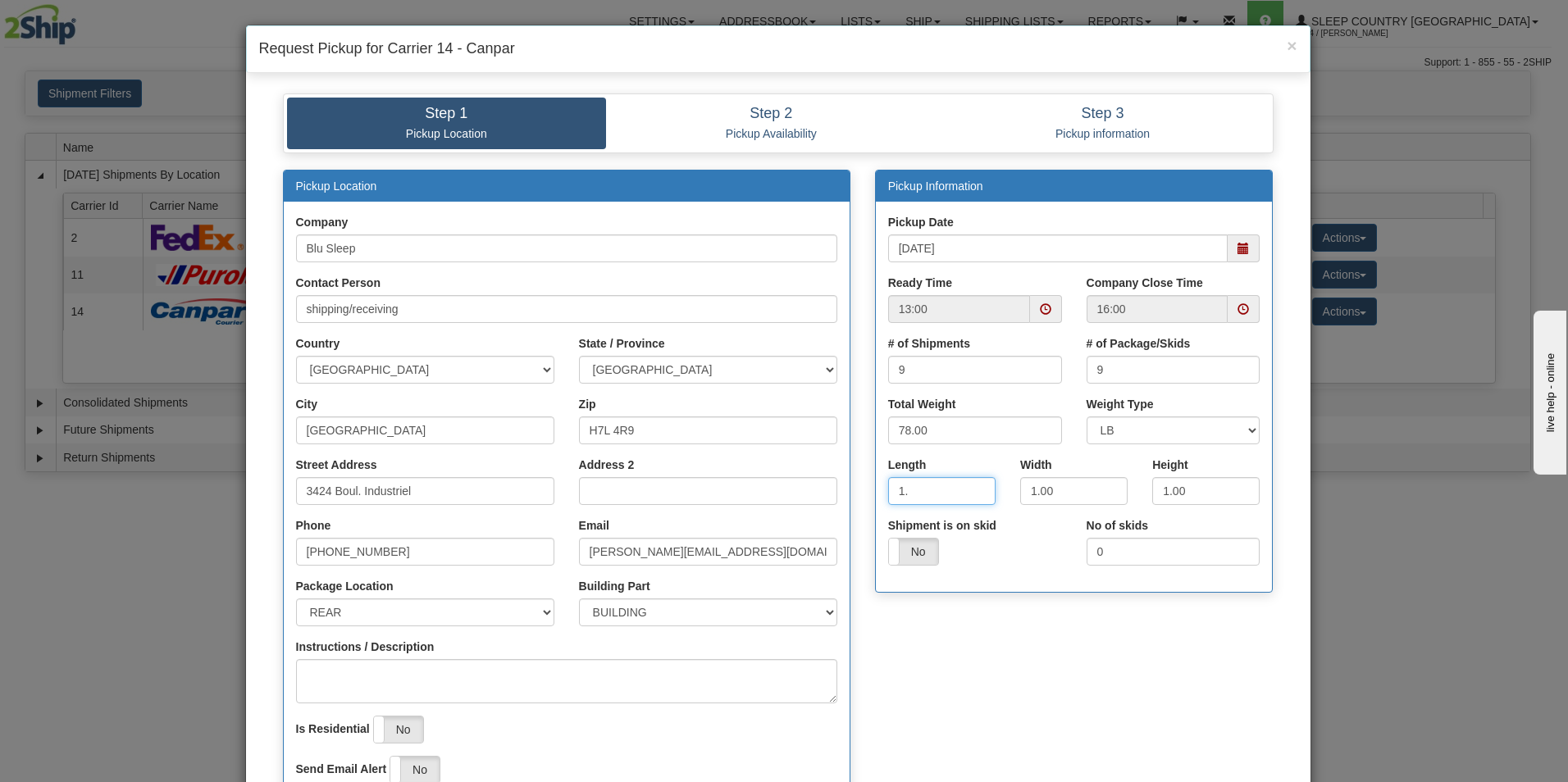
type input "1"
type input "17.00"
type input "9.00"
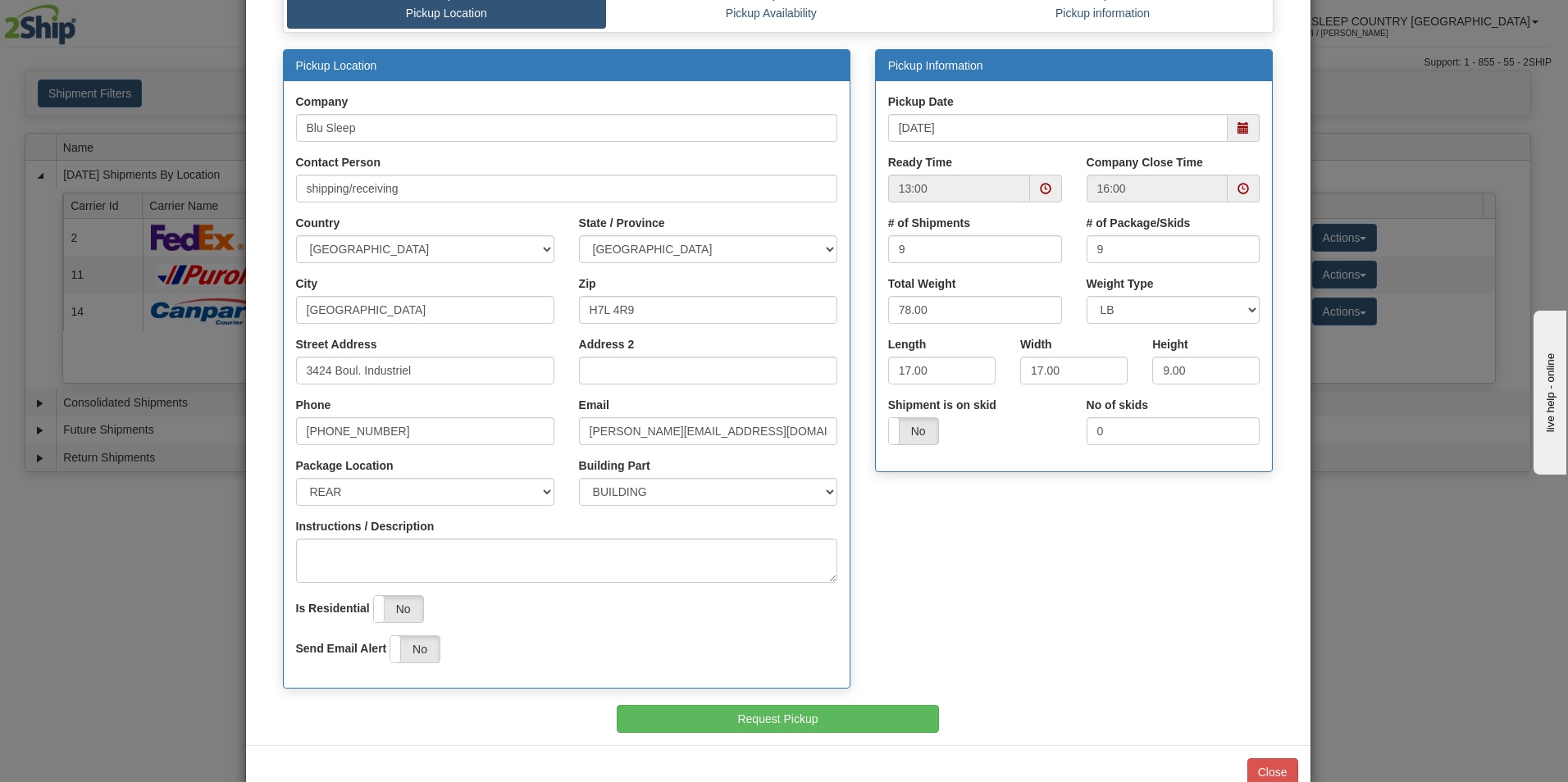
scroll to position [123, 0]
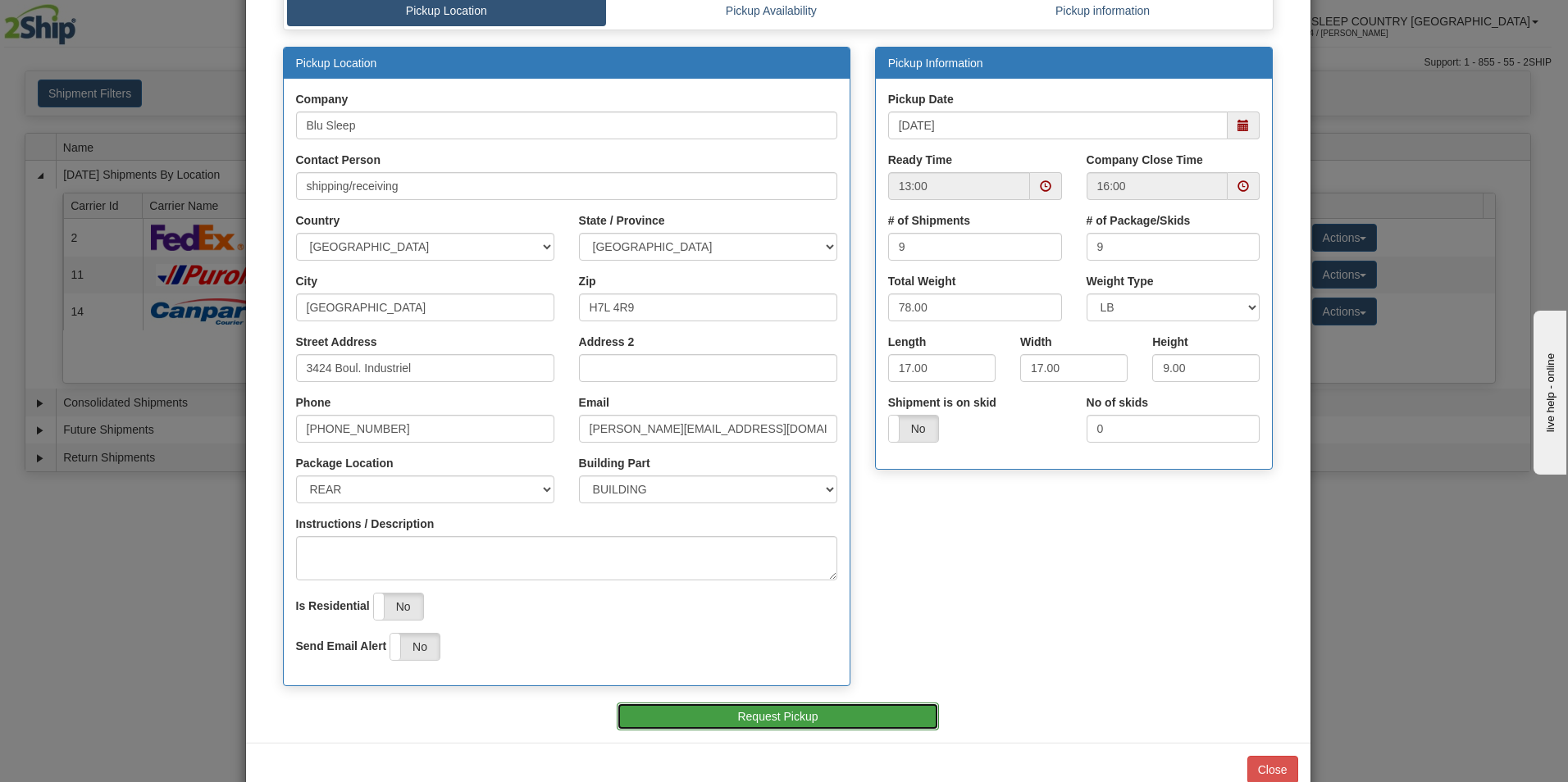
click at [828, 715] on button "Request Pickup" at bounding box center [778, 716] width 322 height 28
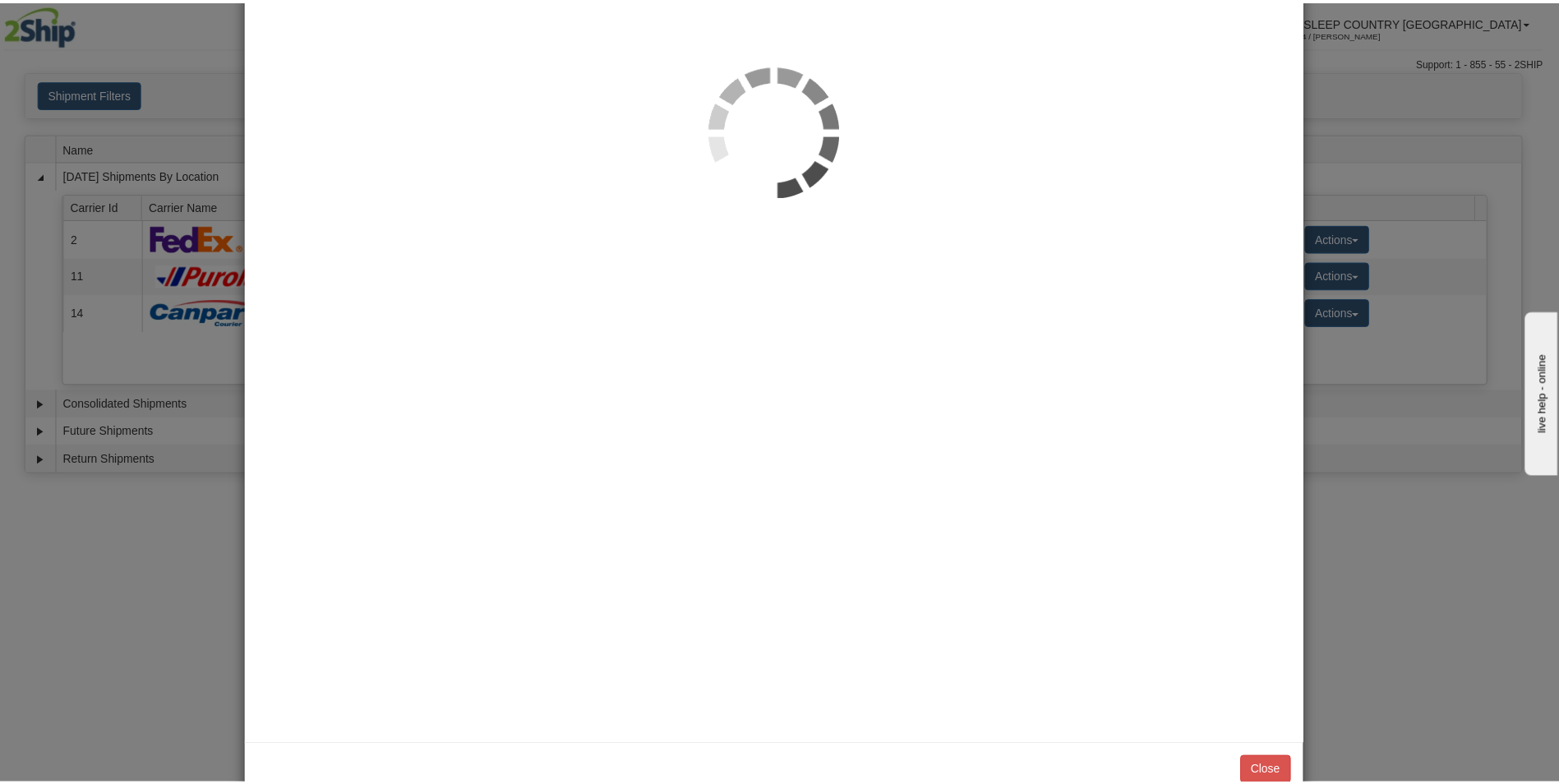
scroll to position [0, 0]
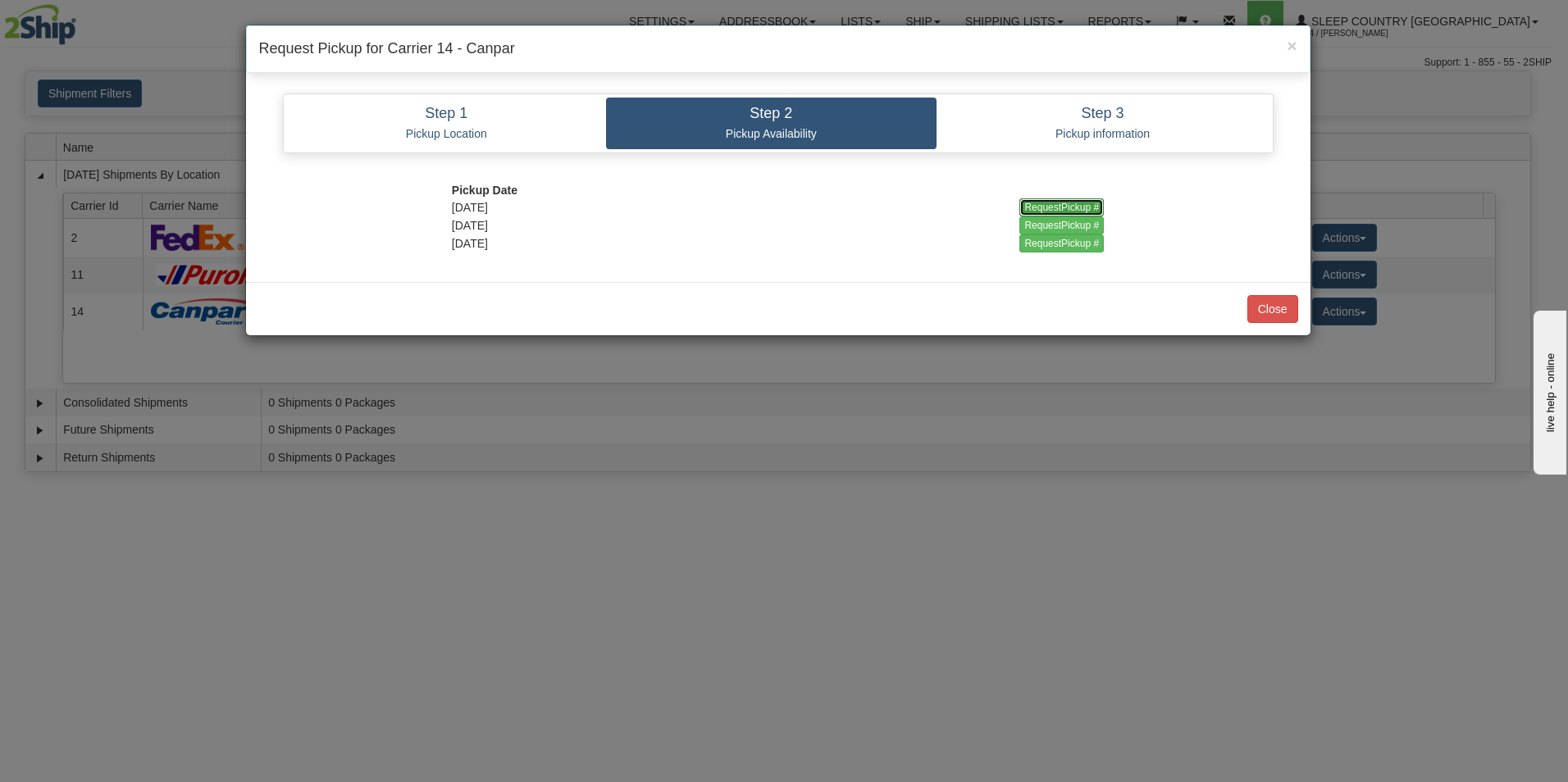
click at [1032, 206] on input "RequestPickup #" at bounding box center [1062, 208] width 85 height 18
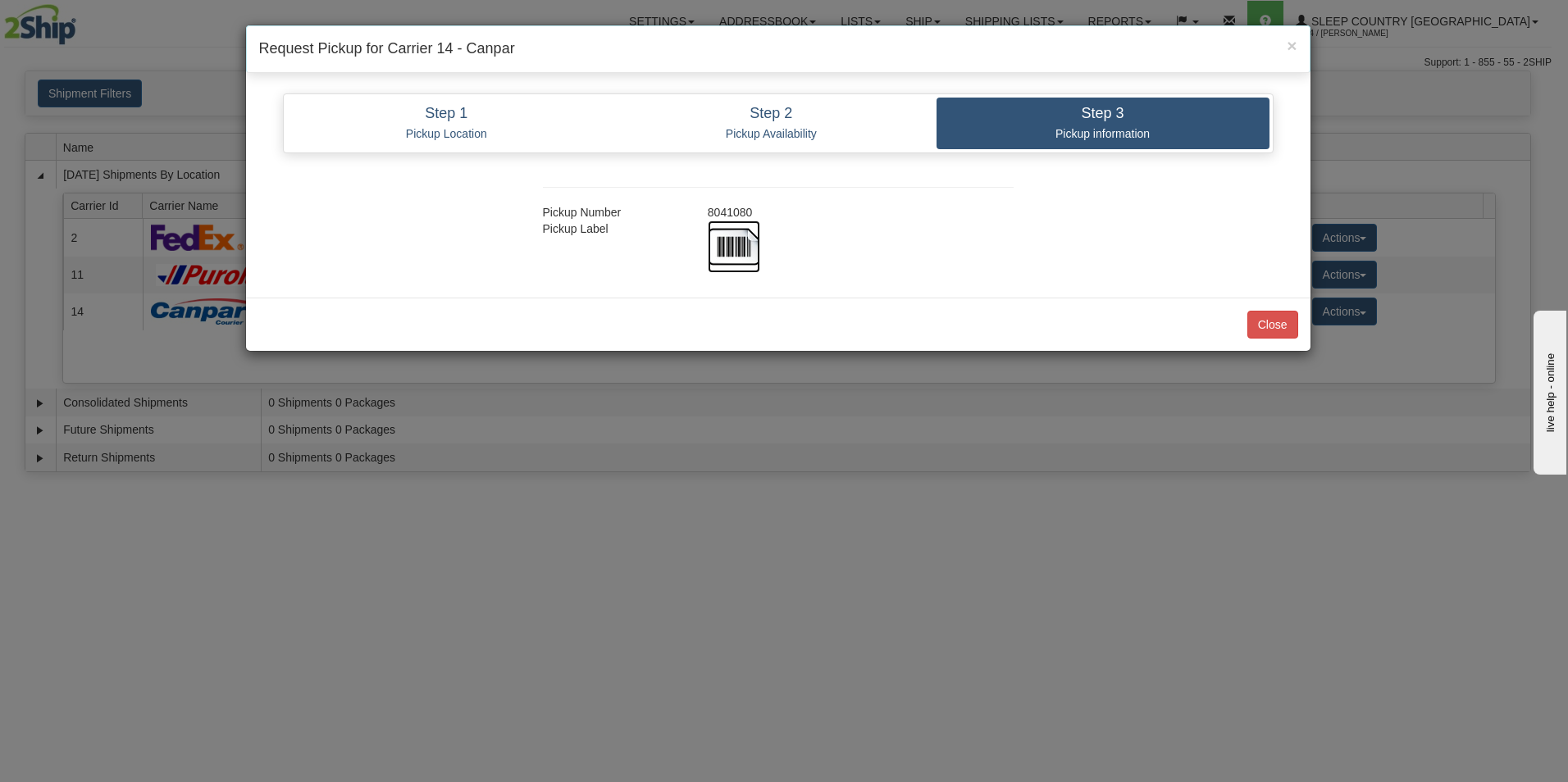
click at [742, 245] on img at bounding box center [734, 247] width 52 height 52
drag, startPoint x: 1286, startPoint y: 319, endPoint x: 1274, endPoint y: 332, distance: 17.7
click at [1286, 319] on button "Close" at bounding box center [1273, 324] width 51 height 28
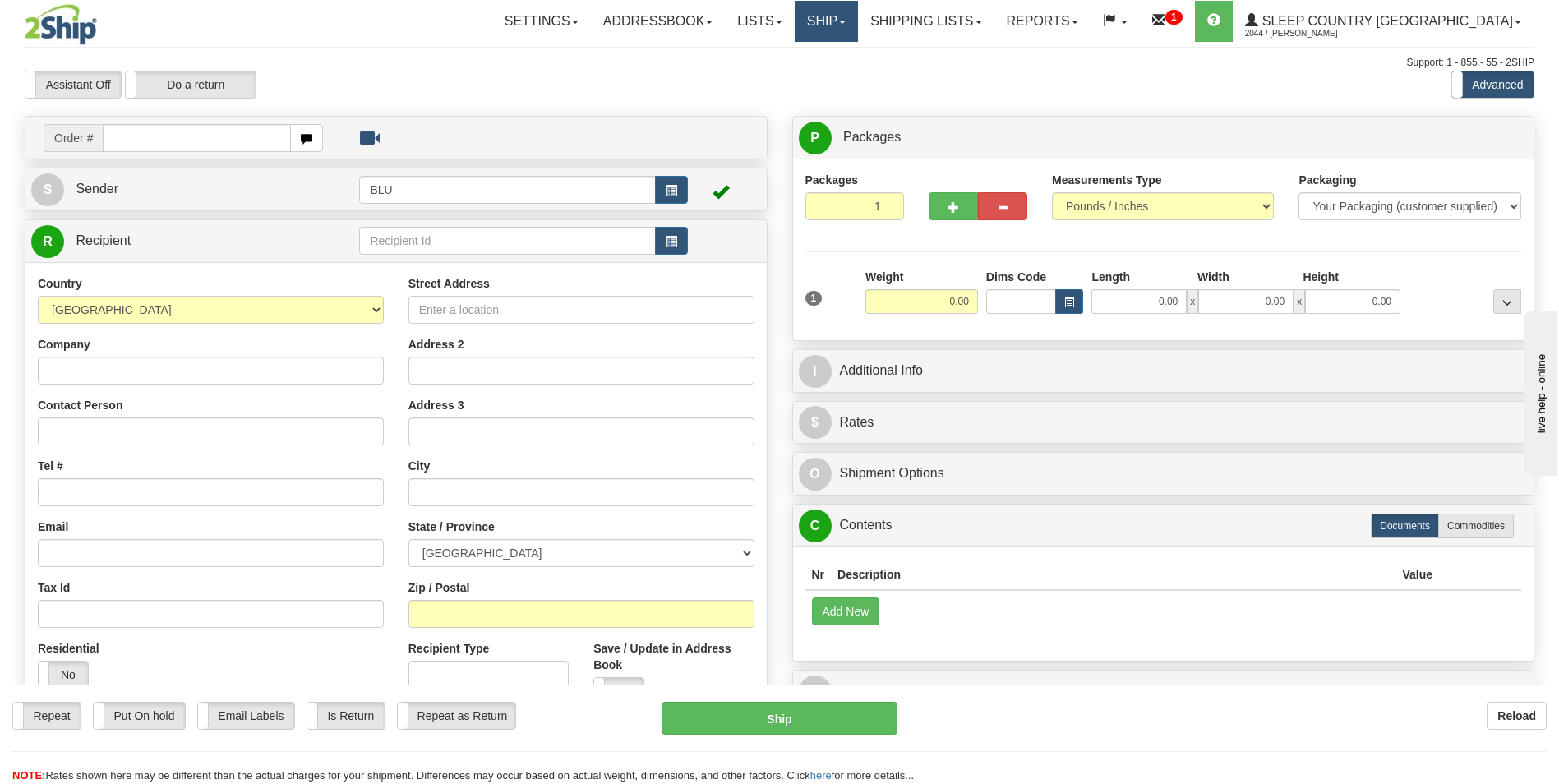
click at [858, 23] on link "Ship" at bounding box center [827, 21] width 63 height 41
click at [841, 74] on span "OnHold / Order Queue" at bounding box center [783, 79] width 116 height 14
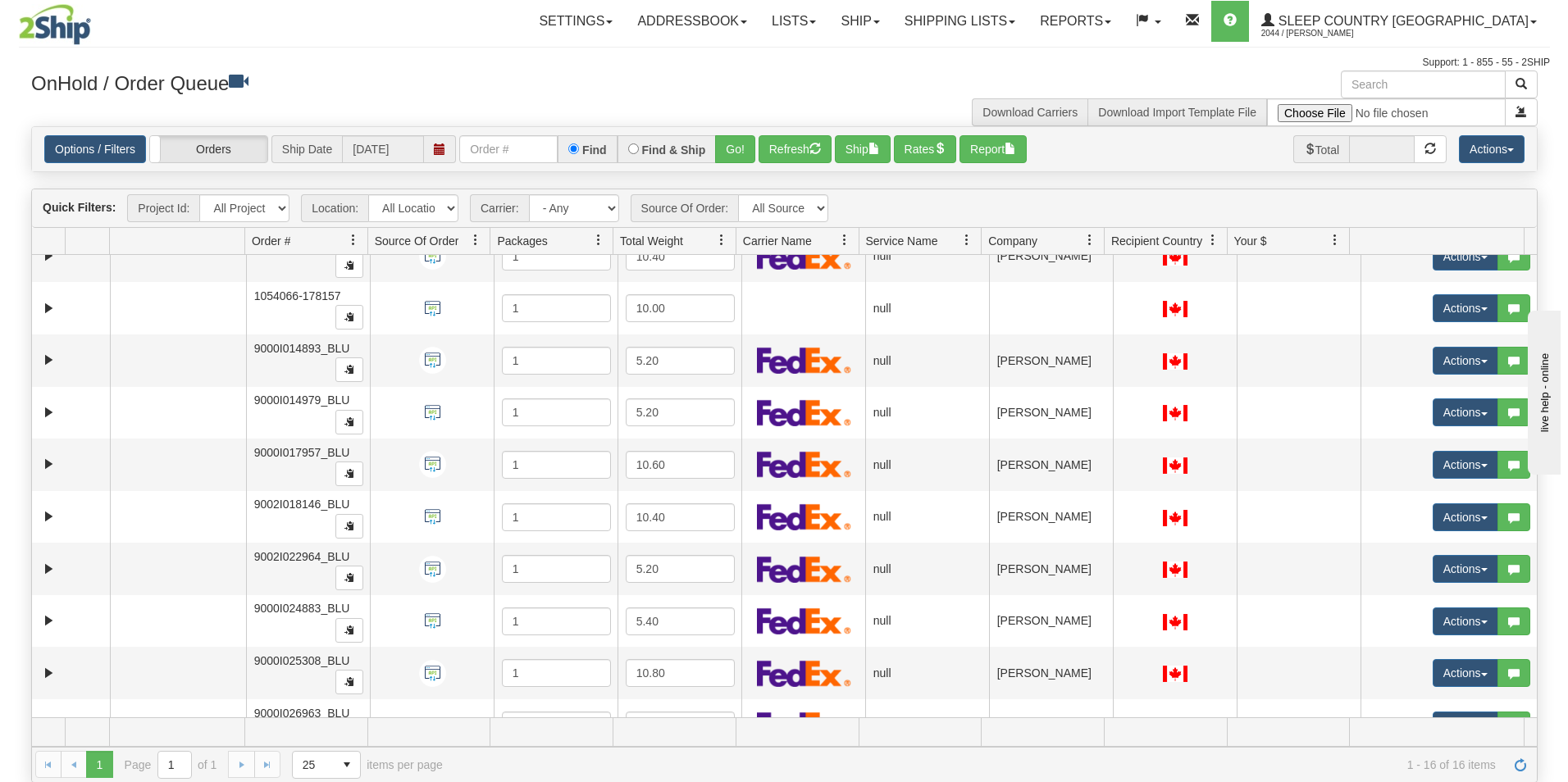
scroll to position [44, 0]
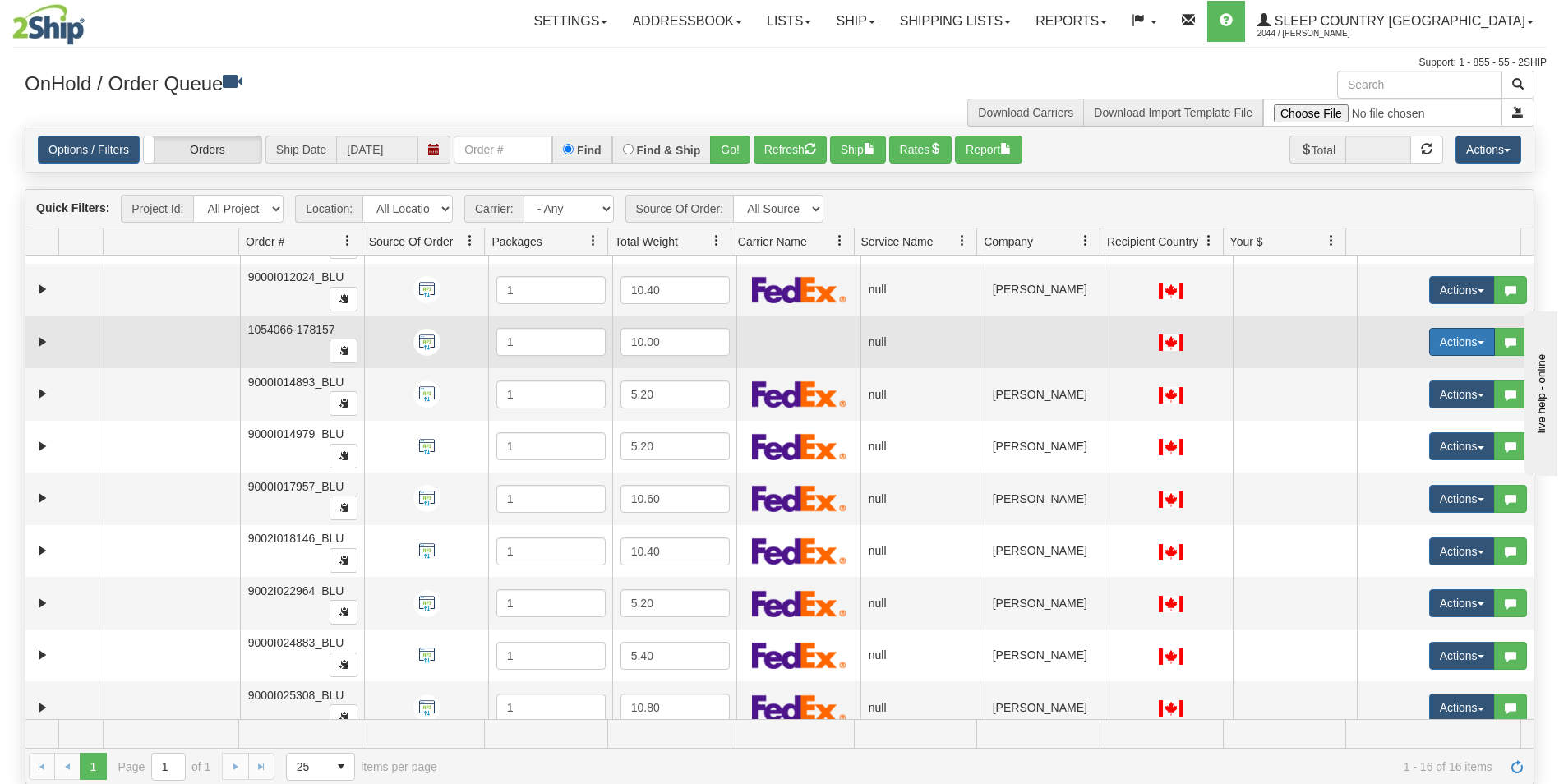
click at [1433, 339] on button "Actions" at bounding box center [1462, 341] width 66 height 28
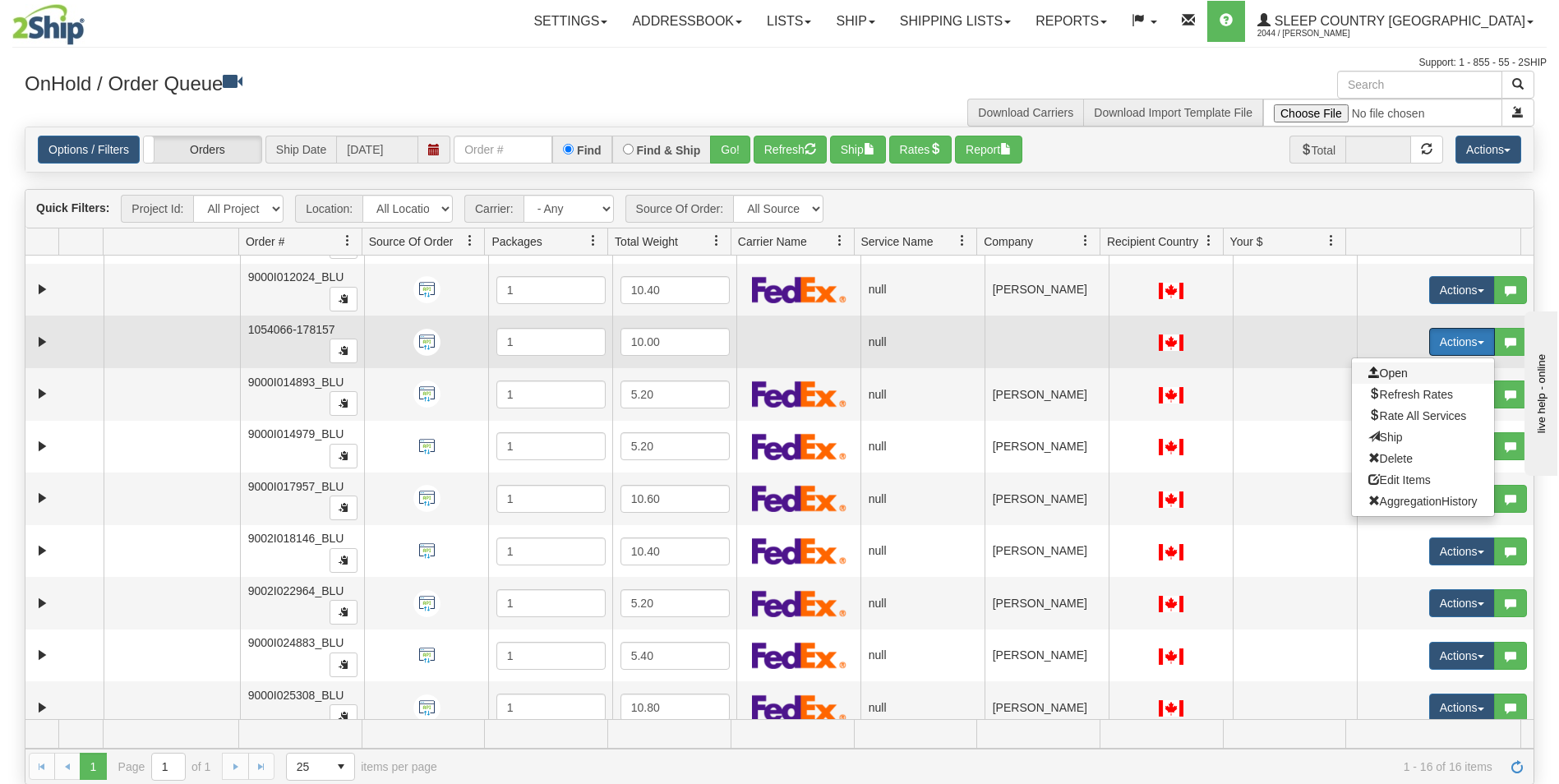
click at [1386, 371] on span "Open" at bounding box center [1389, 373] width 40 height 14
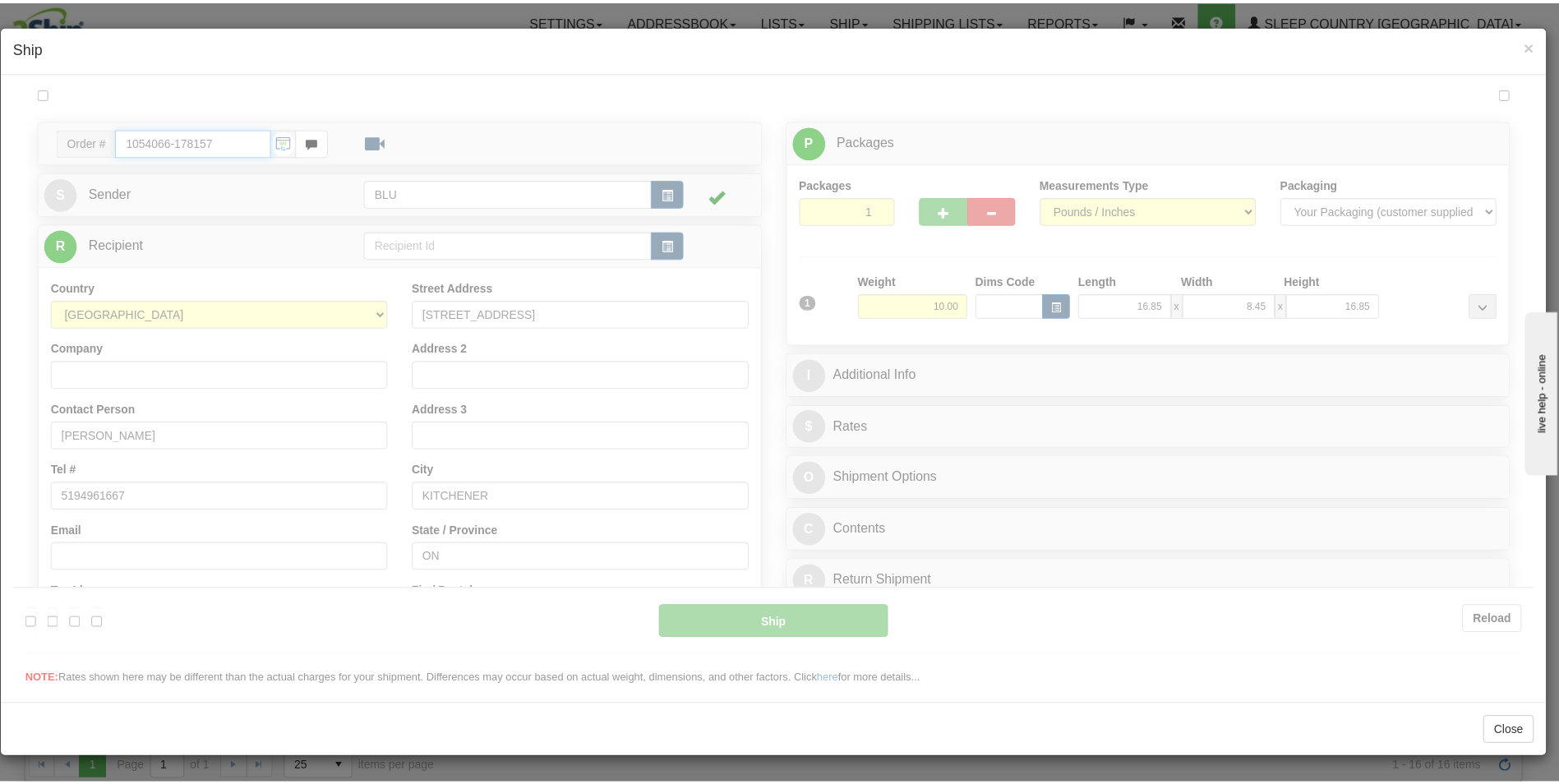
scroll to position [0, 0]
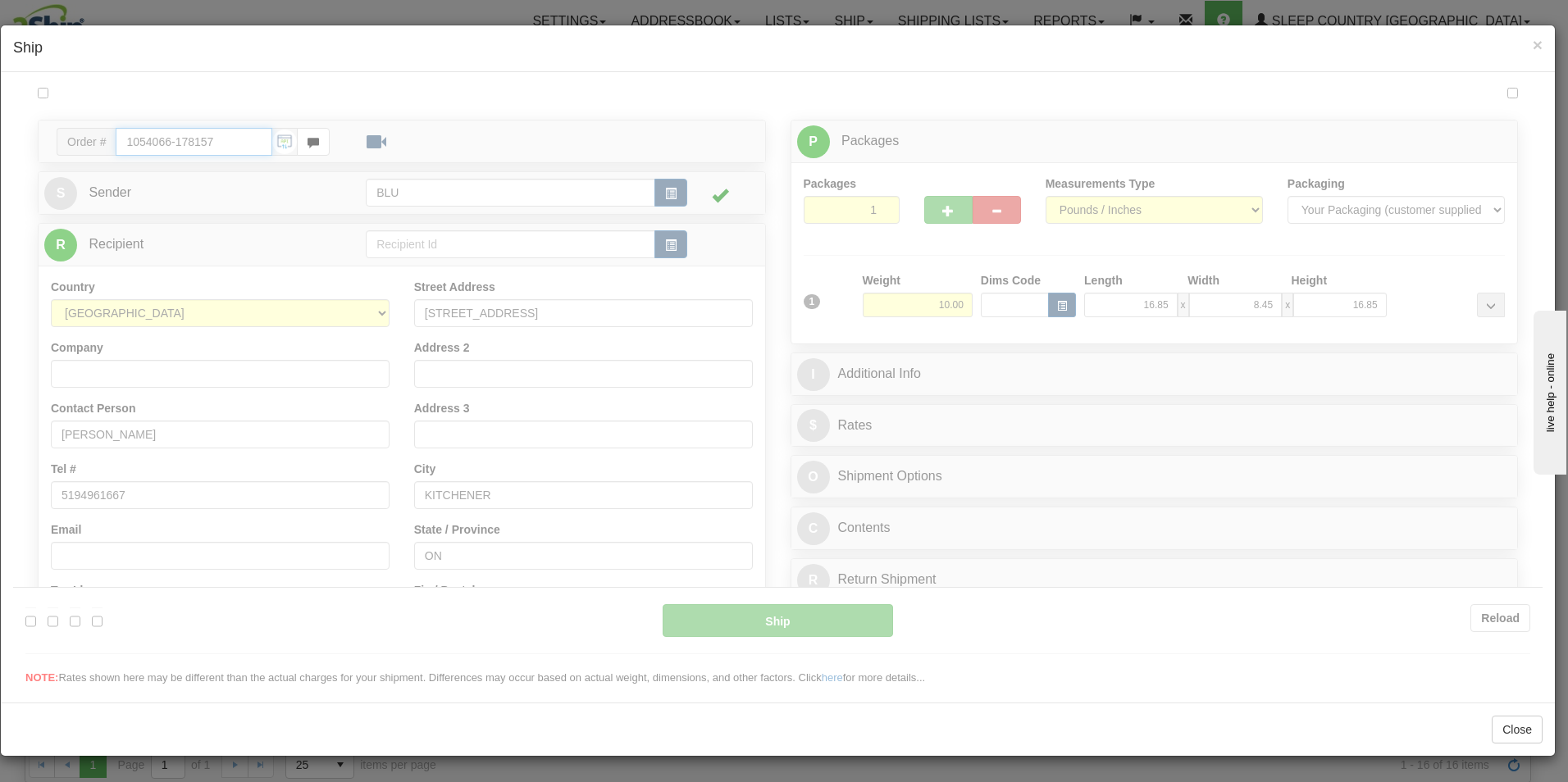
type input "12:37"
type input "16:00"
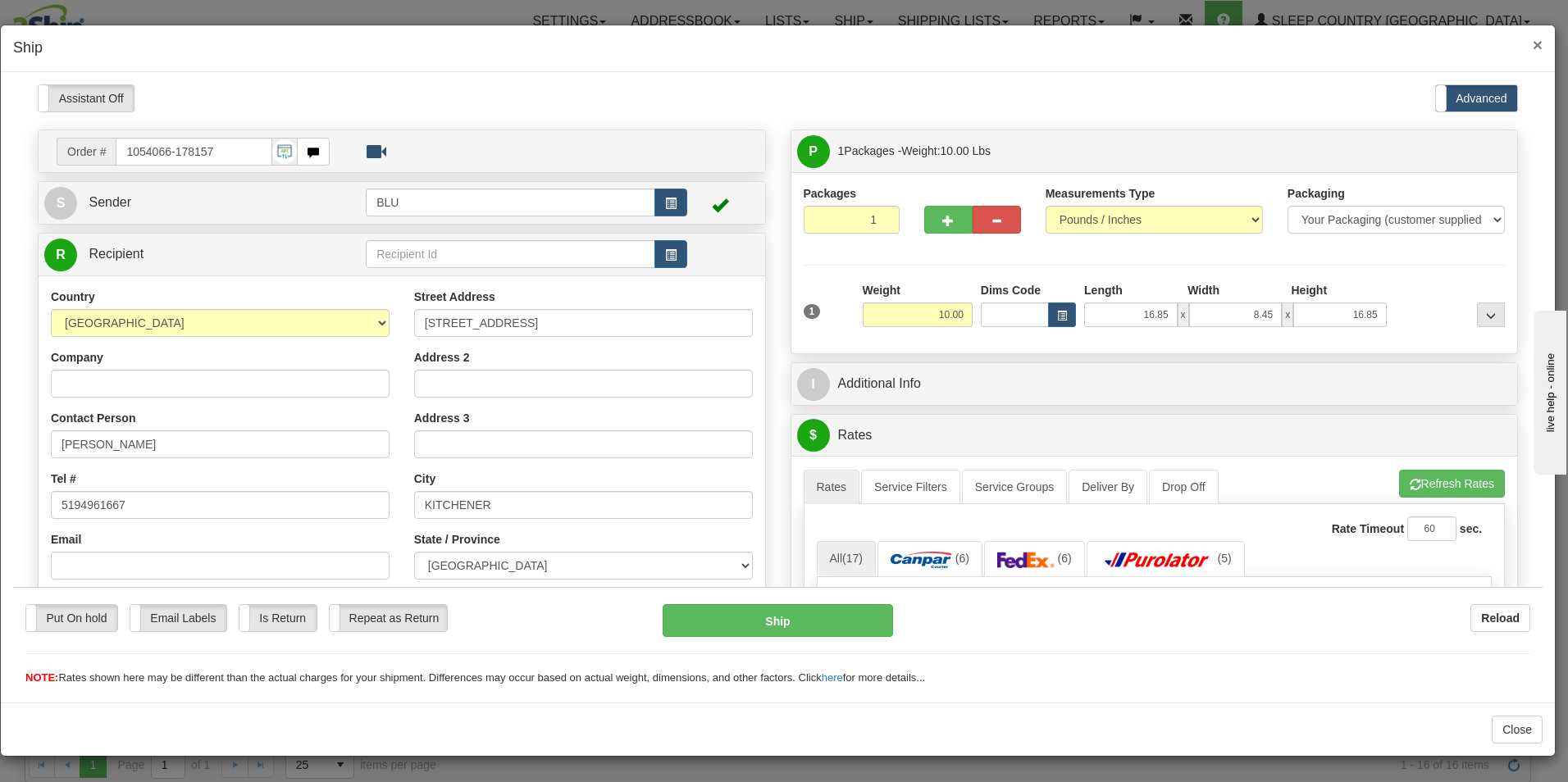
click at [1539, 48] on span "×" at bounding box center [1537, 44] width 10 height 19
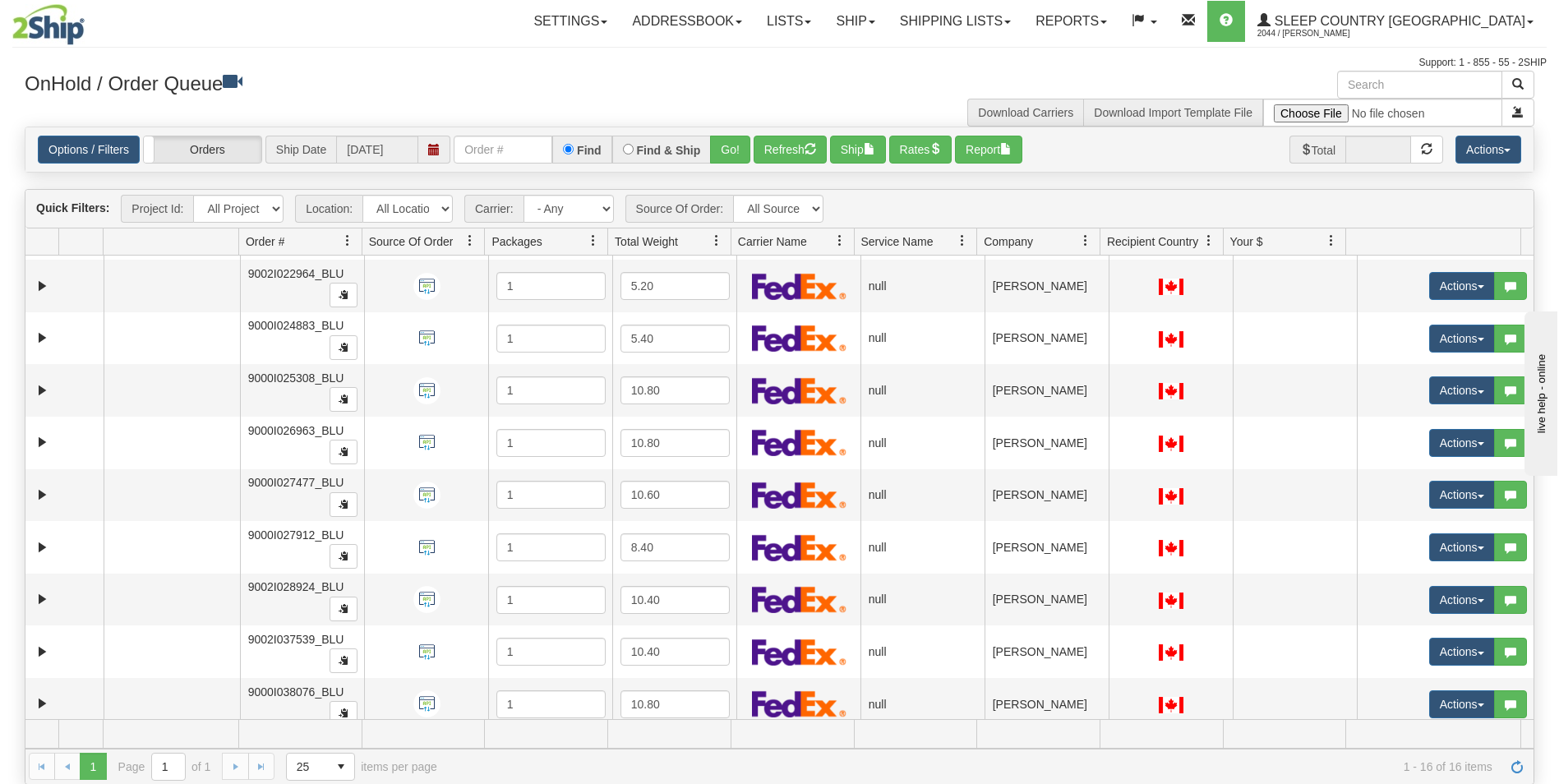
scroll to position [373, 0]
